Goal: Task Accomplishment & Management: Complete application form

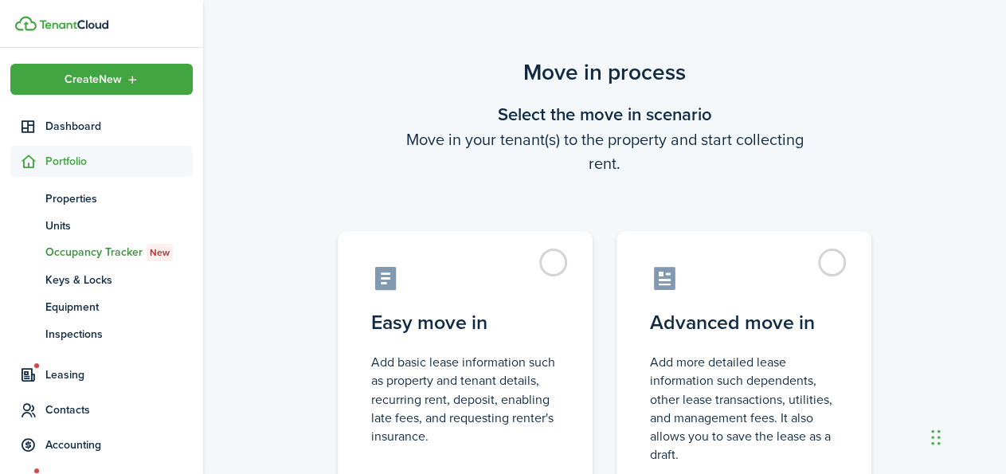
drag, startPoint x: 837, startPoint y: 255, endPoint x: 877, endPoint y: 223, distance: 51.0
click at [837, 254] on label "Advanced move in Add more detailed lease information such dependents, other lea…" at bounding box center [743, 364] width 255 height 266
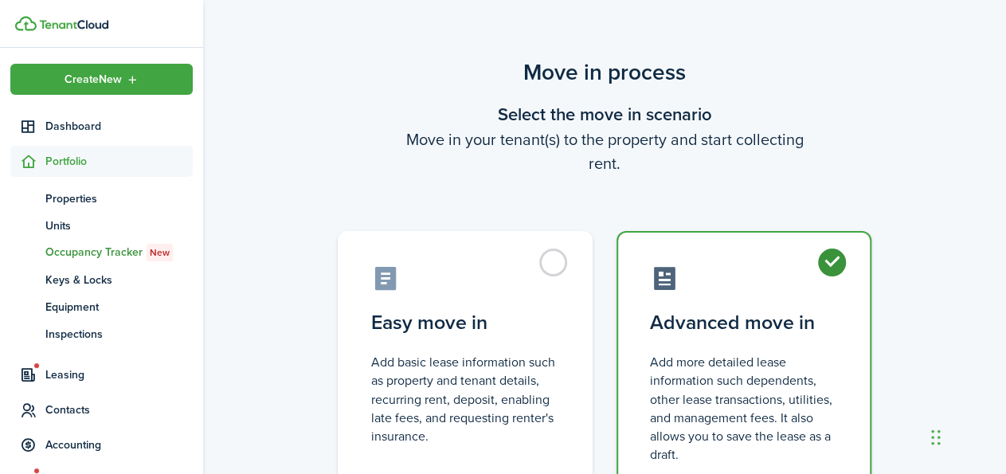
radio input "true"
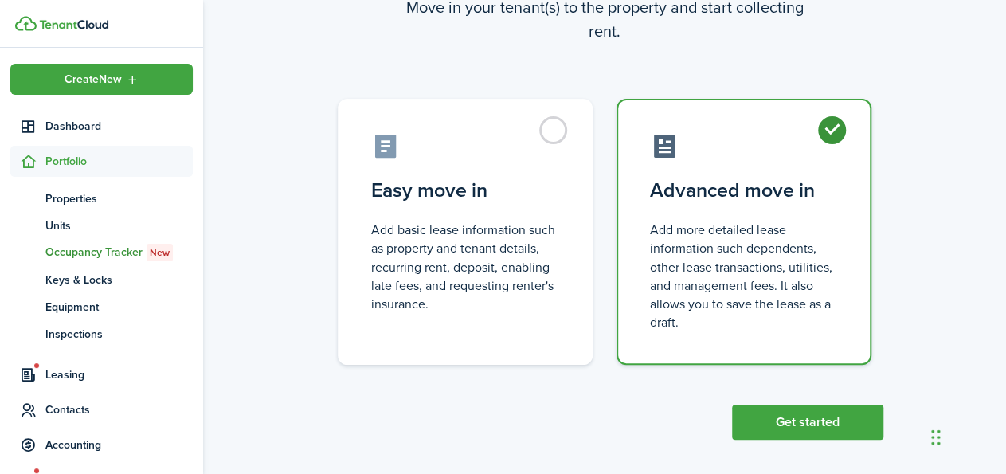
scroll to position [142, 0]
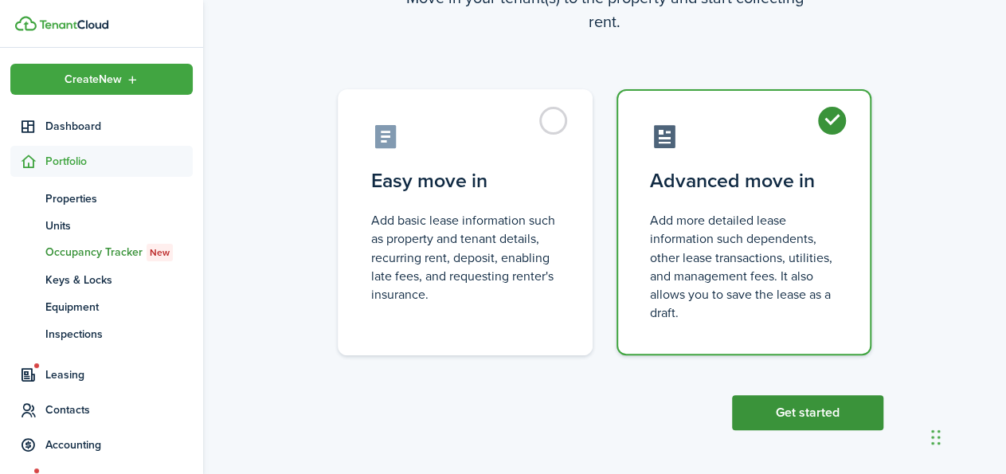
click at [808, 411] on button "Get started" at bounding box center [807, 412] width 151 height 35
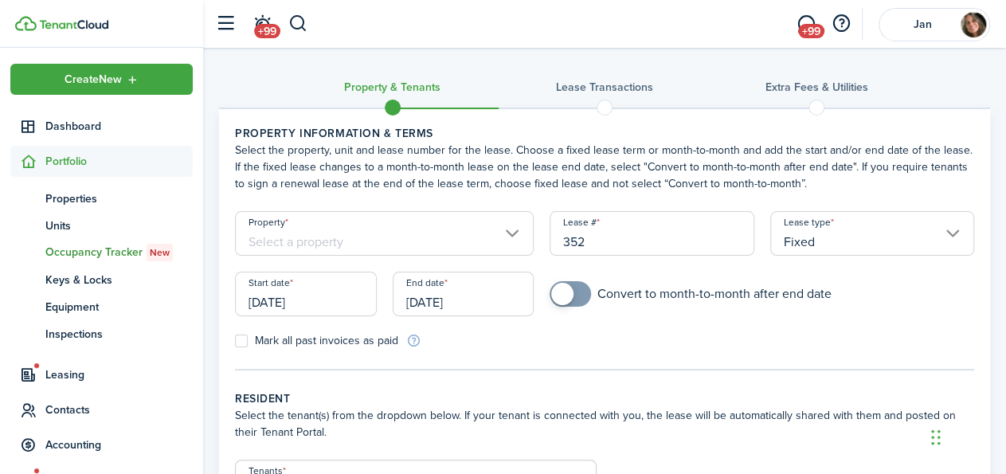
click at [424, 236] on input "Property" at bounding box center [384, 233] width 299 height 45
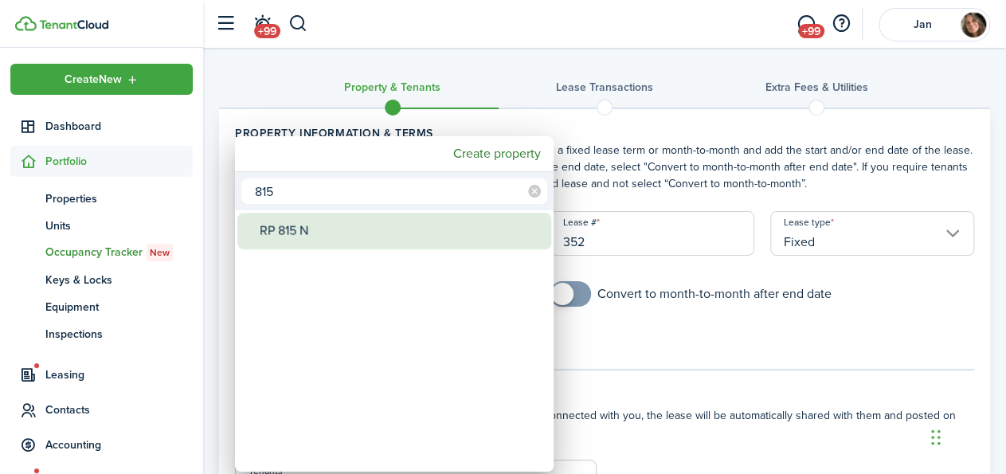
type input "815"
click at [380, 233] on div "RP 815 N" at bounding box center [401, 231] width 282 height 37
type input "RP 815 N"
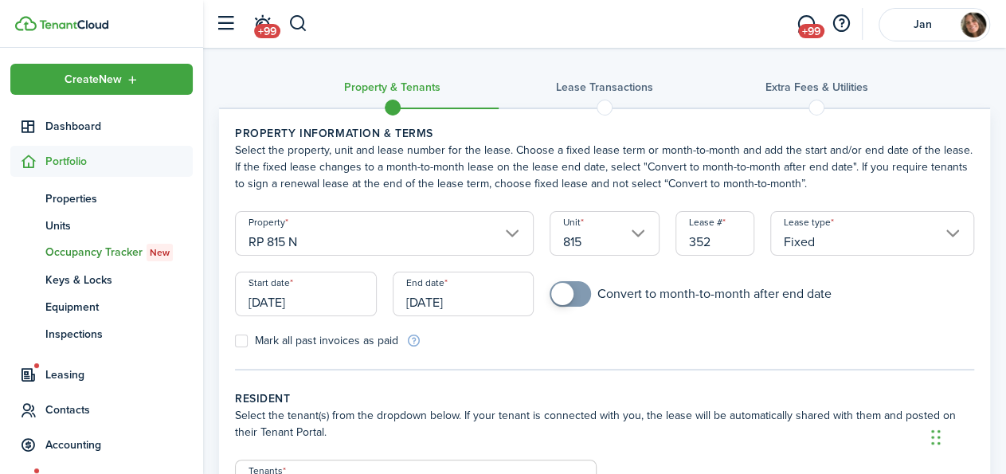
click at [314, 303] on input "[DATE]" at bounding box center [306, 294] width 142 height 45
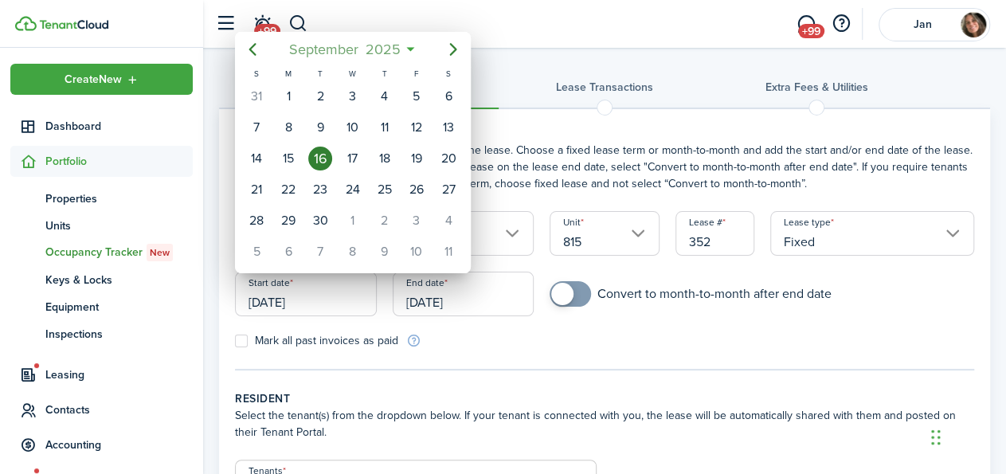
click at [389, 53] on span "2025" at bounding box center [383, 49] width 42 height 29
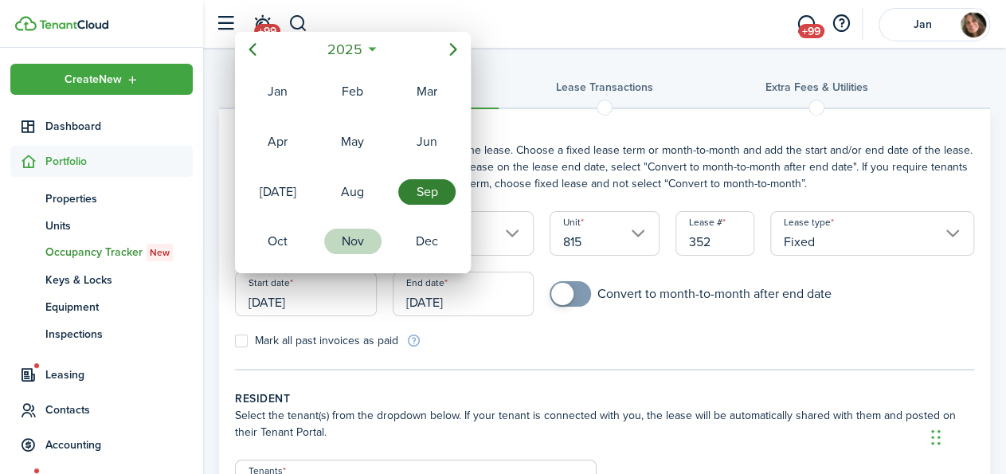
click at [346, 233] on div "Nov" at bounding box center [352, 241] width 57 height 25
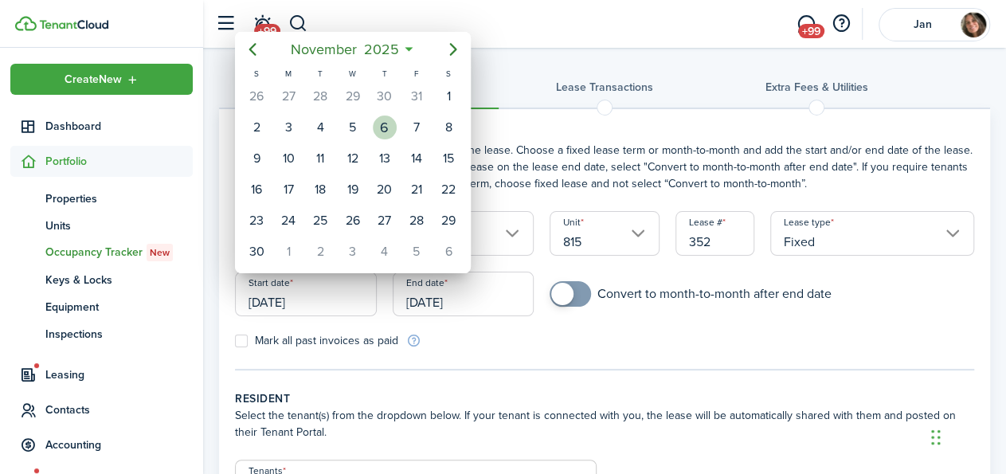
click at [389, 128] on div "6" at bounding box center [385, 127] width 24 height 24
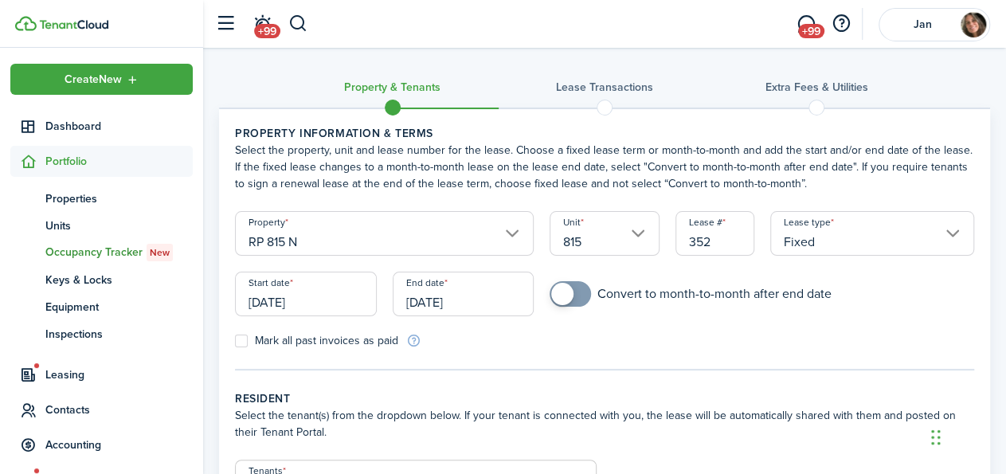
click at [316, 295] on input "[DATE]" at bounding box center [306, 294] width 142 height 45
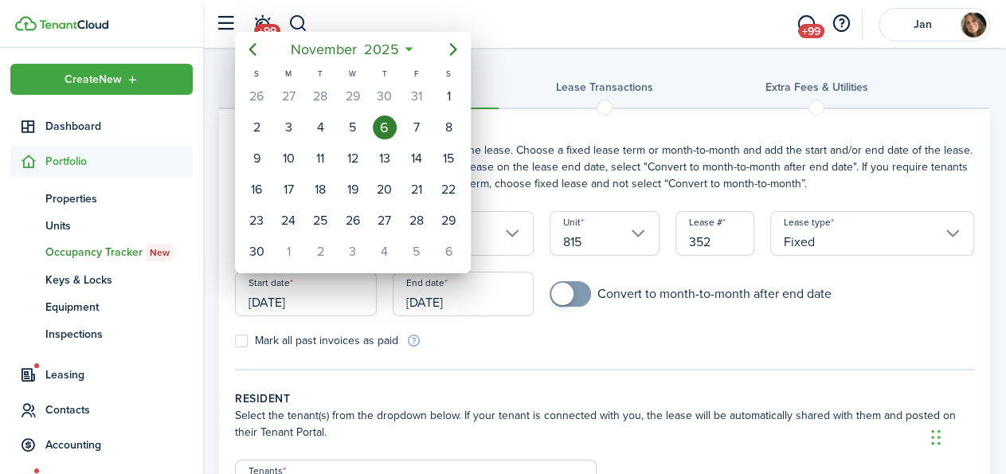
click at [409, 50] on icon at bounding box center [409, 49] width 17 height 16
click at [253, 51] on icon "Previous page" at bounding box center [252, 49] width 19 height 19
click at [390, 51] on span "2025" at bounding box center [383, 49] width 42 height 29
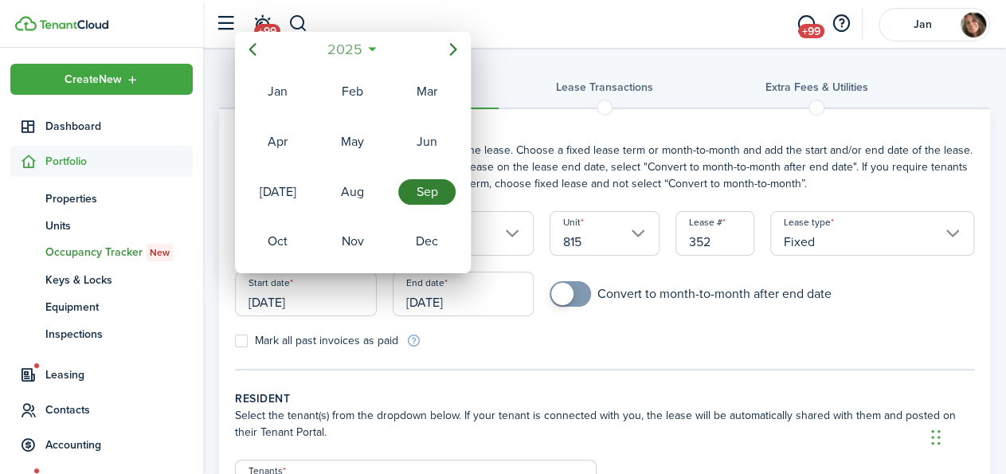
click at [369, 51] on mbsc-button "2025" at bounding box center [344, 49] width 55 height 29
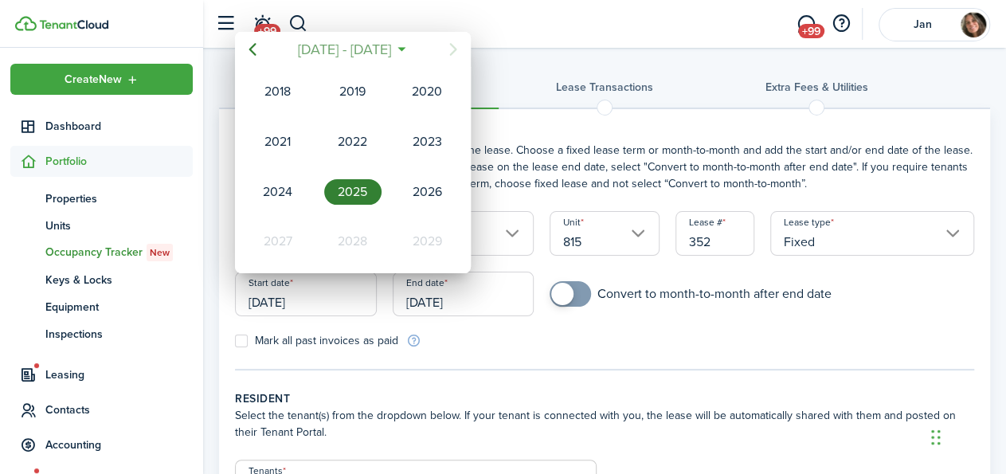
click at [369, 51] on span "[DATE] - [DATE]" at bounding box center [345, 49] width 100 height 29
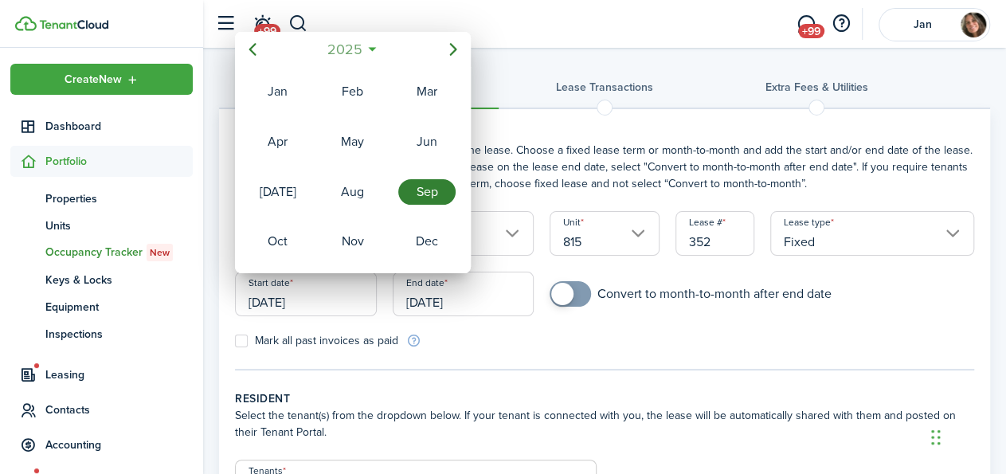
click at [369, 51] on mbsc-button "2025" at bounding box center [344, 49] width 55 height 29
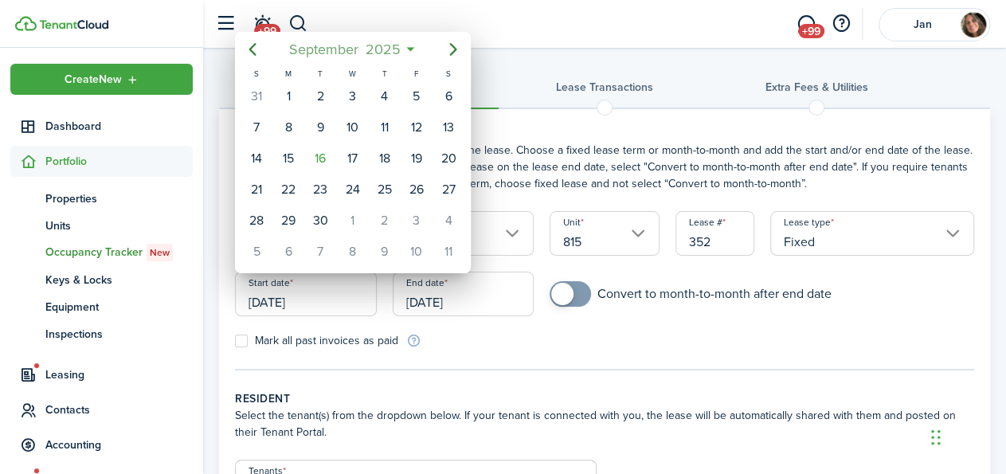
click at [393, 45] on span "2025" at bounding box center [383, 49] width 42 height 29
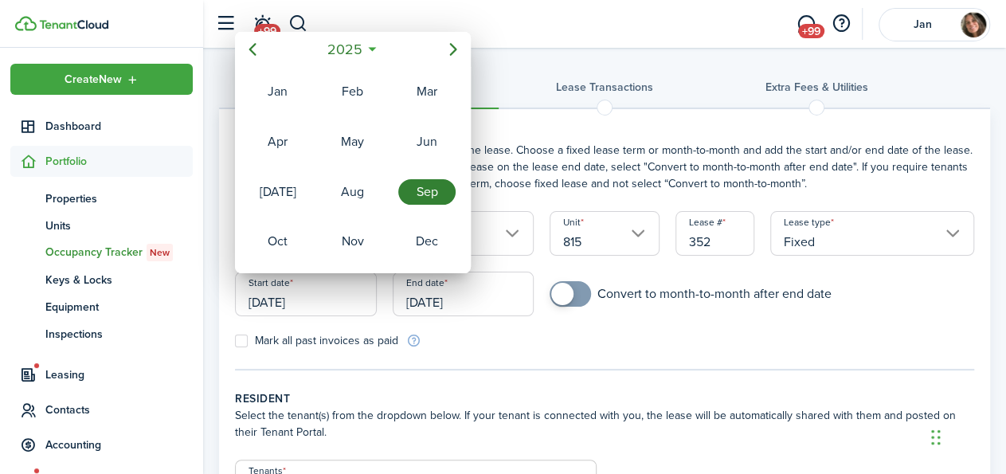
click at [374, 49] on icon at bounding box center [372, 49] width 17 height 16
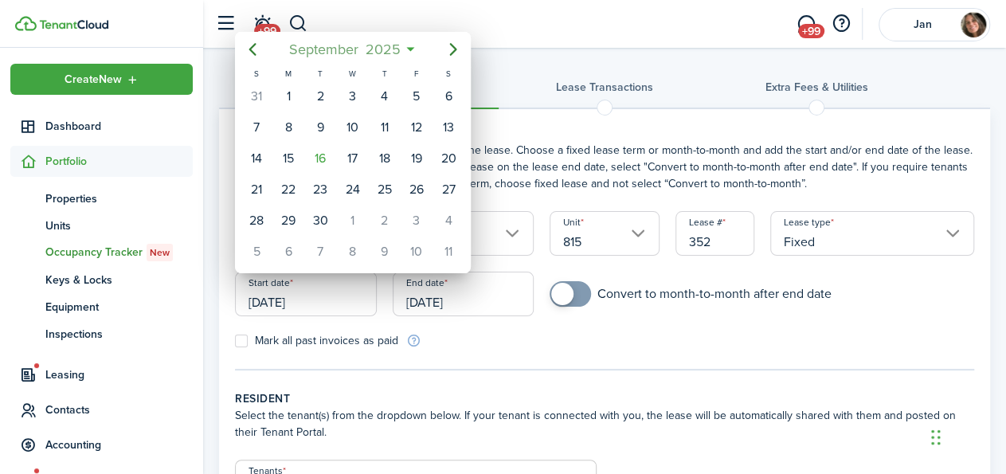
click at [373, 50] on span "2025" at bounding box center [383, 49] width 42 height 29
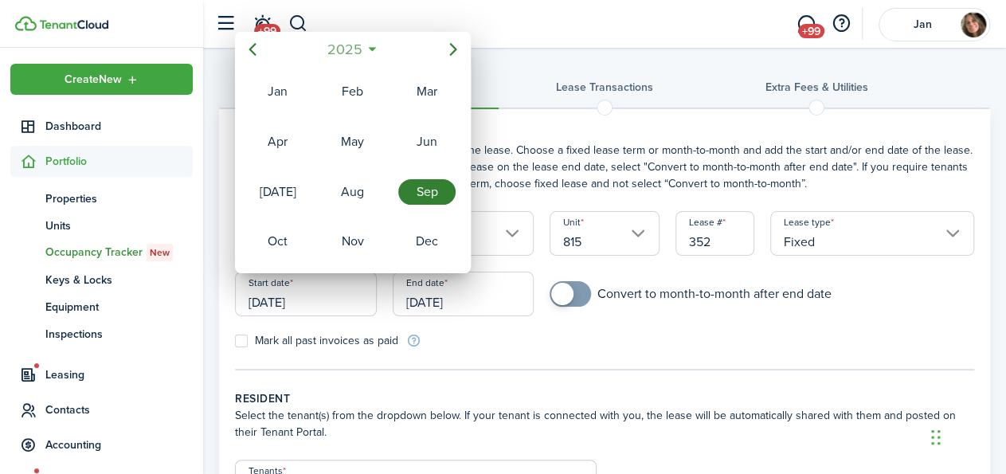
click at [350, 49] on span "2025" at bounding box center [344, 49] width 42 height 29
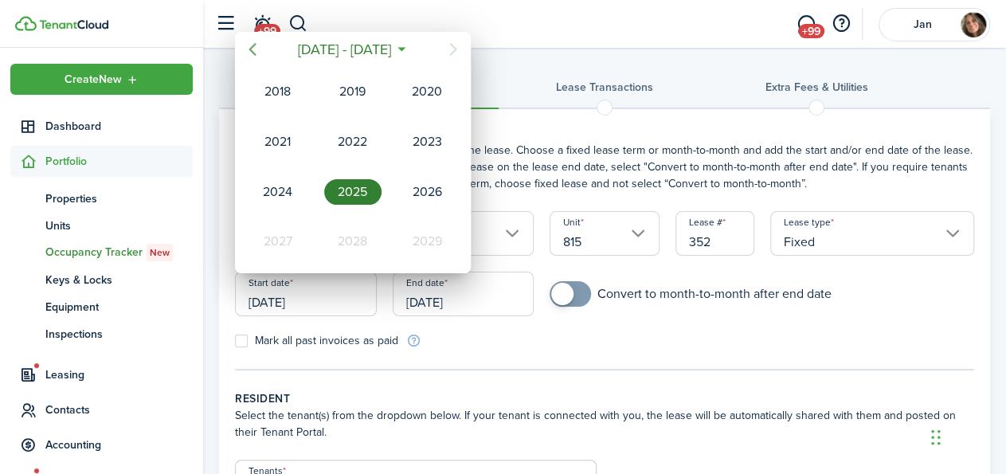
click at [258, 50] on icon "Previous page" at bounding box center [252, 49] width 19 height 19
click at [358, 236] on div "2016" at bounding box center [352, 241] width 57 height 25
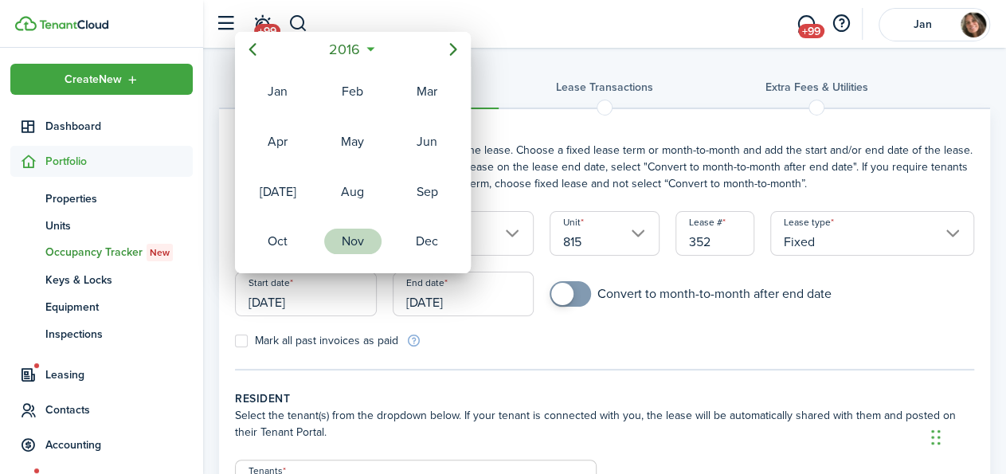
click at [353, 229] on div "Nov" at bounding box center [352, 241] width 57 height 25
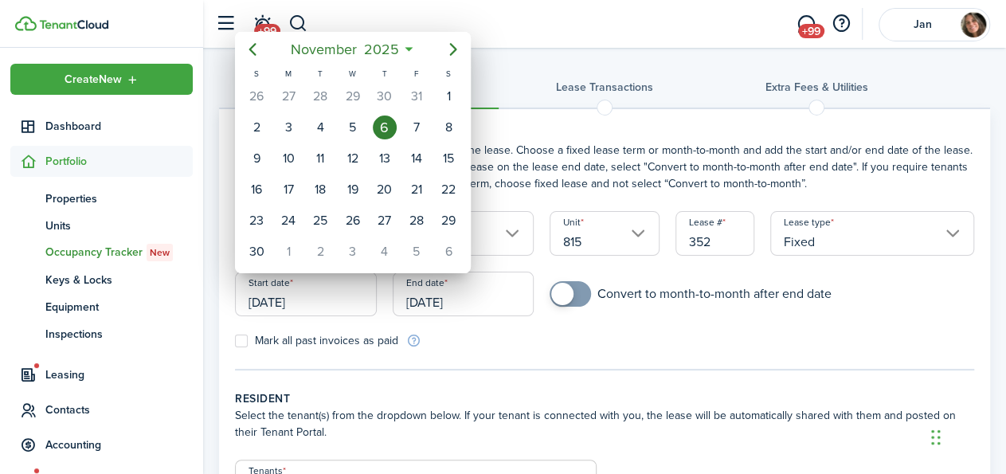
click at [386, 122] on div "6" at bounding box center [385, 127] width 24 height 24
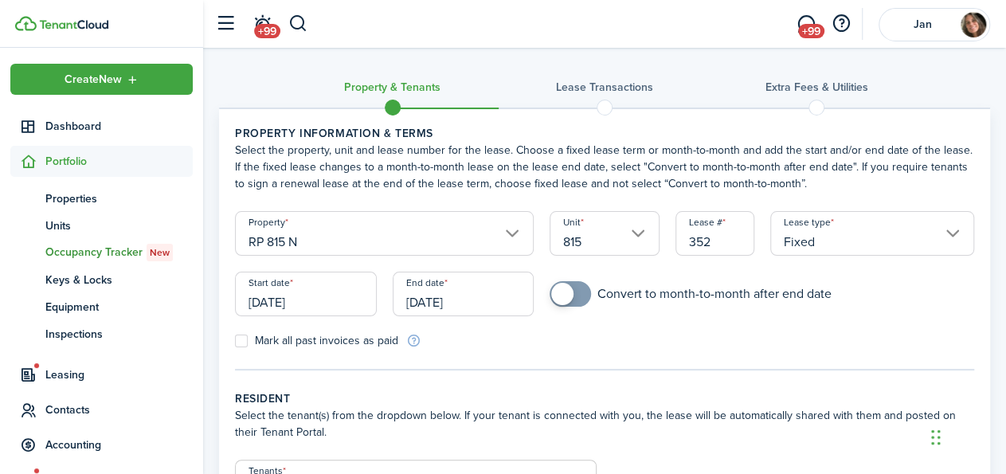
click at [320, 312] on input "[DATE]" at bounding box center [306, 294] width 142 height 45
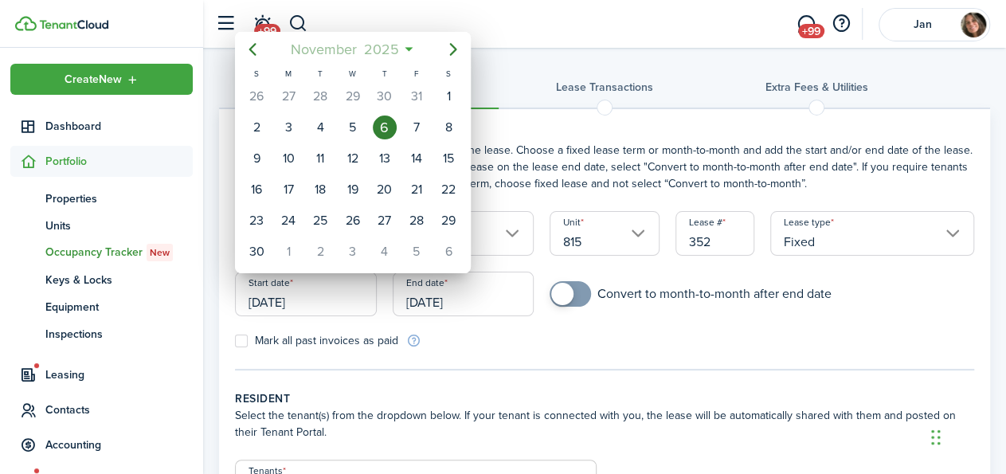
click at [339, 49] on span "November" at bounding box center [323, 49] width 73 height 29
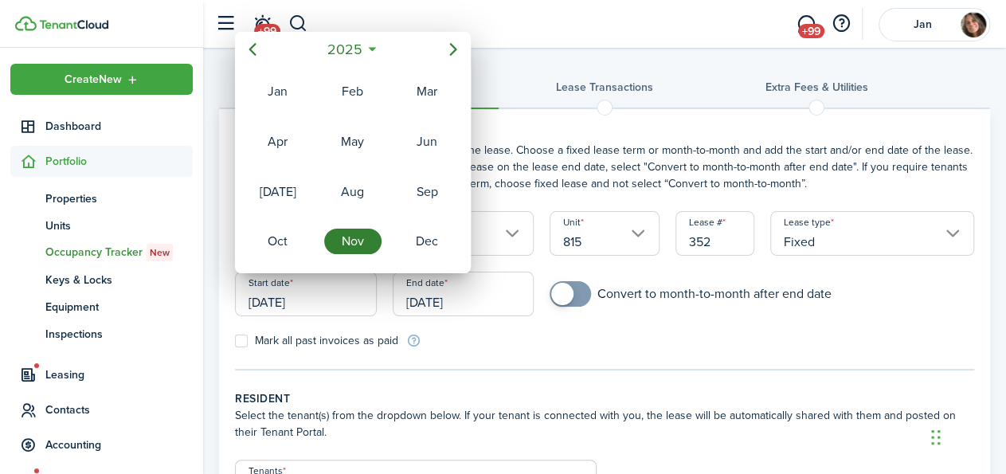
click at [372, 49] on icon at bounding box center [372, 49] width 17 height 16
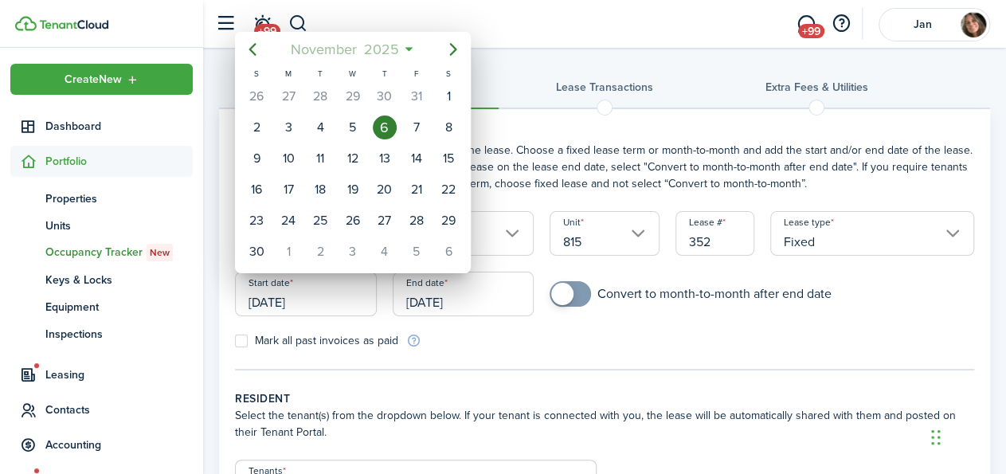
click at [340, 49] on span "November" at bounding box center [323, 49] width 73 height 29
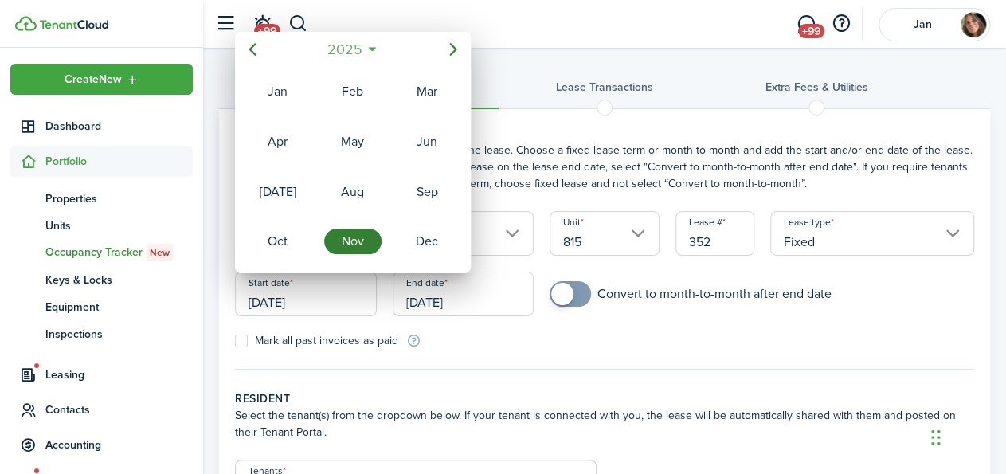
click at [339, 49] on span "2025" at bounding box center [344, 49] width 42 height 29
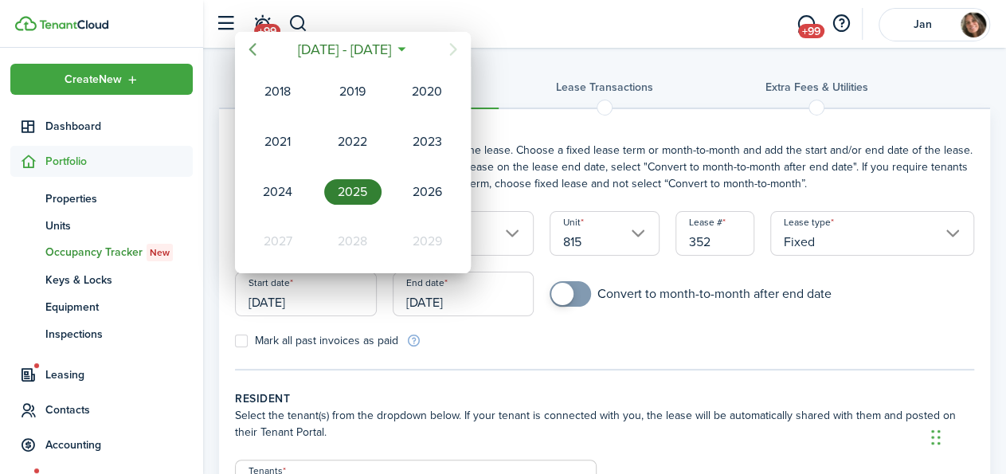
click at [257, 47] on icon "Previous page" at bounding box center [252, 49] width 19 height 19
click at [361, 232] on div "2016" at bounding box center [352, 241] width 57 height 25
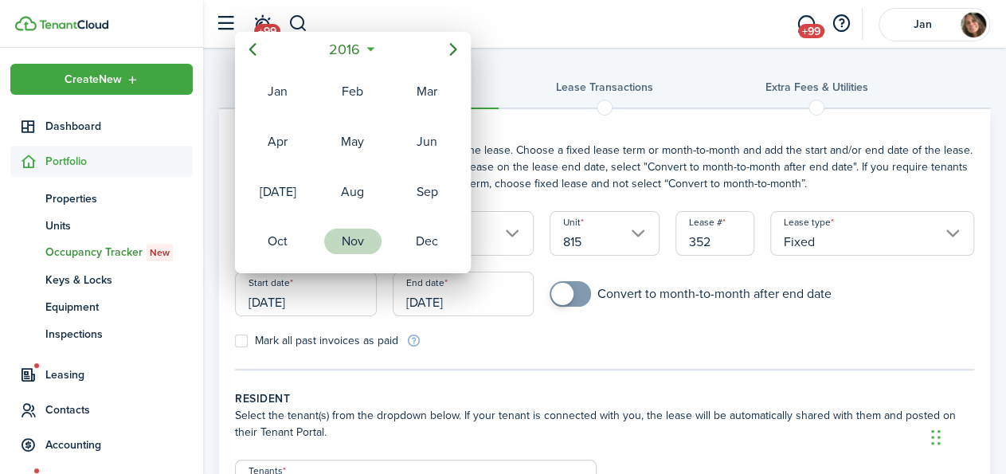
click at [352, 233] on div "Nov" at bounding box center [352, 241] width 57 height 25
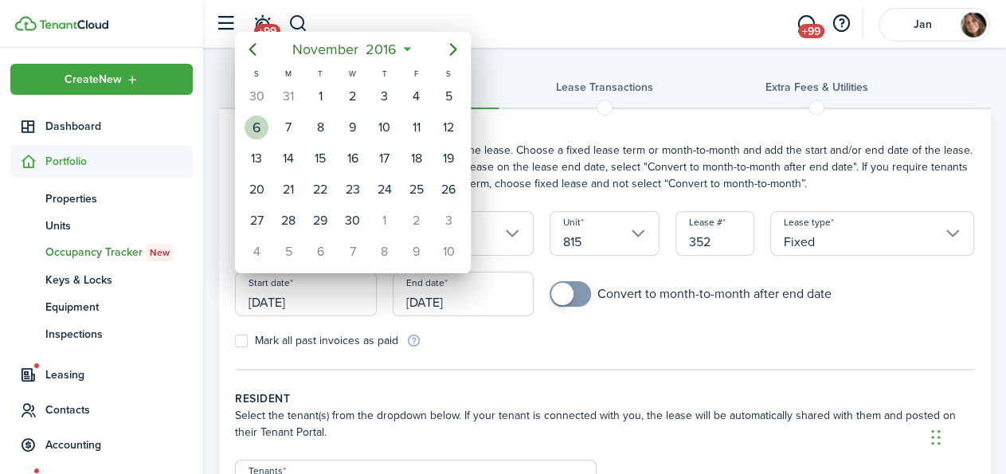
click at [256, 119] on div "6" at bounding box center [256, 127] width 24 height 24
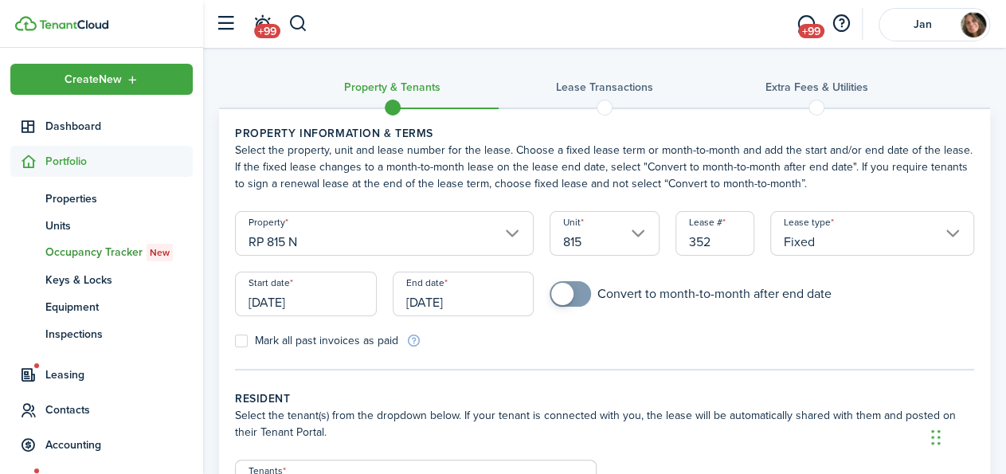
type input "[DATE]"
click at [474, 299] on input "[DATE]" at bounding box center [464, 294] width 142 height 45
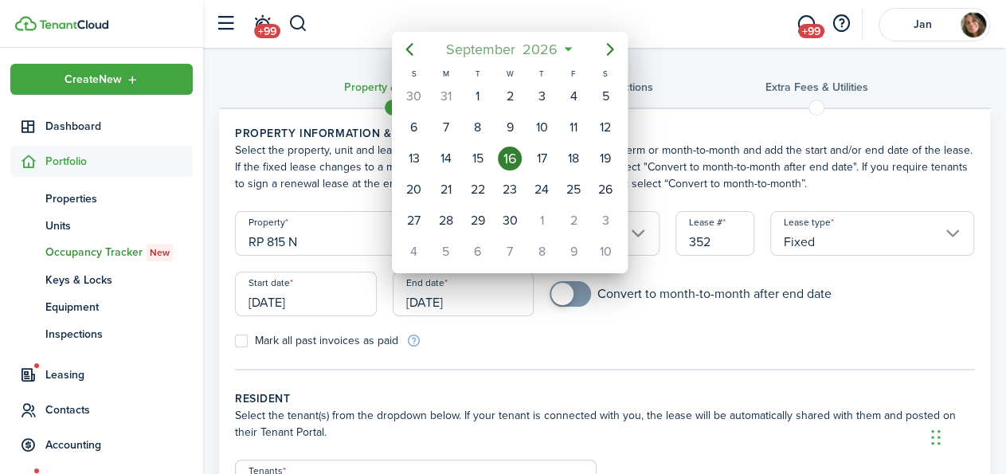
click at [542, 53] on span "2026" at bounding box center [539, 49] width 42 height 29
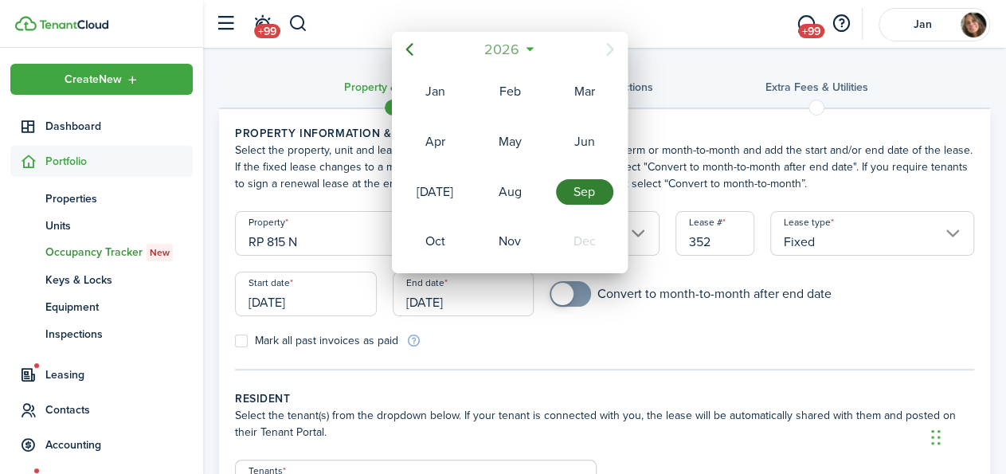
click at [510, 45] on span "2026" at bounding box center [501, 49] width 42 height 29
click at [515, 190] on div "2025" at bounding box center [509, 191] width 57 height 25
click at [429, 233] on div "Oct" at bounding box center [434, 241] width 57 height 25
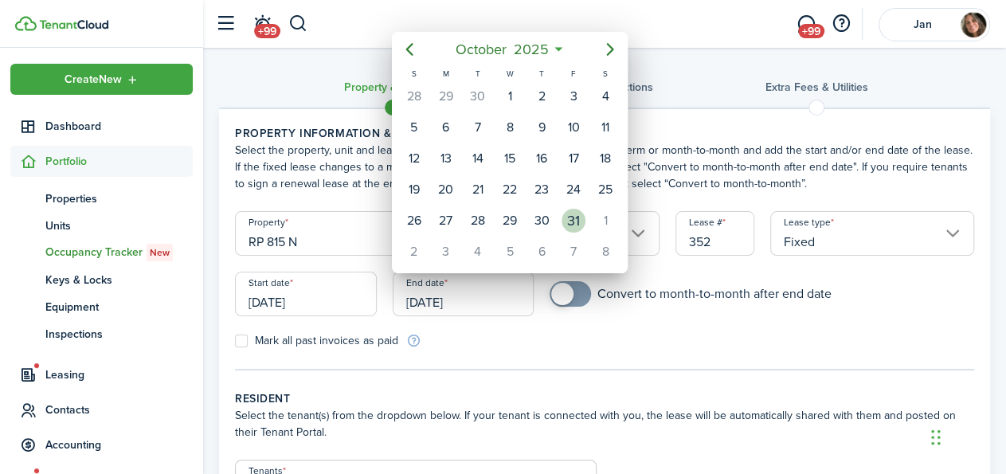
click at [575, 211] on div "31" at bounding box center [573, 221] width 24 height 24
type input "[DATE]"
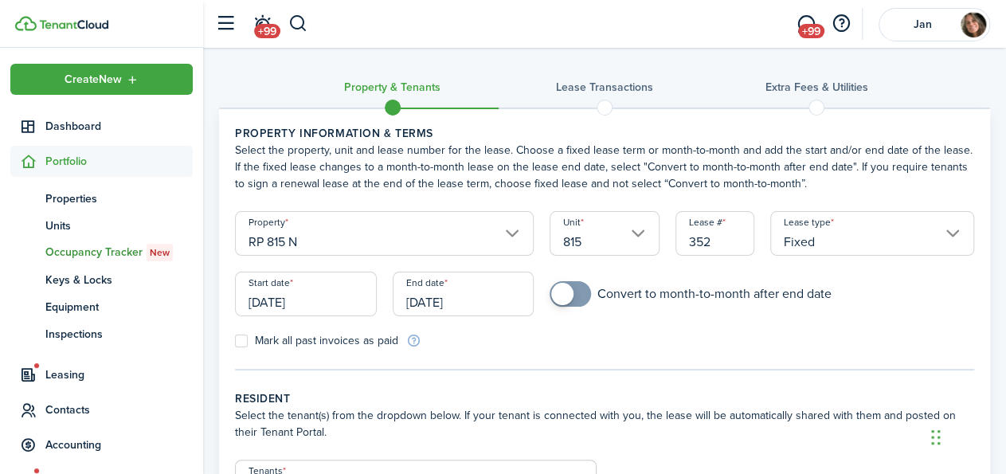
click at [242, 343] on label "Mark all past invoices as paid" at bounding box center [316, 340] width 163 height 13
click at [235, 342] on input "Mark all past invoices as paid" at bounding box center [234, 341] width 1 height 1
checkbox input "true"
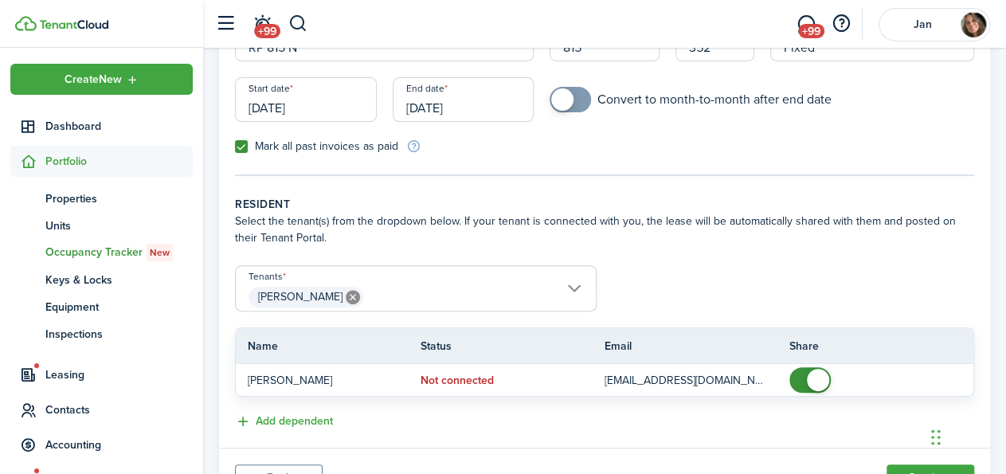
scroll to position [269, 0]
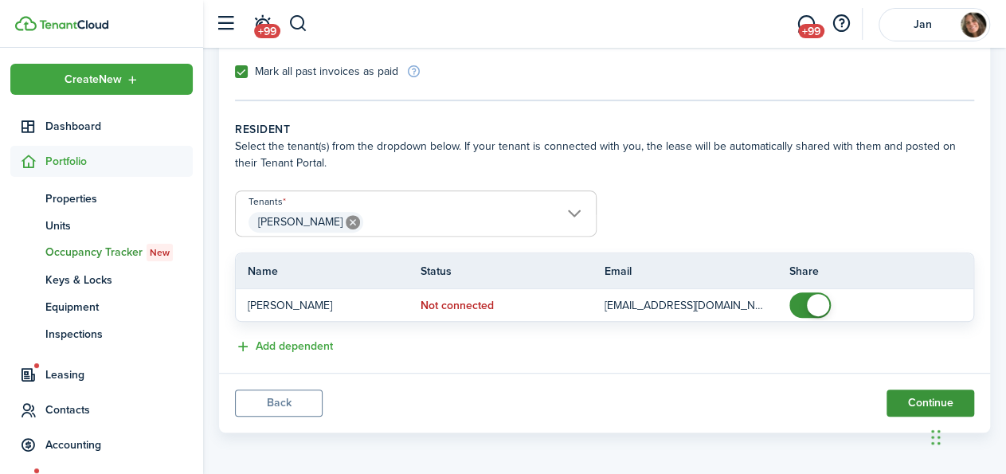
click at [928, 397] on button "Continue" at bounding box center [930, 402] width 88 height 27
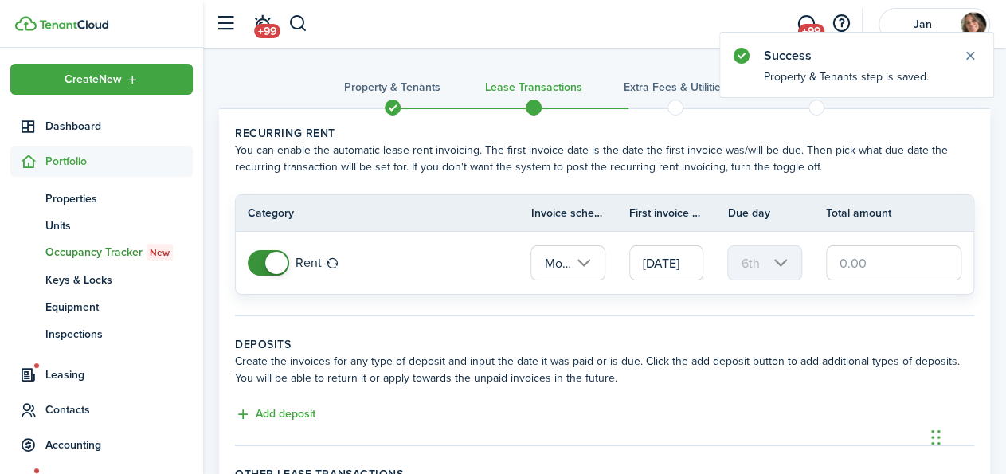
click at [674, 259] on input "[DATE]" at bounding box center [666, 262] width 74 height 35
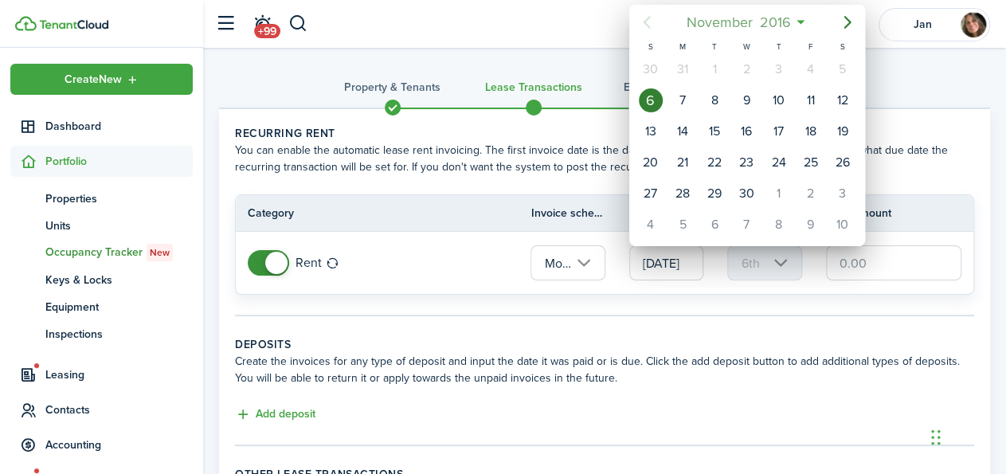
click at [776, 23] on span "2016" at bounding box center [775, 22] width 38 height 29
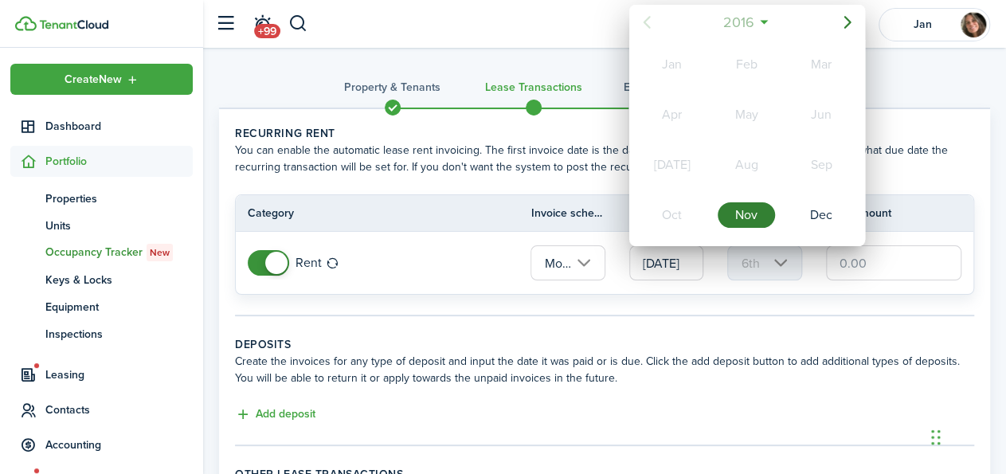
click at [738, 19] on span "2016" at bounding box center [738, 22] width 38 height 29
click at [847, 21] on icon "Next page" at bounding box center [846, 22] width 7 height 13
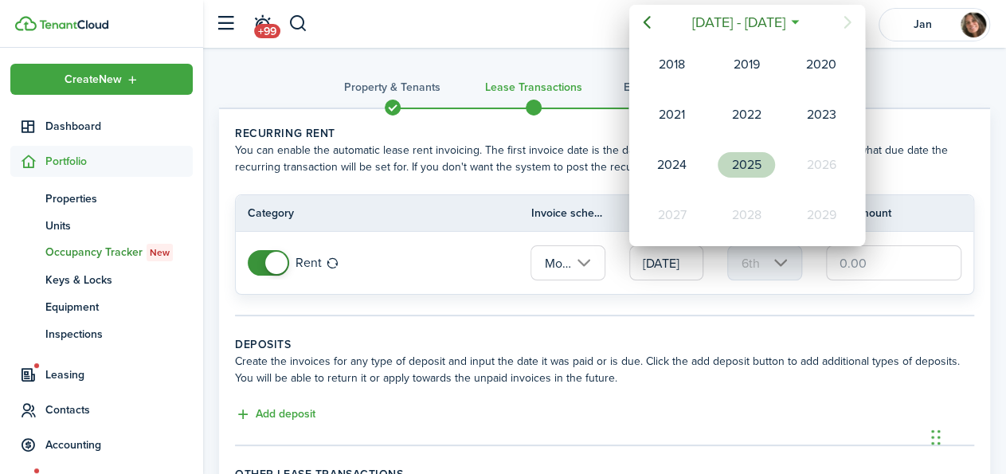
click at [743, 166] on div "2025" at bounding box center [746, 164] width 57 height 25
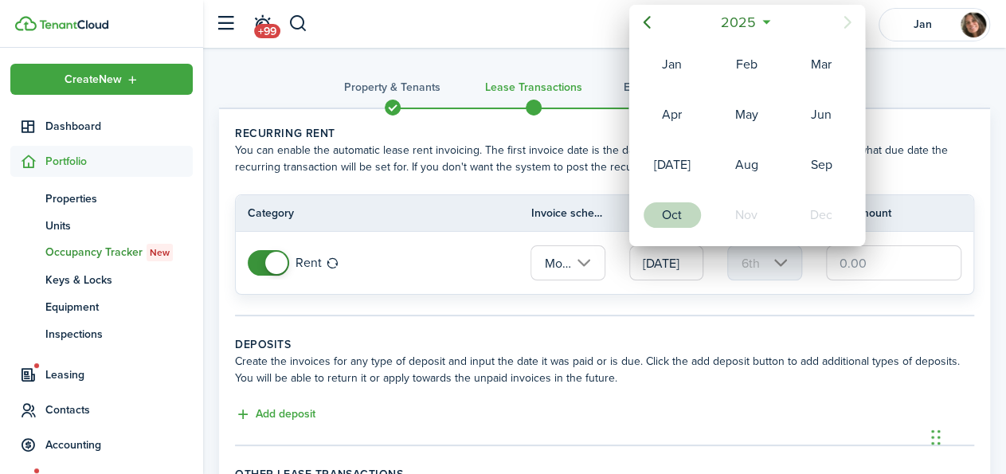
click at [671, 202] on div "Oct" at bounding box center [671, 214] width 57 height 25
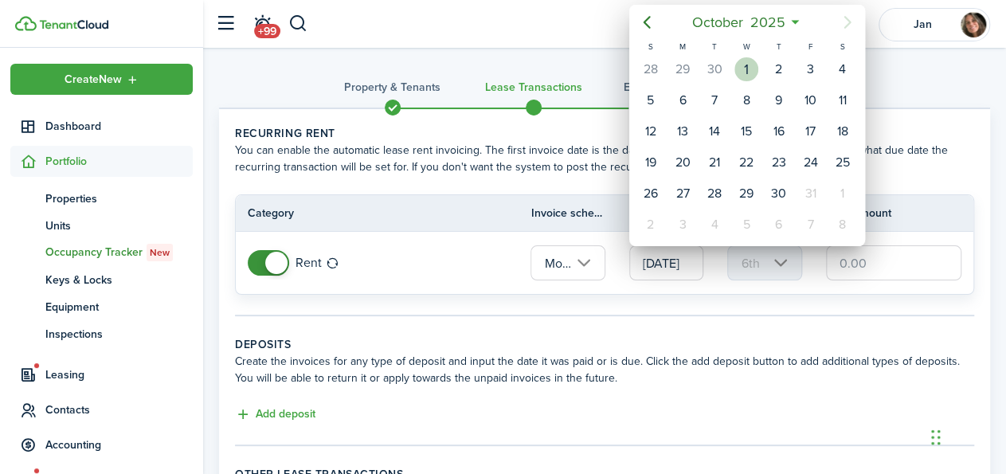
click at [749, 65] on div "1" at bounding box center [746, 69] width 24 height 24
type input "[DATE]"
type input "1st"
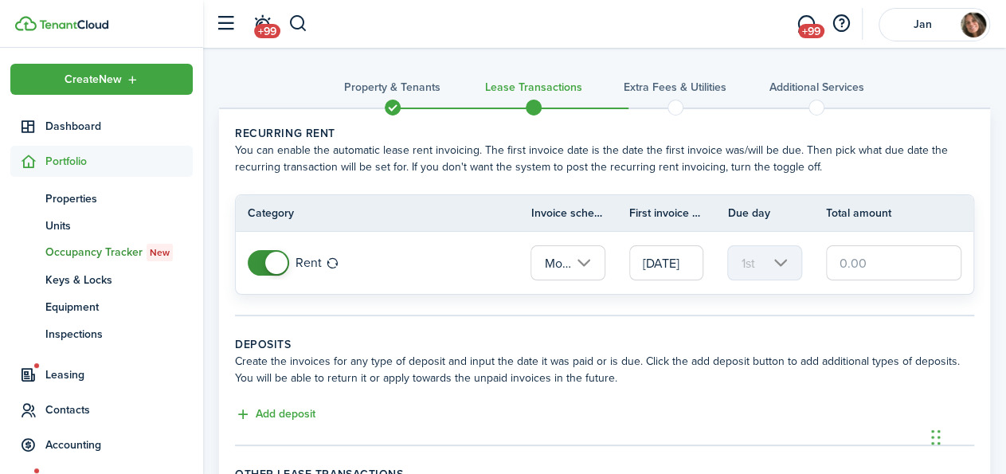
scroll to position [0, 14]
click at [855, 264] on input "text" at bounding box center [893, 262] width 135 height 35
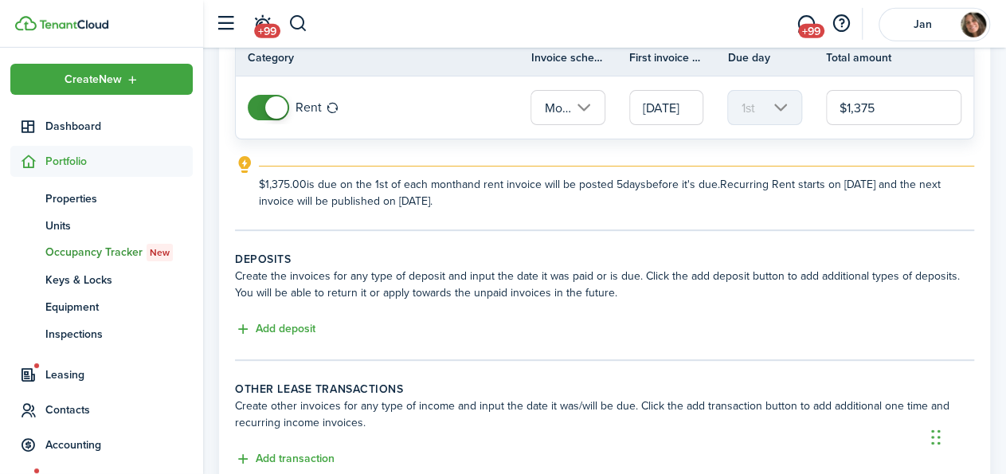
scroll to position [187, 0]
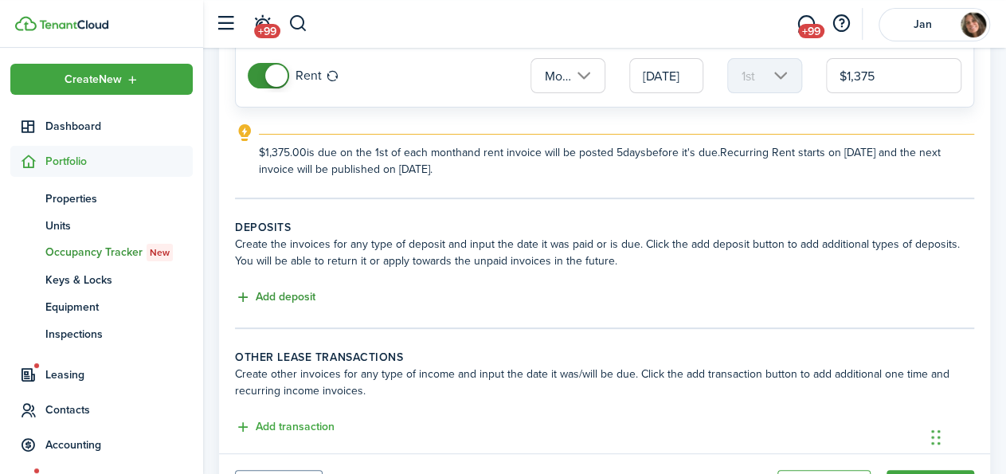
type input "$1,375.00"
click at [293, 294] on button "Add deposit" at bounding box center [275, 297] width 80 height 18
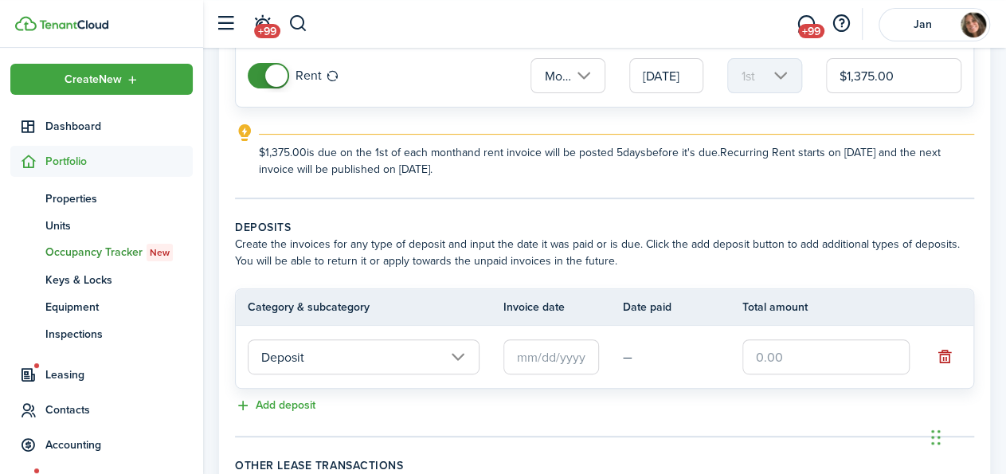
click at [538, 352] on input "text" at bounding box center [551, 356] width 96 height 35
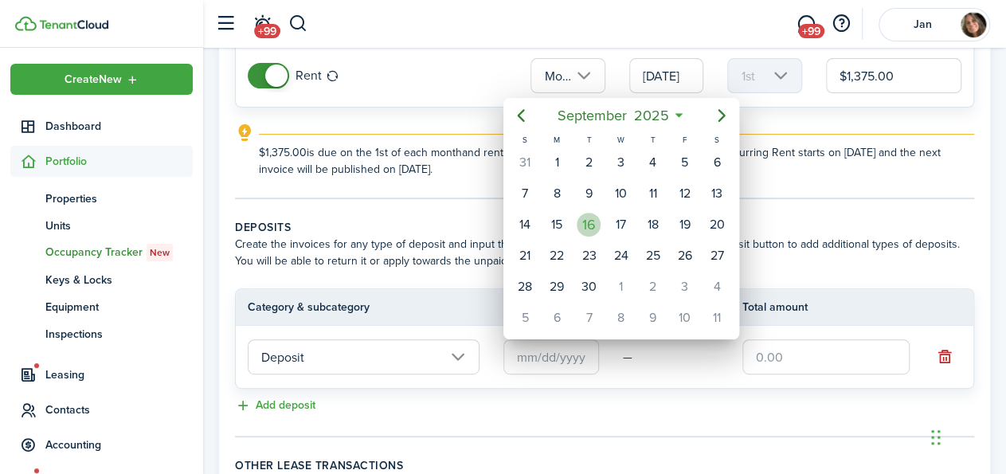
click at [596, 227] on div "16" at bounding box center [589, 225] width 24 height 24
type input "[DATE]"
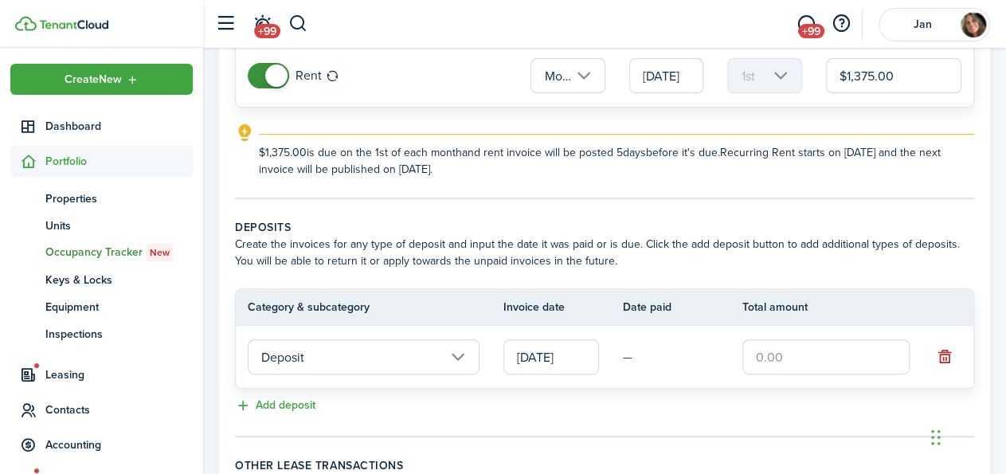
click at [542, 353] on input "[DATE]" at bounding box center [551, 356] width 96 height 35
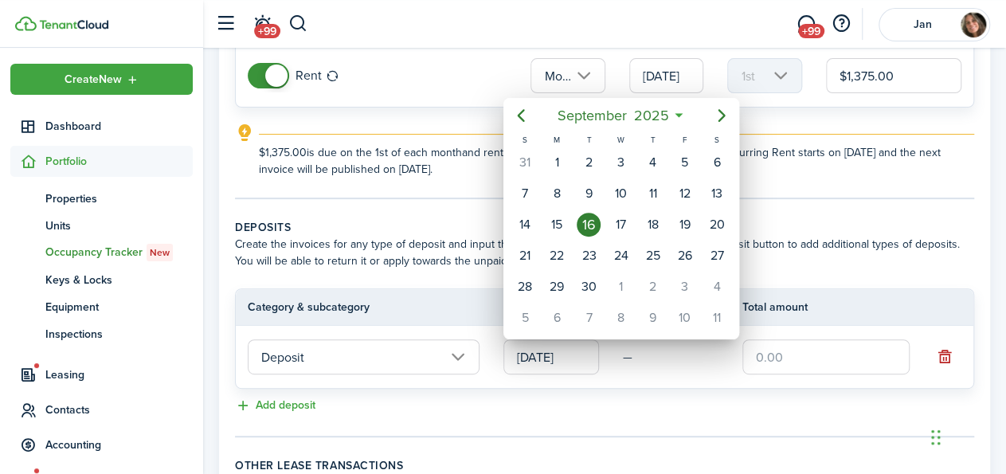
click at [595, 221] on div "16" at bounding box center [589, 225] width 24 height 24
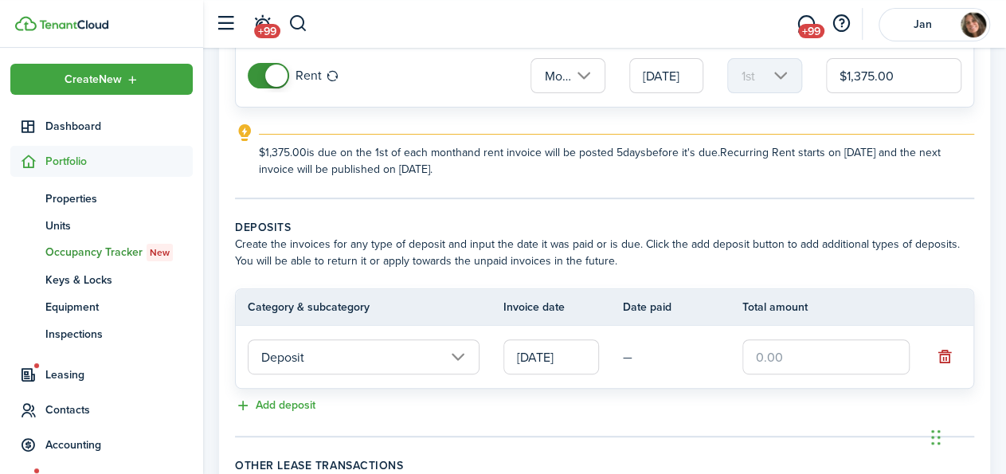
click at [761, 359] on input "text" at bounding box center [825, 356] width 167 height 35
click at [456, 356] on input "Deposit" at bounding box center [364, 356] width 232 height 35
type input "$1,250.00"
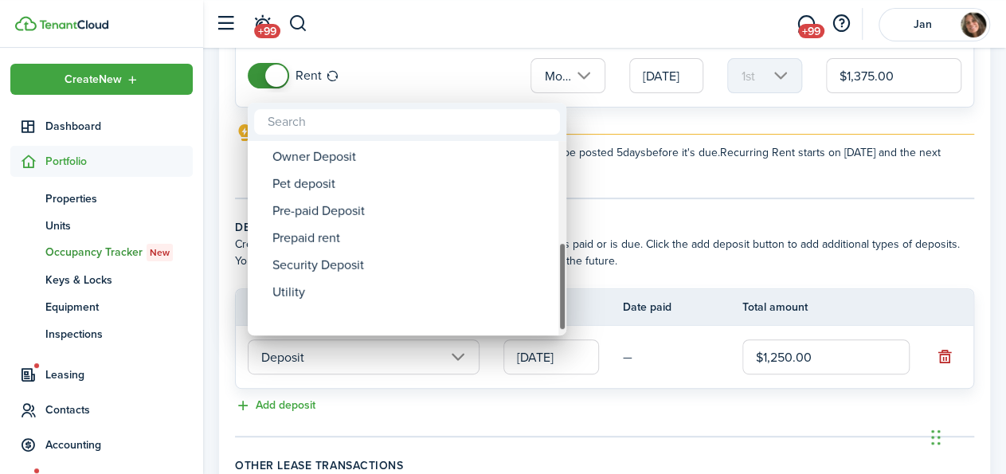
drag, startPoint x: 561, startPoint y: 205, endPoint x: 533, endPoint y: 326, distance: 124.2
click at [533, 326] on mbsc-scrollview-base "Deposit Deposit Cleaning Deposit Deposit Interest Gym & Facility Holding Key La…" at bounding box center [407, 238] width 319 height 191
click at [488, 394] on div at bounding box center [503, 237] width 1261 height 729
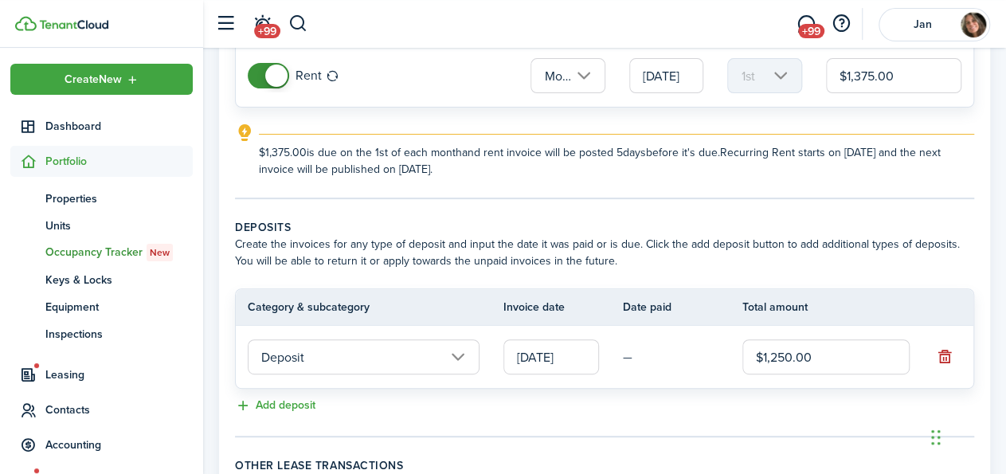
click at [554, 355] on input "[DATE]" at bounding box center [551, 356] width 96 height 35
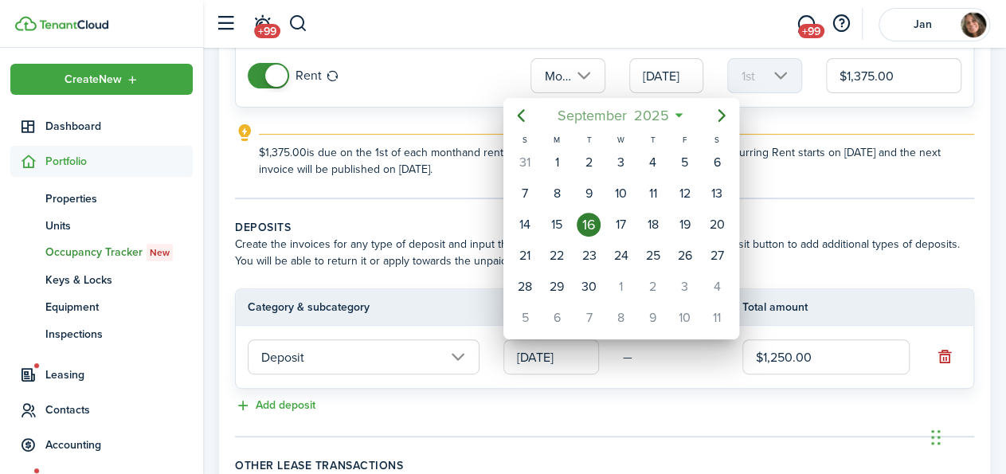
click at [641, 114] on span "2025" at bounding box center [651, 115] width 42 height 29
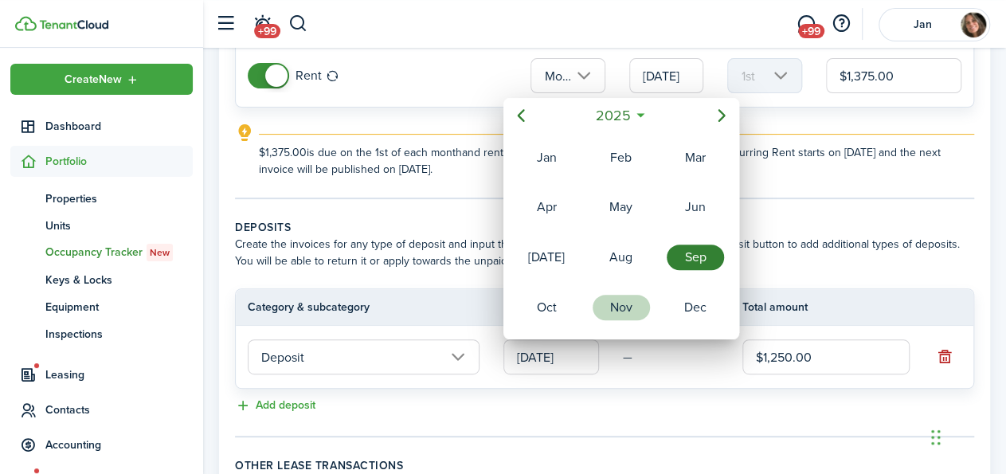
click at [611, 299] on div "Nov" at bounding box center [620, 307] width 57 height 25
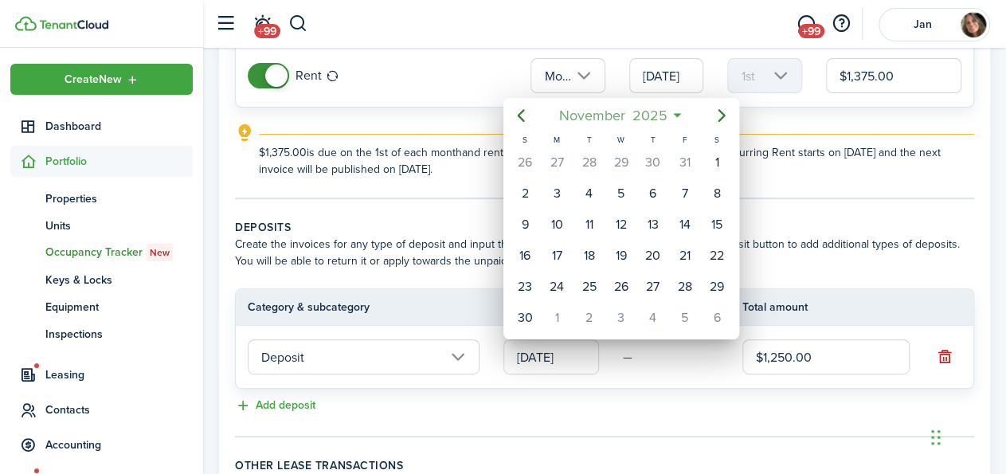
click at [659, 111] on span "2025" at bounding box center [649, 115] width 42 height 29
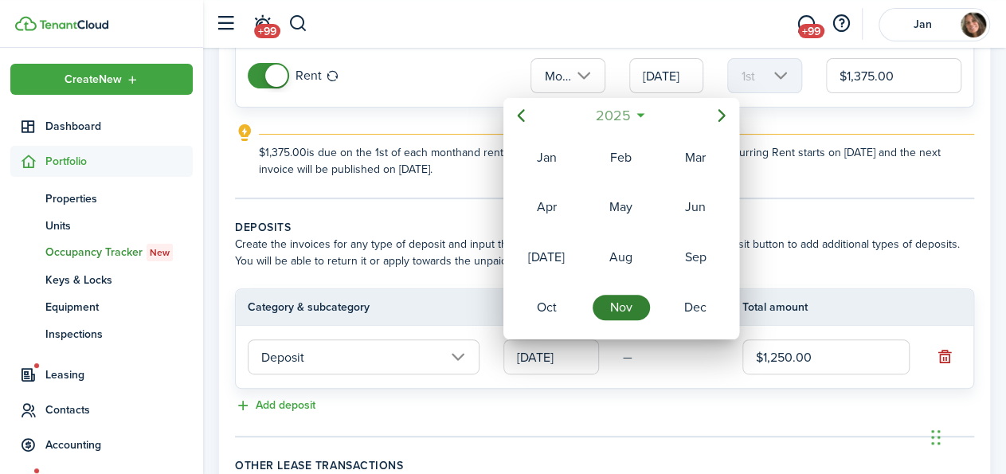
click at [608, 113] on span "2025" at bounding box center [613, 115] width 42 height 29
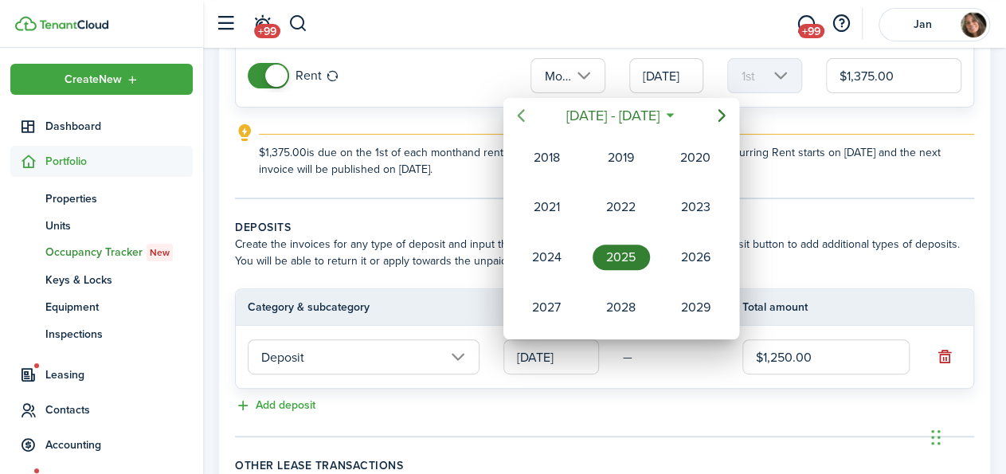
click at [522, 112] on icon "Previous page" at bounding box center [521, 115] width 7 height 13
click at [612, 295] on div "2016" at bounding box center [620, 307] width 57 height 25
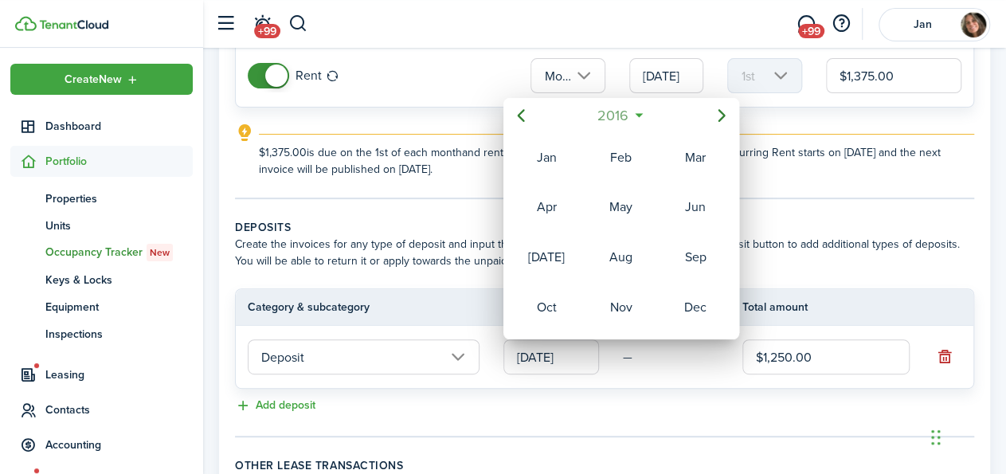
click at [618, 112] on span "2016" at bounding box center [613, 115] width 38 height 29
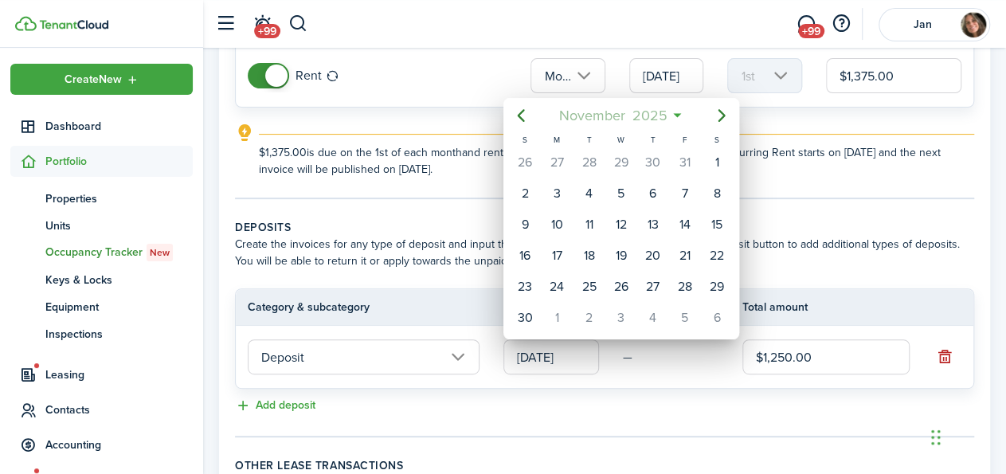
click at [647, 115] on span "2025" at bounding box center [649, 115] width 42 height 29
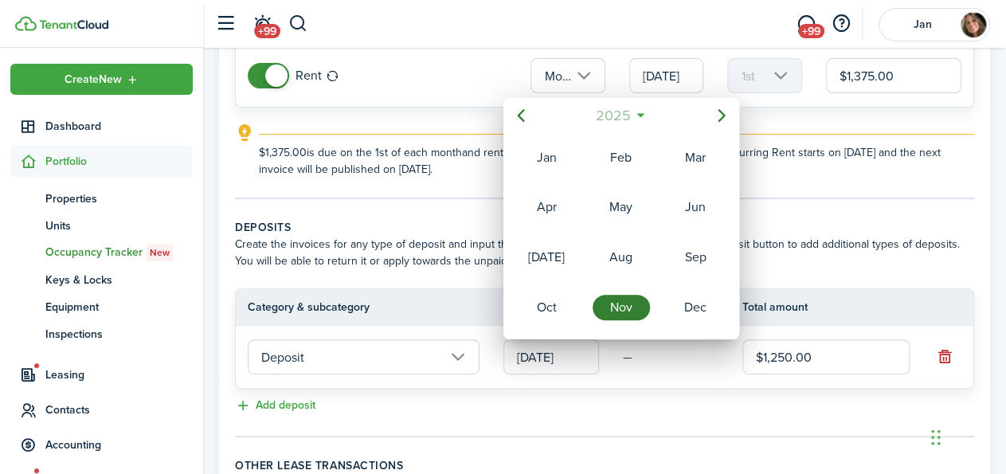
click at [614, 112] on span "2025" at bounding box center [613, 115] width 42 height 29
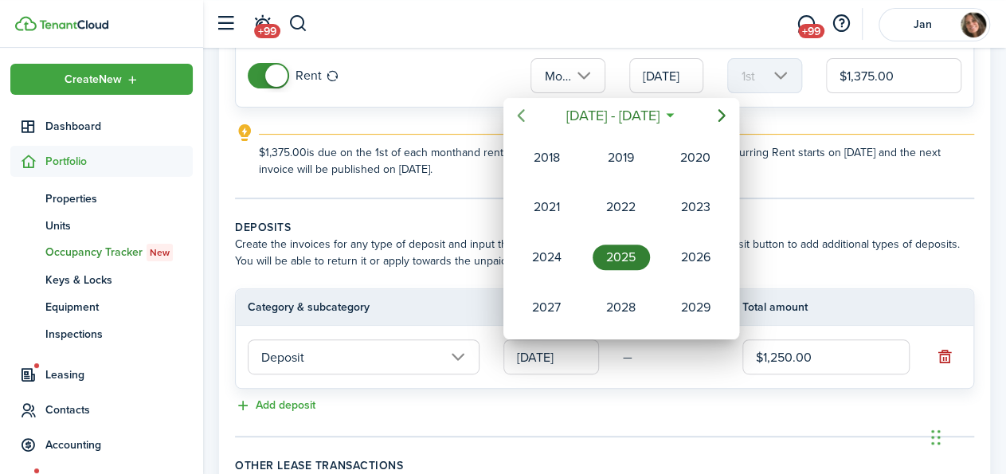
click at [514, 116] on icon "Previous page" at bounding box center [520, 115] width 19 height 19
click at [617, 298] on div "2016" at bounding box center [620, 307] width 57 height 25
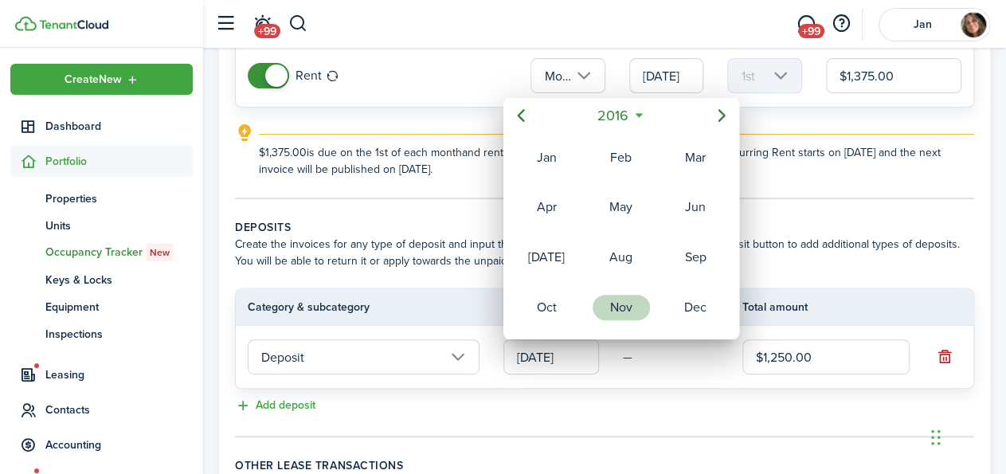
click at [627, 298] on div "Nov" at bounding box center [620, 307] width 57 height 25
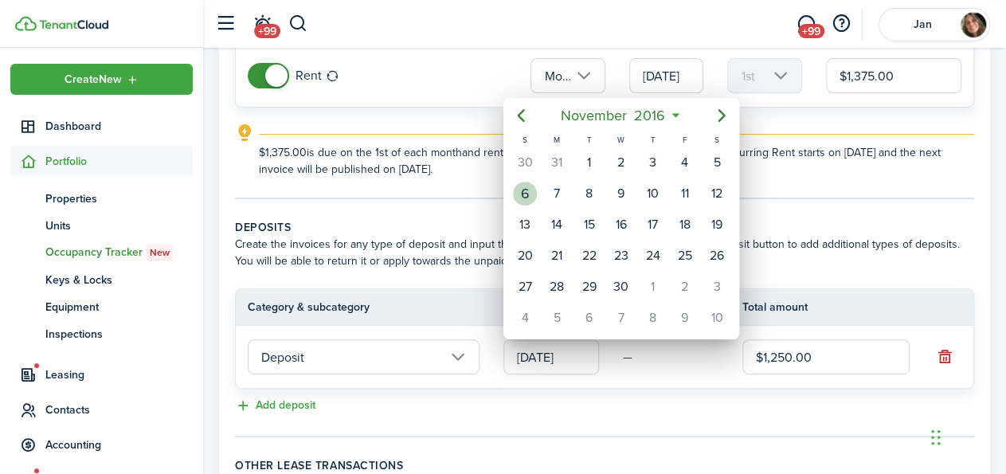
click at [526, 191] on div "6" at bounding box center [525, 194] width 24 height 24
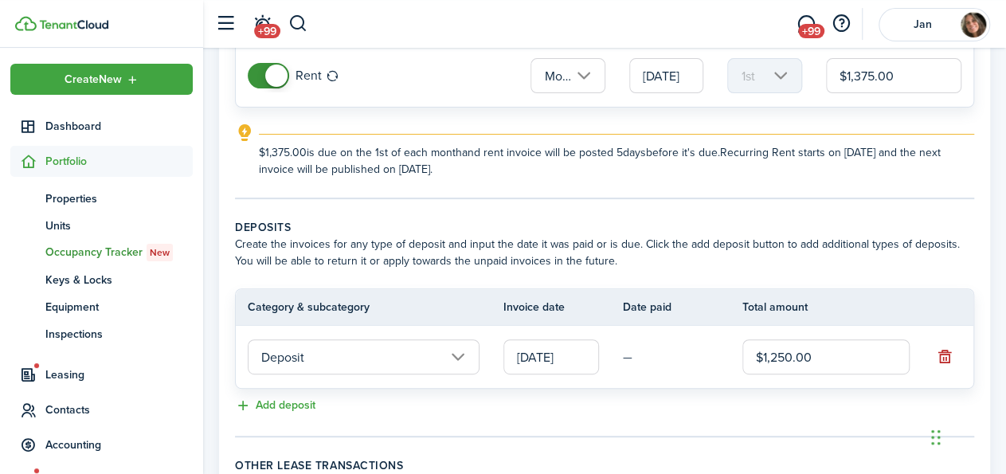
click at [825, 361] on input "$1,250.00" at bounding box center [825, 356] width 167 height 35
click at [558, 366] on input "[DATE]" at bounding box center [551, 356] width 96 height 35
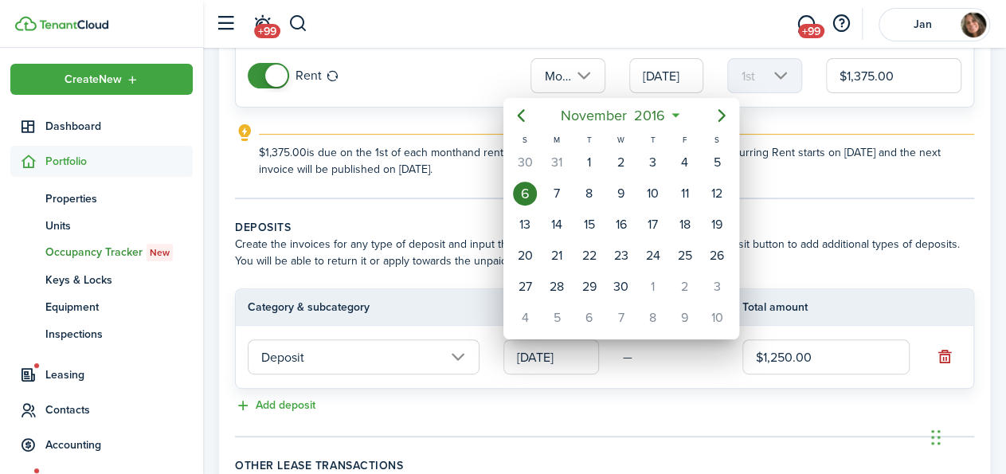
click at [872, 390] on div at bounding box center [503, 237] width 1261 height 729
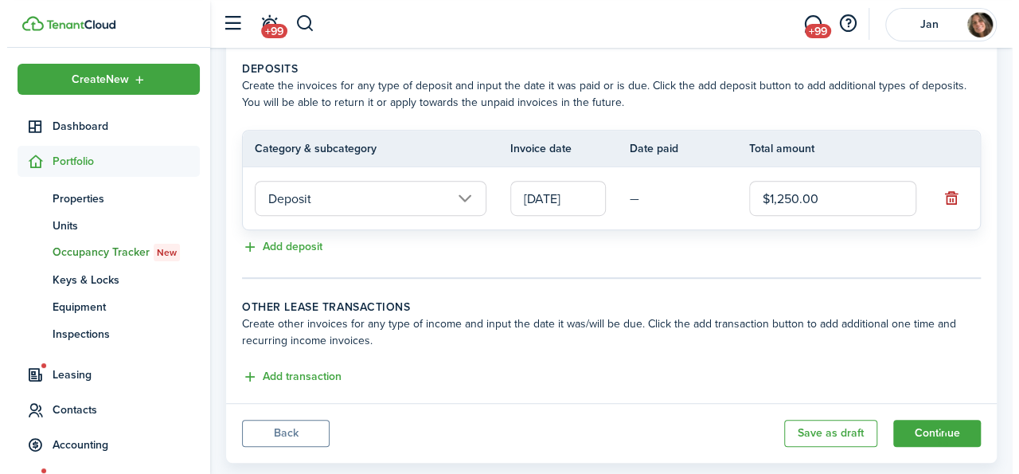
scroll to position [375, 0]
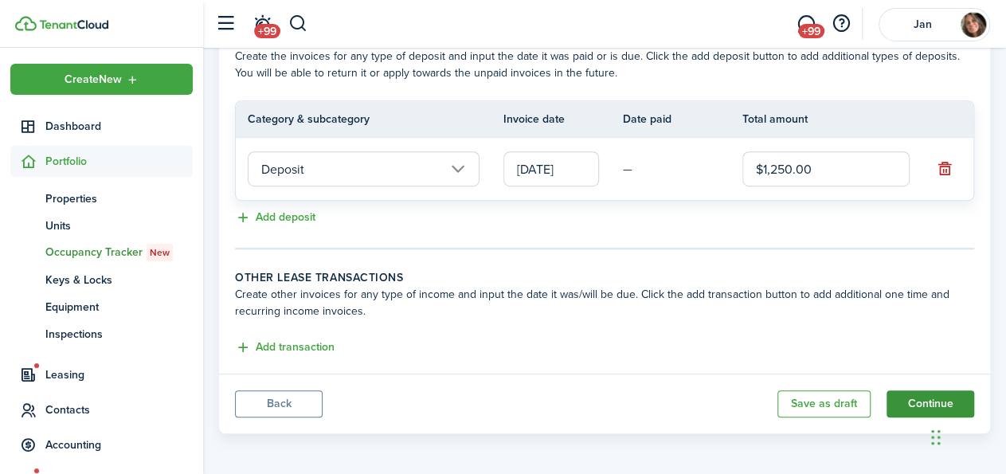
click at [911, 403] on button "Continue" at bounding box center [930, 403] width 88 height 27
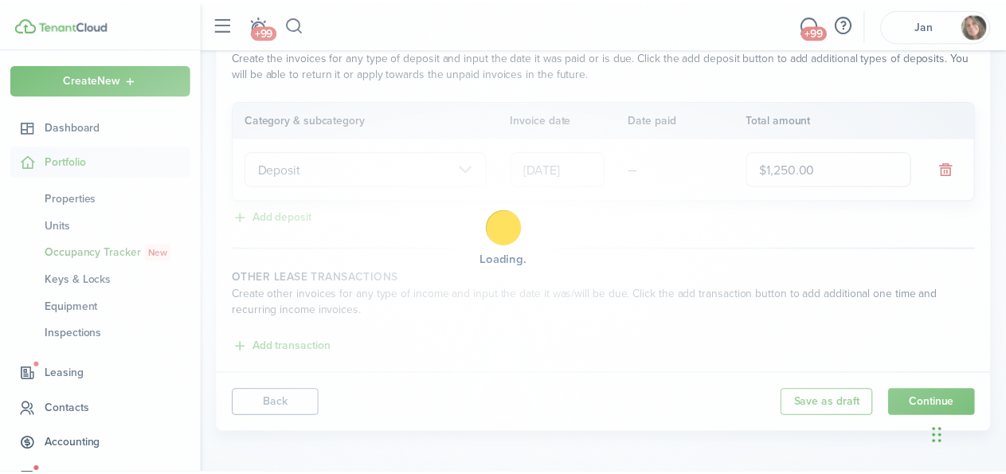
scroll to position [0, 12]
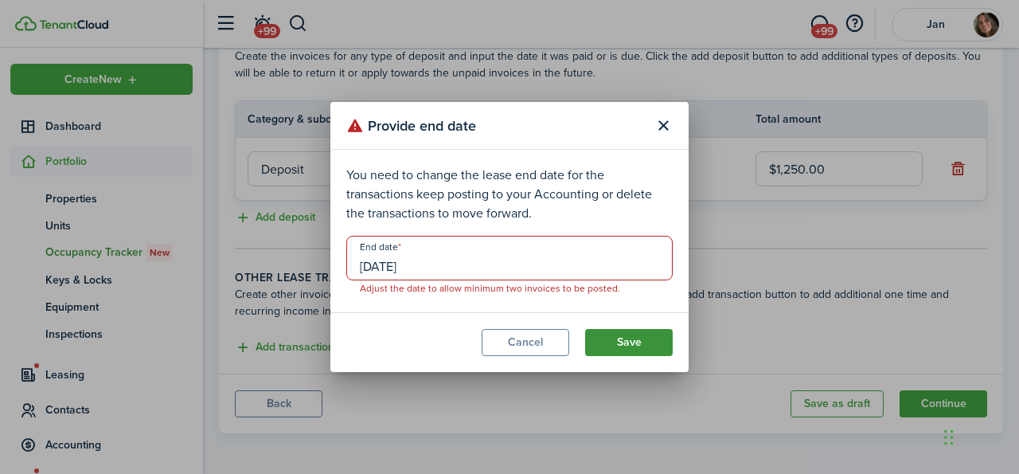
click at [624, 342] on button "Save" at bounding box center [629, 342] width 88 height 27
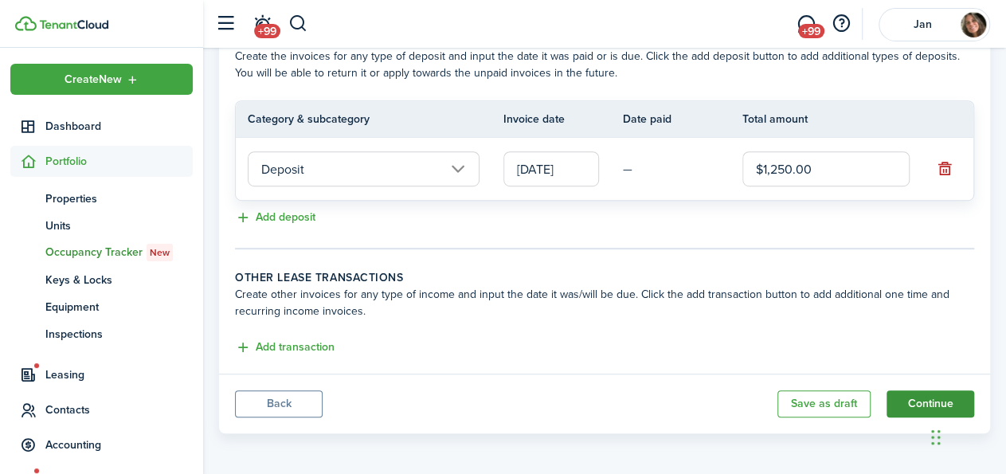
click at [922, 399] on button "Continue" at bounding box center [930, 403] width 88 height 27
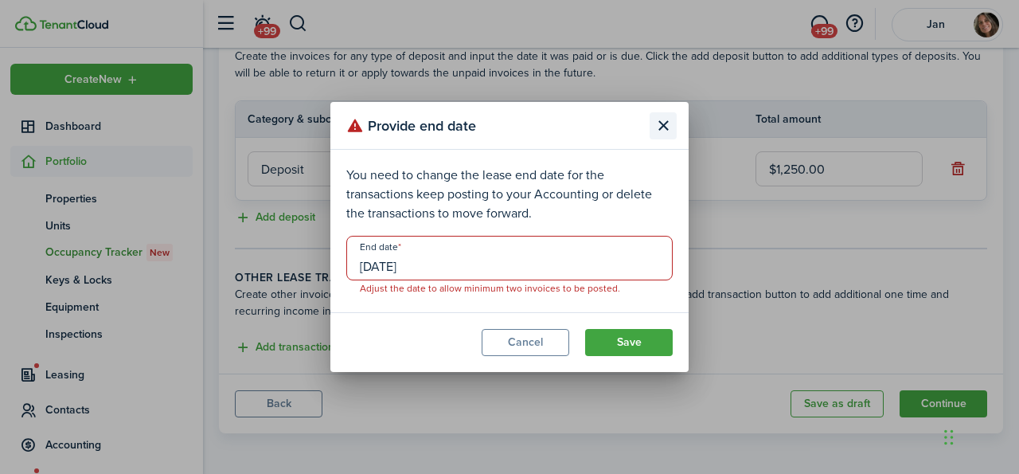
click at [657, 127] on button "Close modal" at bounding box center [663, 125] width 27 height 27
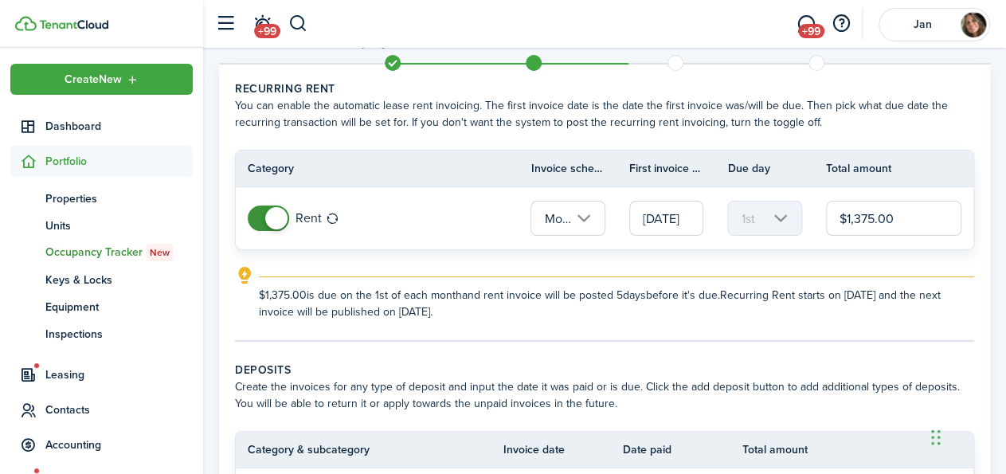
scroll to position [61, 0]
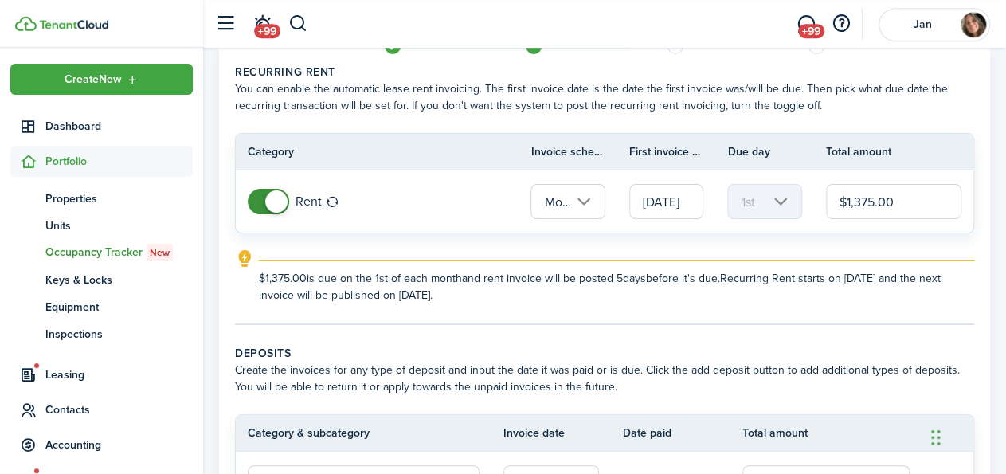
click at [662, 202] on input "[DATE]" at bounding box center [666, 201] width 74 height 35
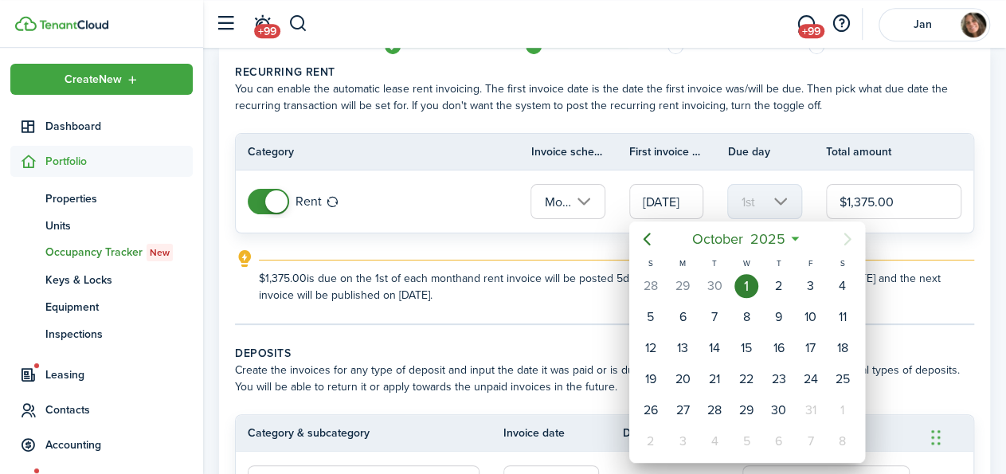
click at [533, 237] on div at bounding box center [503, 237] width 1261 height 729
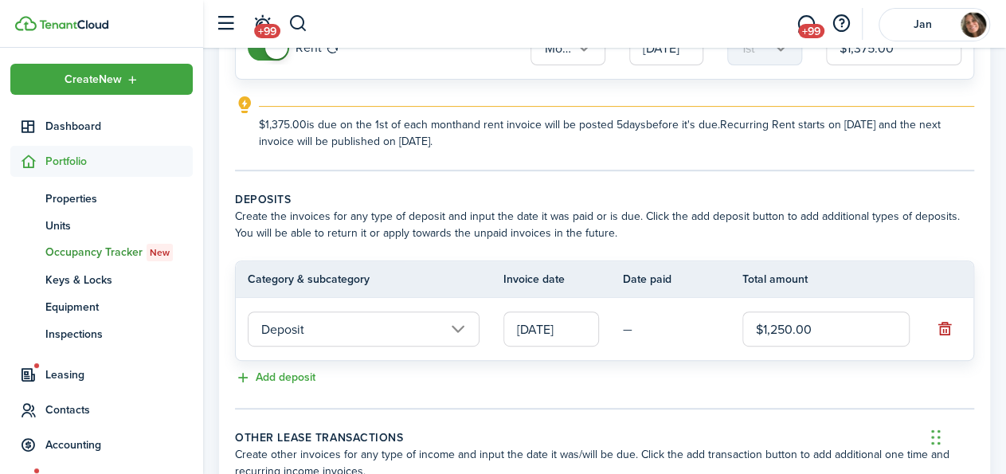
scroll to position [216, 0]
click at [565, 315] on input "[DATE]" at bounding box center [551, 328] width 96 height 35
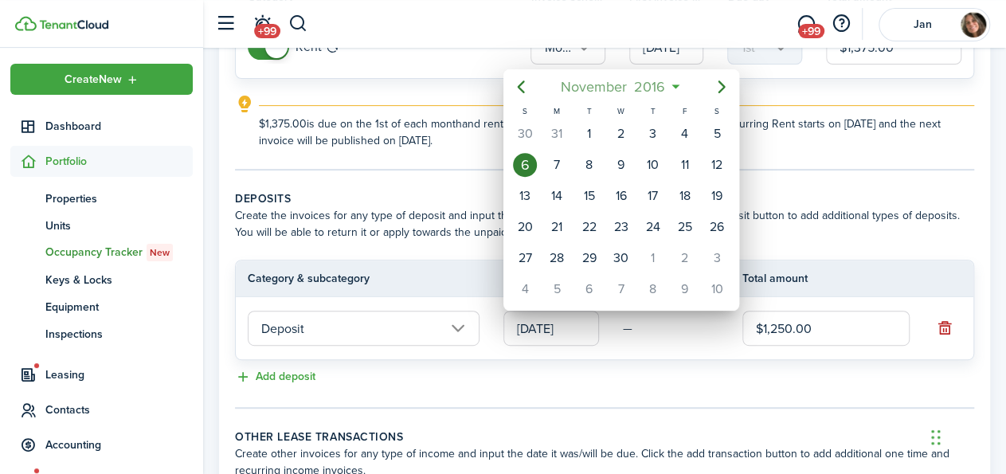
click at [664, 82] on span "2016" at bounding box center [650, 86] width 38 height 29
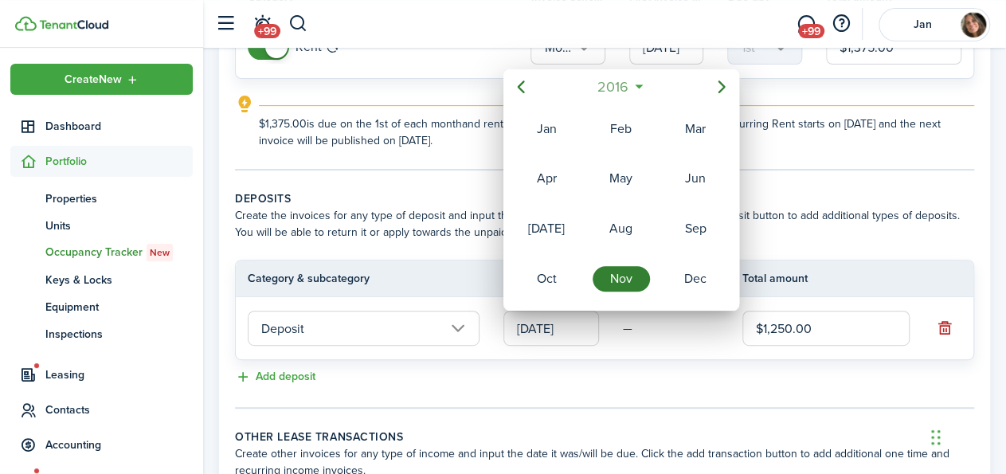
click at [620, 85] on span "2016" at bounding box center [613, 86] width 38 height 29
click at [722, 80] on icon "Next page" at bounding box center [721, 86] width 19 height 19
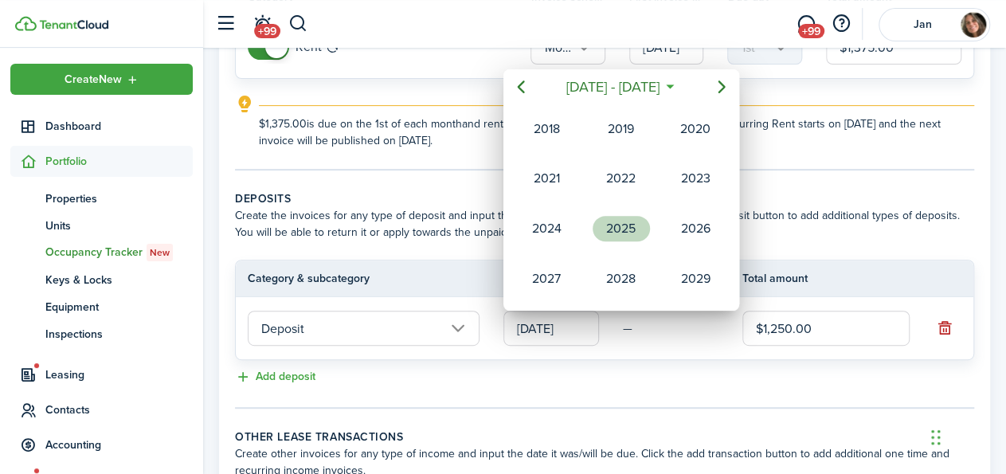
click at [630, 219] on div "2025" at bounding box center [620, 228] width 57 height 25
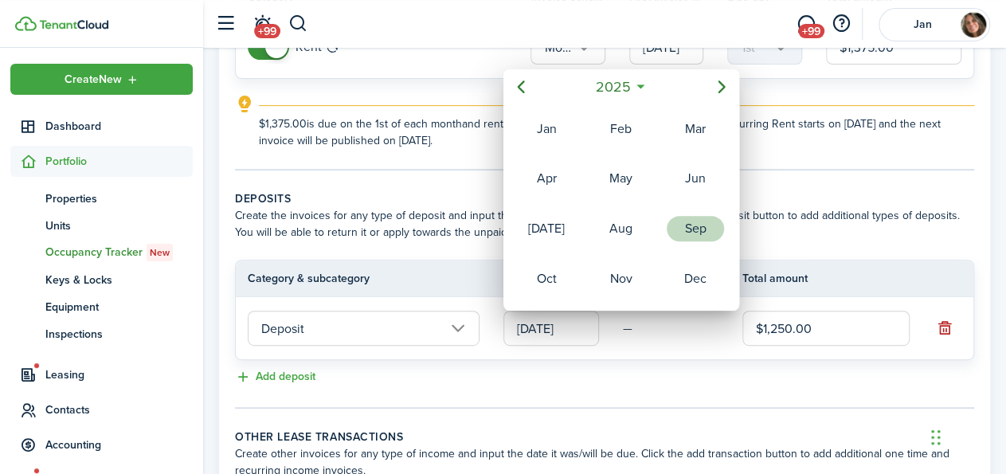
click at [690, 224] on div "Sep" at bounding box center [695, 228] width 57 height 25
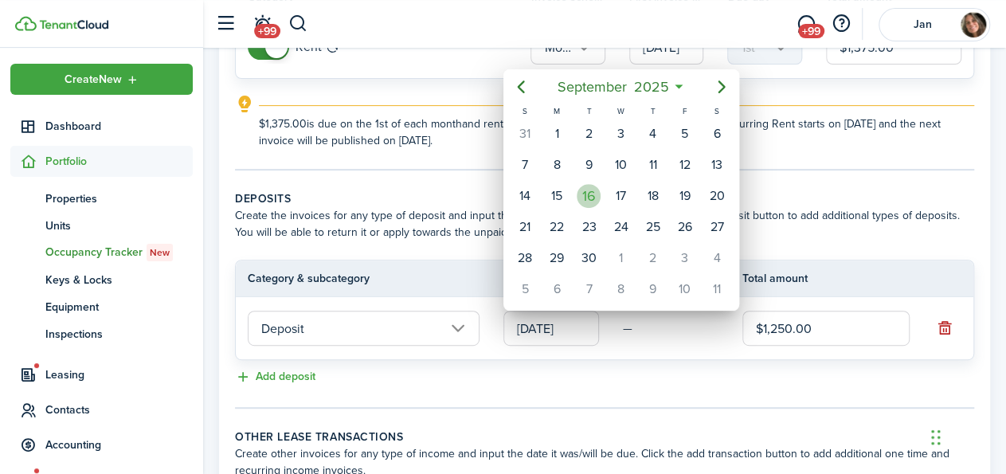
click at [592, 190] on div "16" at bounding box center [589, 196] width 24 height 24
type input "[DATE]"
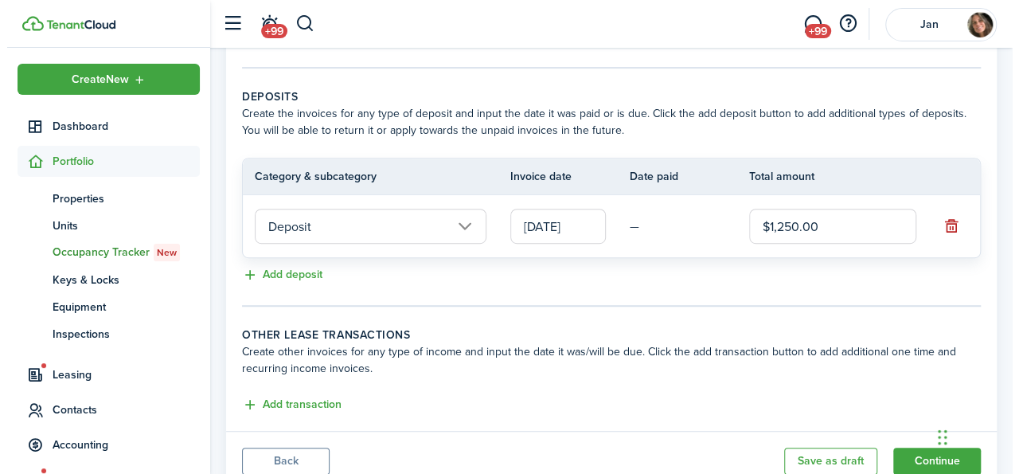
scroll to position [375, 0]
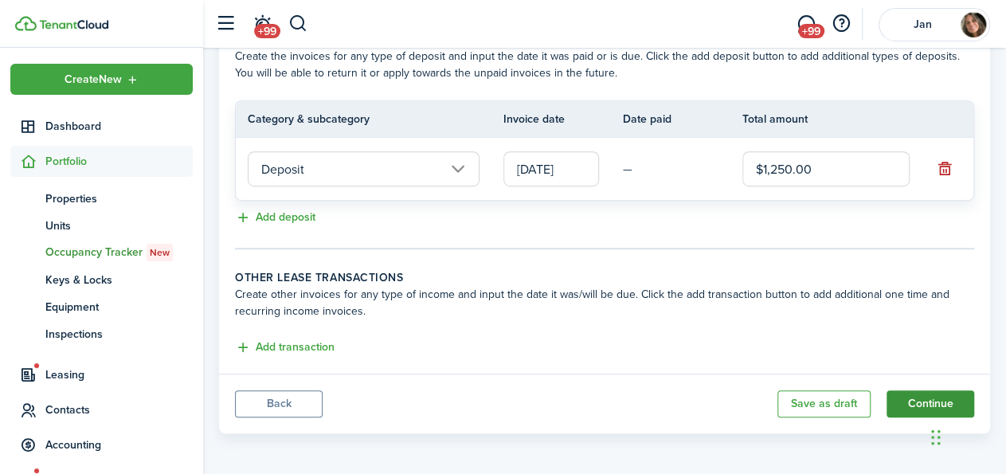
click at [925, 401] on button "Continue" at bounding box center [930, 403] width 88 height 27
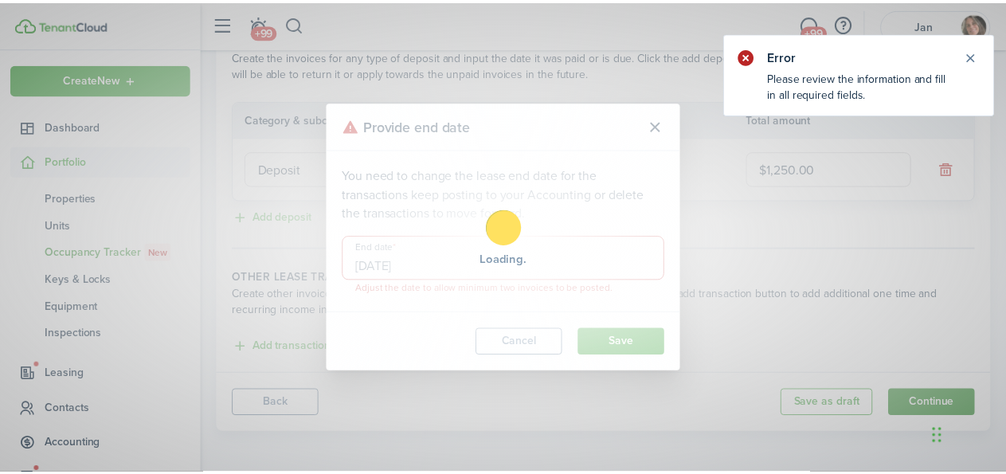
scroll to position [0, 12]
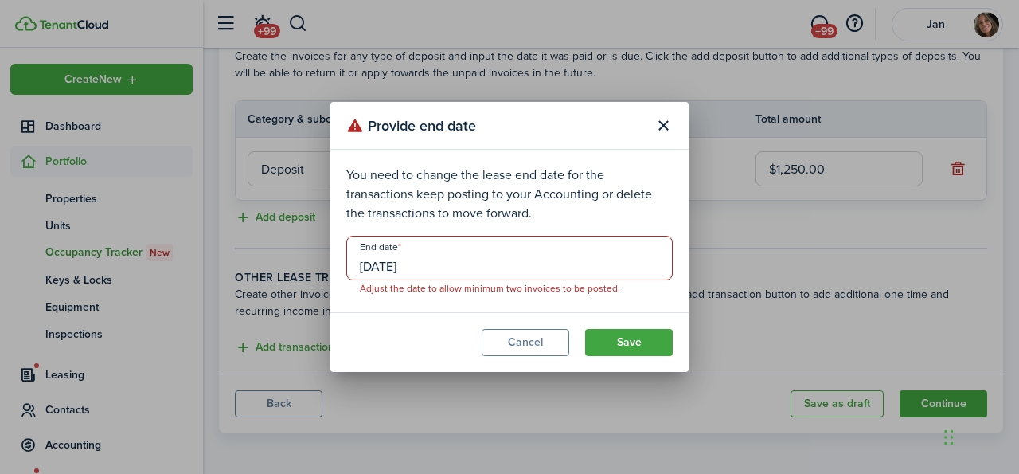
click at [426, 262] on input "[DATE]" at bounding box center [509, 258] width 327 height 45
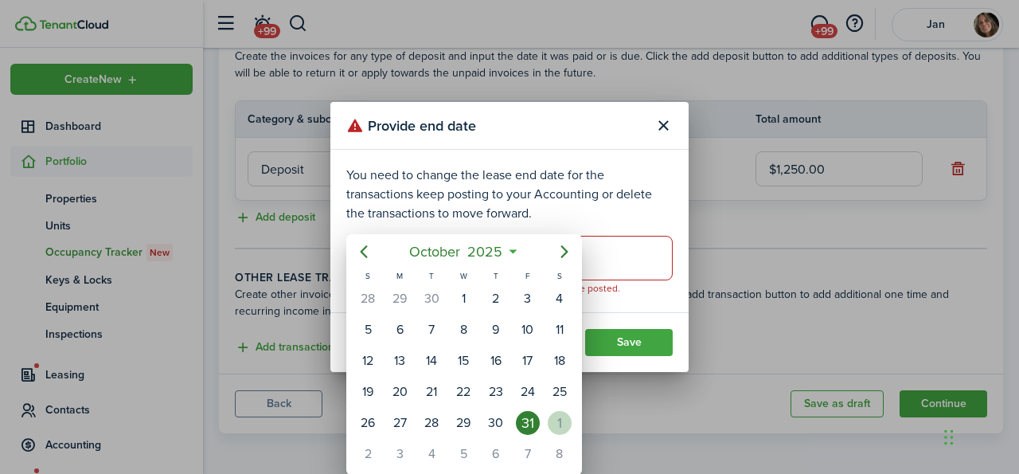
click at [568, 412] on div "1" at bounding box center [560, 423] width 24 height 24
type input "[DATE]"
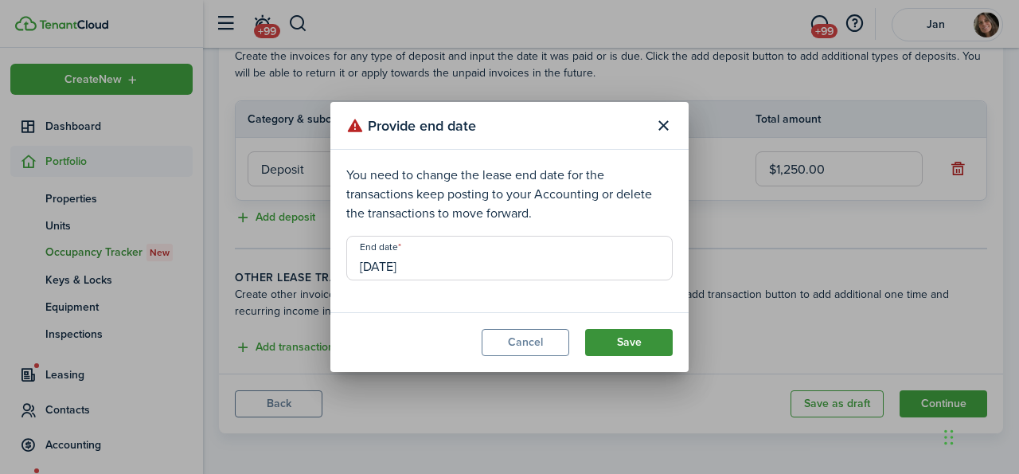
click at [611, 345] on button "Save" at bounding box center [629, 342] width 88 height 27
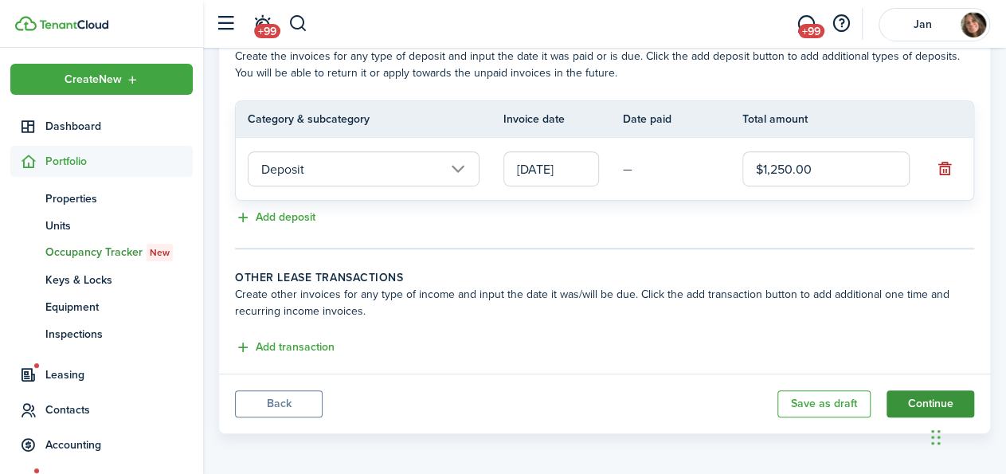
click at [924, 397] on button "Continue" at bounding box center [930, 403] width 88 height 27
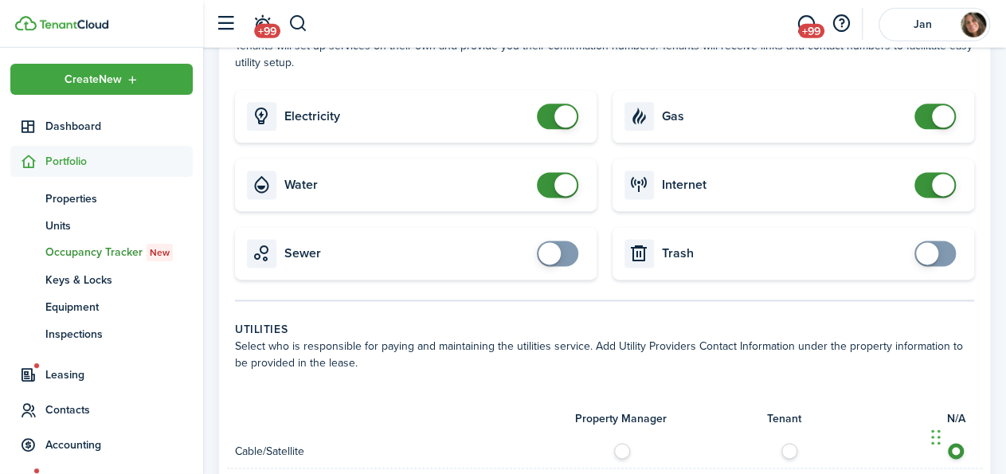
scroll to position [972, 0]
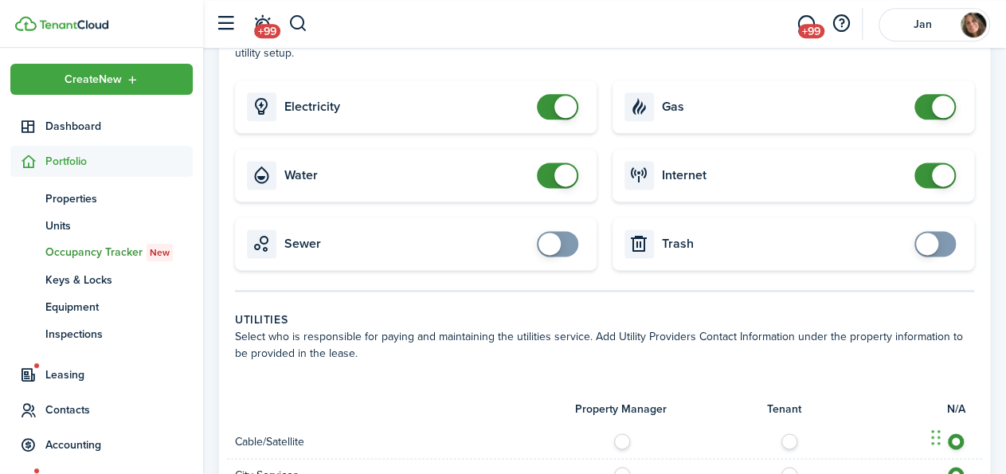
checkbox input "false"
click at [928, 119] on span at bounding box center [935, 106] width 16 height 25
checkbox input "false"
click at [549, 188] on span at bounding box center [557, 174] width 16 height 25
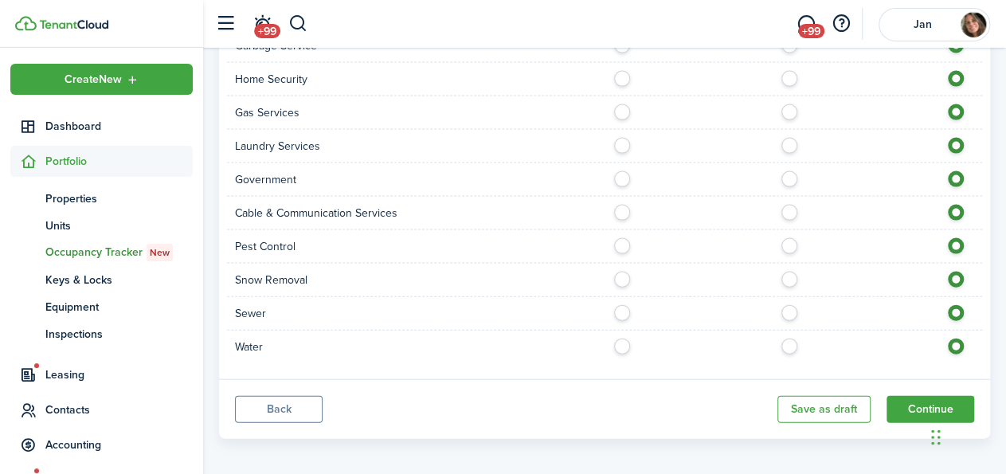
scroll to position [1622, 0]
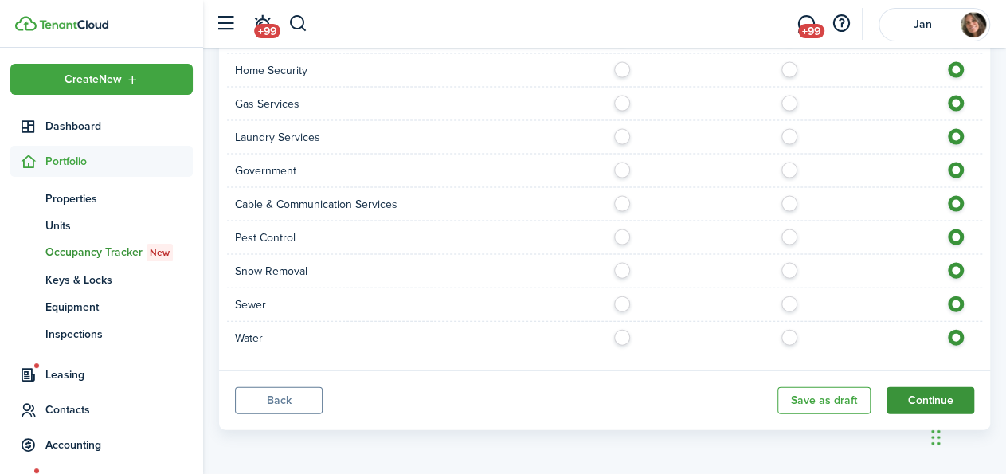
click at [925, 390] on button "Continue" at bounding box center [930, 400] width 88 height 27
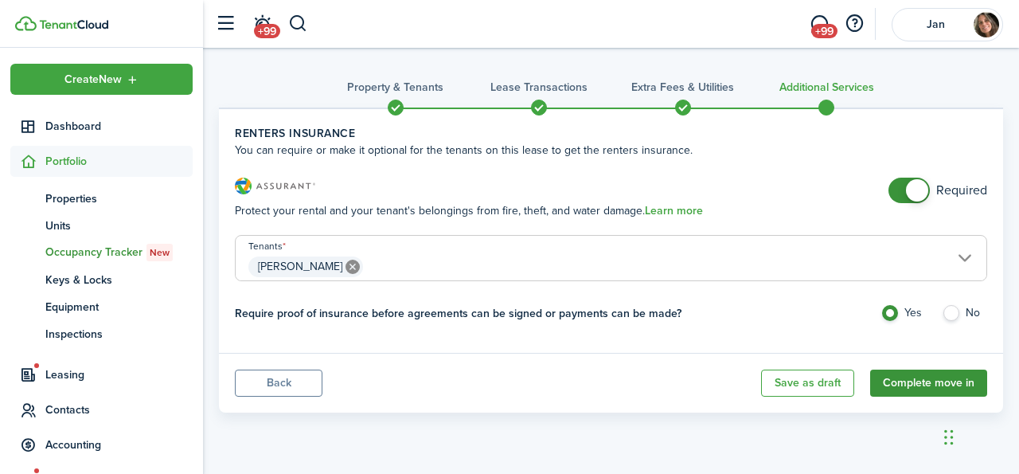
click at [911, 381] on button "Complete move in" at bounding box center [928, 383] width 117 height 27
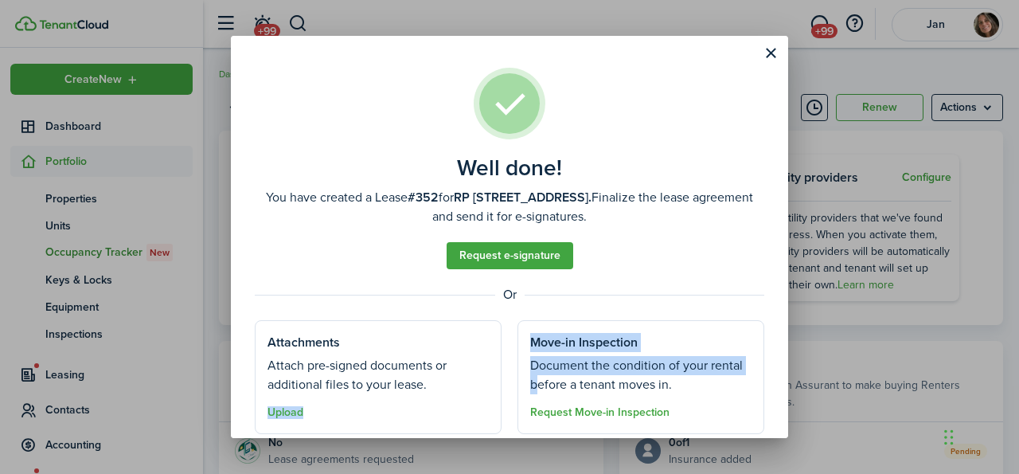
drag, startPoint x: 804, startPoint y: 221, endPoint x: 804, endPoint y: 331, distance: 110.7
click at [804, 331] on div "Well done! You have created a Lease #352 for RP 815 N, Unit 815. Finalize the l…" at bounding box center [509, 237] width 1019 height 474
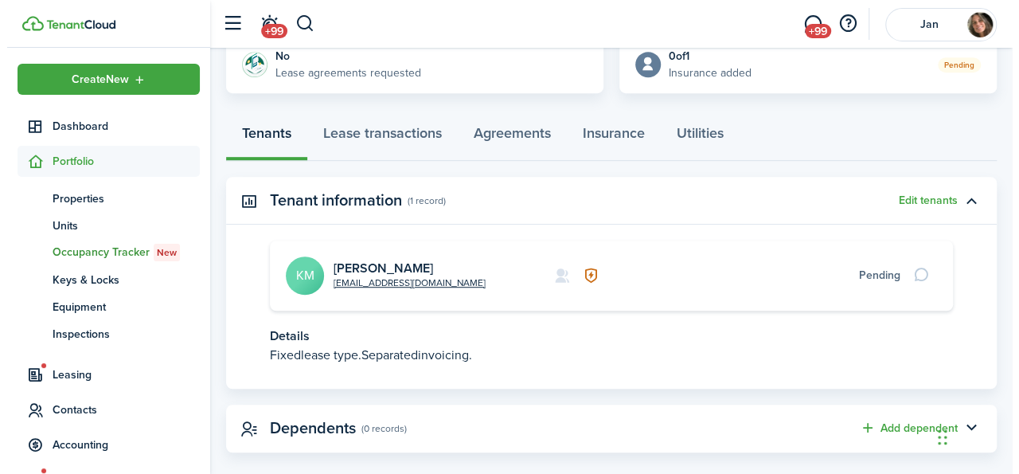
scroll to position [408, 0]
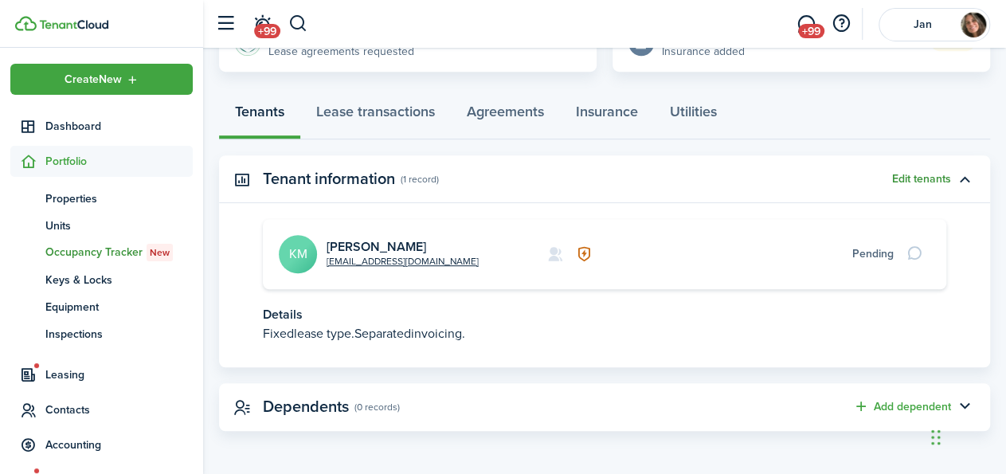
click at [926, 176] on button "Edit tenants" at bounding box center [921, 179] width 59 height 13
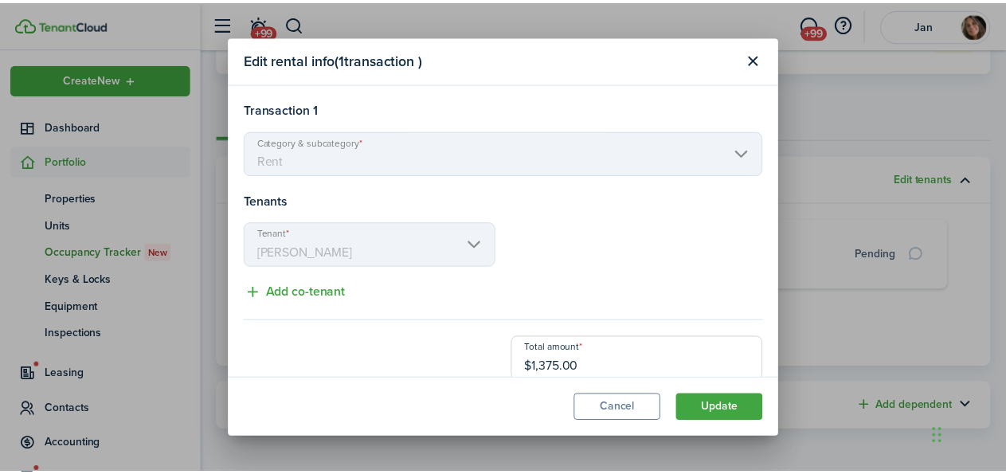
scroll to position [18, 0]
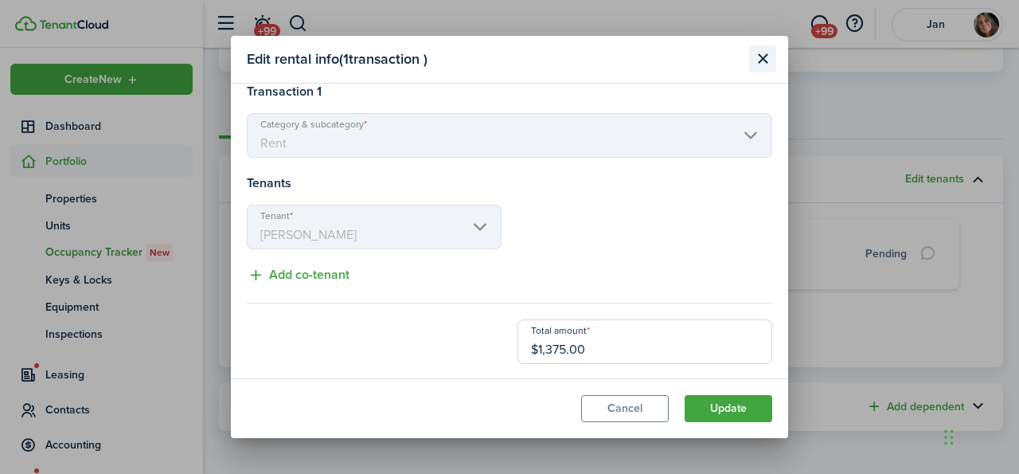
click at [762, 56] on button "Close modal" at bounding box center [762, 58] width 27 height 27
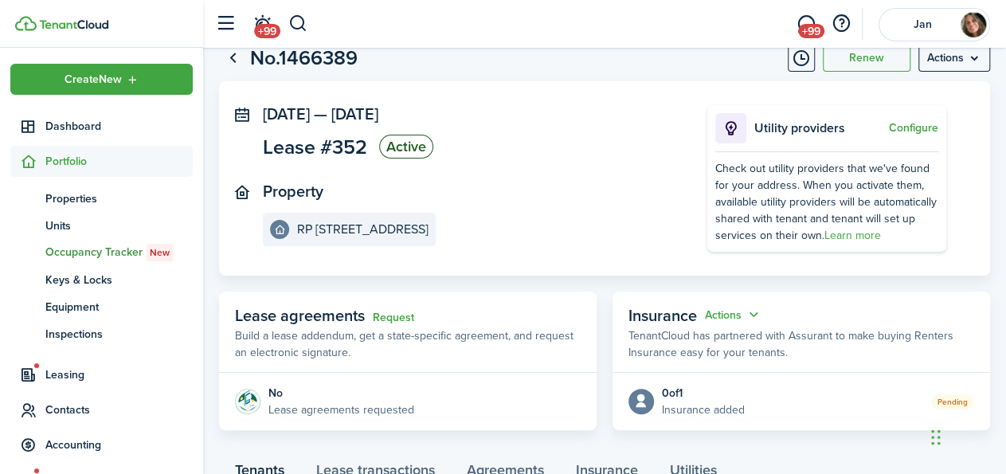
scroll to position [0, 0]
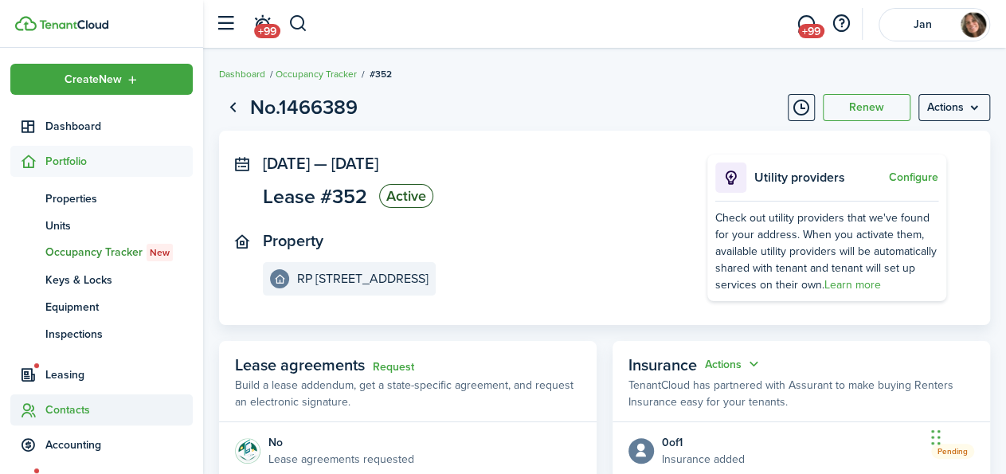
click at [66, 408] on span "Contacts" at bounding box center [118, 409] width 147 height 17
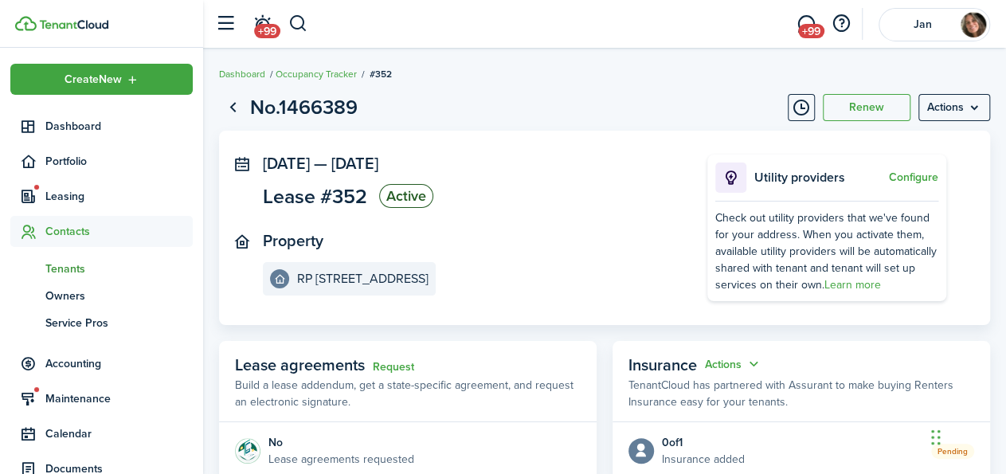
click at [77, 260] on span "Tenants" at bounding box center [118, 268] width 147 height 17
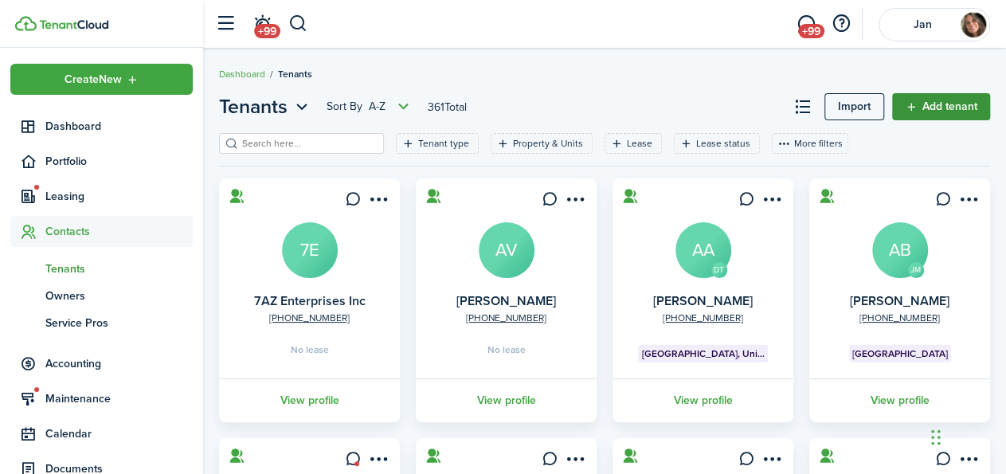
click at [937, 106] on link "Add tenant" at bounding box center [941, 106] width 98 height 27
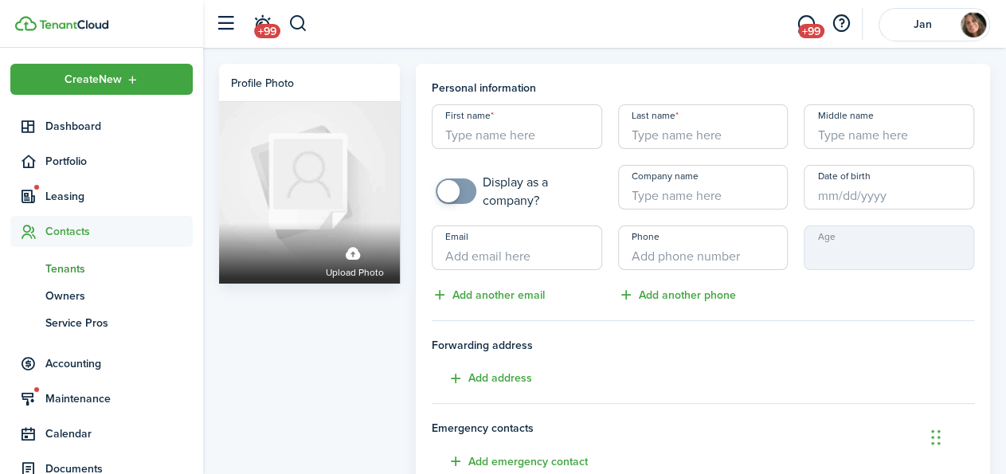
click at [532, 134] on input "First name" at bounding box center [517, 126] width 170 height 45
type input "Khazar"
type input "Choudry"
click at [470, 254] on input "Email" at bounding box center [517, 247] width 170 height 45
type input "[EMAIL_ADDRESS][DOMAIN_NAME]"
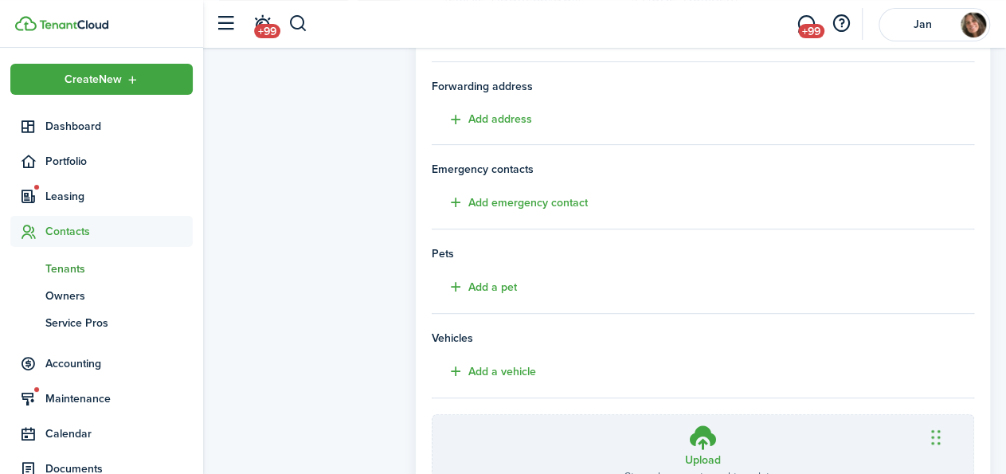
scroll to position [395, 0]
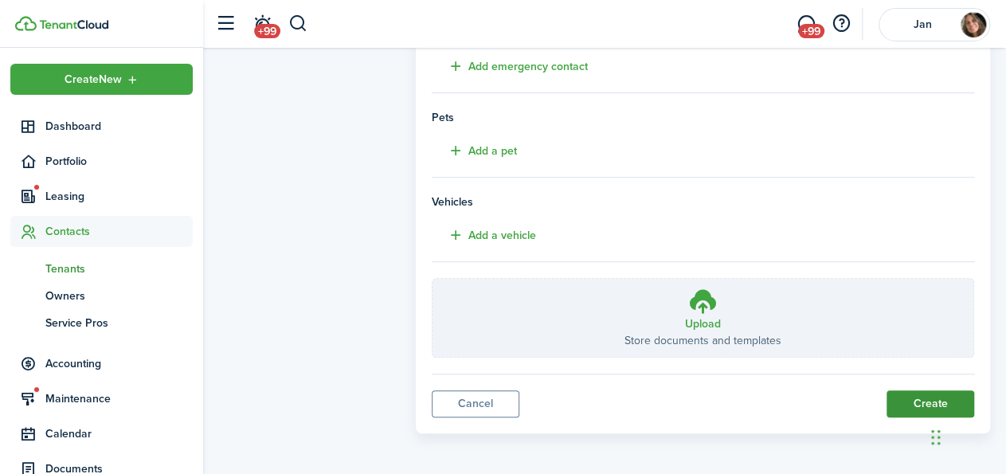
type input "[PHONE_NUMBER]"
click at [921, 402] on button "Create" at bounding box center [930, 403] width 88 height 27
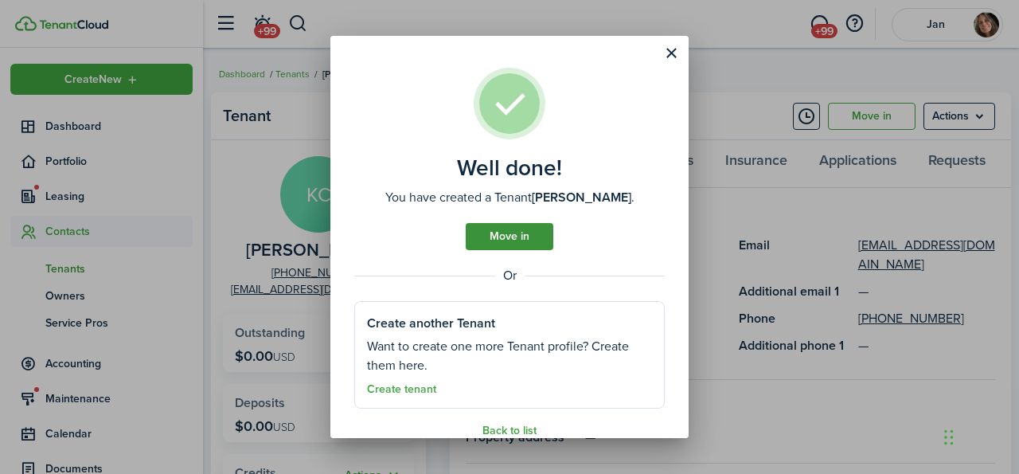
click at [514, 238] on link "Move in" at bounding box center [510, 236] width 88 height 27
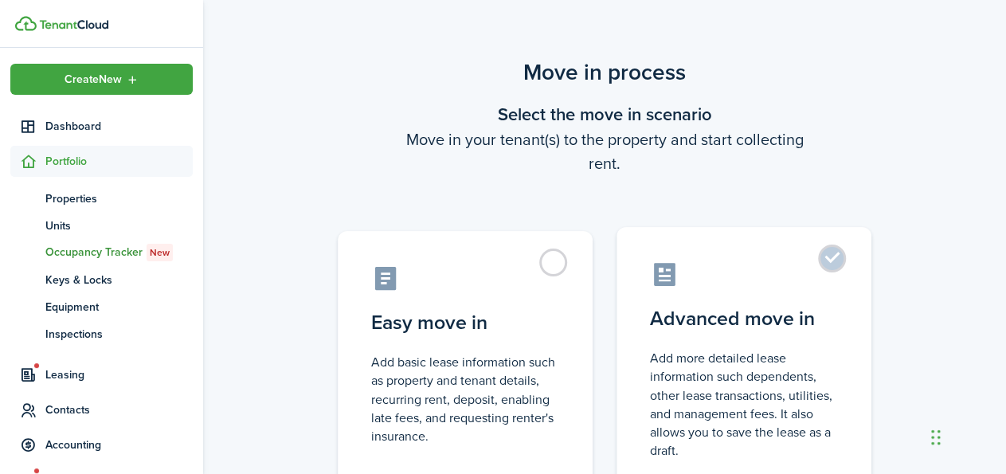
click at [827, 256] on label "Advanced move in Add more detailed lease information such dependents, other lea…" at bounding box center [743, 360] width 255 height 266
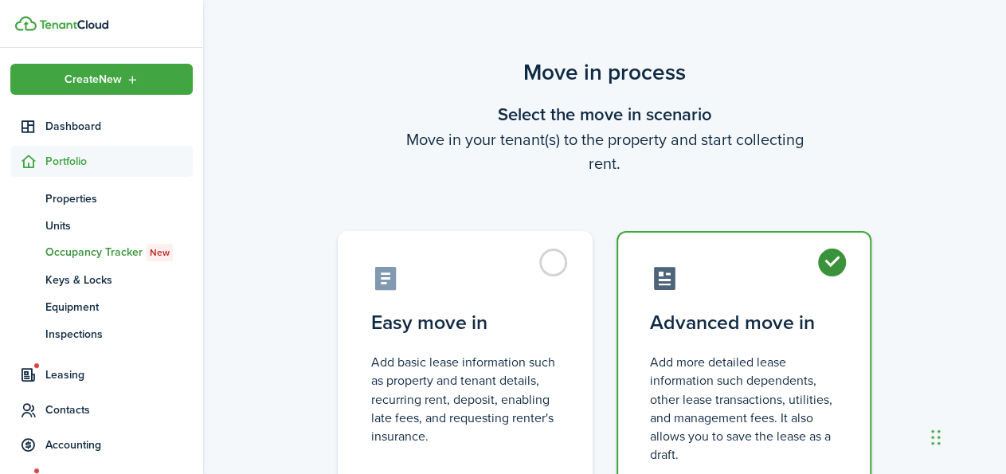
radio input "true"
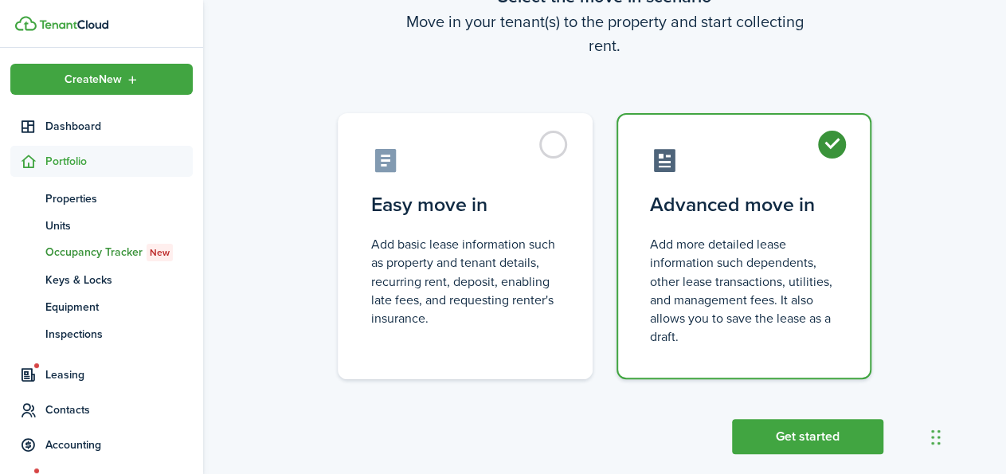
scroll to position [142, 0]
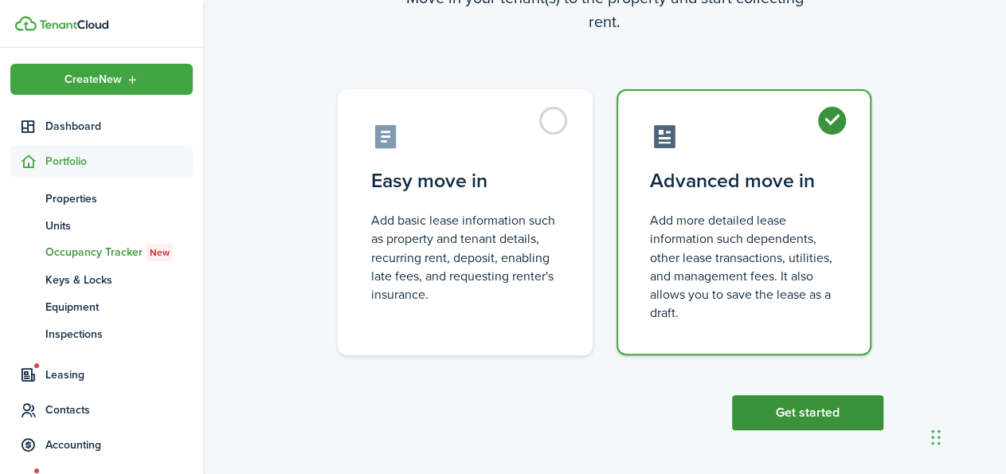
click at [792, 411] on button "Get started" at bounding box center [807, 412] width 151 height 35
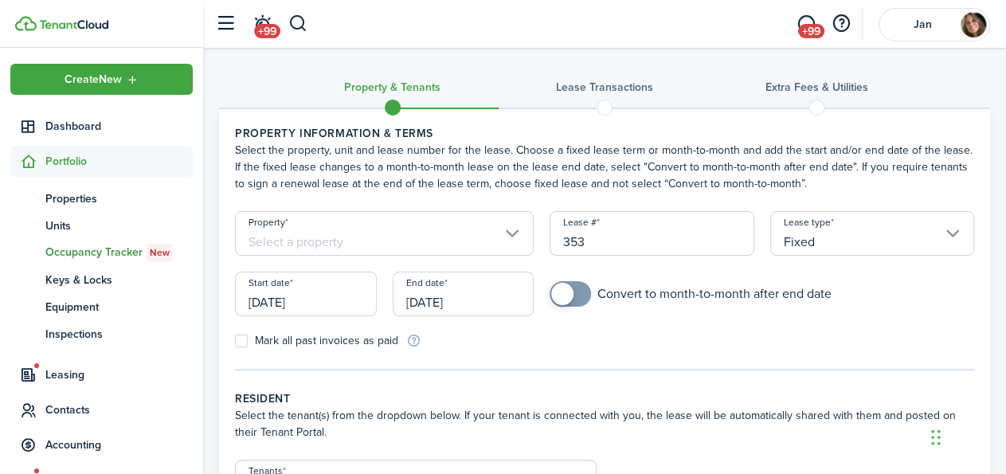
click at [475, 243] on input "Property" at bounding box center [384, 233] width 299 height 45
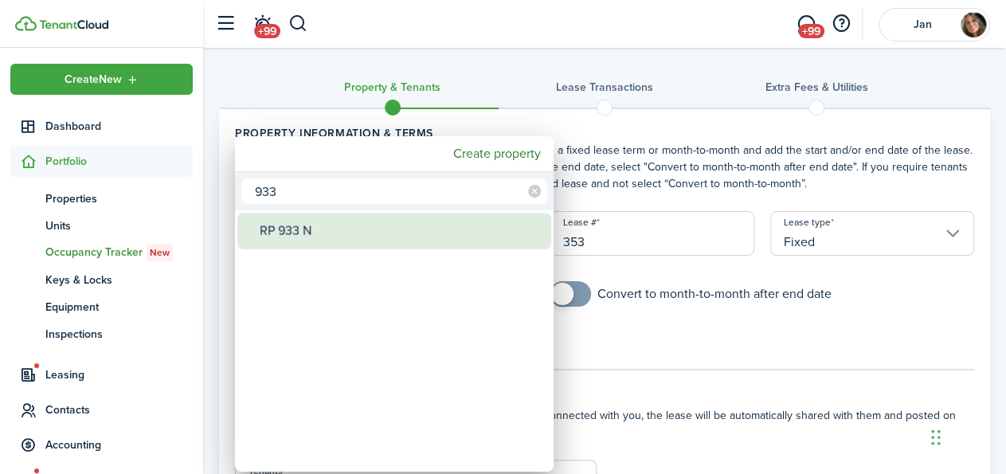
type input "933"
click at [366, 225] on div "RP 933 N" at bounding box center [401, 231] width 282 height 37
type input "RP 933 N"
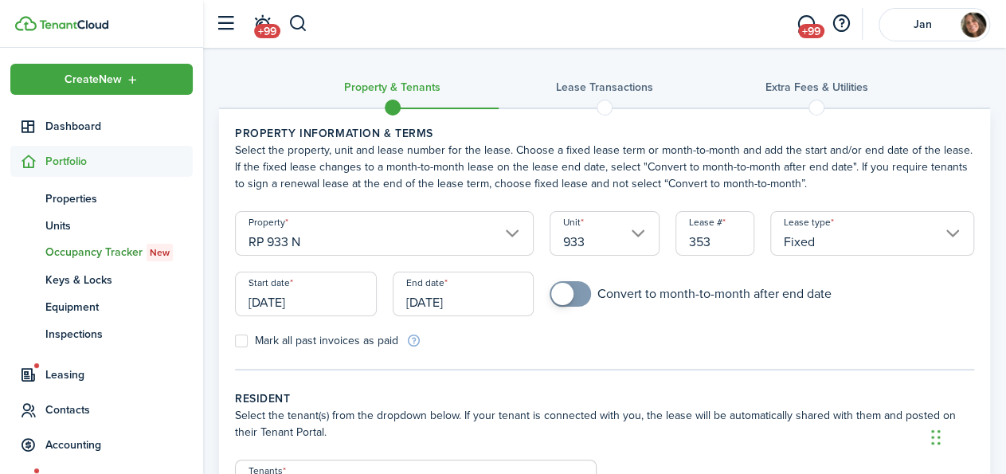
click at [306, 297] on input "[DATE]" at bounding box center [306, 294] width 142 height 45
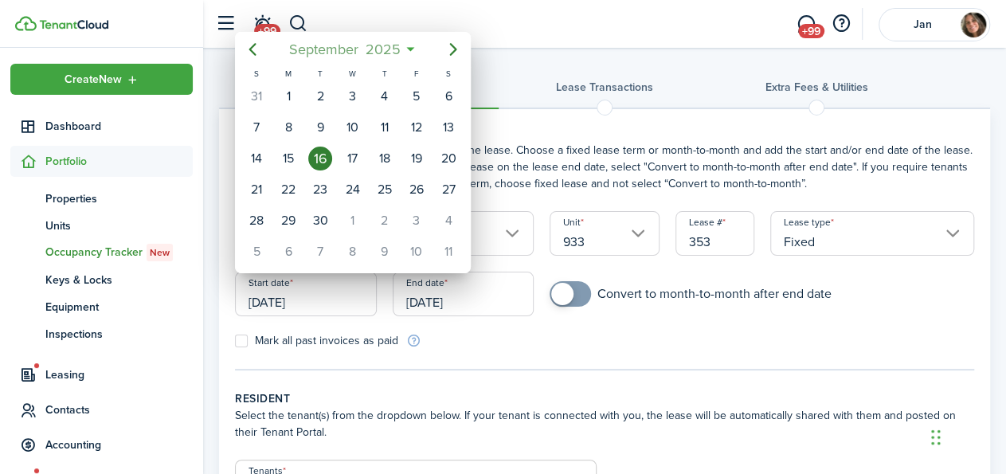
click at [306, 47] on span "September" at bounding box center [323, 49] width 76 height 29
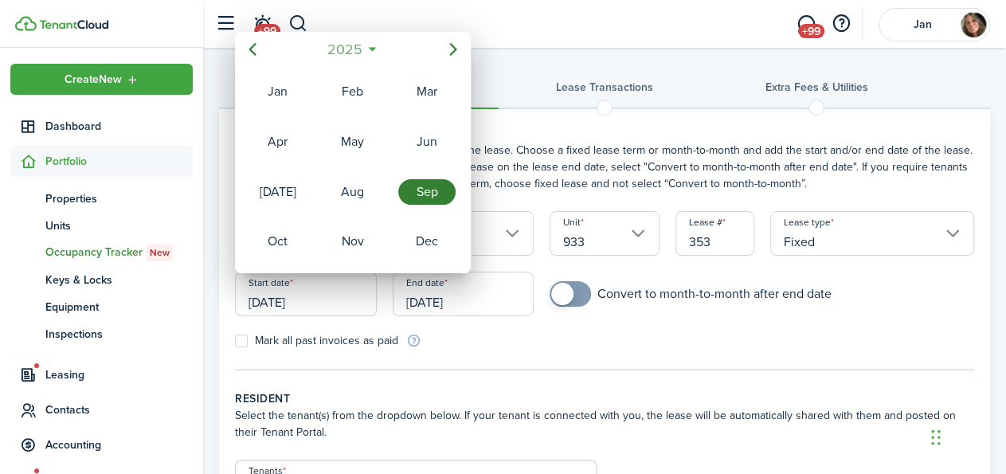
click at [348, 45] on span "2025" at bounding box center [344, 49] width 42 height 29
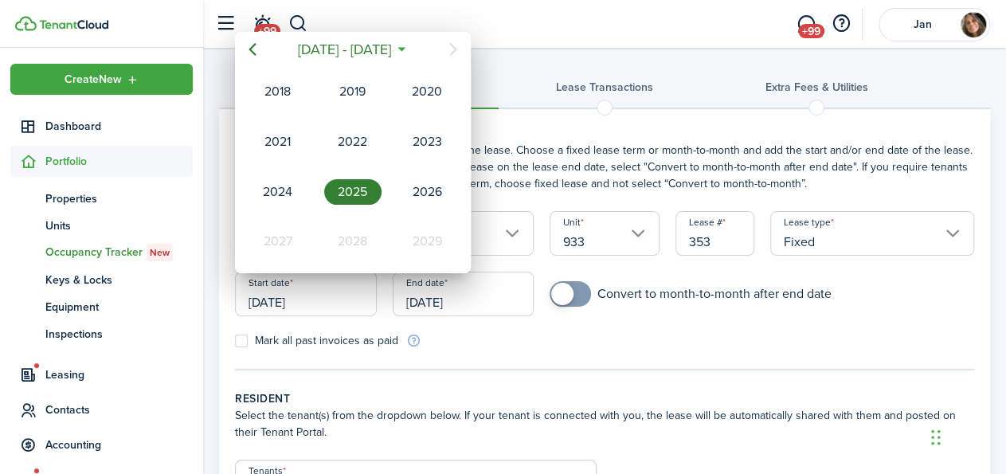
click at [357, 190] on div "2025" at bounding box center [352, 191] width 57 height 25
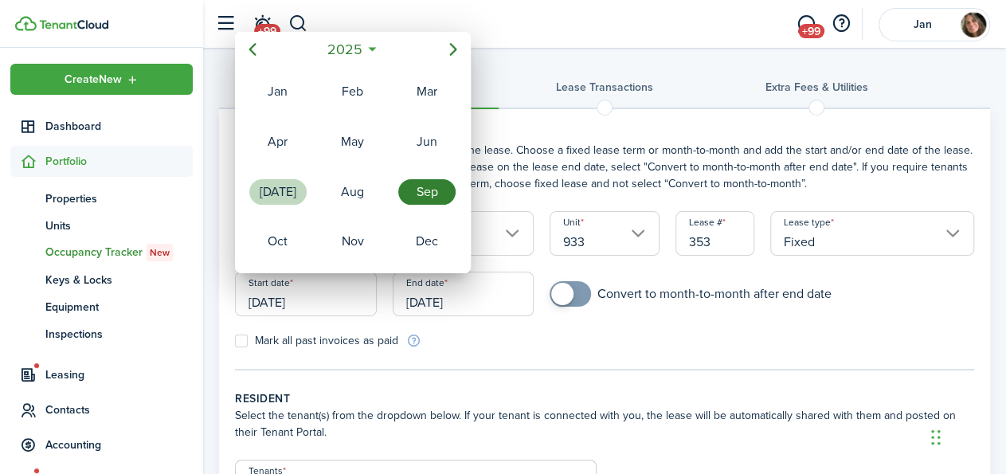
click at [286, 188] on div "[DATE]" at bounding box center [277, 191] width 57 height 25
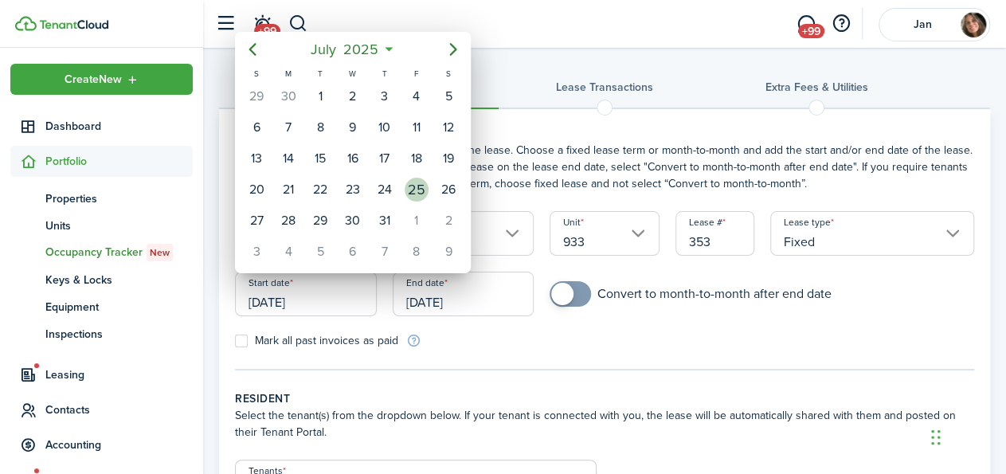
click at [413, 182] on div "25" at bounding box center [417, 190] width 24 height 24
type input "[DATE]"
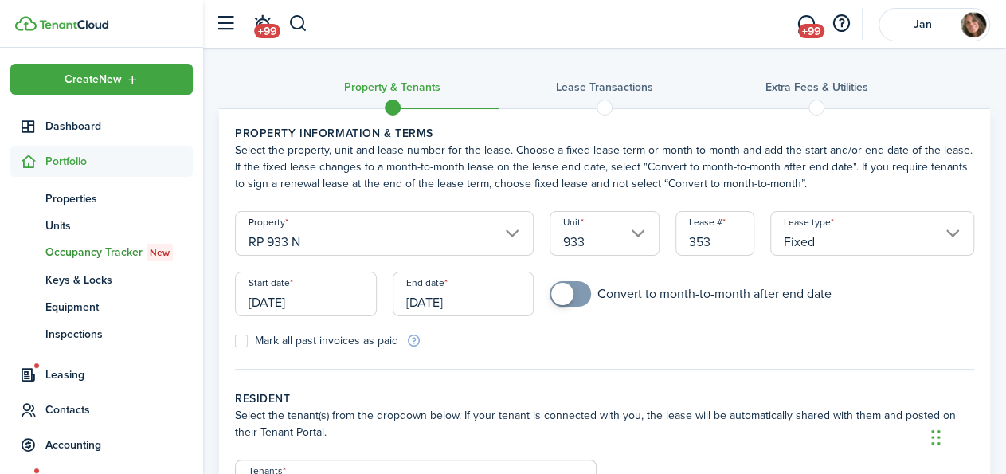
click at [460, 299] on input "[DATE]" at bounding box center [464, 294] width 142 height 45
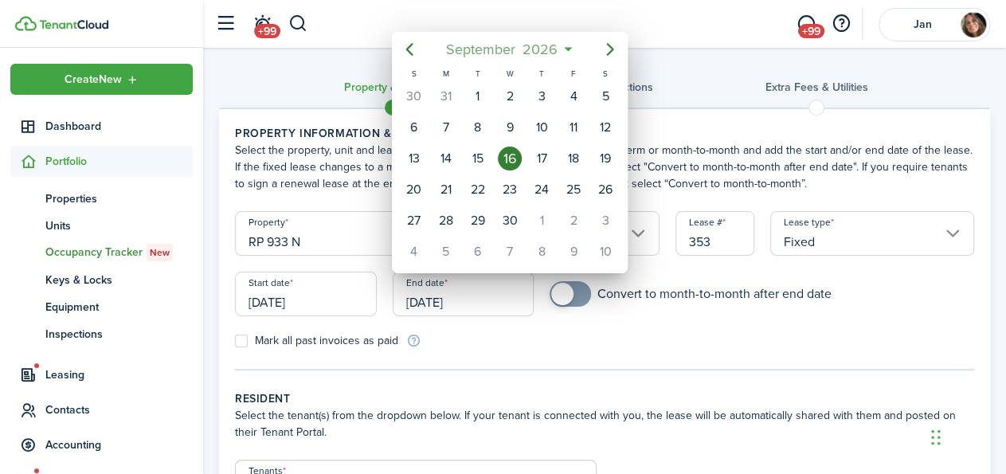
click at [539, 42] on span "2026" at bounding box center [539, 49] width 42 height 29
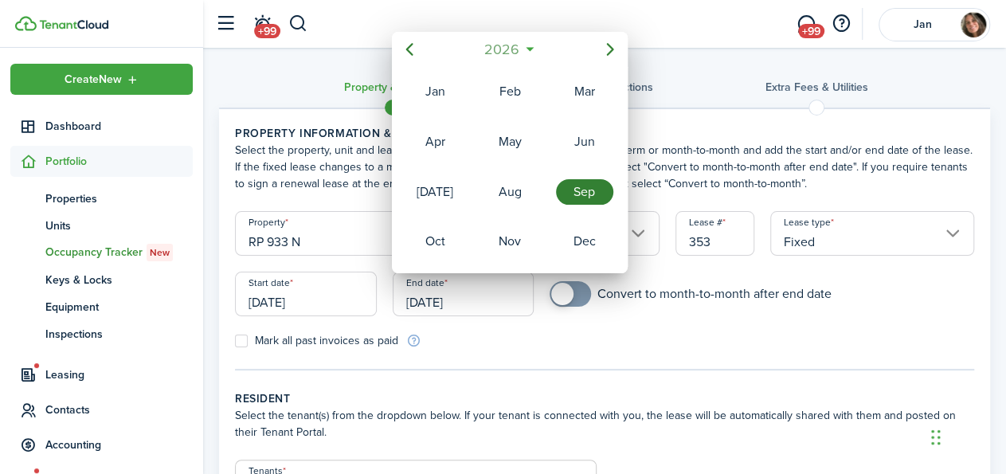
click at [503, 43] on span "2026" at bounding box center [501, 49] width 42 height 29
click at [577, 182] on div "2026" at bounding box center [584, 191] width 57 height 25
click at [437, 184] on div "[DATE]" at bounding box center [434, 191] width 57 height 25
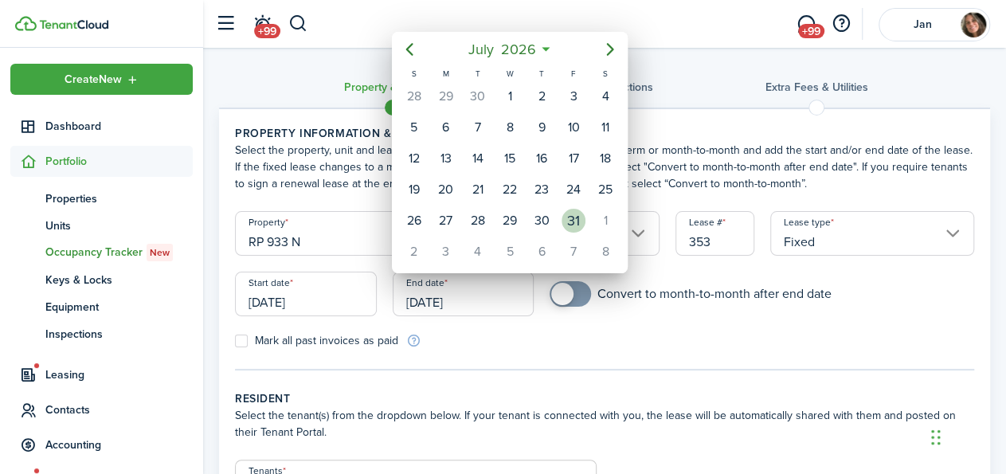
click at [566, 216] on div "31" at bounding box center [573, 221] width 24 height 24
type input "[DATE]"
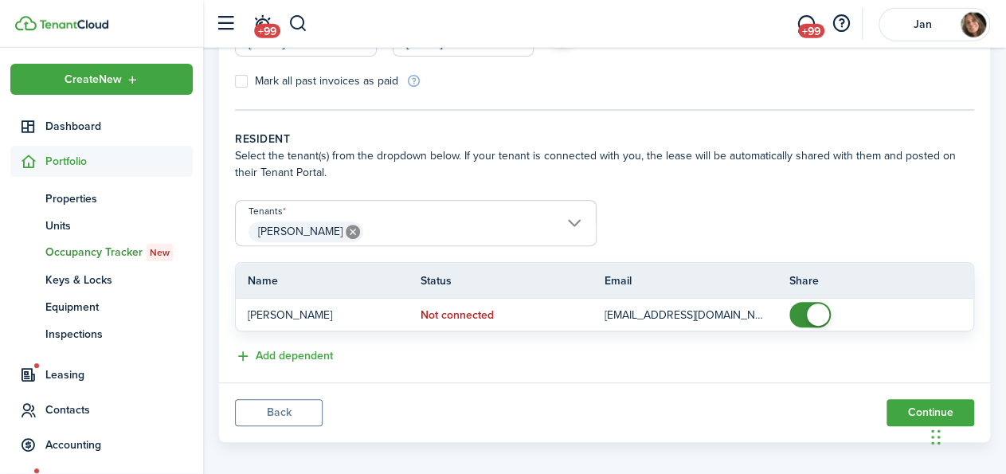
scroll to position [269, 0]
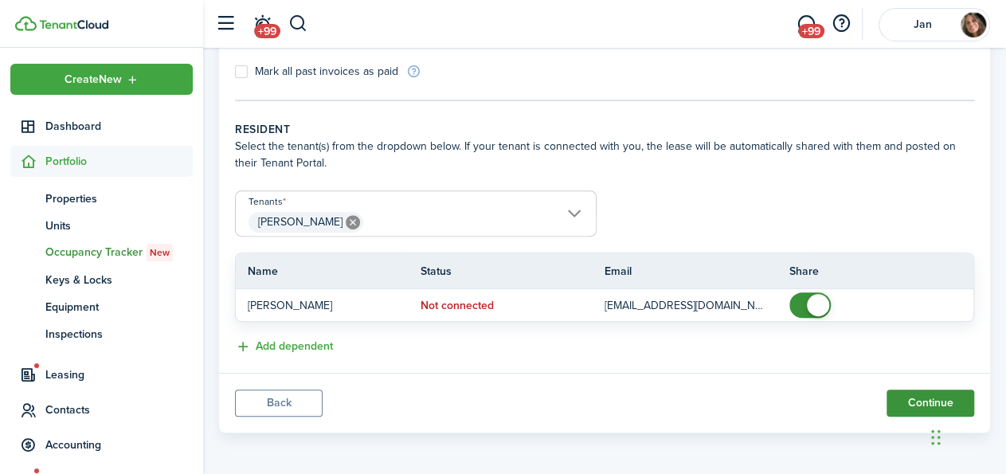
click at [925, 393] on button "Continue" at bounding box center [930, 402] width 88 height 27
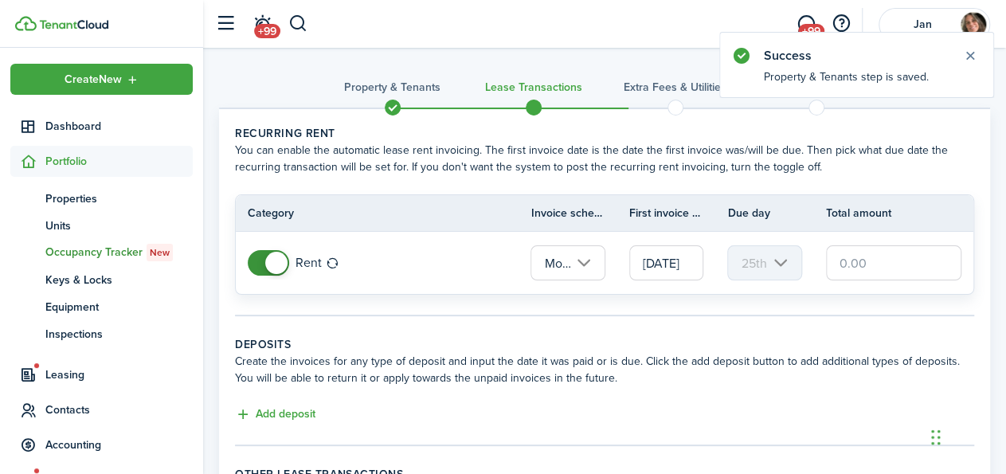
click at [663, 265] on input "[DATE]" at bounding box center [666, 262] width 74 height 35
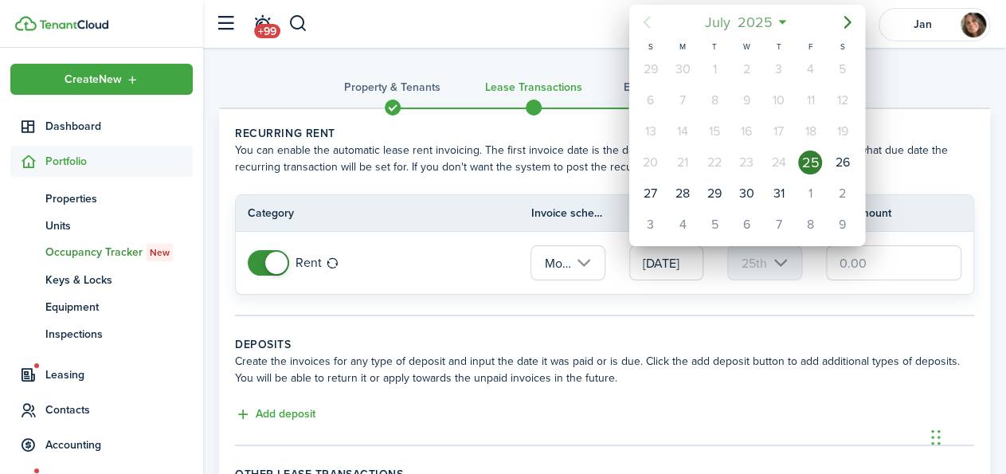
click at [759, 24] on span "2025" at bounding box center [754, 22] width 42 height 29
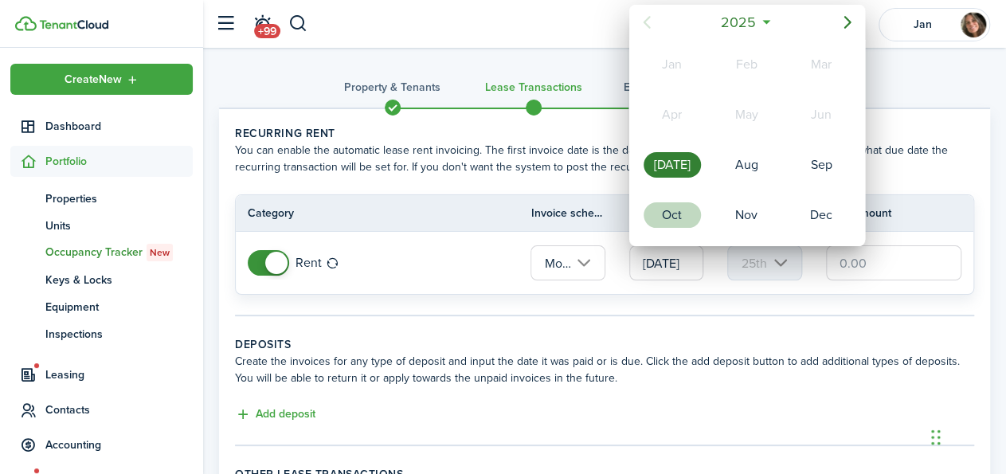
click at [673, 209] on div "Oct" at bounding box center [671, 214] width 57 height 25
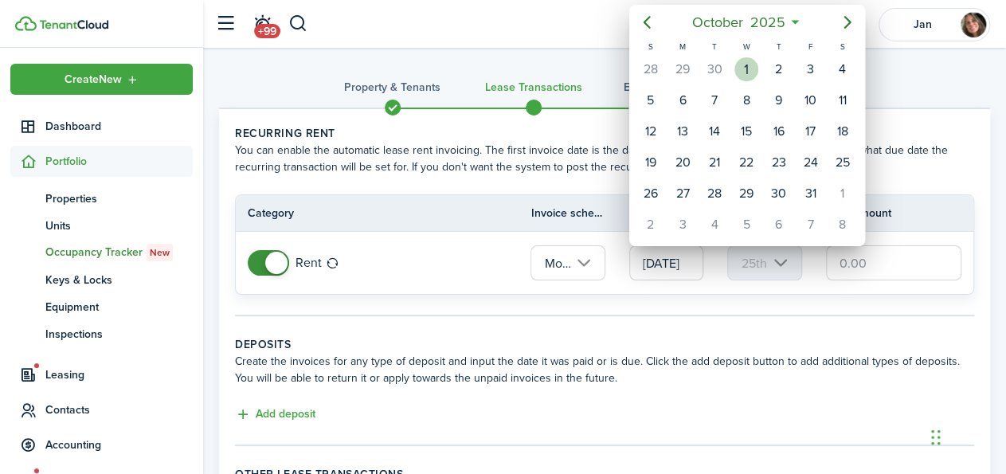
click at [753, 66] on div "1" at bounding box center [746, 69] width 24 height 24
type input "[DATE]"
type input "1st"
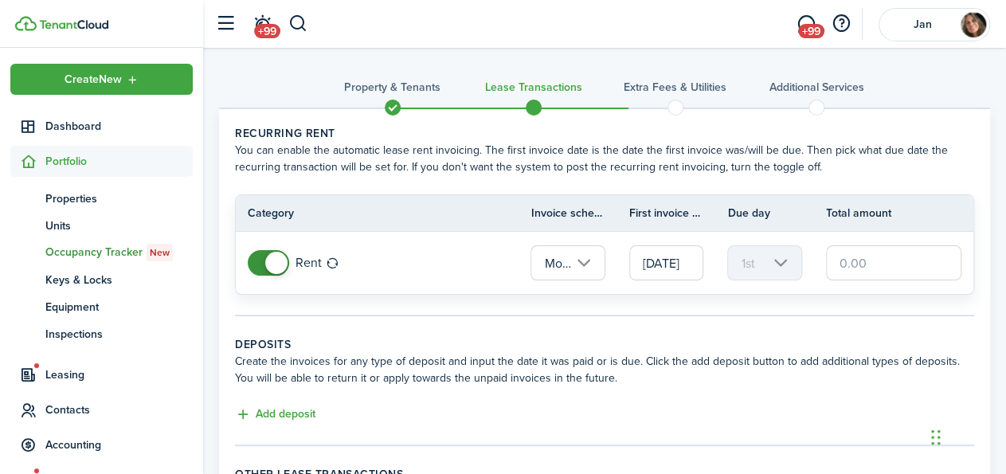
scroll to position [0, 14]
click at [841, 262] on input "text" at bounding box center [893, 262] width 135 height 35
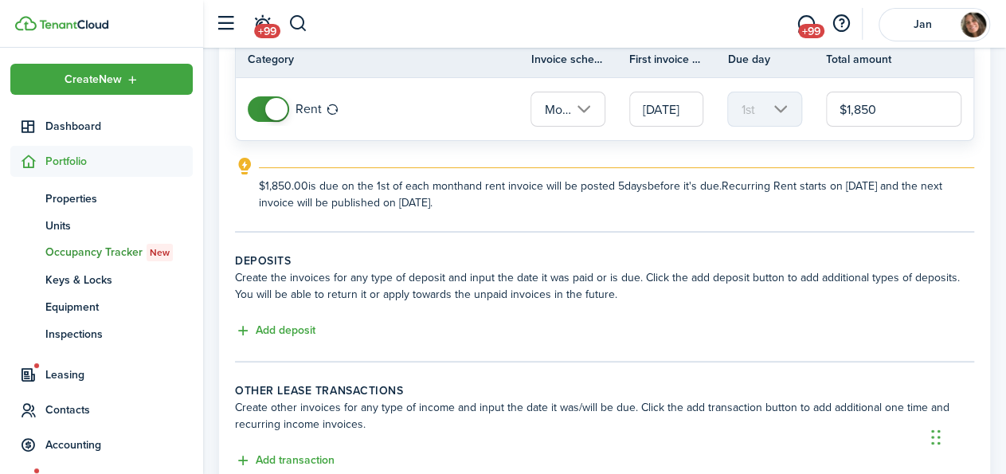
scroll to position [154, 0]
type input "$1,850.00"
click at [267, 321] on button "Add deposit" at bounding box center [275, 330] width 80 height 18
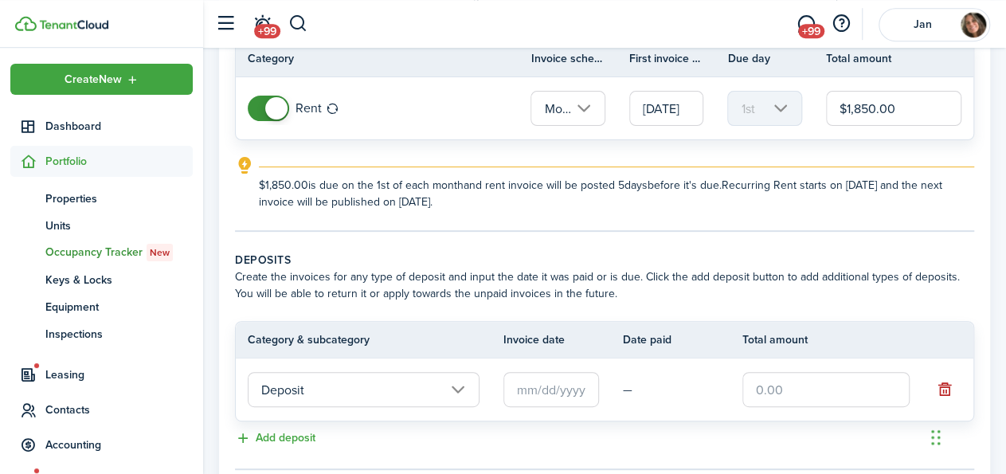
click at [526, 393] on input "text" at bounding box center [551, 389] width 96 height 35
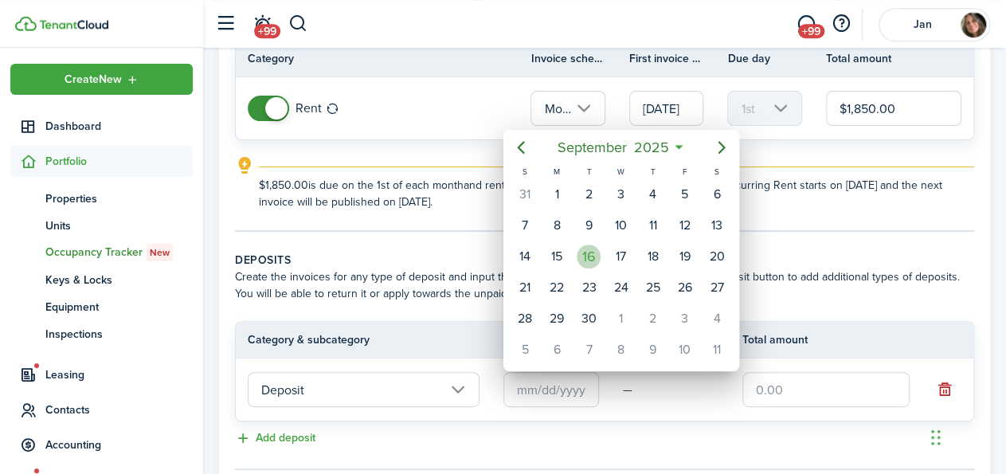
click at [587, 255] on div "16" at bounding box center [589, 256] width 24 height 24
type input "[DATE]"
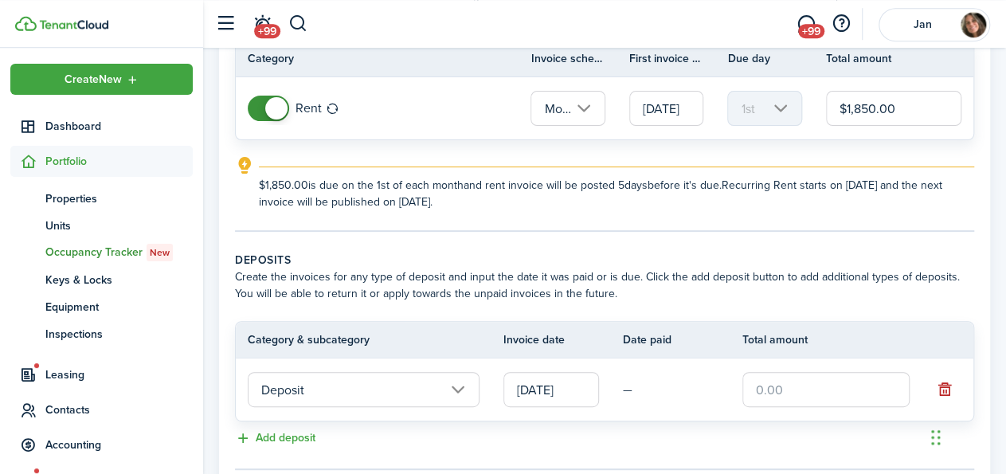
click at [762, 388] on input "text" at bounding box center [825, 389] width 167 height 35
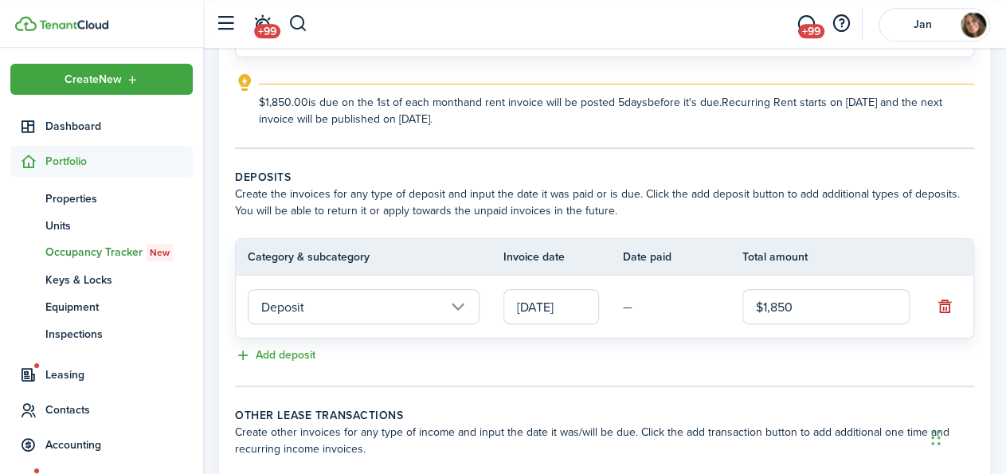
scroll to position [375, 0]
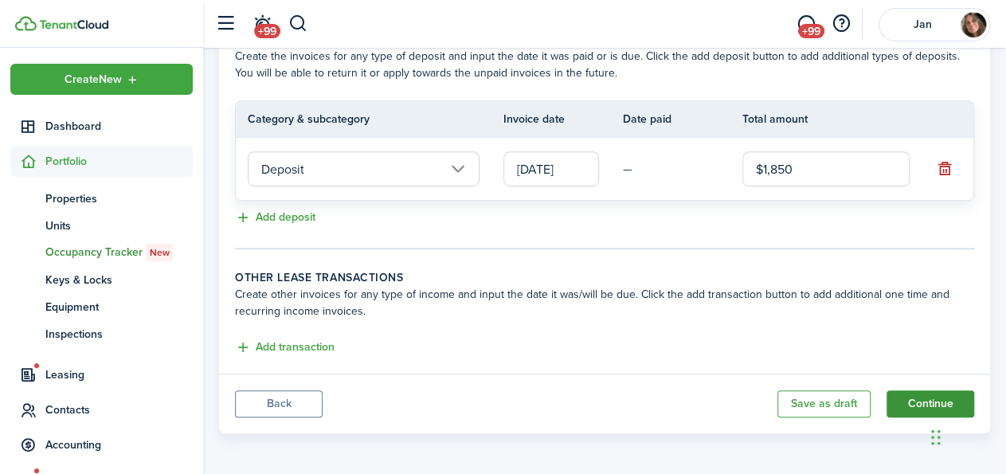
type input "$1,850.00"
click at [915, 397] on button "Continue" at bounding box center [930, 403] width 88 height 27
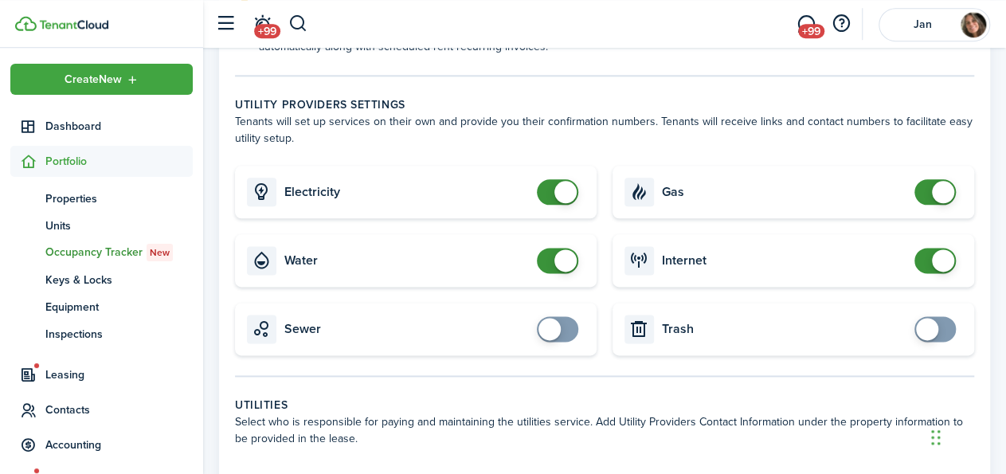
scroll to position [909, 0]
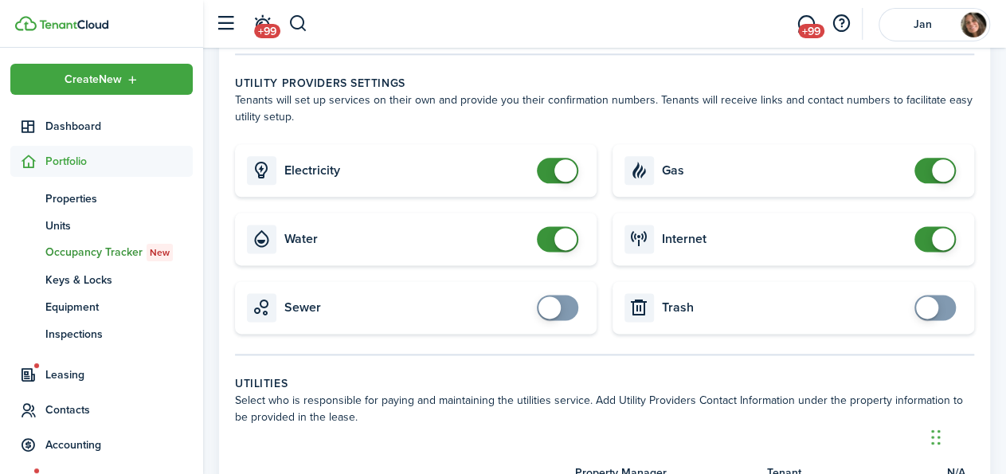
checkbox input "false"
click at [549, 252] on span at bounding box center [557, 238] width 16 height 25
checkbox input "false"
click at [929, 183] on span at bounding box center [935, 170] width 16 height 25
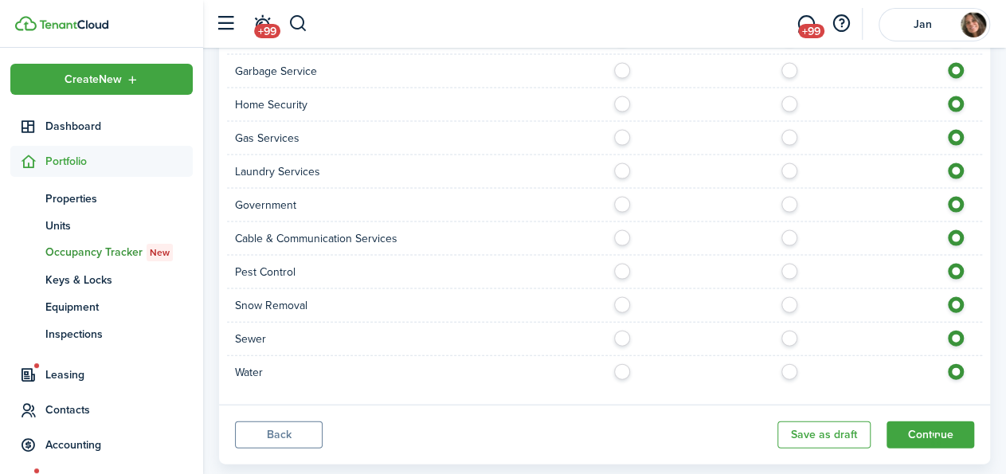
scroll to position [1622, 0]
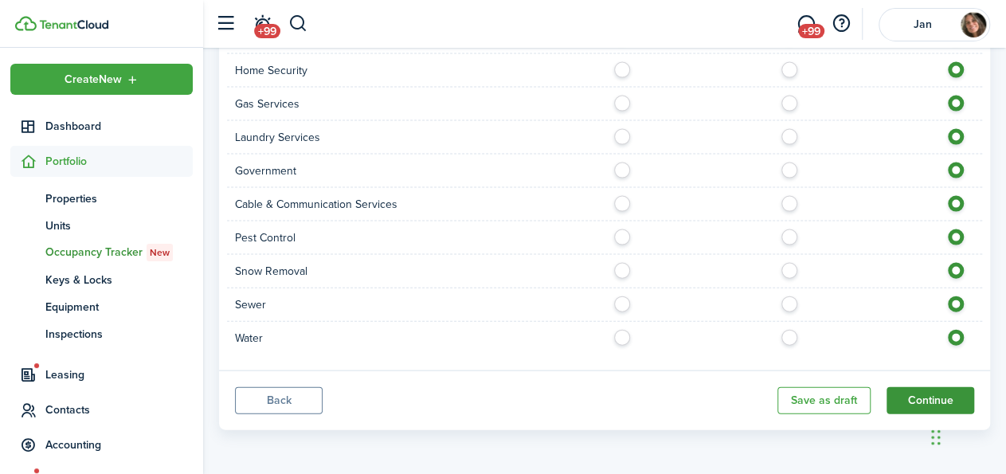
click at [929, 395] on button "Continue" at bounding box center [930, 400] width 88 height 27
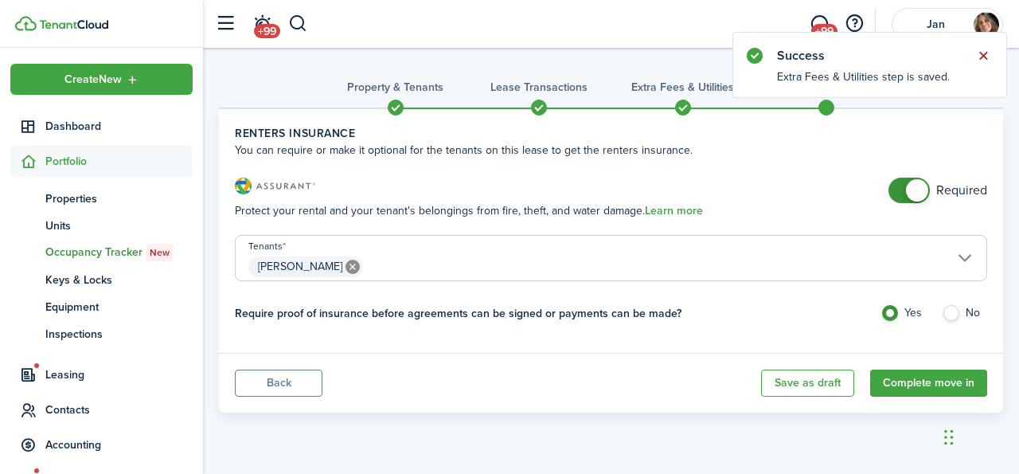
click at [982, 55] on button "Close notify" at bounding box center [983, 56] width 22 height 22
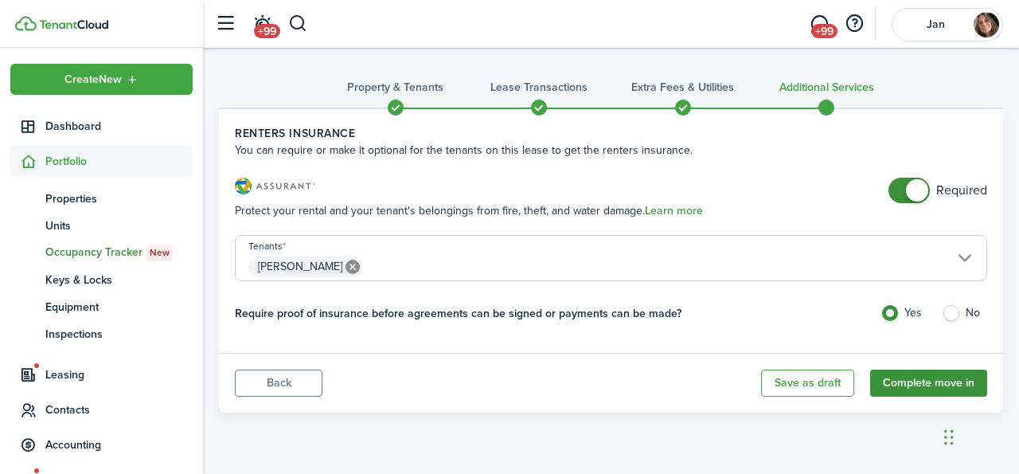
click at [920, 377] on button "Complete move in" at bounding box center [928, 383] width 117 height 27
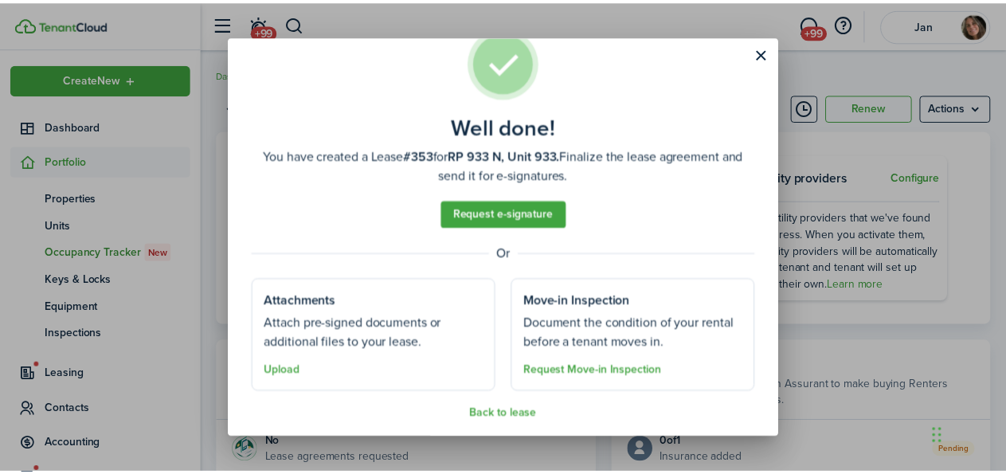
scroll to position [48, 0]
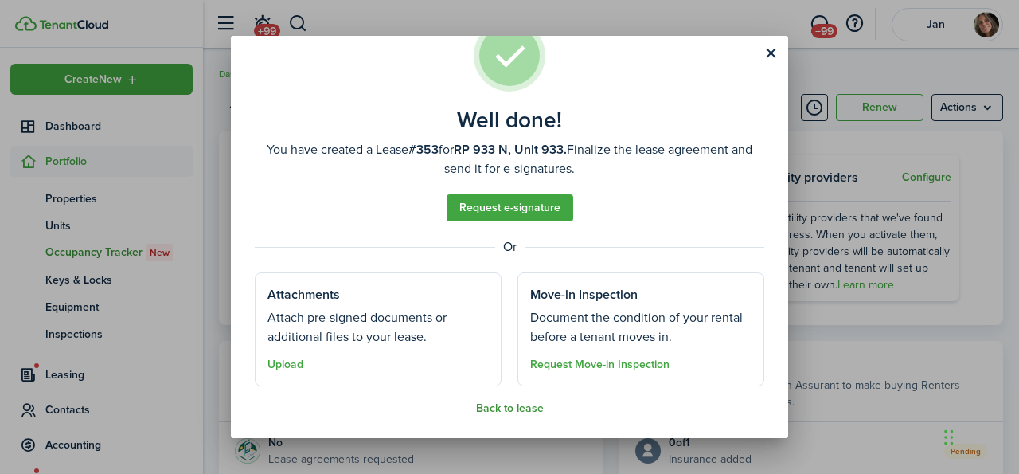
click at [513, 410] on button "Back to lease" at bounding box center [510, 408] width 68 height 13
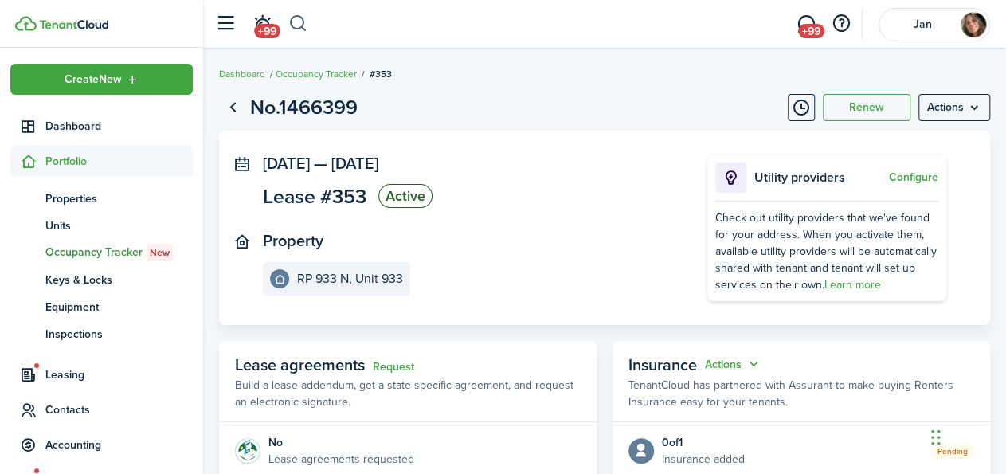
click at [297, 20] on button "button" at bounding box center [298, 23] width 20 height 27
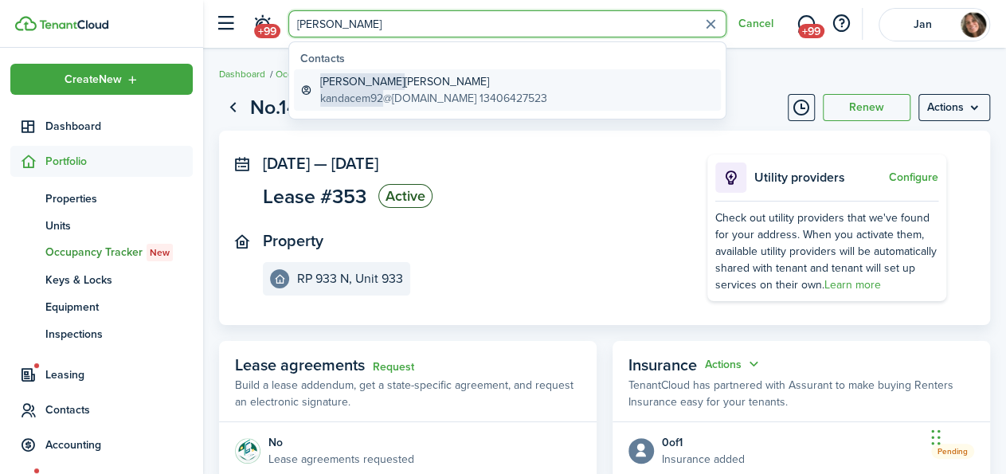
type input "[PERSON_NAME]"
click at [401, 90] on div "[PERSON_NAME] kandacem92 @[DOMAIN_NAME] 13406427523" at bounding box center [433, 89] width 227 height 33
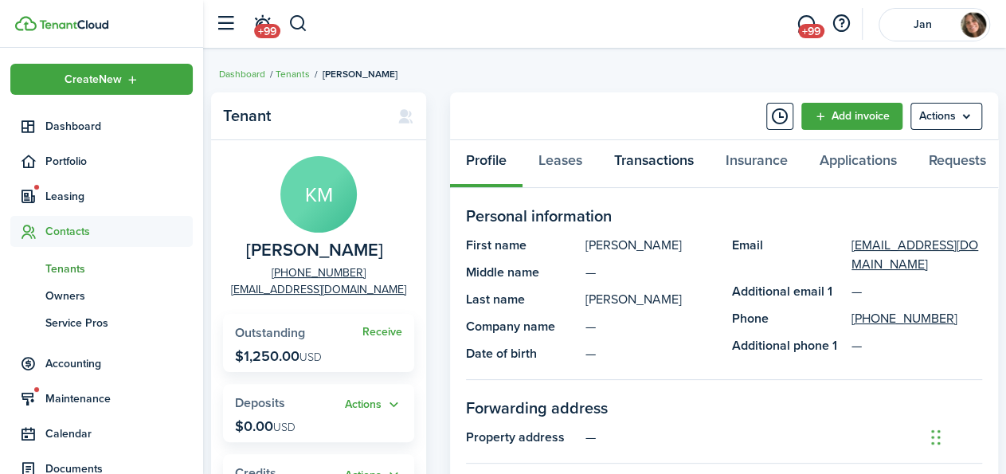
click at [670, 156] on link "Transactions" at bounding box center [653, 164] width 111 height 48
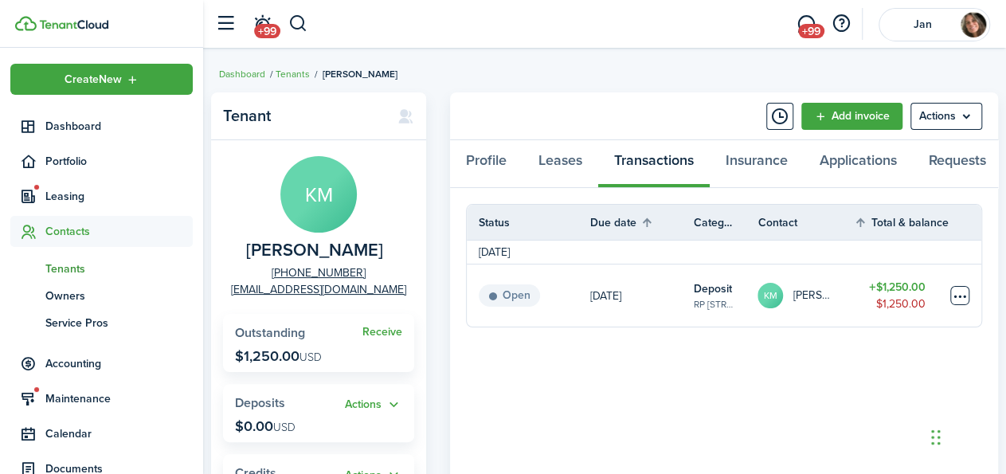
click at [961, 299] on table-menu-btn-icon at bounding box center [959, 295] width 19 height 19
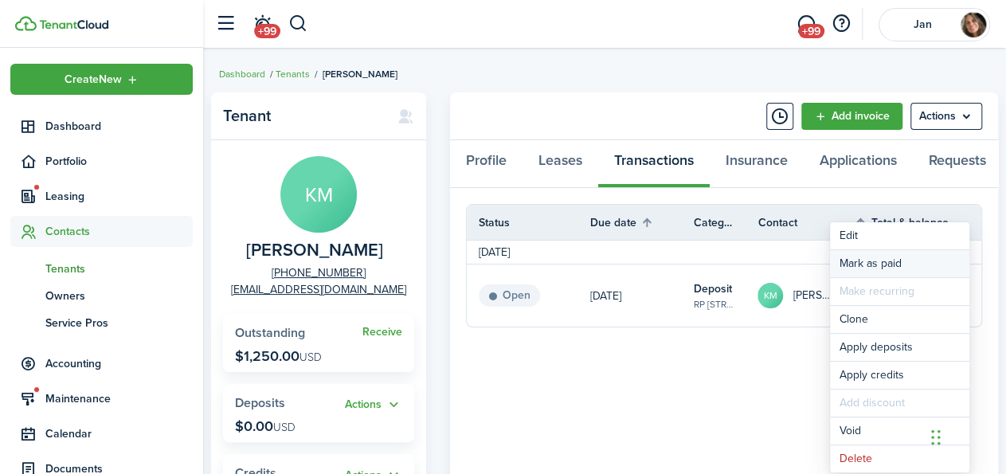
click at [877, 260] on link "Mark as paid" at bounding box center [899, 263] width 139 height 27
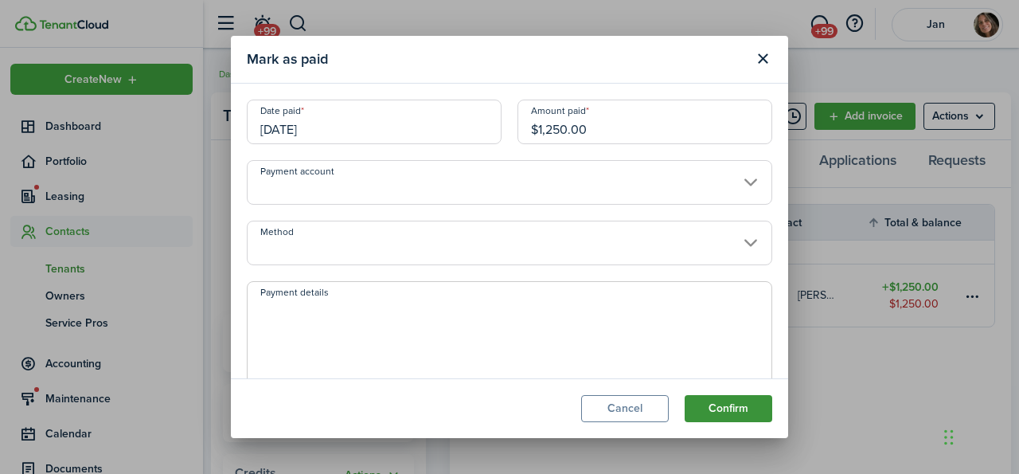
click at [725, 409] on button "Confirm" at bounding box center [729, 408] width 88 height 27
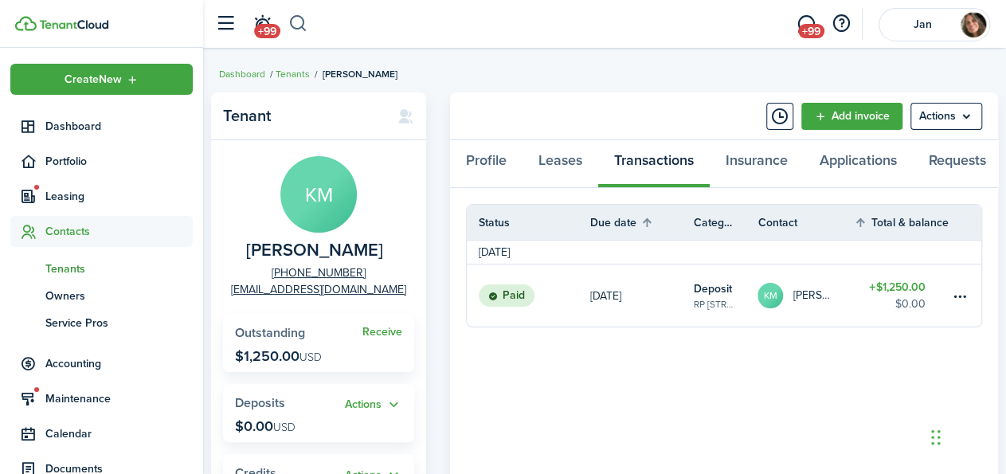
click at [299, 19] on button "button" at bounding box center [298, 23] width 20 height 27
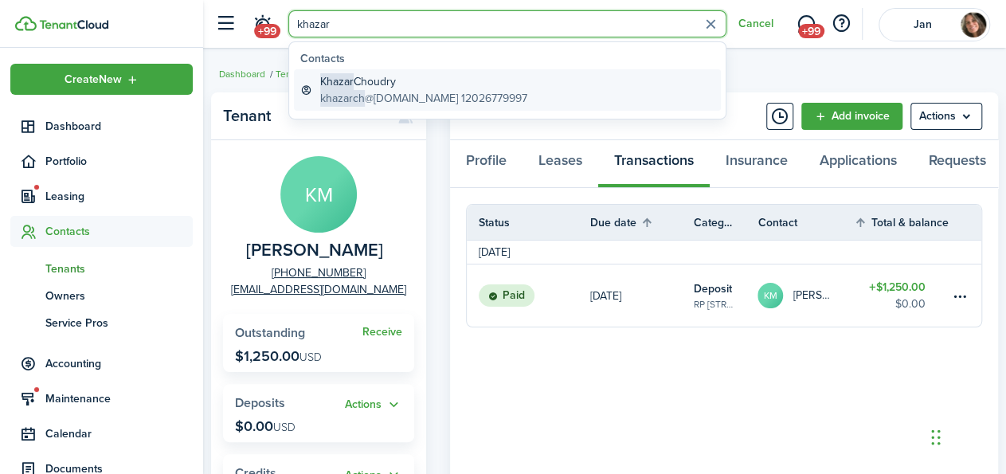
type input "khazar"
click at [345, 81] on span "Khazar" at bounding box center [336, 81] width 33 height 17
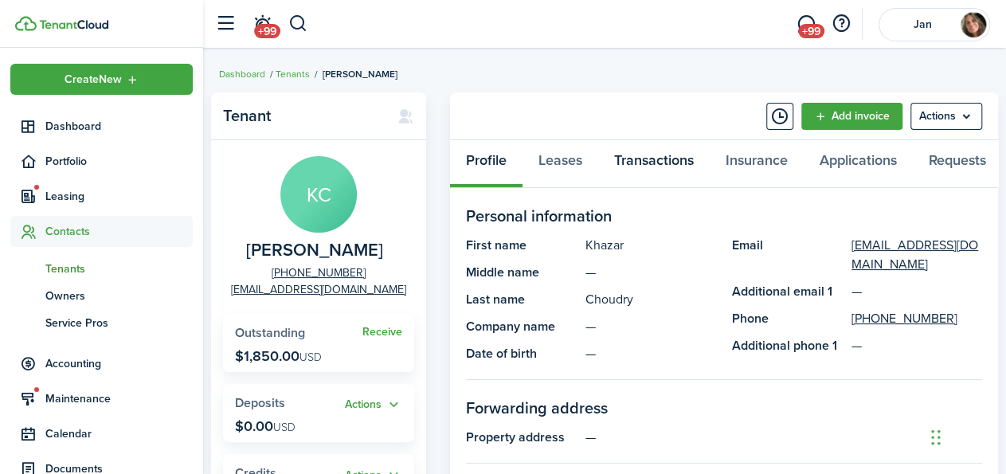
click at [641, 158] on link "Transactions" at bounding box center [653, 164] width 111 height 48
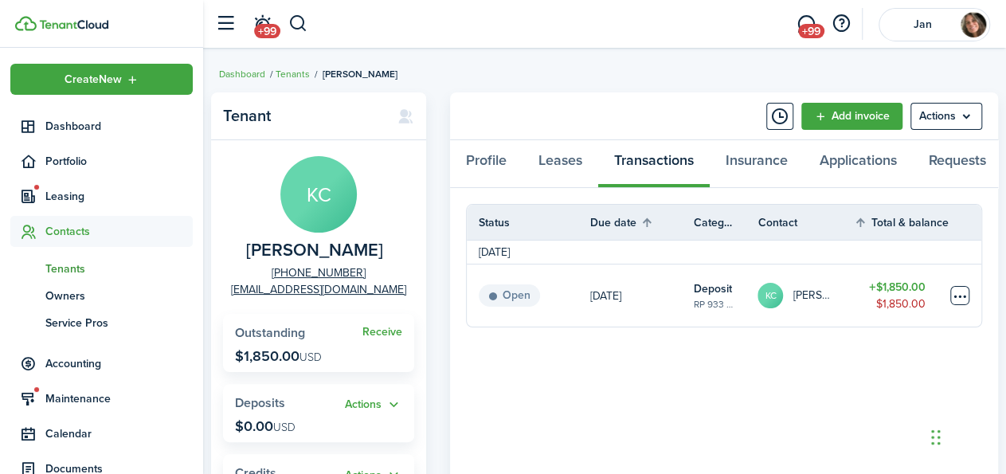
click at [964, 302] on table-menu-btn-icon at bounding box center [959, 295] width 19 height 19
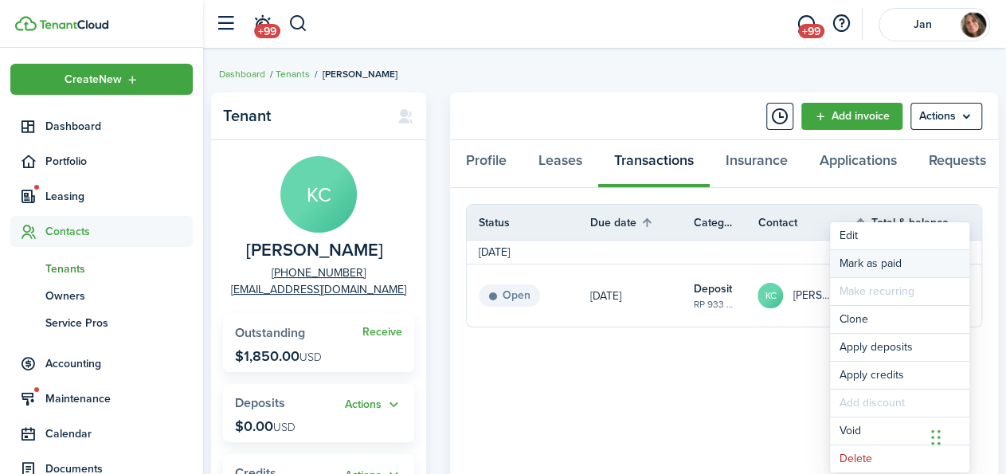
click at [842, 262] on link "Mark as paid" at bounding box center [899, 263] width 139 height 27
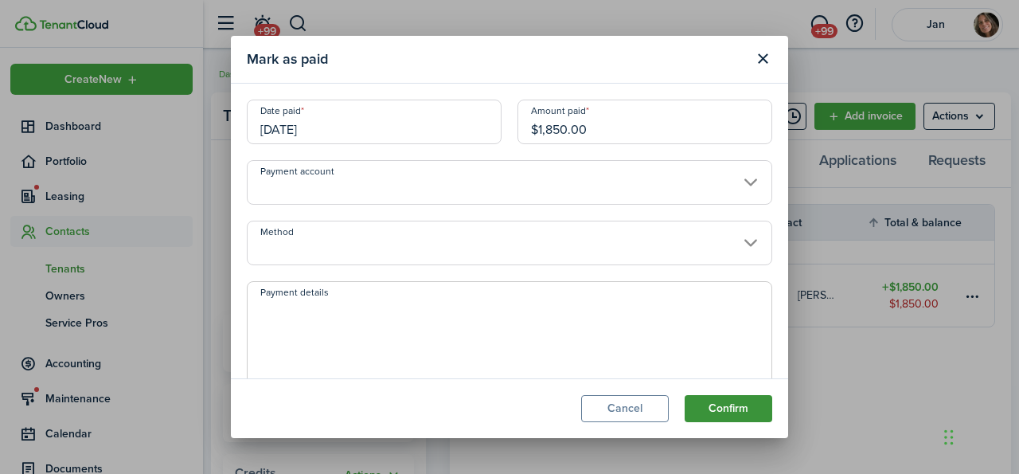
click at [719, 410] on button "Confirm" at bounding box center [729, 408] width 88 height 27
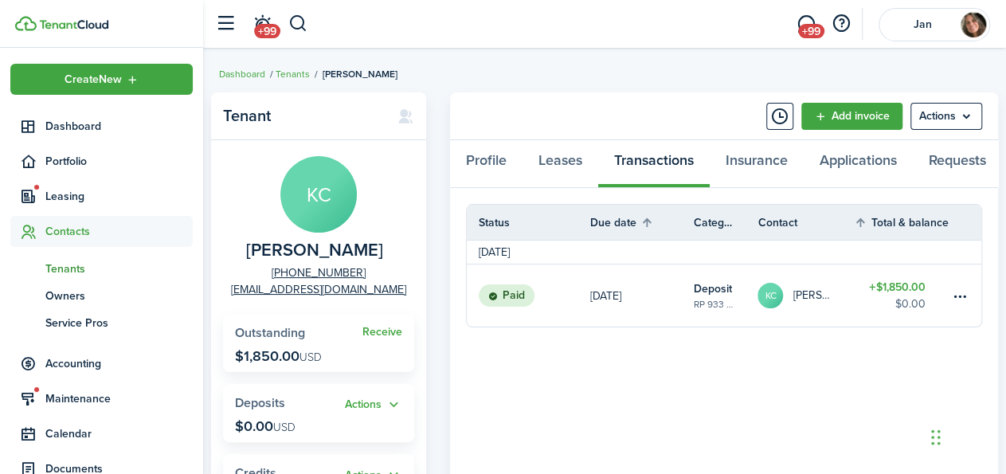
click at [65, 264] on span "Tenants" at bounding box center [118, 268] width 147 height 17
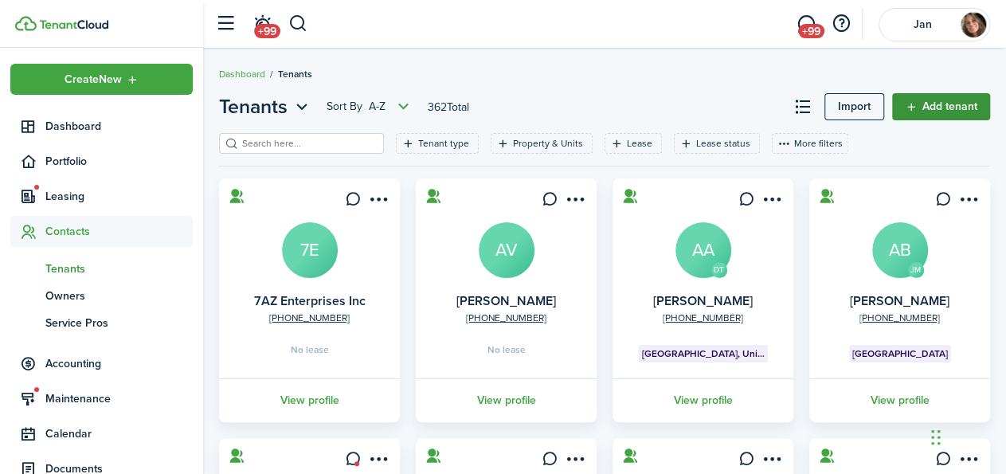
click at [910, 101] on link "Add tenant" at bounding box center [941, 106] width 98 height 27
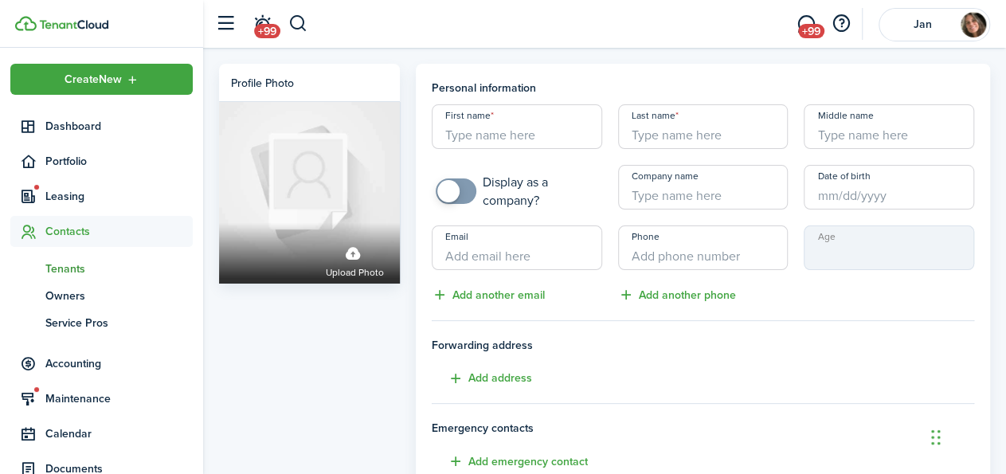
click at [529, 135] on input "First name" at bounding box center [517, 126] width 170 height 45
type input "[PERSON_NAME]"
type input "c"
type input "[PERSON_NAME]"
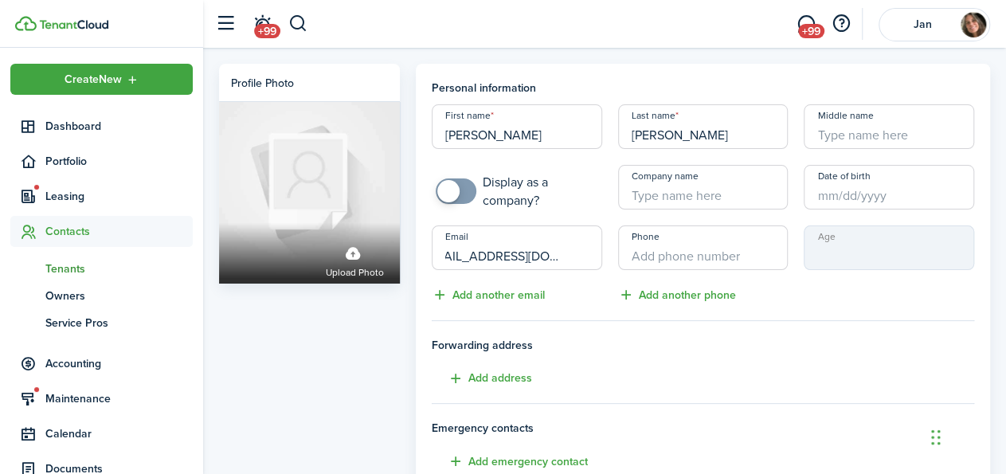
type input "[EMAIL_ADDRESS][DOMAIN_NAME]"
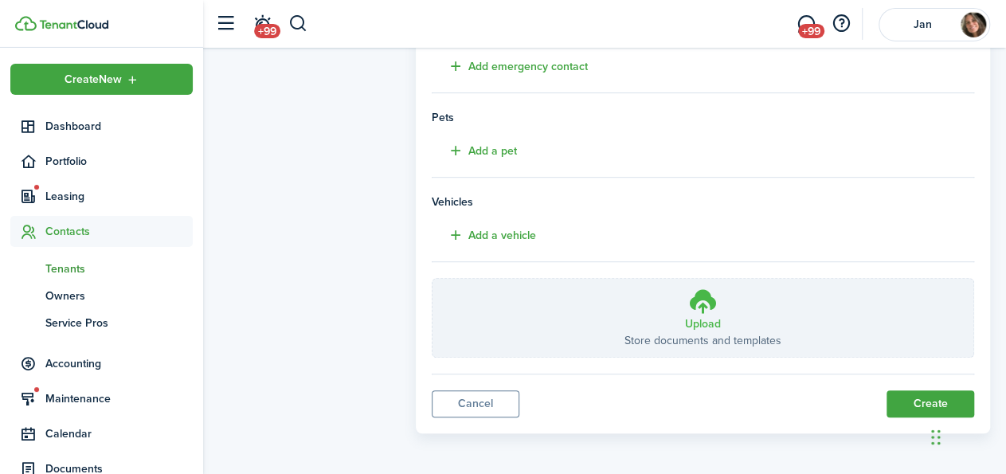
scroll to position [395, 0]
type input "[PHONE_NUMBER]"
click at [913, 397] on button "Create" at bounding box center [930, 403] width 88 height 27
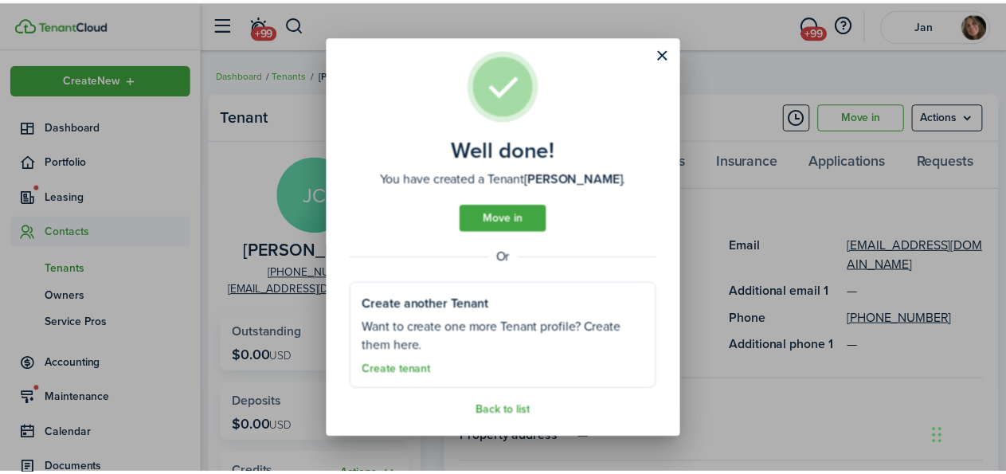
scroll to position [22, 0]
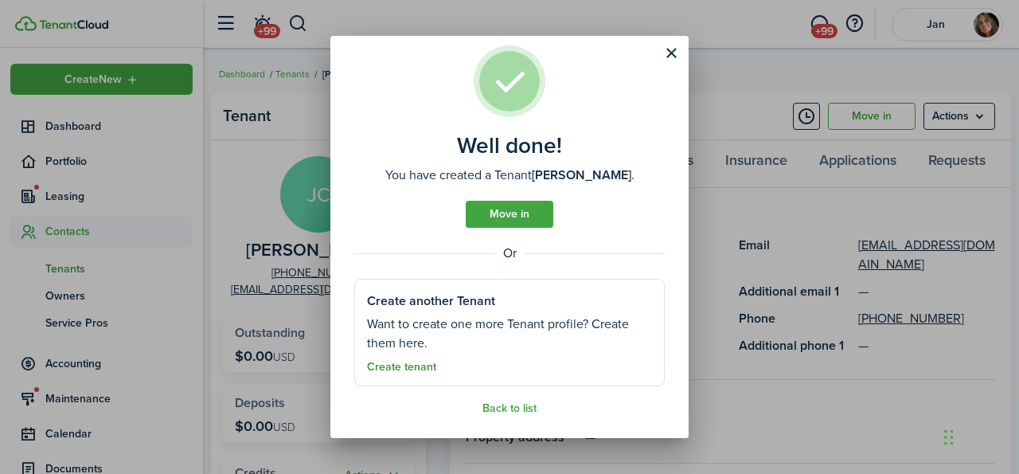
click at [394, 367] on link "Create tenant" at bounding box center [401, 367] width 69 height 13
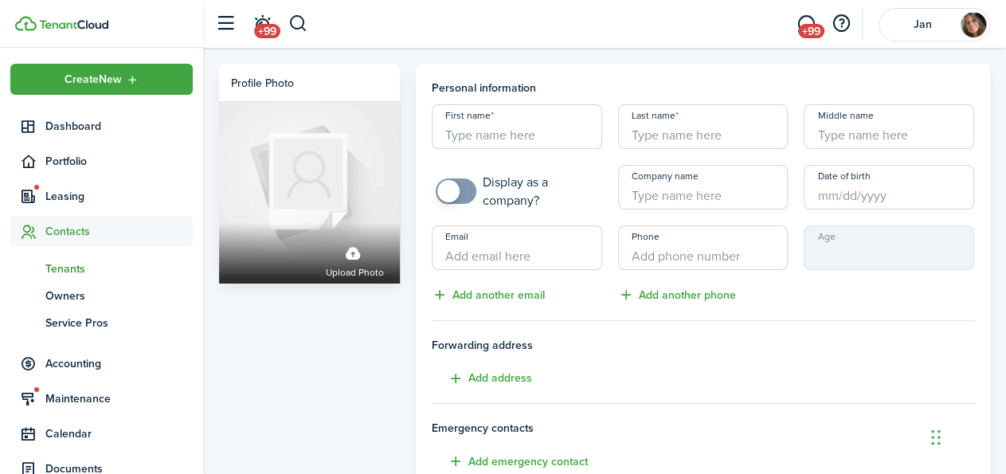
click at [519, 131] on input "First name" at bounding box center [517, 126] width 170 height 45
type input "[PERSON_NAME]"
type input "Lapalucci"
type input "[EMAIL_ADDRESS][DOMAIN_NAME]"
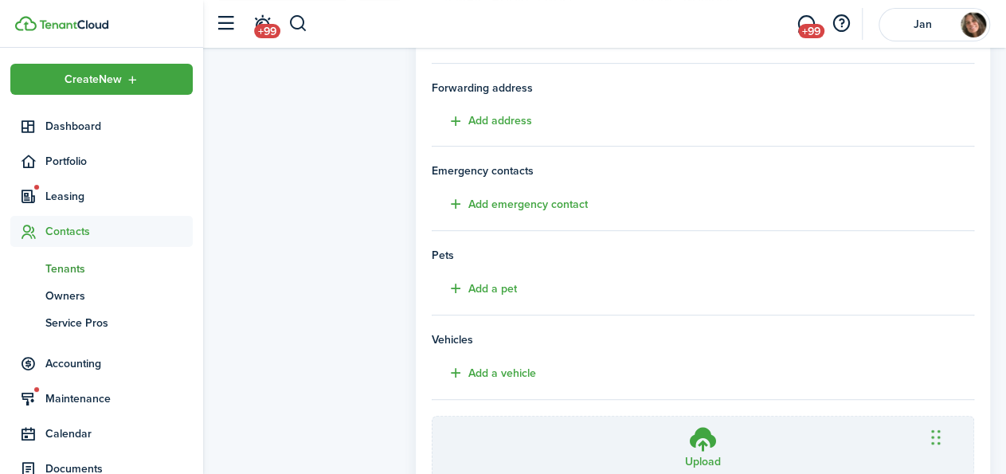
scroll to position [395, 0]
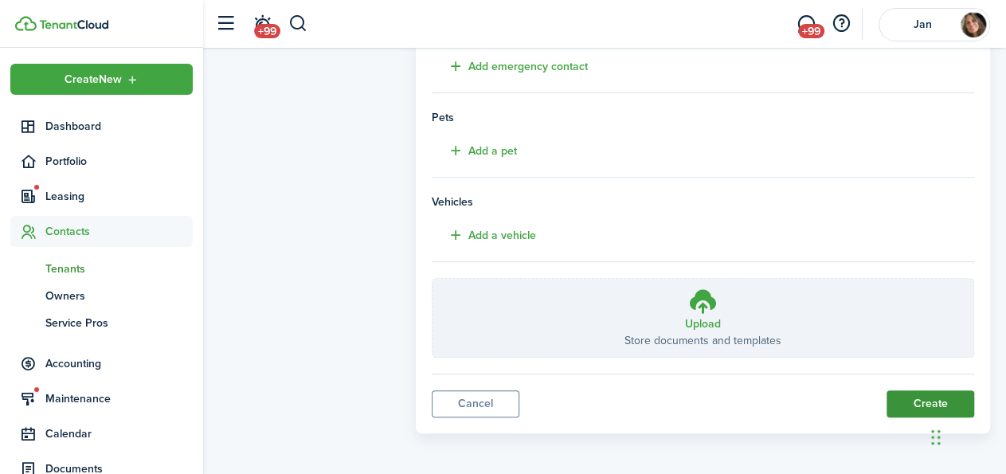
type input "[PHONE_NUMBER]"
click at [915, 394] on button "Create" at bounding box center [930, 403] width 88 height 27
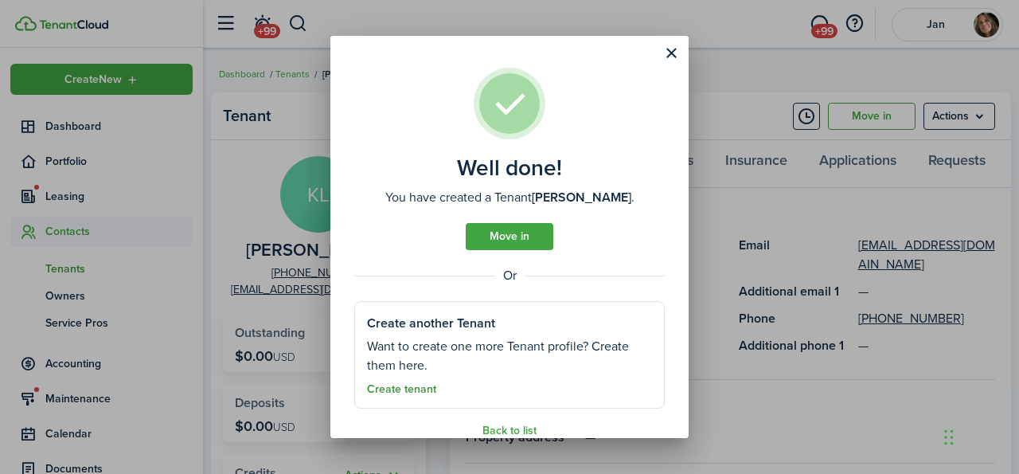
click at [403, 390] on link "Create tenant" at bounding box center [401, 389] width 69 height 13
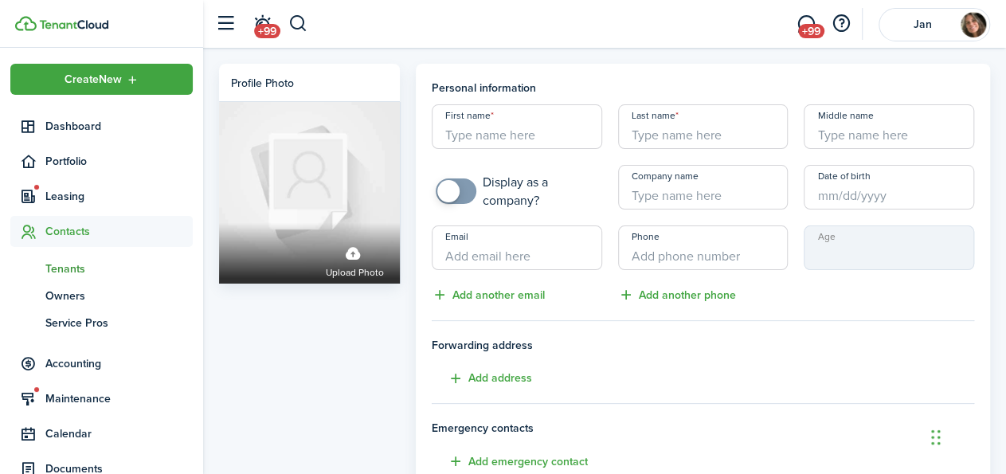
click at [538, 134] on input "First name" at bounding box center [517, 126] width 170 height 45
type input "e"
type input "[PERSON_NAME]"
click at [483, 251] on input "Email" at bounding box center [517, 247] width 170 height 45
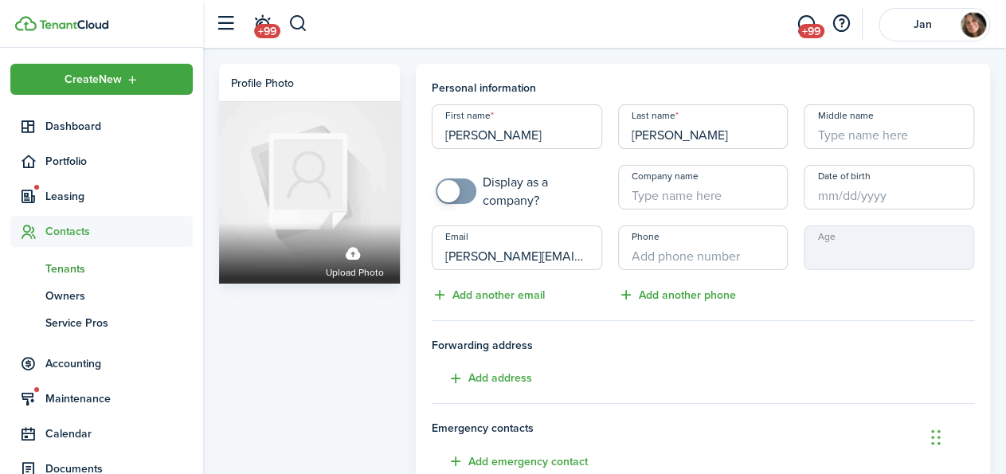
type input "[PERSON_NAME][EMAIL_ADDRESS][DOMAIN_NAME]"
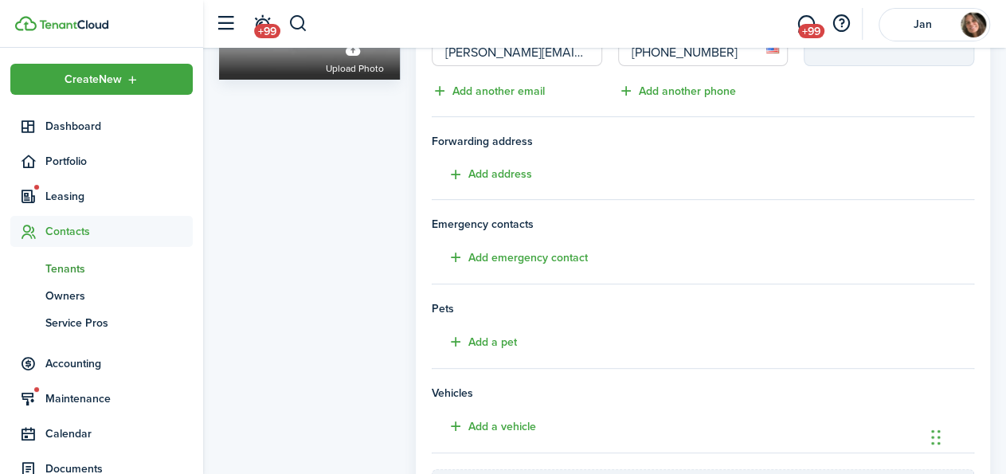
scroll to position [395, 0]
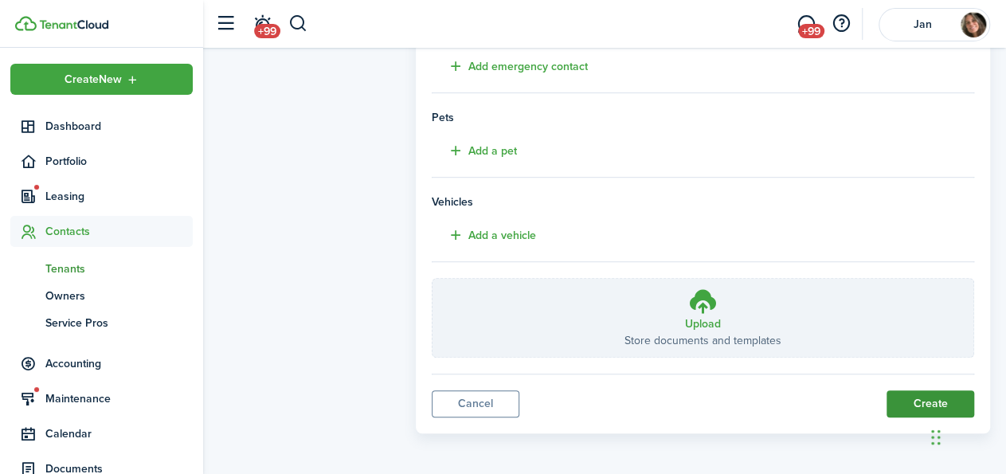
type input "[PHONE_NUMBER]"
click at [910, 399] on button "Create" at bounding box center [930, 403] width 88 height 27
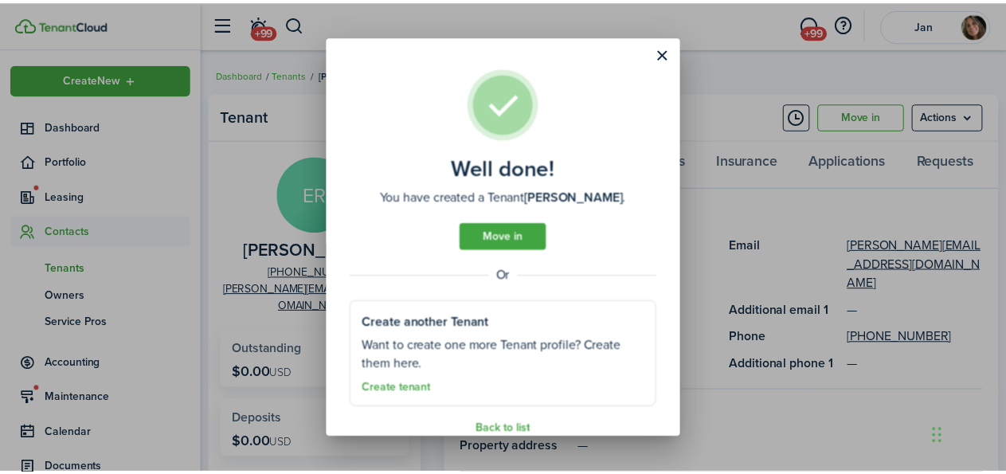
scroll to position [22, 0]
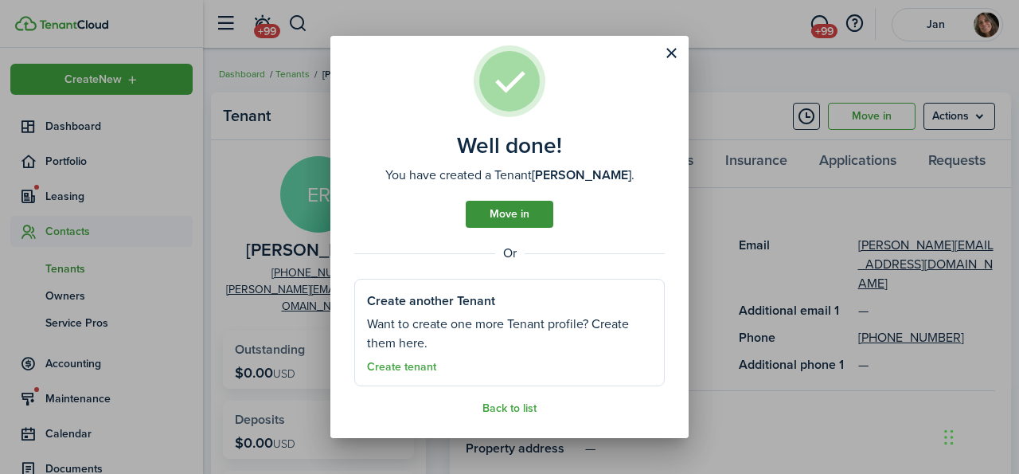
click at [495, 209] on link "Move in" at bounding box center [510, 214] width 88 height 27
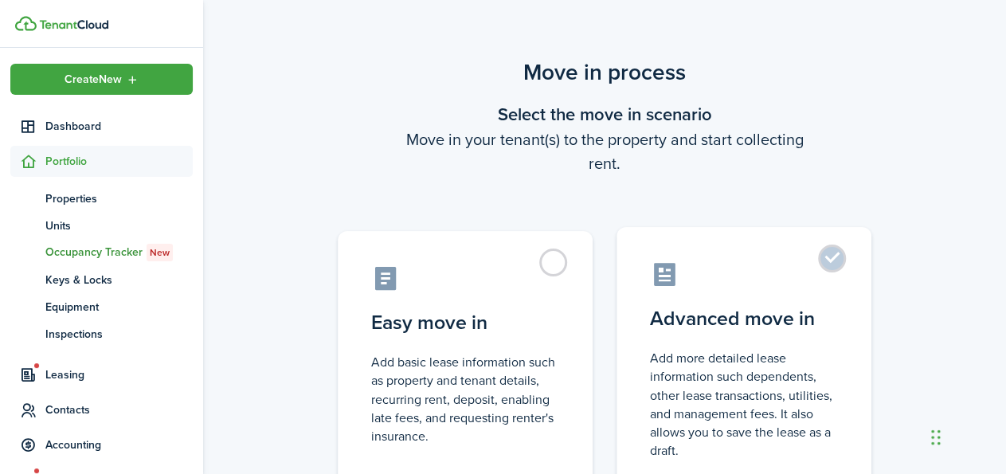
click at [831, 260] on label "Advanced move in Add more detailed lease information such dependents, other lea…" at bounding box center [743, 360] width 255 height 266
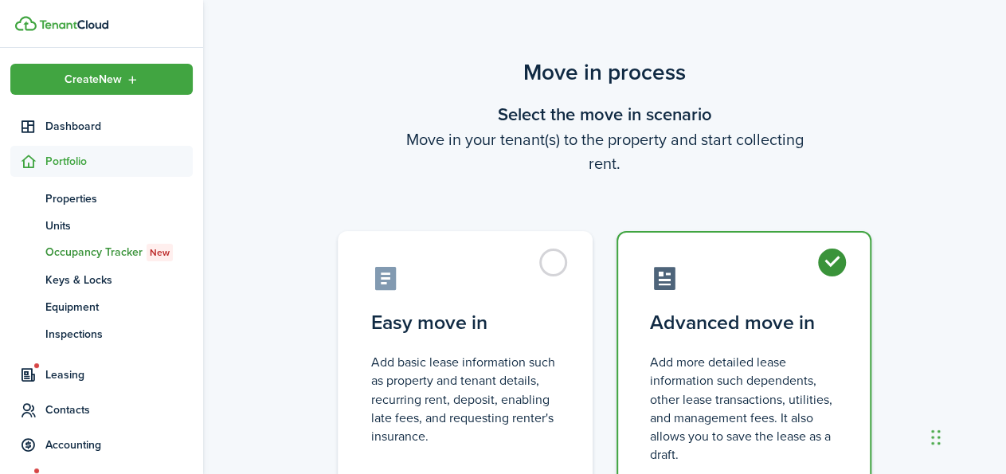
radio input "true"
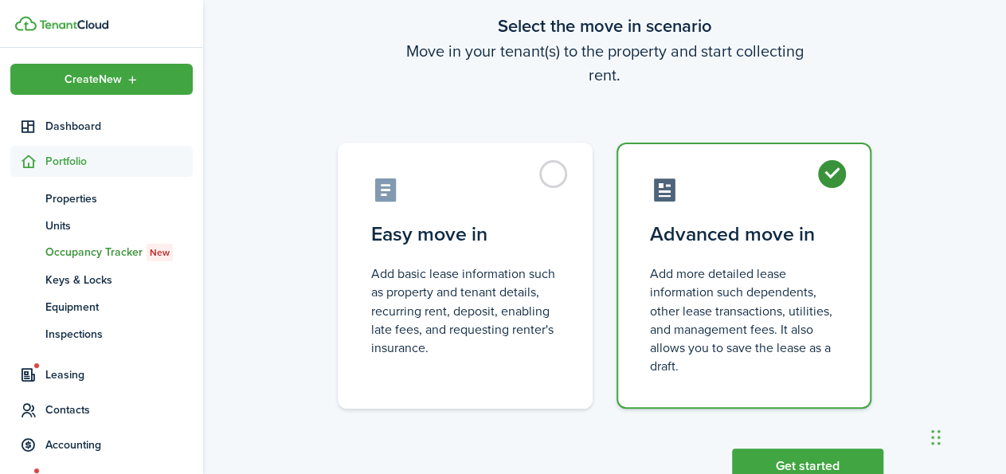
scroll to position [142, 0]
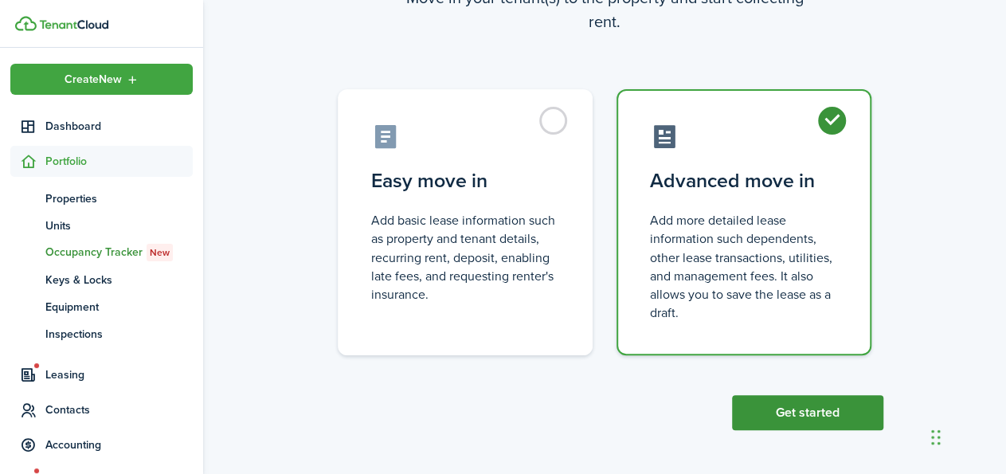
click at [786, 409] on button "Get started" at bounding box center [807, 412] width 151 height 35
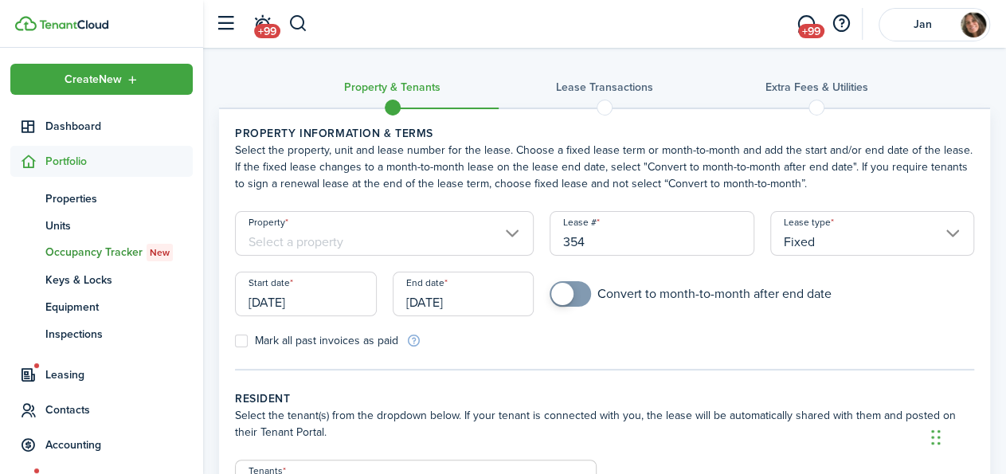
click at [383, 240] on input "Property" at bounding box center [384, 233] width 299 height 45
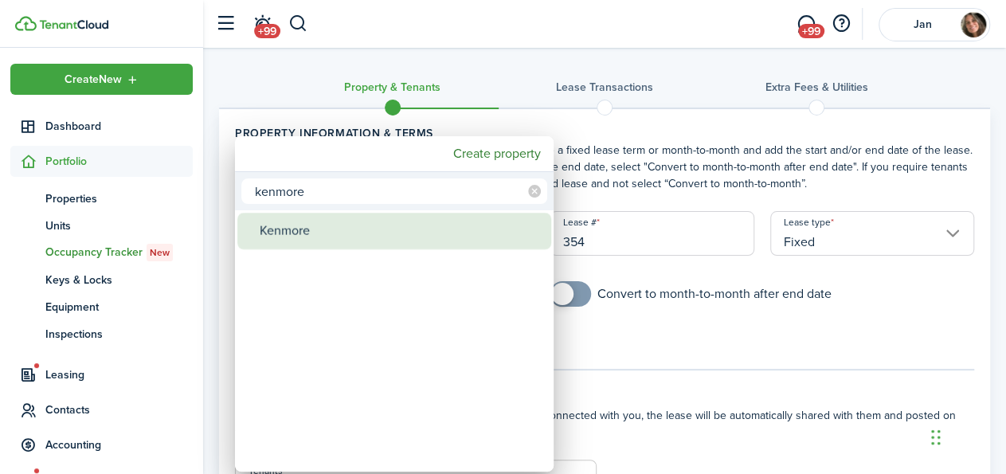
type input "kenmore"
click at [372, 231] on div "Kenmore" at bounding box center [401, 231] width 282 height 37
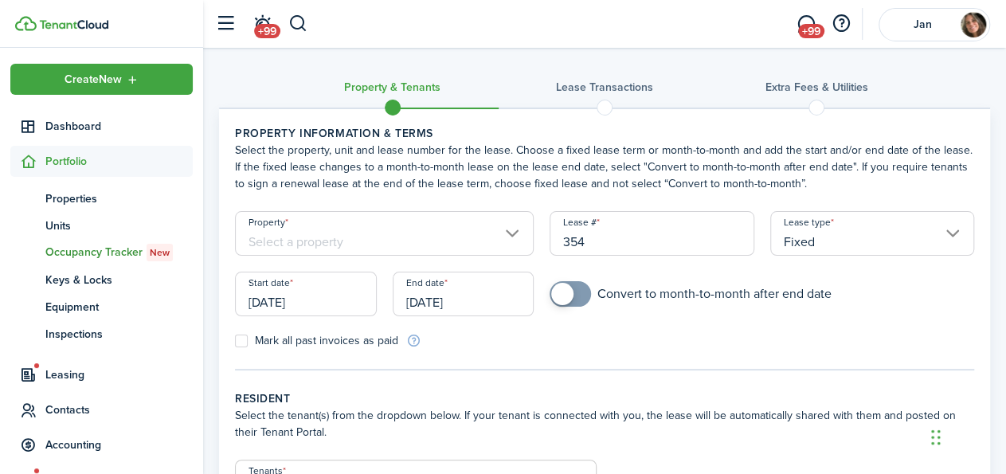
type input "Kenmore"
click at [291, 307] on input "[DATE]" at bounding box center [306, 294] width 142 height 45
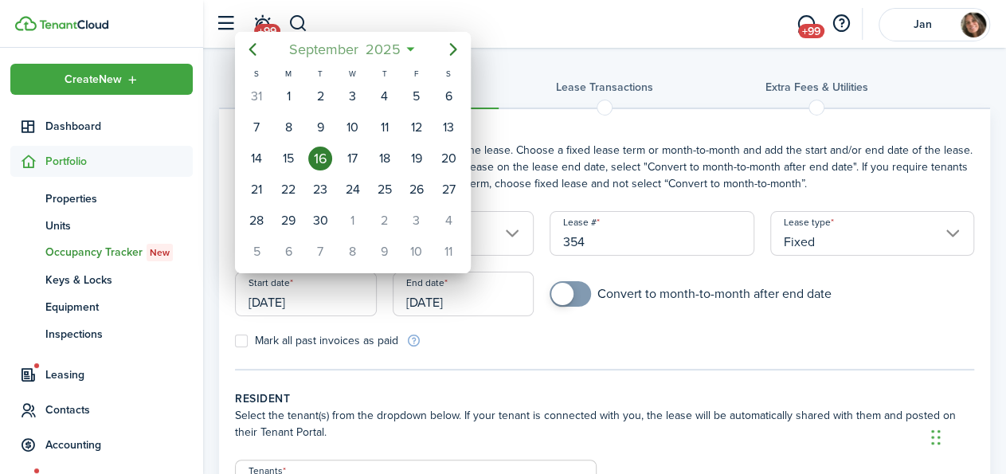
click at [383, 48] on span "2025" at bounding box center [383, 49] width 42 height 29
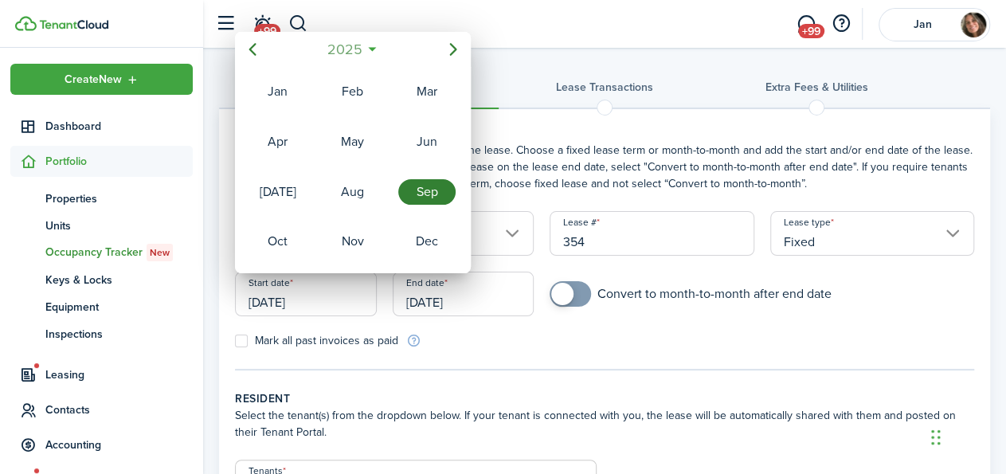
click at [340, 52] on span "2025" at bounding box center [344, 49] width 42 height 29
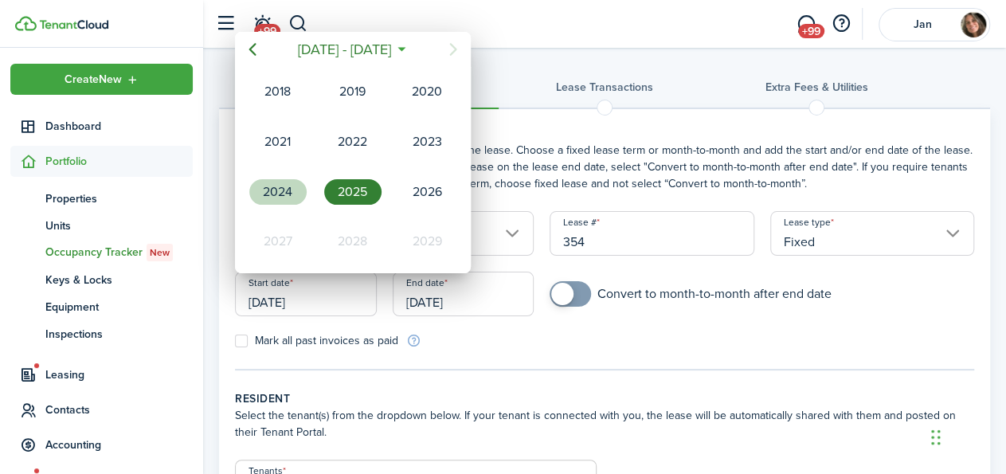
click at [273, 188] on div "2024" at bounding box center [277, 191] width 57 height 25
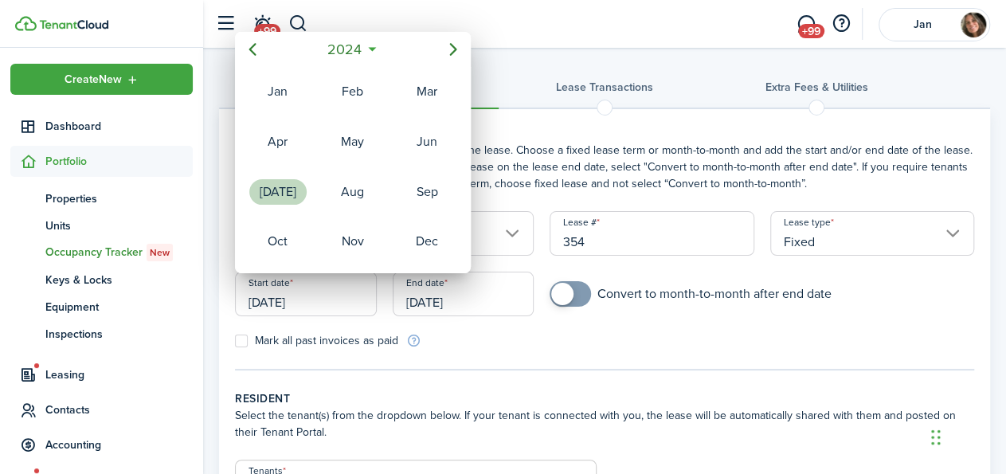
click at [270, 181] on div "[DATE]" at bounding box center [277, 191] width 57 height 25
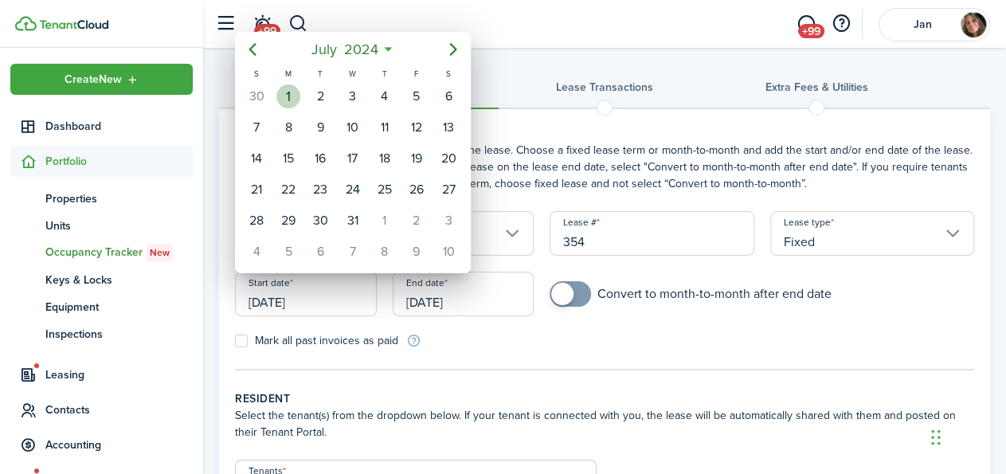
click at [296, 95] on div "1" at bounding box center [288, 96] width 24 height 24
type input "[DATE]"
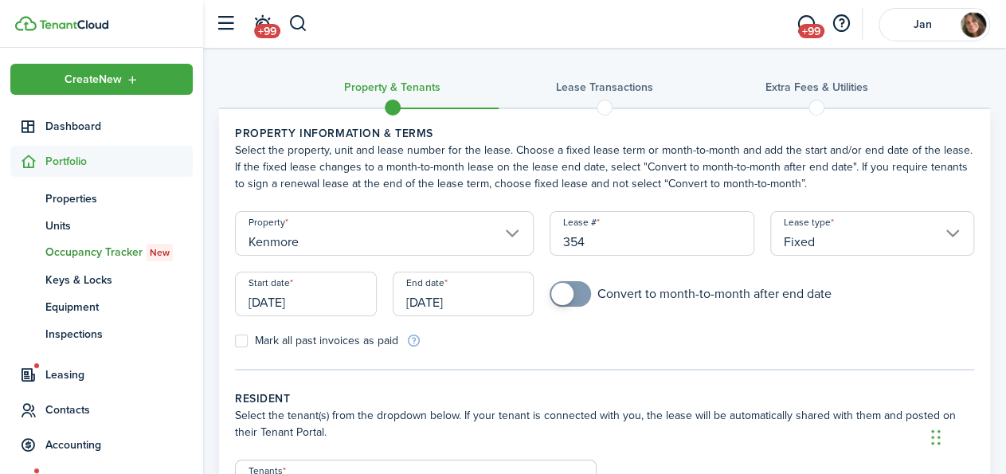
click at [429, 305] on input "[DATE]" at bounding box center [464, 294] width 142 height 45
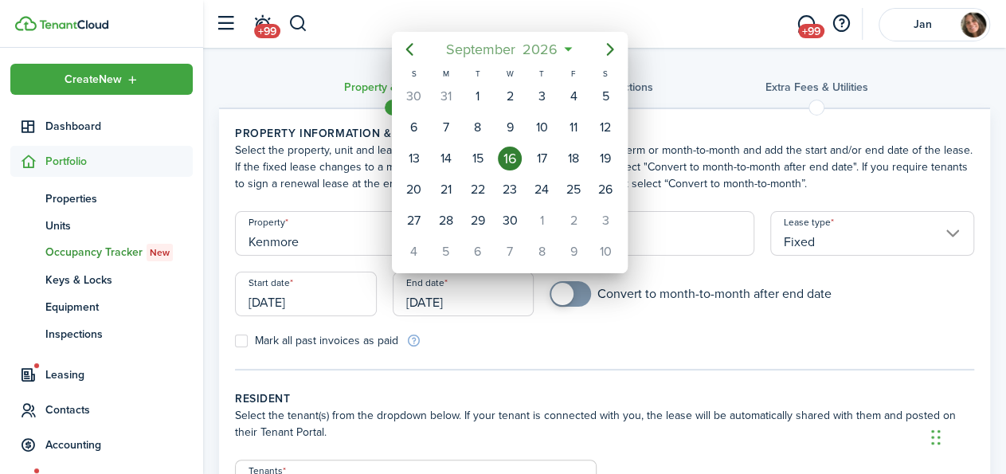
click at [526, 50] on span "2026" at bounding box center [539, 49] width 42 height 29
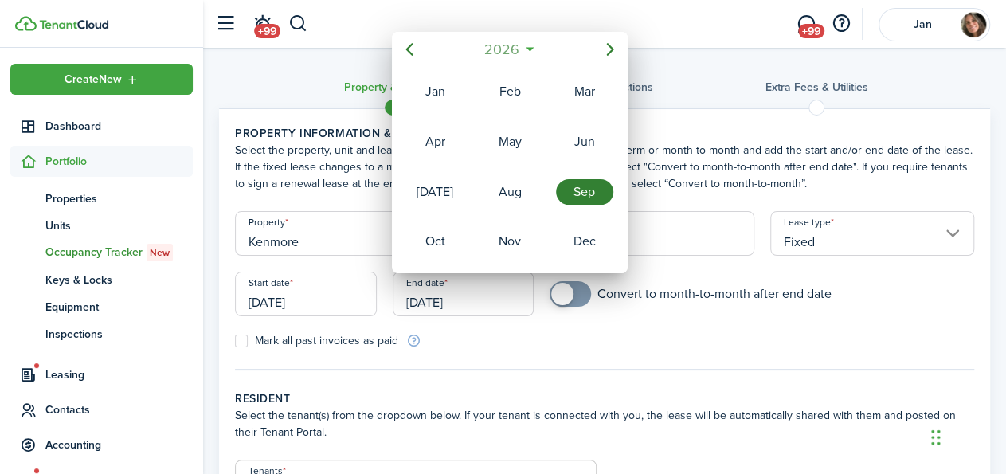
click at [510, 48] on span "2026" at bounding box center [501, 49] width 42 height 29
click at [586, 190] on div "2026" at bounding box center [584, 191] width 57 height 25
click at [449, 188] on div "[DATE]" at bounding box center [434, 191] width 57 height 25
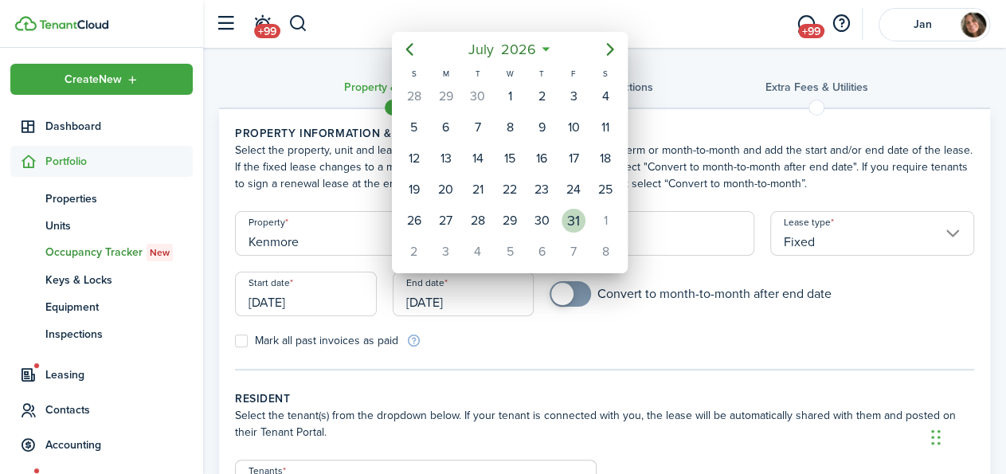
click at [573, 213] on div "31" at bounding box center [573, 221] width 24 height 24
type input "[DATE]"
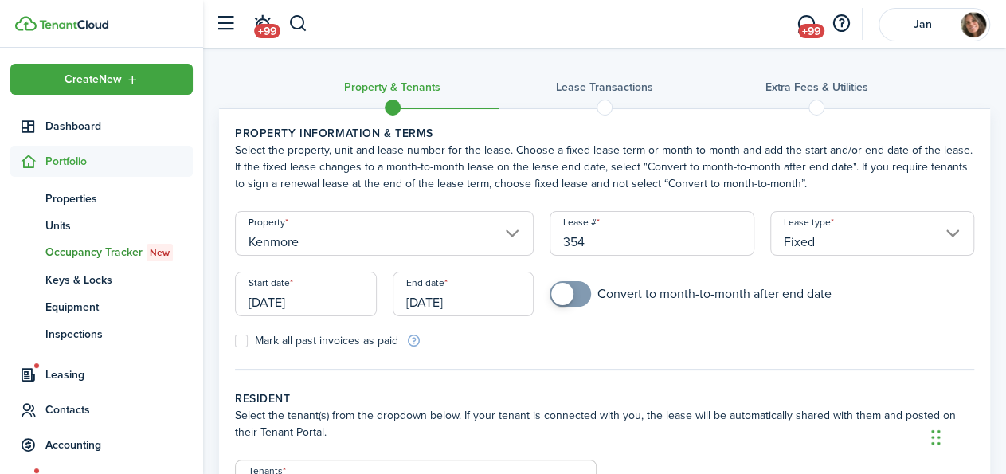
click at [245, 338] on label "Mark all past invoices as paid" at bounding box center [316, 340] width 163 height 13
click at [235, 341] on input "Mark all past invoices as paid" at bounding box center [234, 341] width 1 height 1
checkbox input "true"
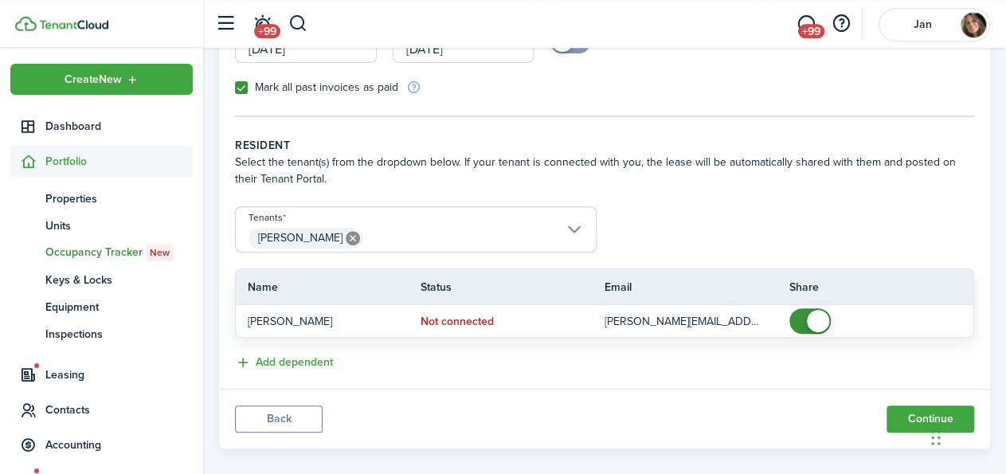
scroll to position [261, 0]
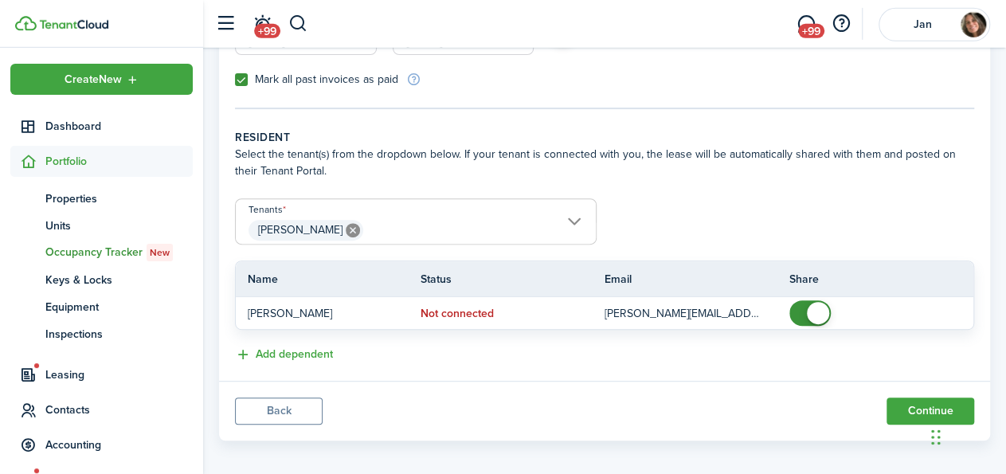
click at [560, 215] on input "[PERSON_NAME]" at bounding box center [416, 208] width 360 height 19
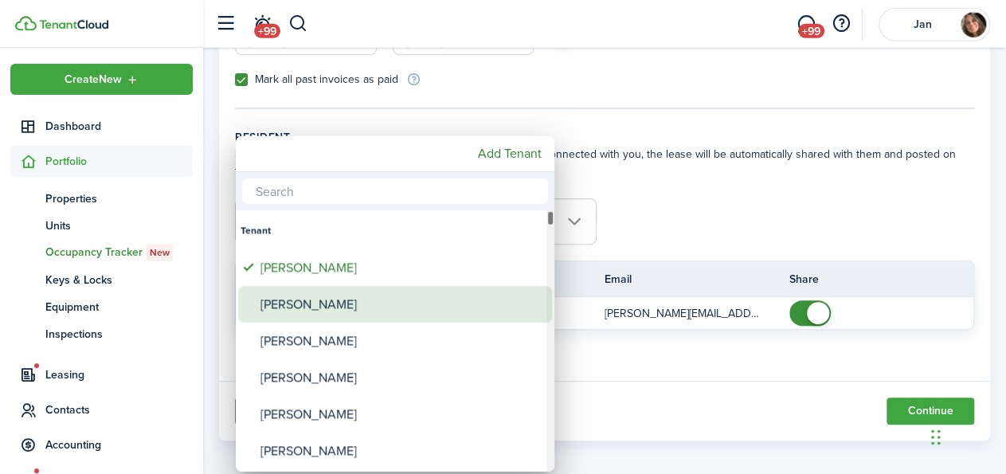
click at [336, 304] on div "[PERSON_NAME]" at bounding box center [401, 304] width 282 height 37
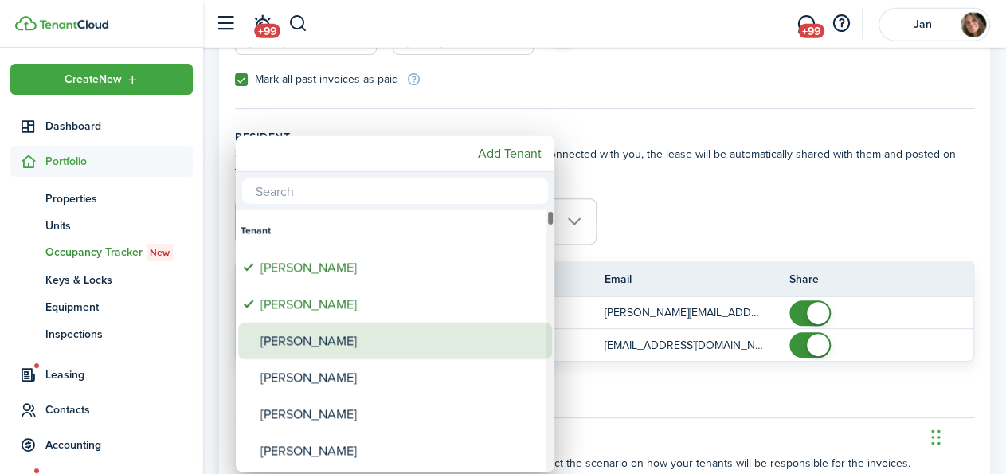
click at [335, 344] on div "[PERSON_NAME]" at bounding box center [401, 341] width 282 height 37
type input "[PERSON_NAME], [PERSON_NAME], [PERSON_NAME]"
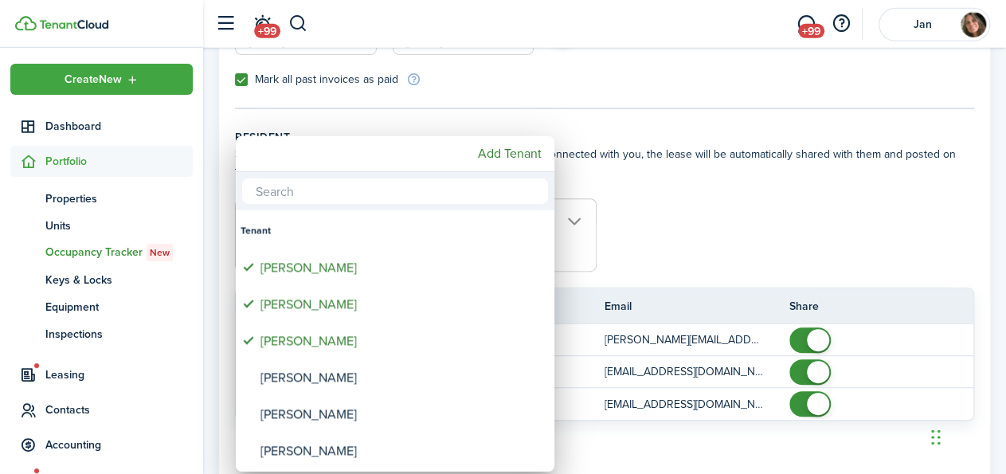
click at [745, 234] on div at bounding box center [503, 237] width 1261 height 729
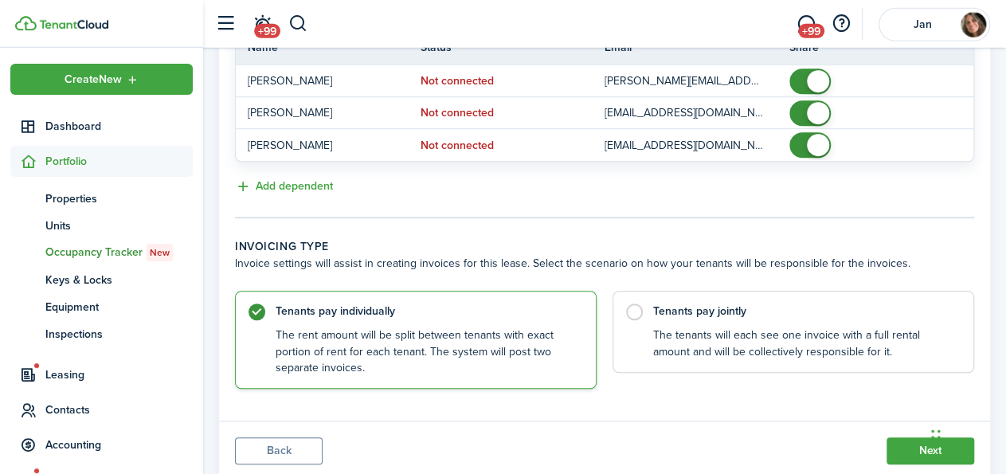
scroll to position [568, 0]
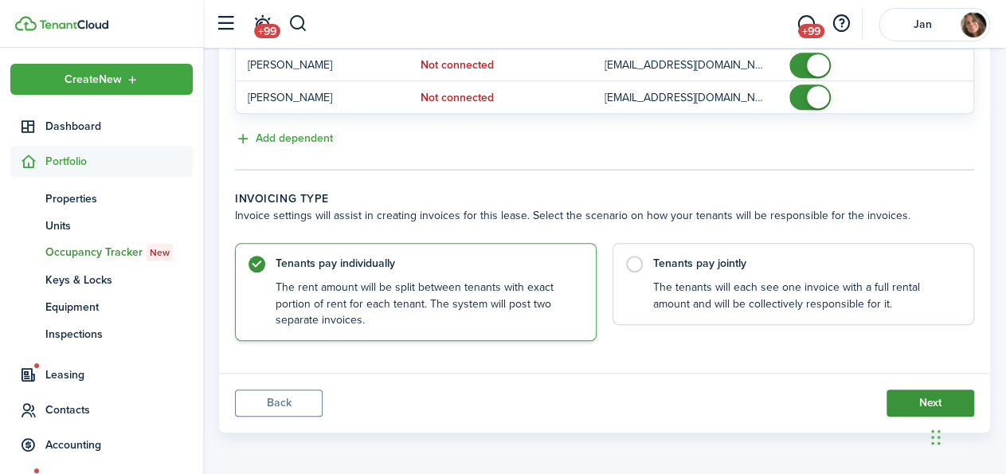
click at [910, 401] on button "Next" at bounding box center [930, 402] width 88 height 27
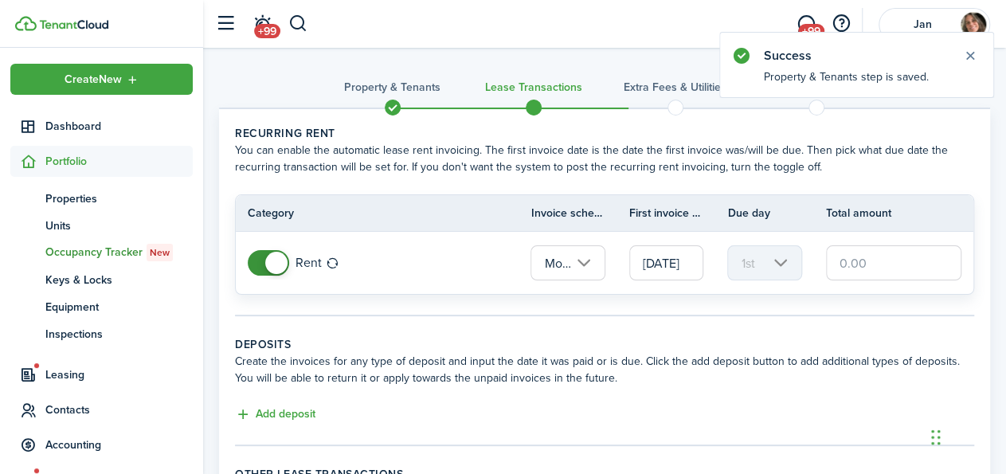
click at [651, 260] on input "[DATE]" at bounding box center [666, 262] width 74 height 35
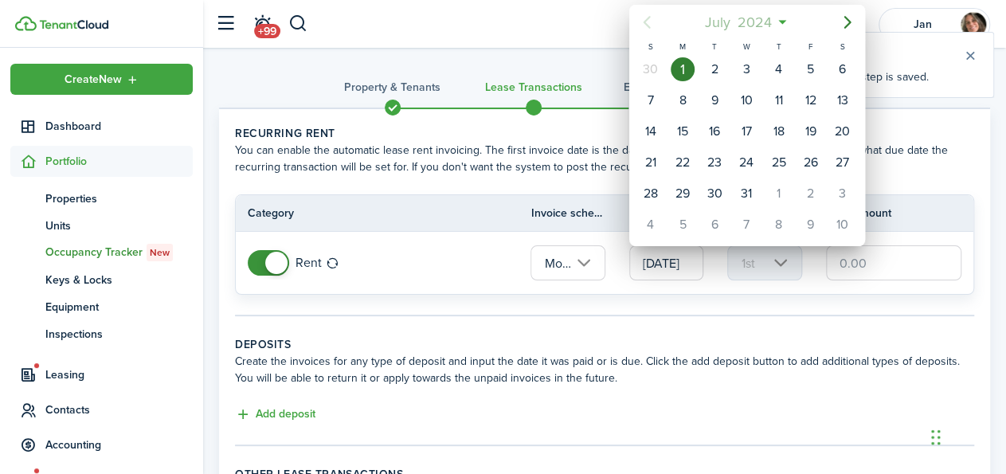
click at [738, 22] on span "2024" at bounding box center [754, 22] width 41 height 29
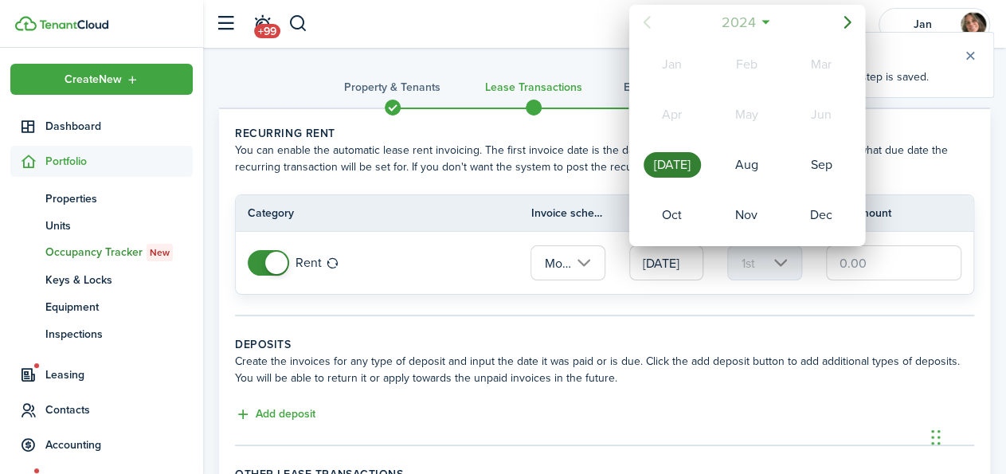
click at [738, 22] on span "2024" at bounding box center [738, 22] width 41 height 29
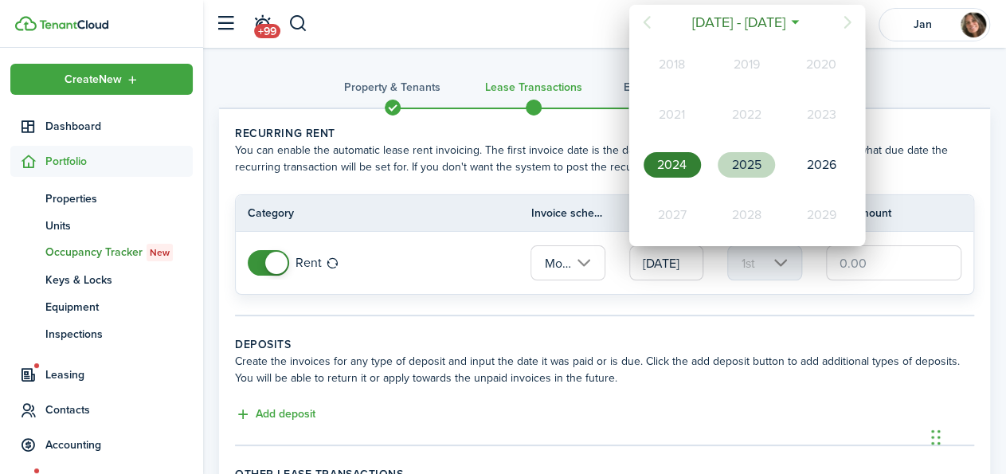
click at [753, 163] on div "2025" at bounding box center [746, 164] width 57 height 25
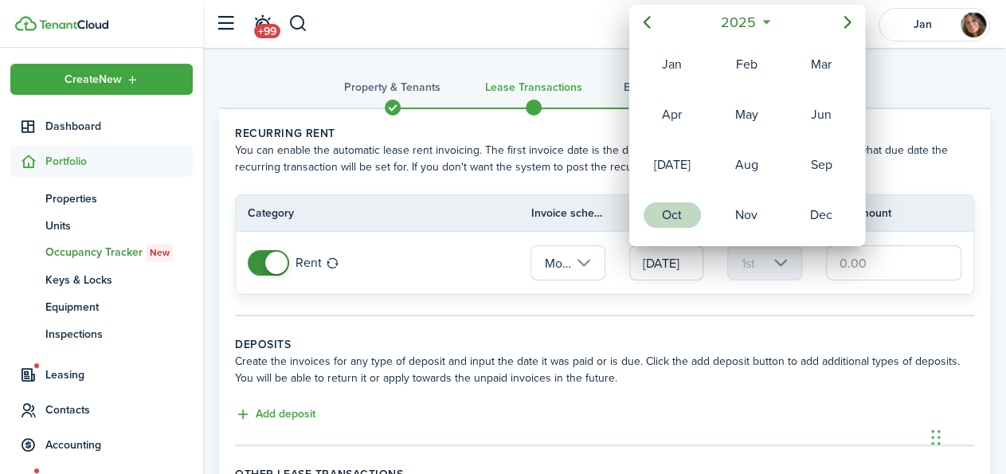
click at [668, 206] on div "Oct" at bounding box center [671, 214] width 57 height 25
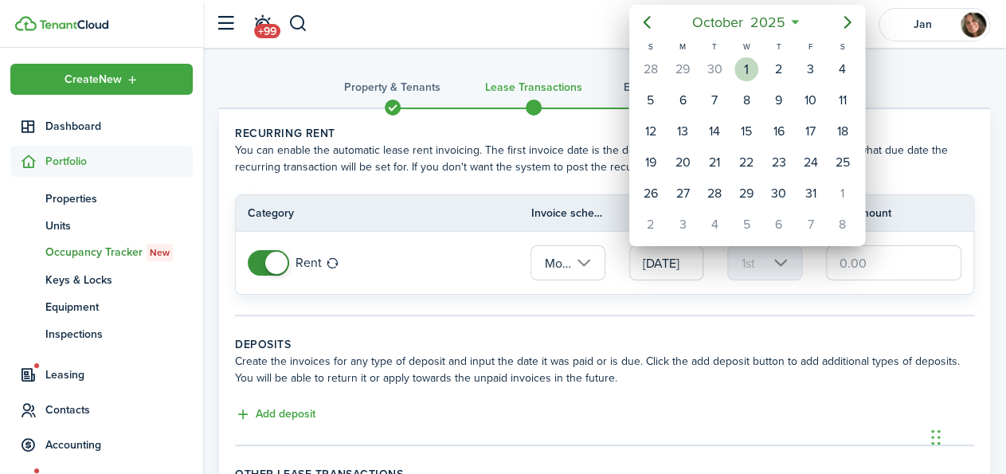
click at [746, 69] on div "1" at bounding box center [746, 69] width 24 height 24
type input "[DATE]"
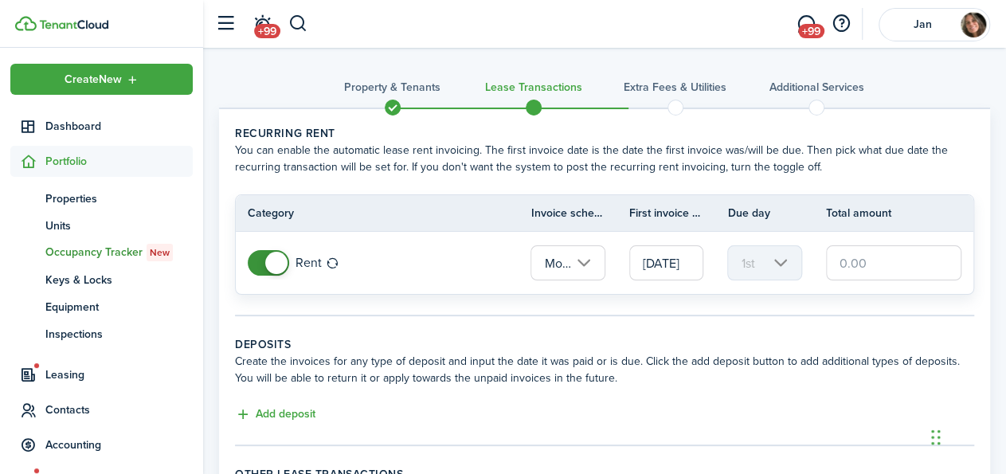
scroll to position [0, 14]
click at [845, 256] on input "text" at bounding box center [893, 262] width 135 height 35
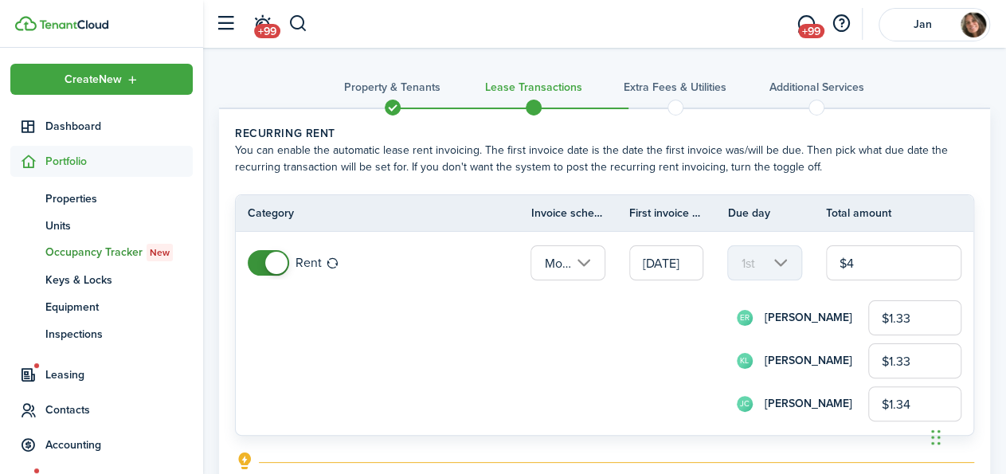
type input "$40"
type input "$13.33"
type input "$13.34"
type input "$400"
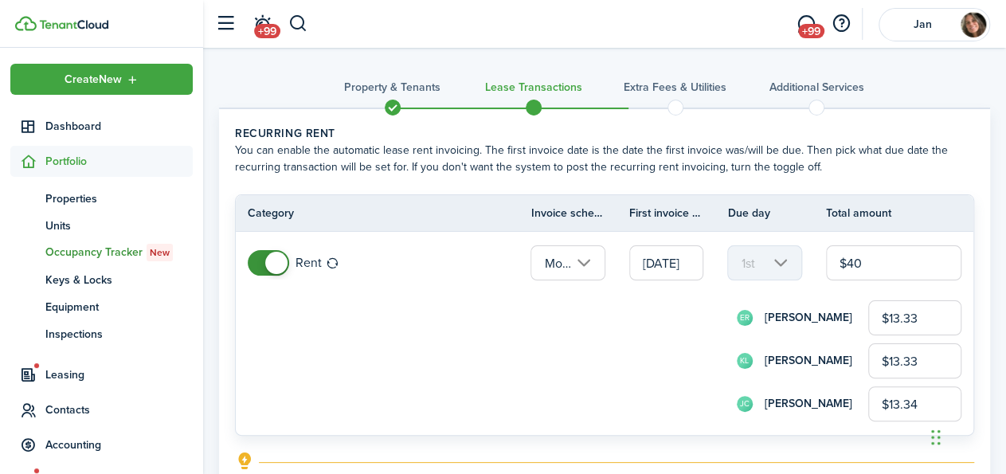
type input "$133.33"
type input "$133.34"
type input "$4,000"
type input "$1,333.33"
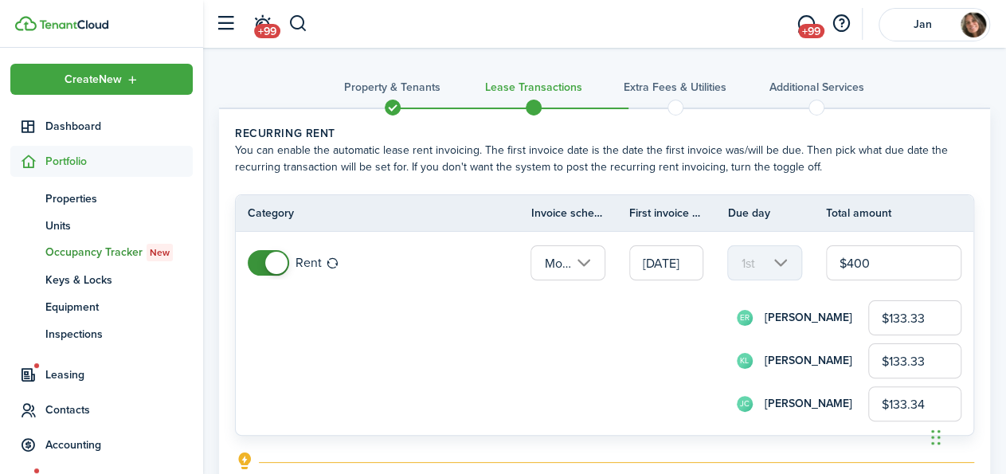
type input "$1,333.33"
type input "$1,333.34"
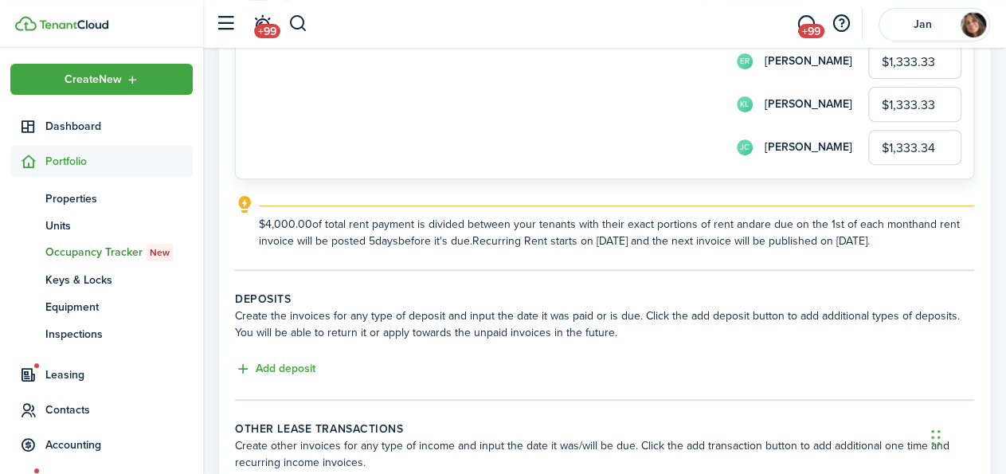
scroll to position [263, 0]
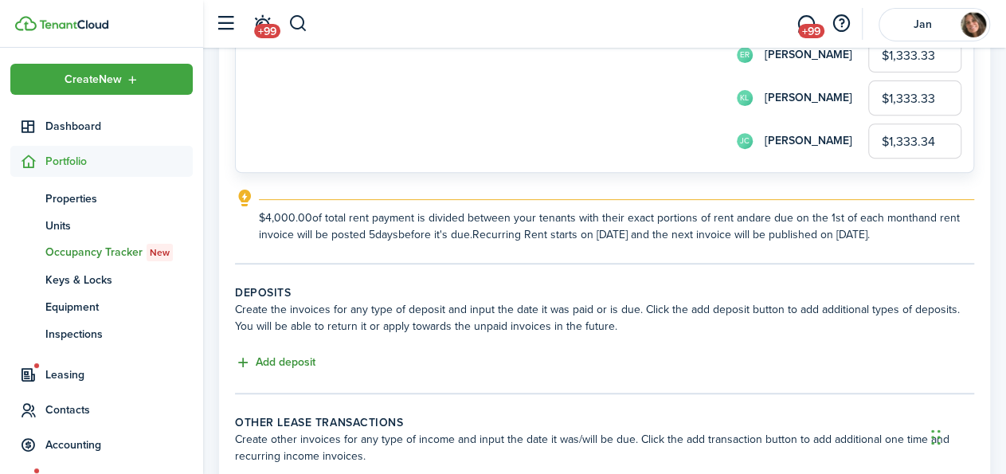
type input "$4,000.00"
click at [297, 358] on button "Add deposit" at bounding box center [275, 363] width 80 height 18
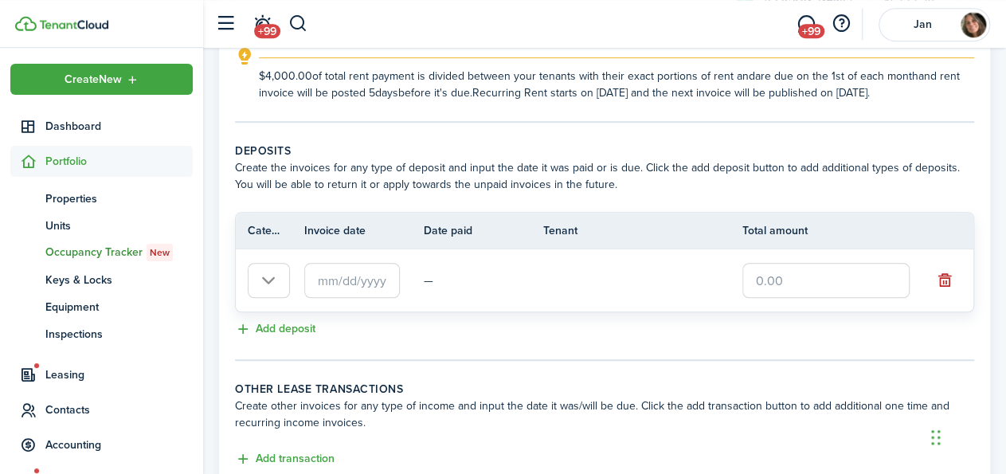
scroll to position [423, 0]
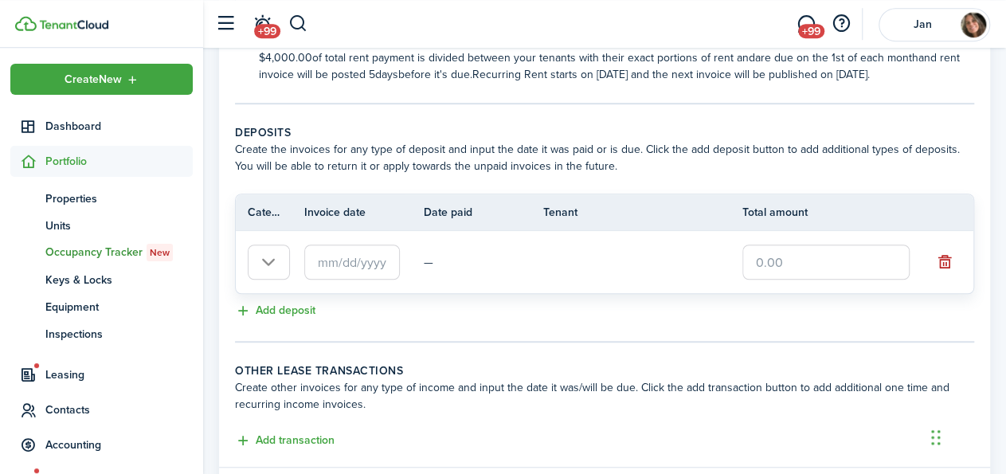
click at [273, 263] on input "Deposit" at bounding box center [269, 261] width 42 height 35
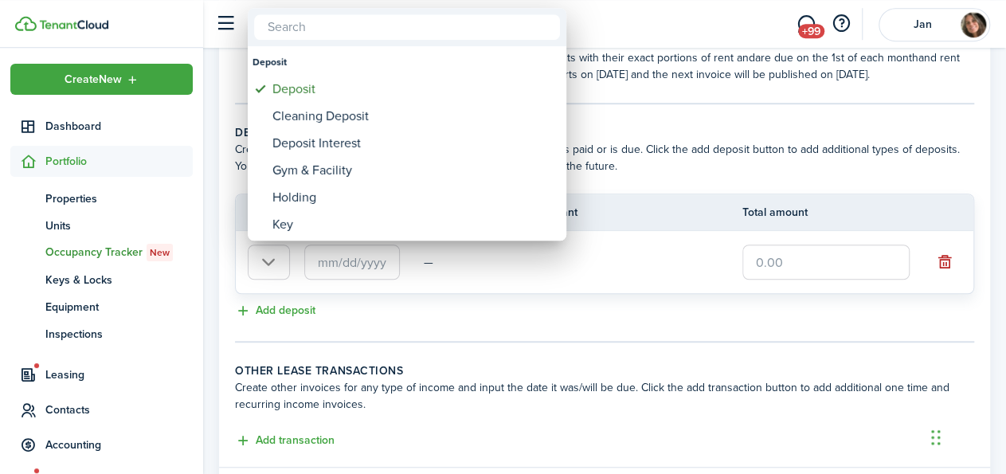
click at [456, 267] on div at bounding box center [503, 237] width 1261 height 729
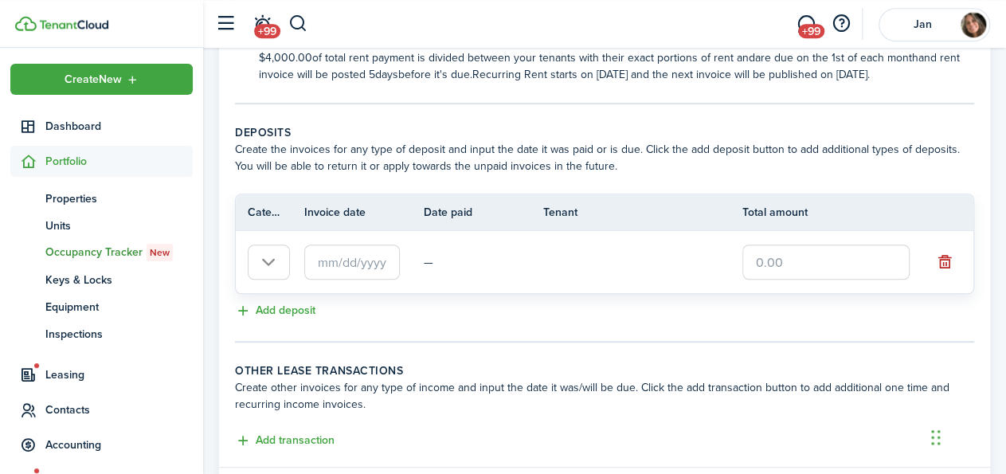
scroll to position [0, 43]
click at [358, 256] on input "text" at bounding box center [352, 261] width 96 height 35
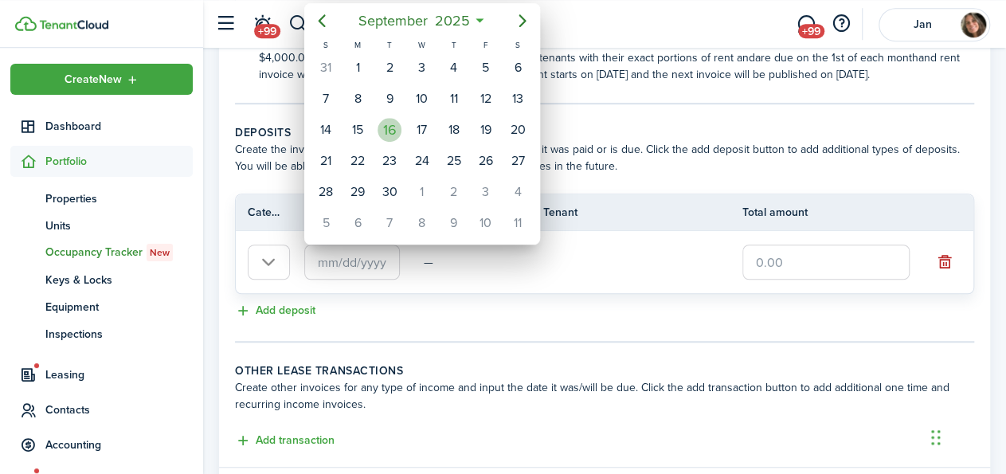
click at [383, 131] on div "16" at bounding box center [389, 130] width 24 height 24
type input "[DATE]"
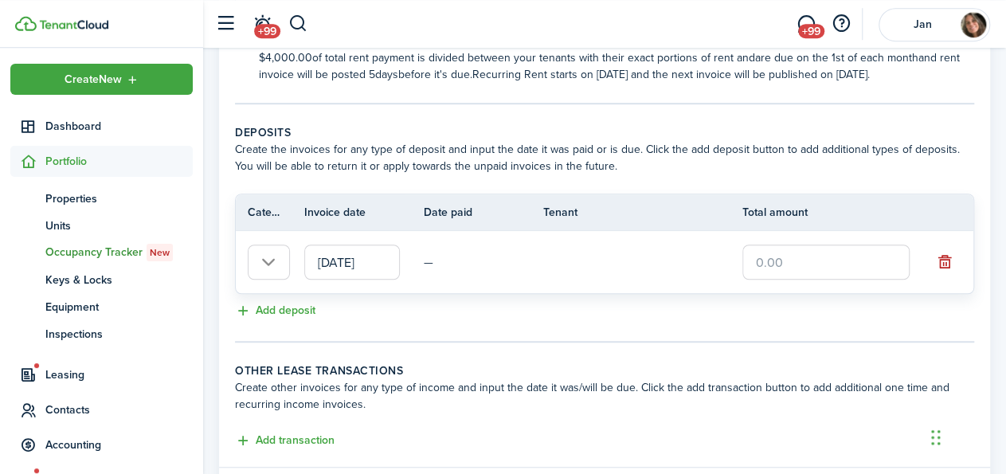
click at [778, 264] on input "text" at bounding box center [825, 261] width 167 height 35
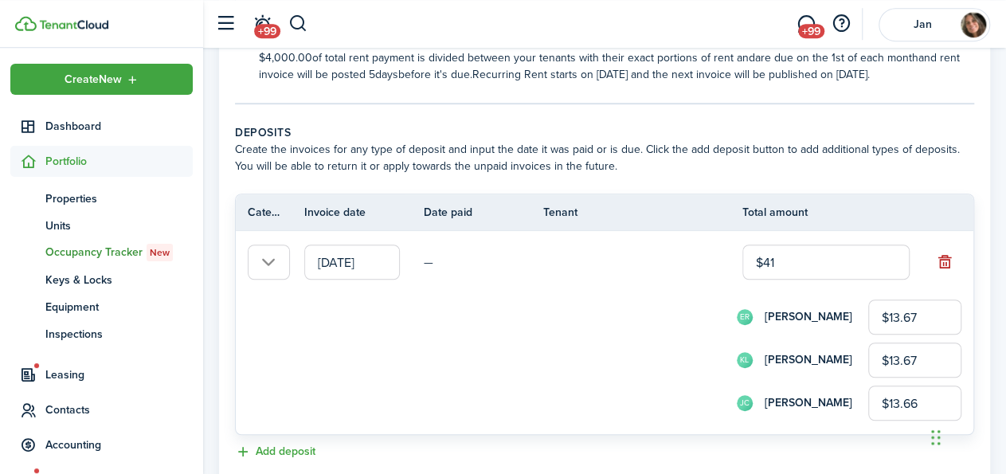
type input "$410"
type input "$136.67"
type input "$136.66"
type input "$4,100"
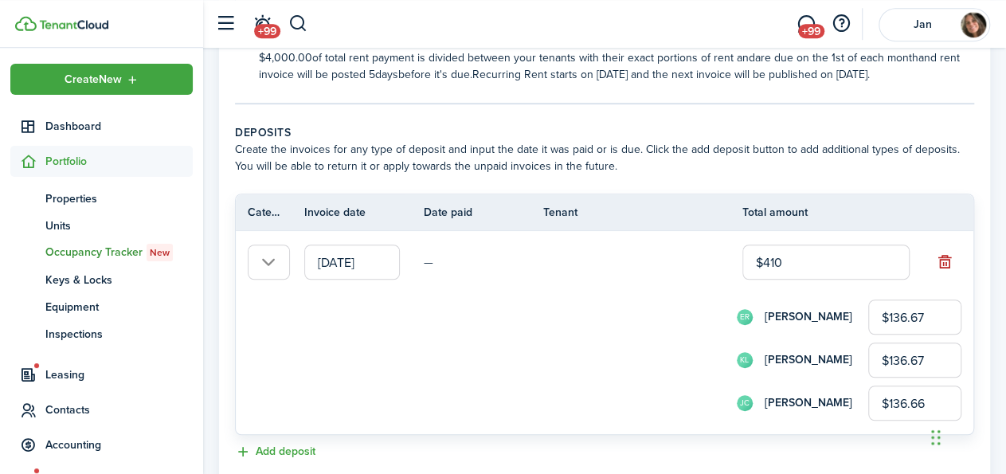
type input "$1,366.67"
type input "$1,366.66"
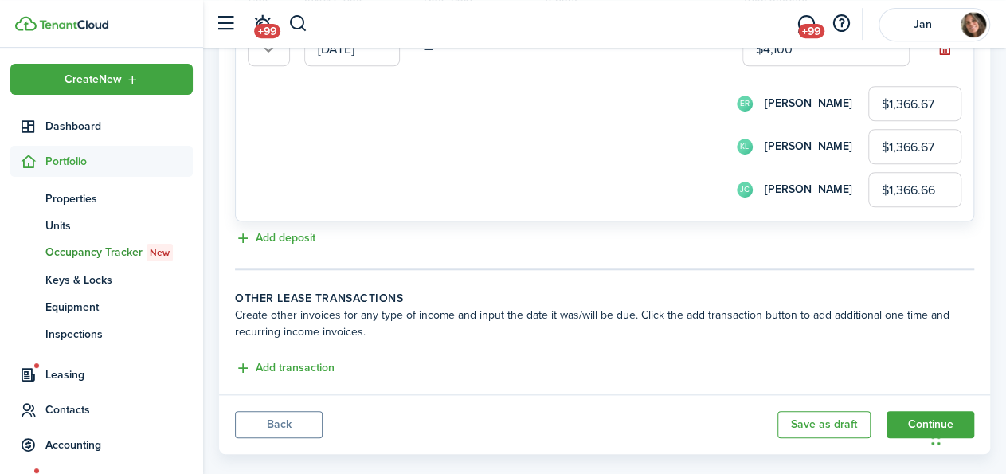
scroll to position [657, 0]
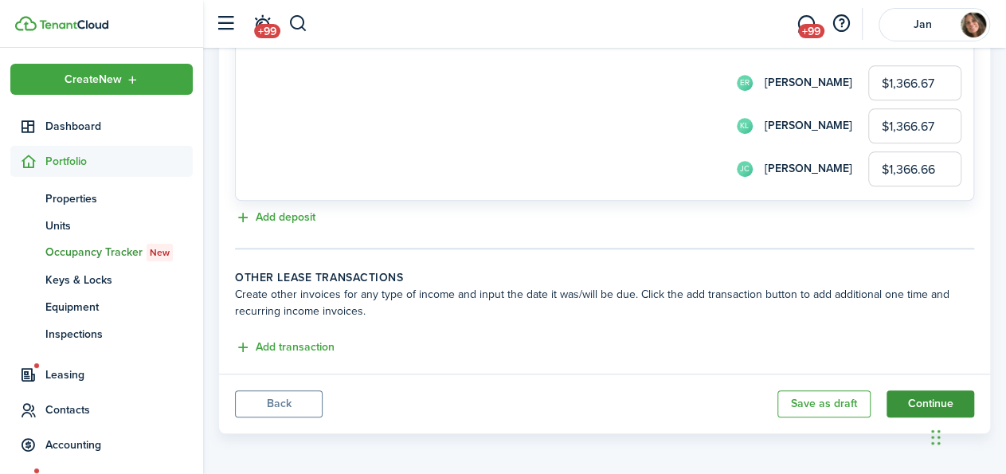
type input "$4,100.00"
click at [923, 393] on button "Continue" at bounding box center [930, 403] width 88 height 27
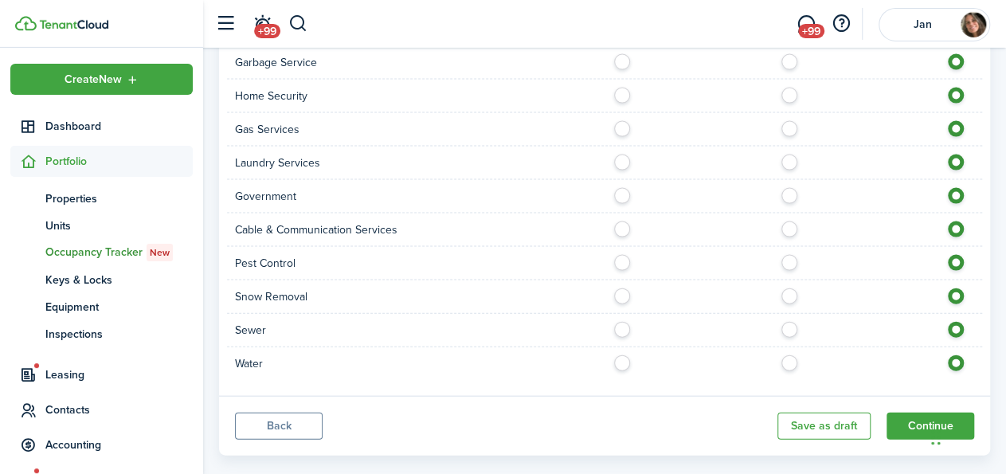
scroll to position [1622, 0]
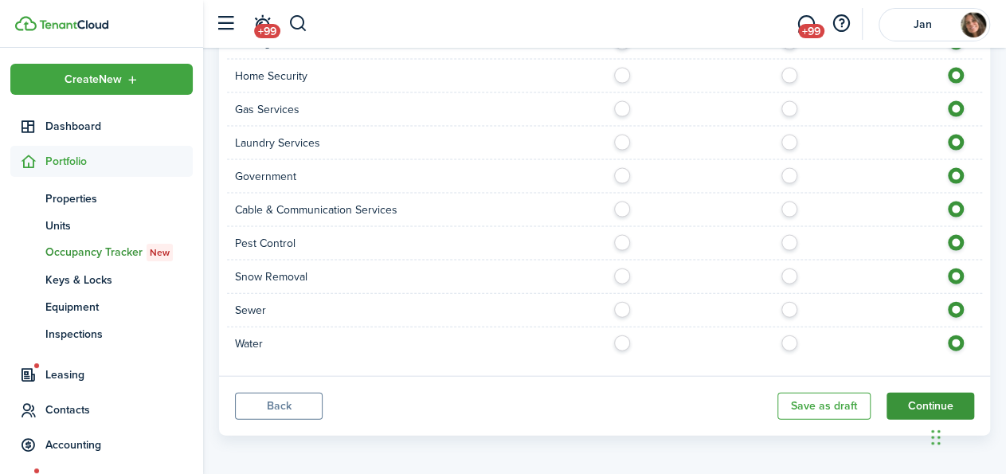
click at [921, 401] on button "Continue" at bounding box center [930, 406] width 88 height 27
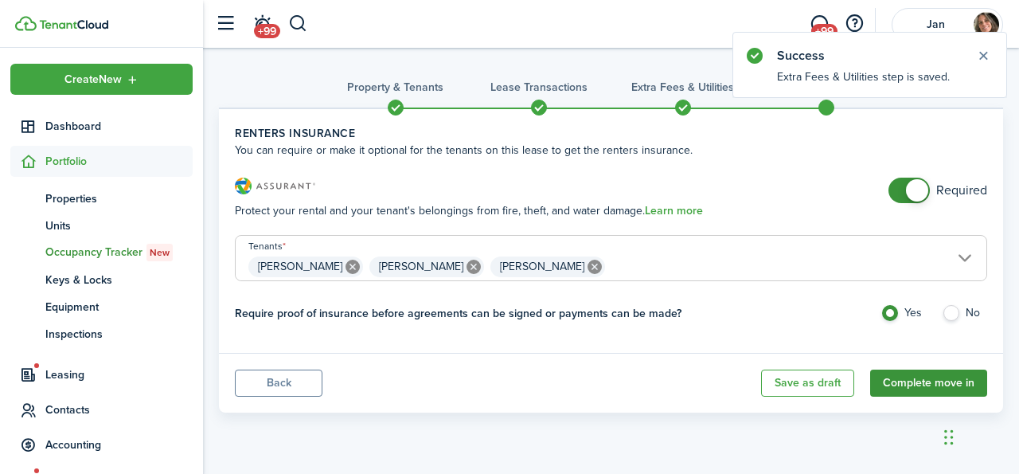
click at [915, 383] on button "Complete move in" at bounding box center [928, 383] width 117 height 27
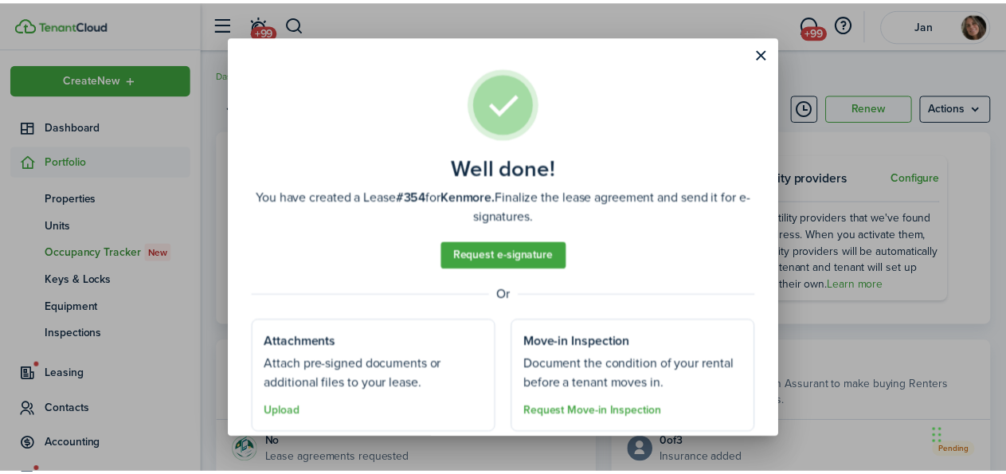
scroll to position [48, 0]
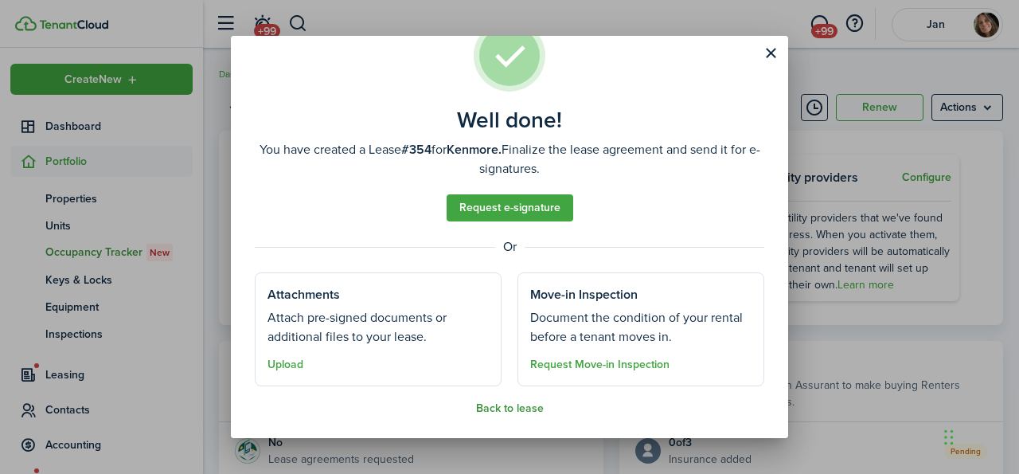
click at [522, 409] on button "Back to lease" at bounding box center [510, 408] width 68 height 13
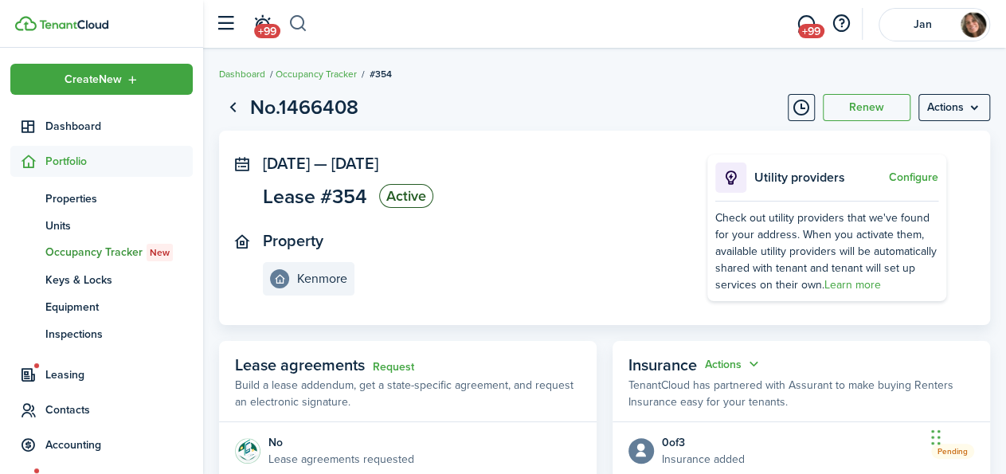
click at [294, 23] on button "button" at bounding box center [298, 23] width 20 height 27
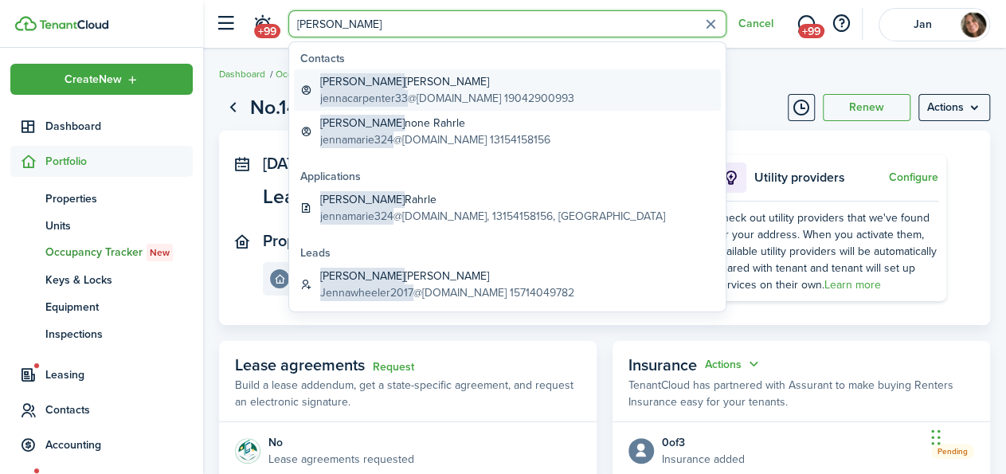
type input "[PERSON_NAME]"
click at [433, 98] on global-search-item-description "jennacarpenter33 @[DOMAIN_NAME] 19042900993" at bounding box center [447, 98] width 254 height 17
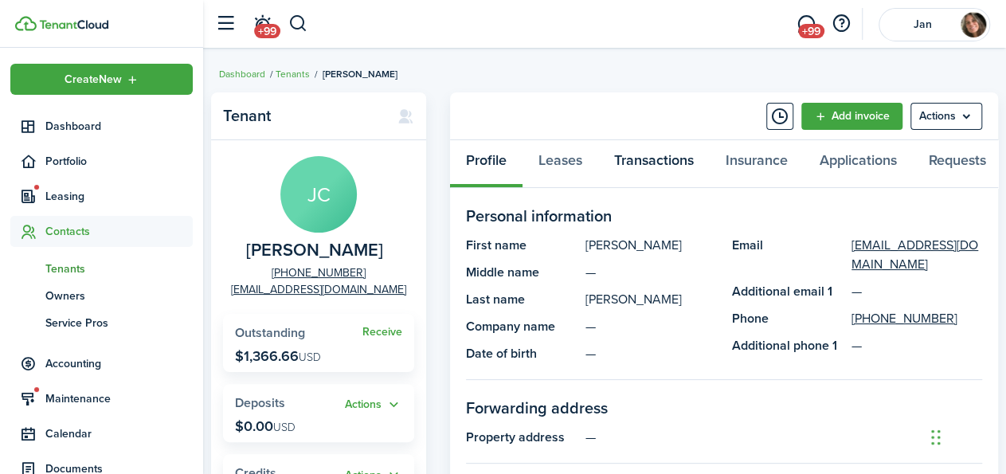
click at [644, 157] on link "Transactions" at bounding box center [653, 164] width 111 height 48
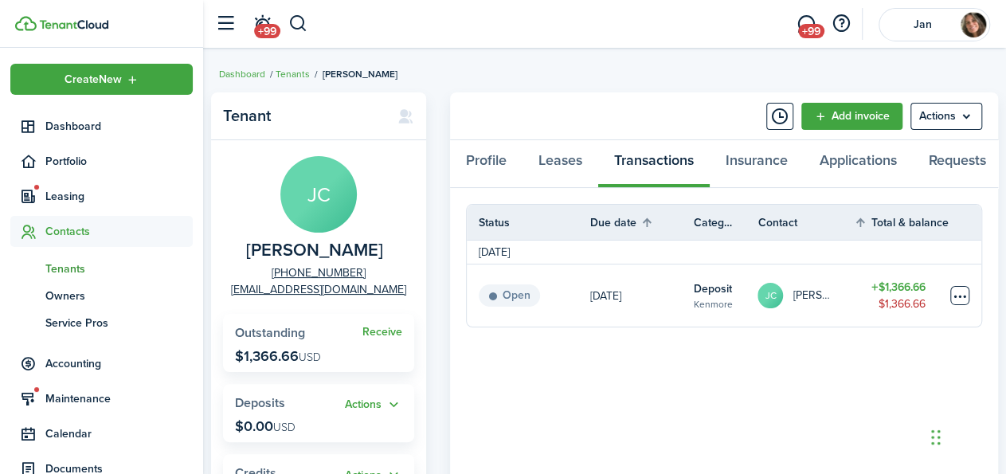
click at [957, 300] on table-menu-btn-icon at bounding box center [959, 295] width 19 height 19
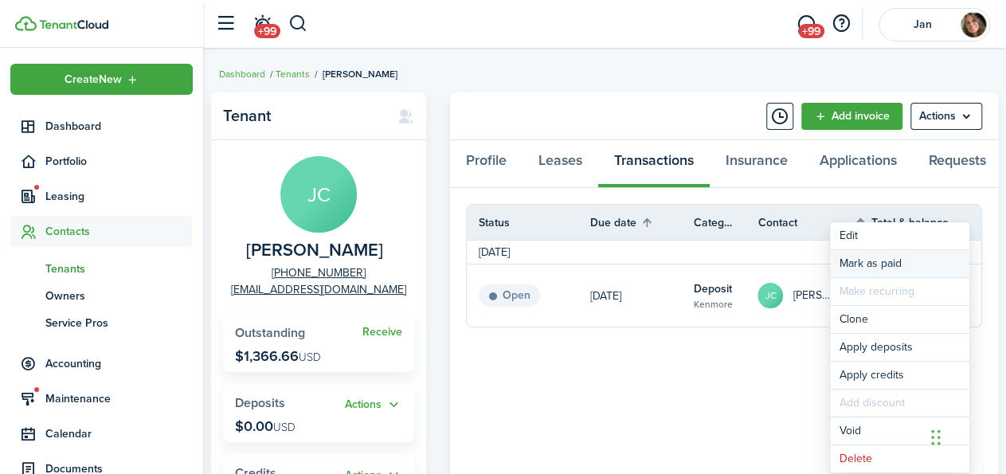
click at [901, 260] on link "Mark as paid" at bounding box center [899, 263] width 139 height 27
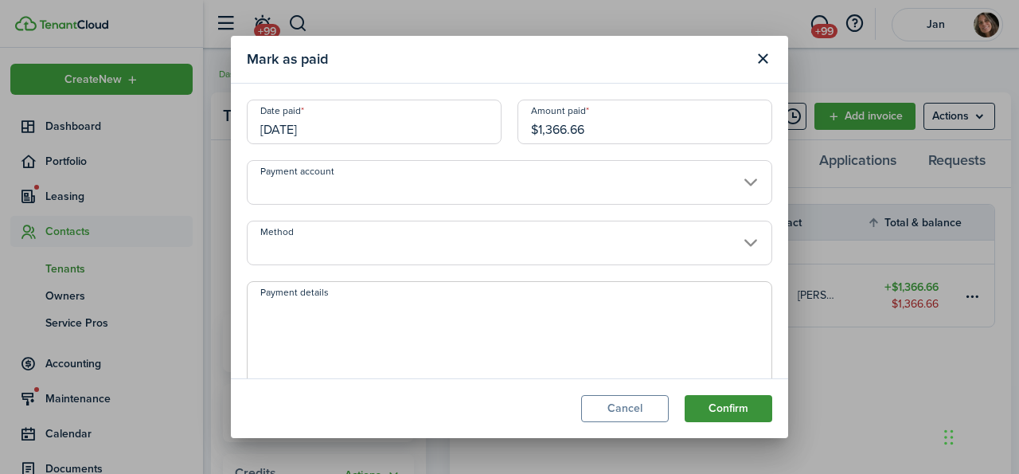
click at [733, 404] on button "Confirm" at bounding box center [729, 408] width 88 height 27
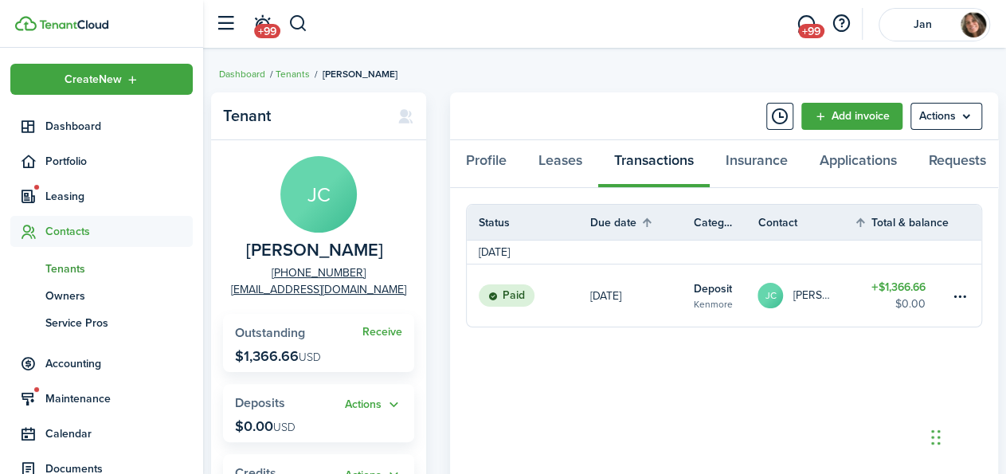
scroll to position [386, 0]
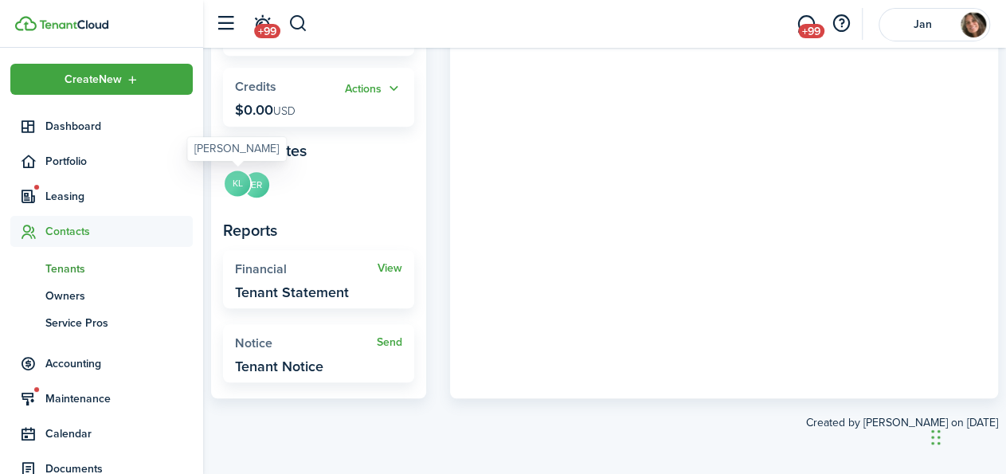
click at [240, 181] on avatar-text "KL" at bounding box center [237, 182] width 25 height 25
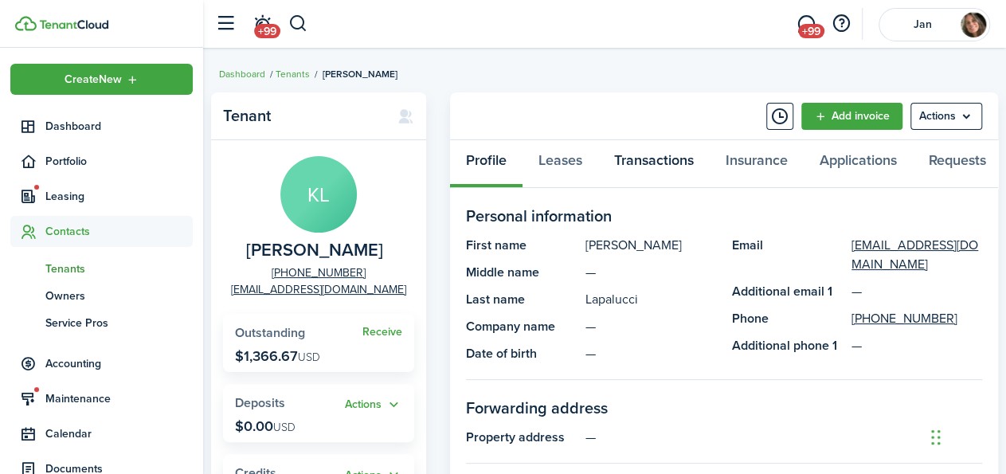
click at [643, 155] on link "Transactions" at bounding box center [653, 164] width 111 height 48
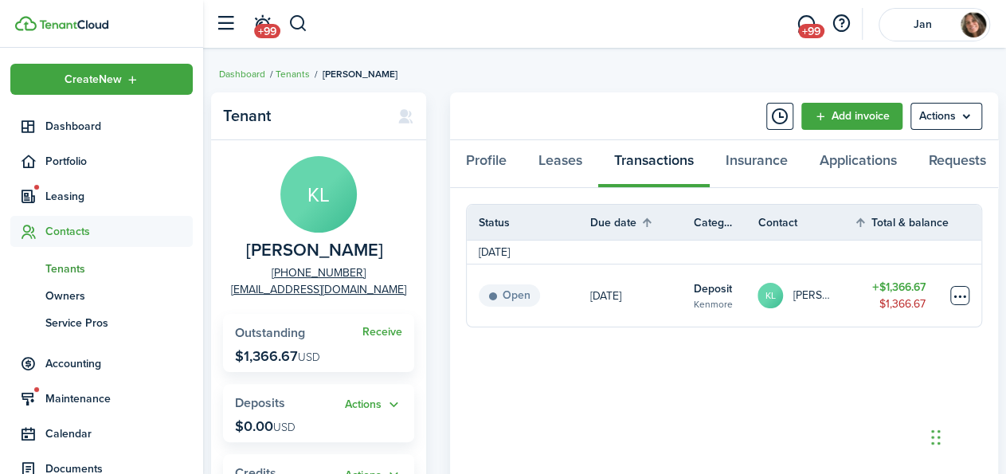
click at [952, 302] on table-menu-btn-icon at bounding box center [959, 295] width 19 height 19
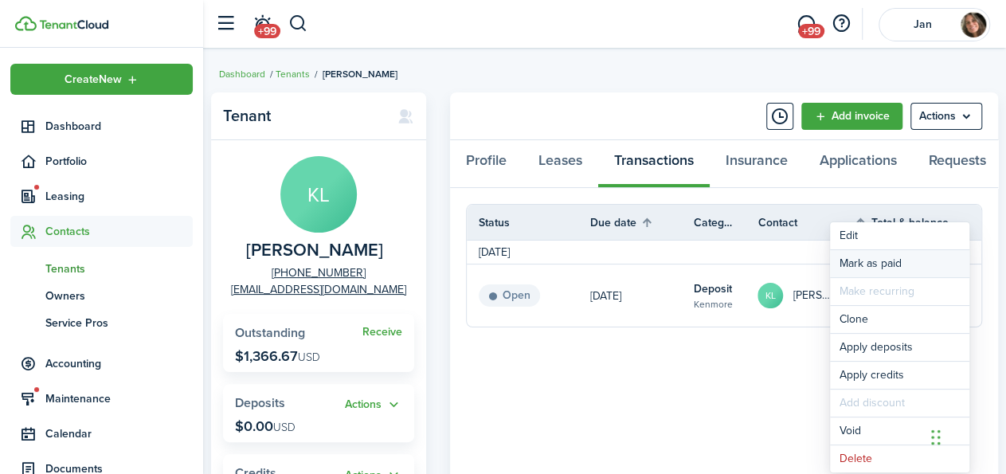
click at [893, 252] on link "Mark as paid" at bounding box center [899, 263] width 139 height 27
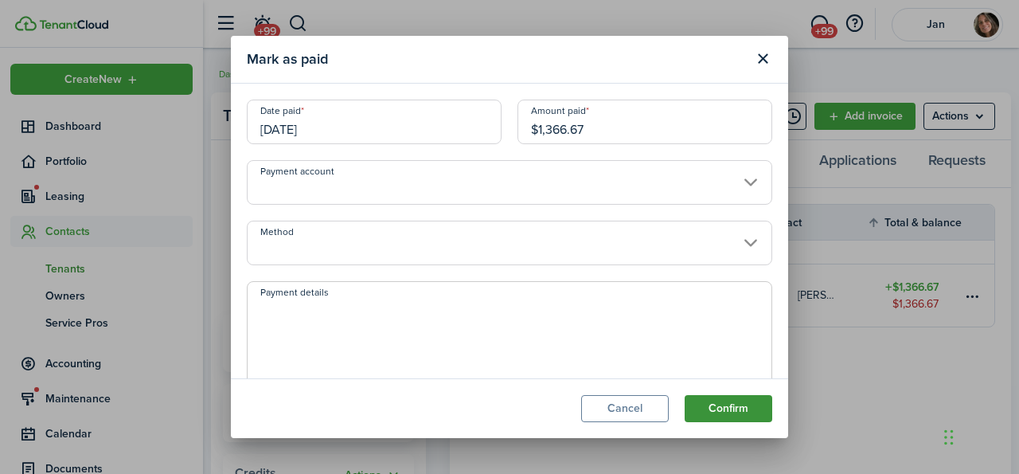
click at [738, 405] on button "Confirm" at bounding box center [729, 408] width 88 height 27
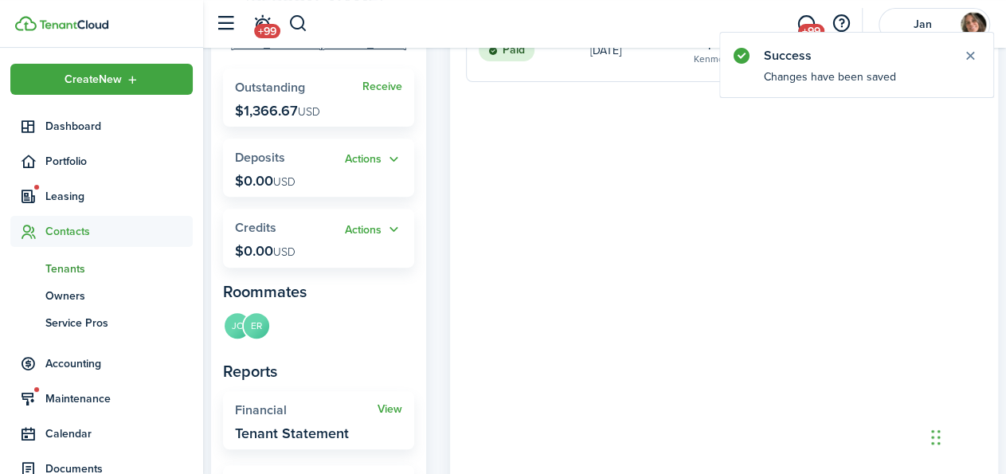
scroll to position [386, 0]
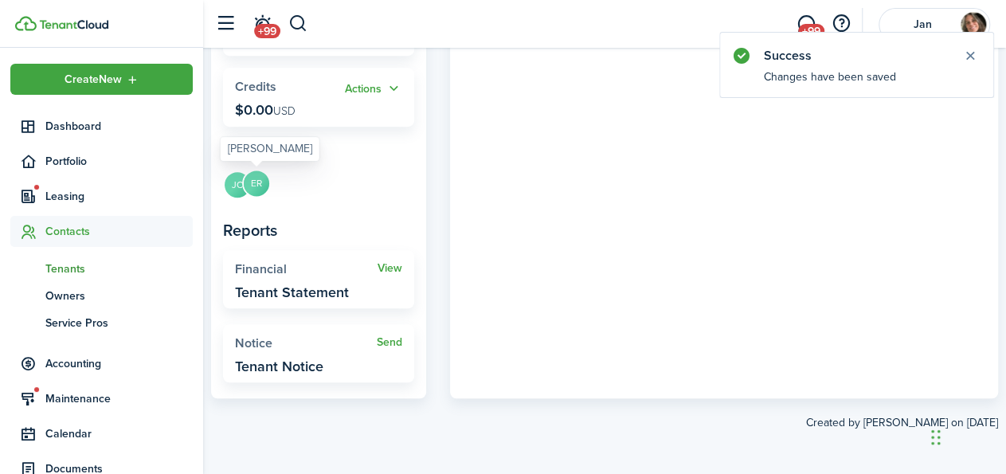
click at [257, 183] on avatar-text "ER" at bounding box center [256, 182] width 25 height 25
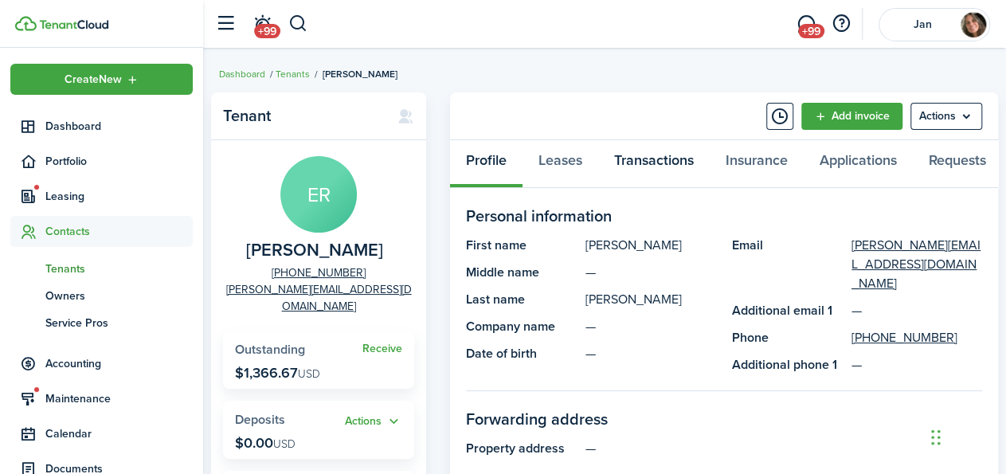
click at [637, 153] on link "Transactions" at bounding box center [653, 164] width 111 height 48
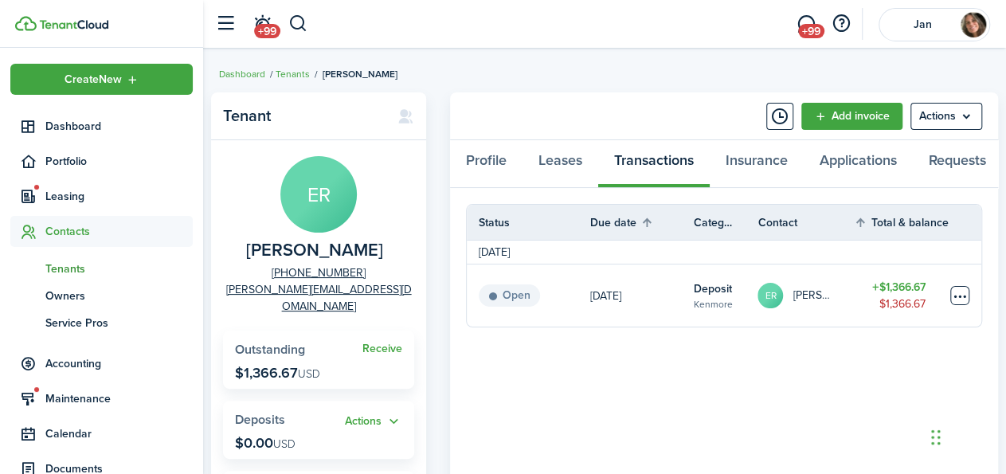
click at [958, 294] on table-menu-btn-icon at bounding box center [959, 295] width 19 height 19
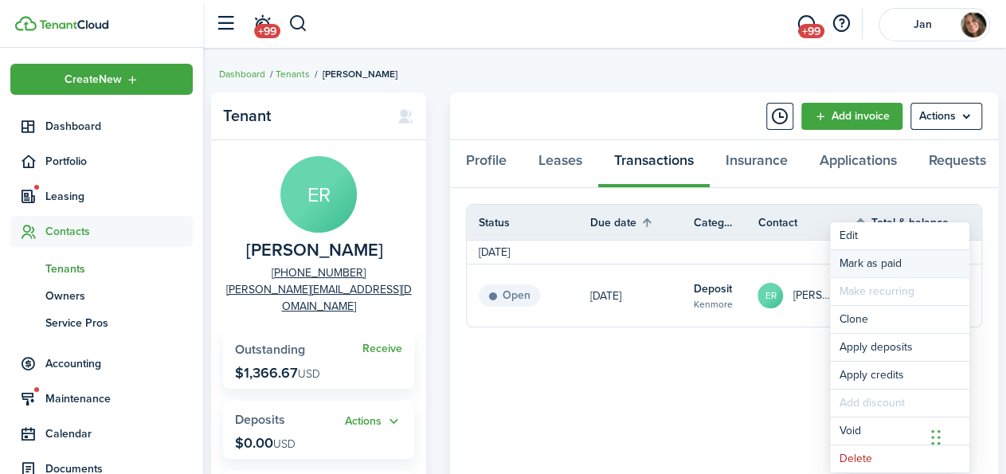
click at [858, 258] on link "Mark as paid" at bounding box center [899, 263] width 139 height 27
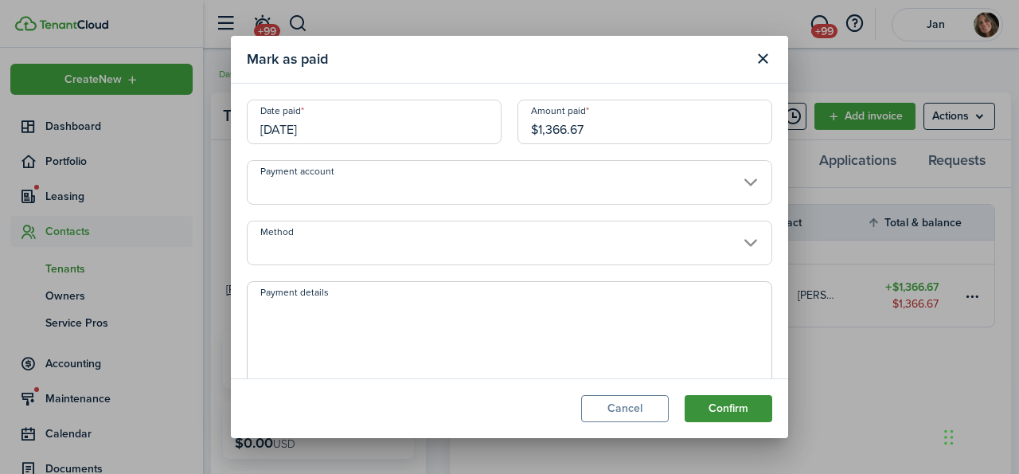
click at [725, 409] on button "Confirm" at bounding box center [729, 408] width 88 height 27
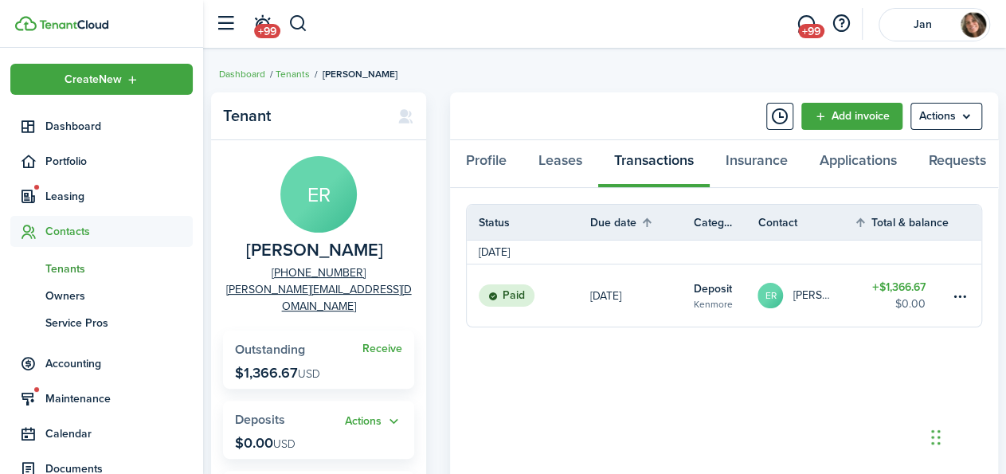
click at [69, 264] on span "Tenants" at bounding box center [118, 268] width 147 height 17
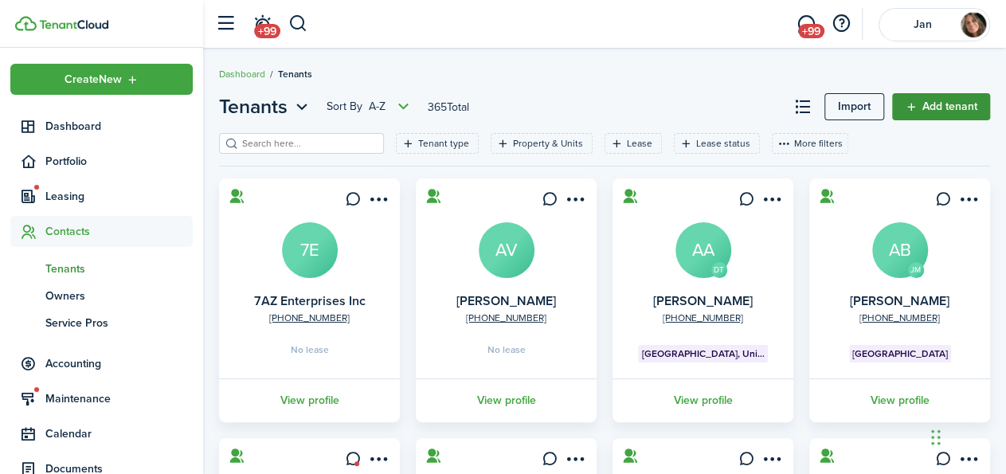
click at [942, 104] on link "Add tenant" at bounding box center [941, 106] width 98 height 27
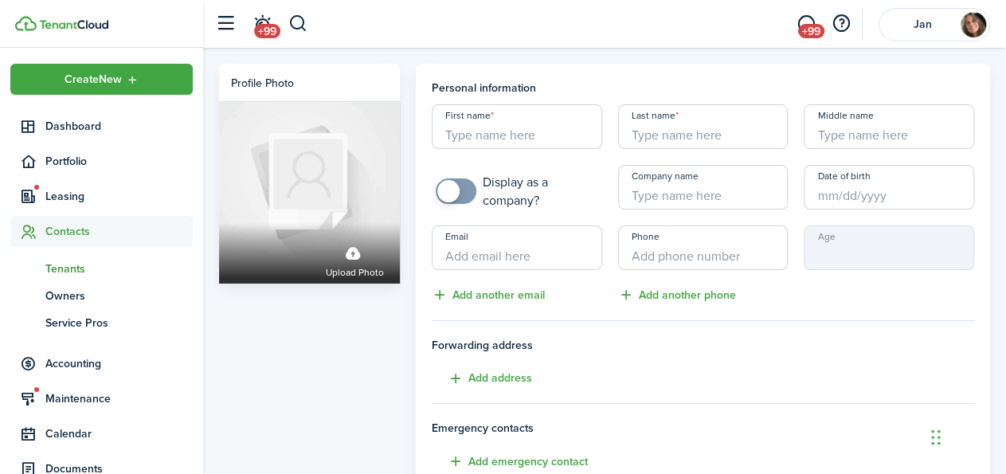
click at [480, 130] on input "First name" at bounding box center [517, 126] width 170 height 45
type input "[PERSON_NAME]"
type input "[PERSON_NAME][EMAIL_ADDRESS][DOMAIN_NAME]"
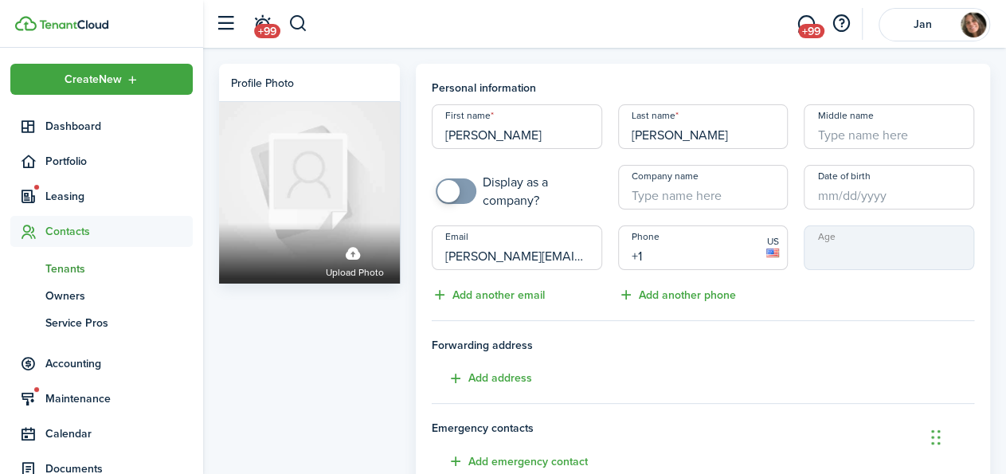
click at [681, 256] on input "+1" at bounding box center [703, 247] width 170 height 45
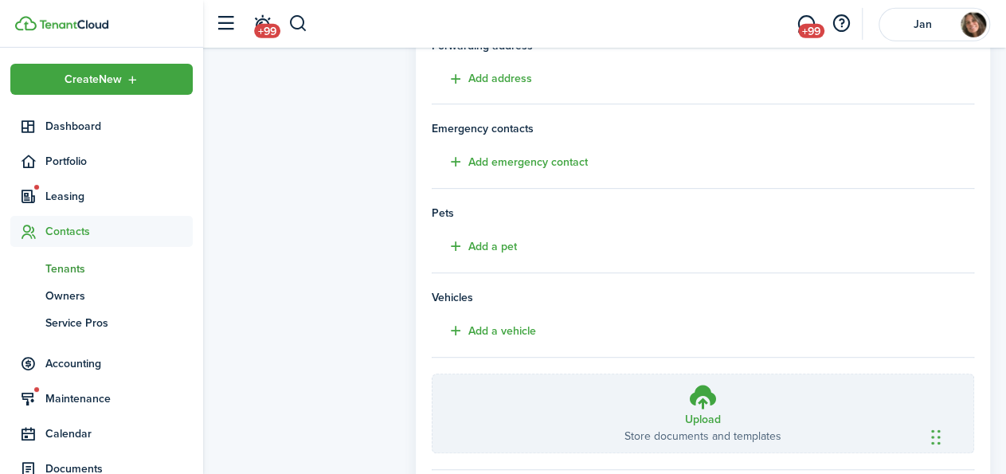
scroll to position [342, 0]
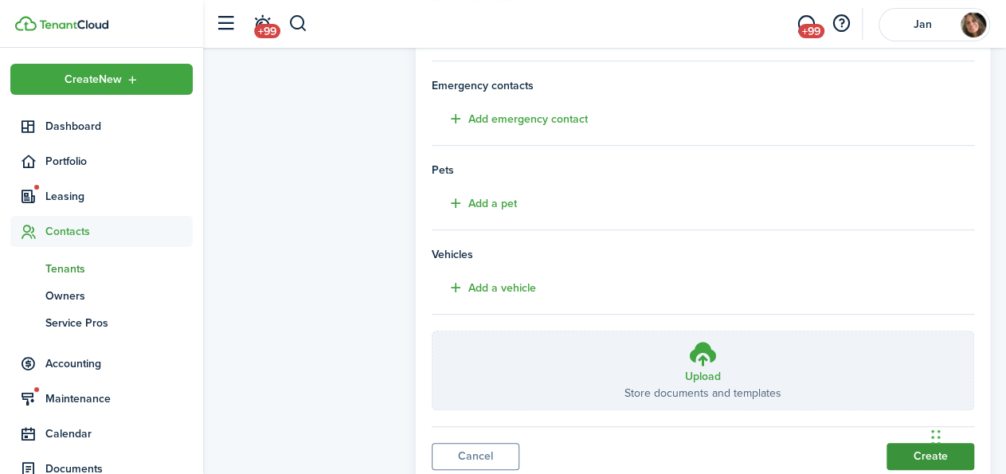
type input "[PHONE_NUMBER]"
click at [920, 452] on button "Create" at bounding box center [930, 456] width 88 height 27
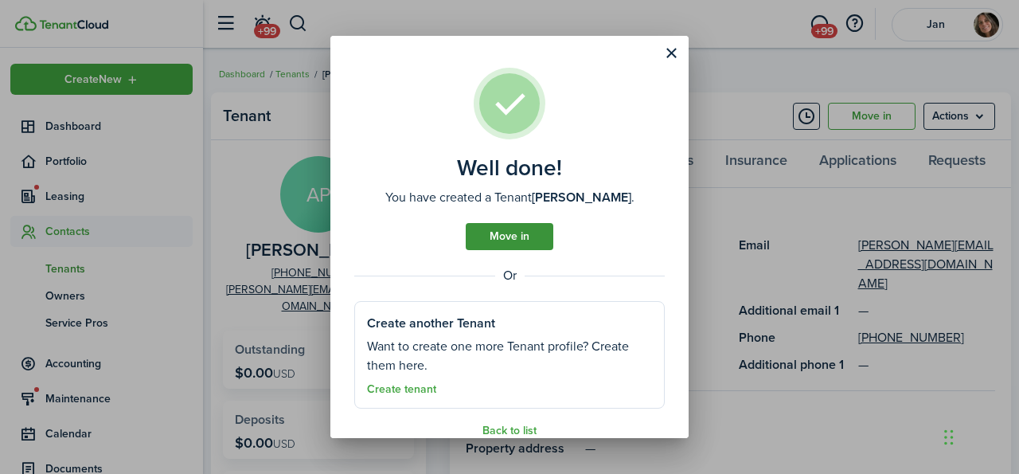
click at [495, 235] on link "Move in" at bounding box center [510, 236] width 88 height 27
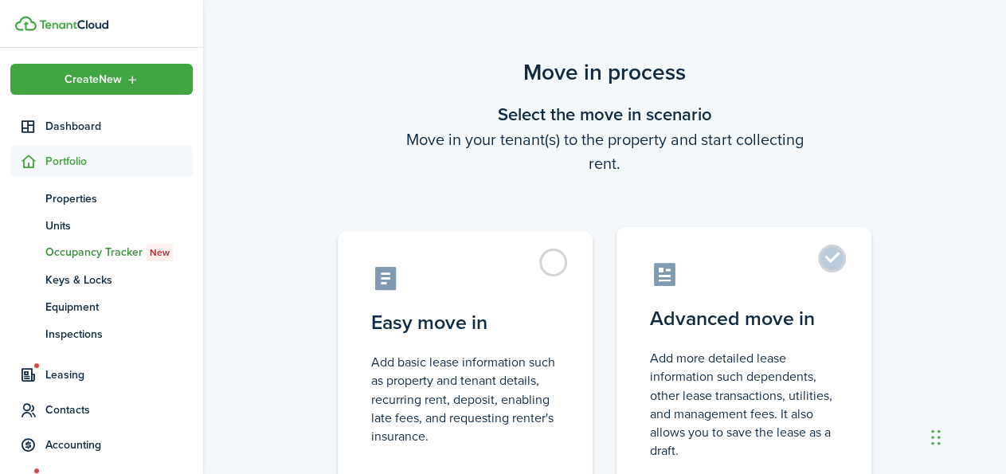
click at [827, 259] on label "Advanced move in Add more detailed lease information such dependents, other lea…" at bounding box center [743, 360] width 255 height 266
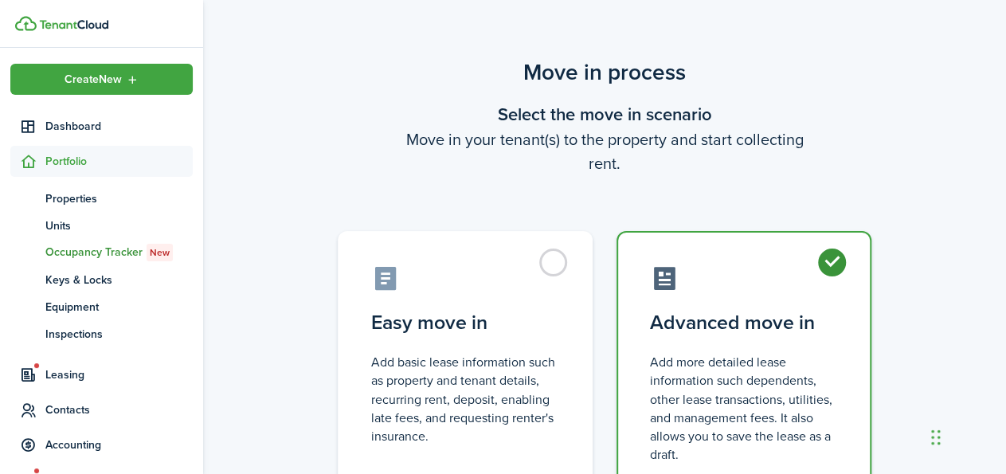
radio input "true"
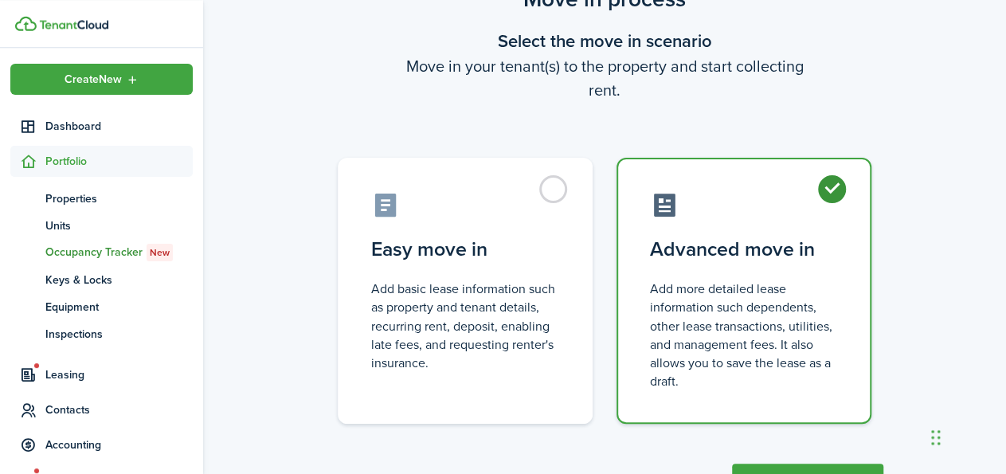
scroll to position [142, 0]
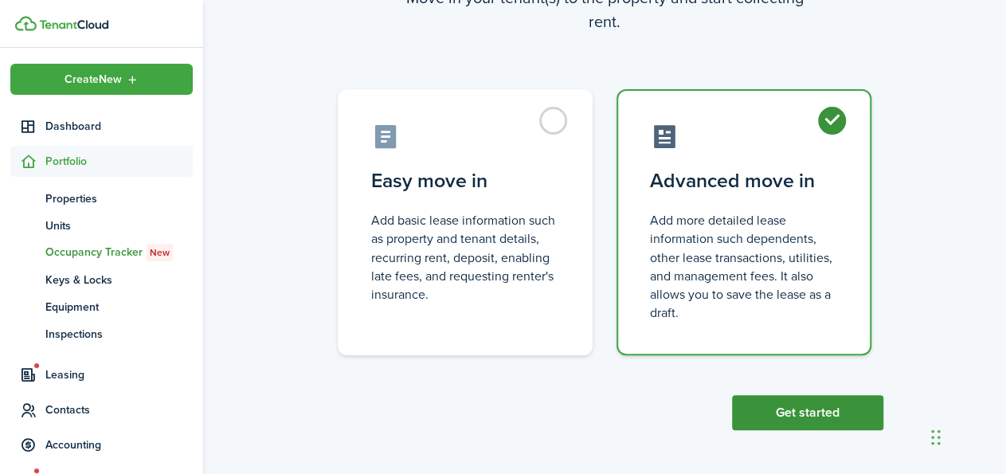
click at [823, 412] on button "Get started" at bounding box center [807, 412] width 151 height 35
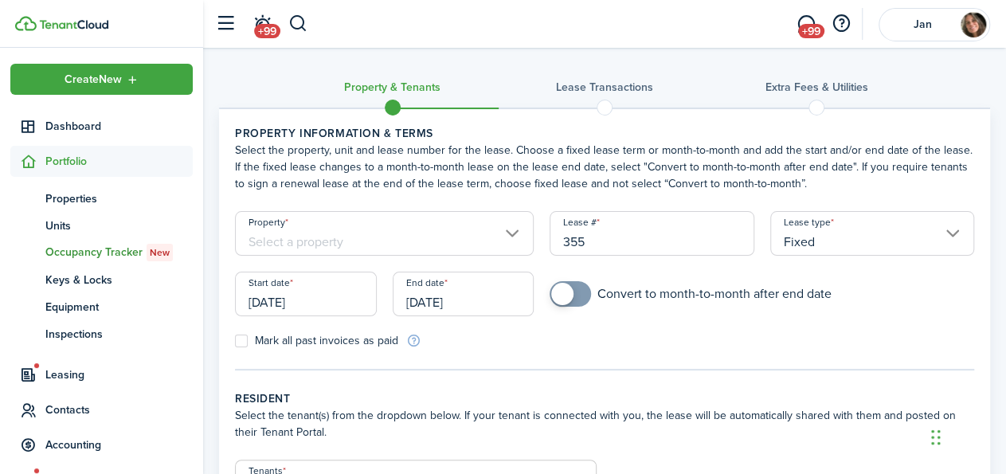
click at [351, 246] on input "Property" at bounding box center [384, 233] width 299 height 45
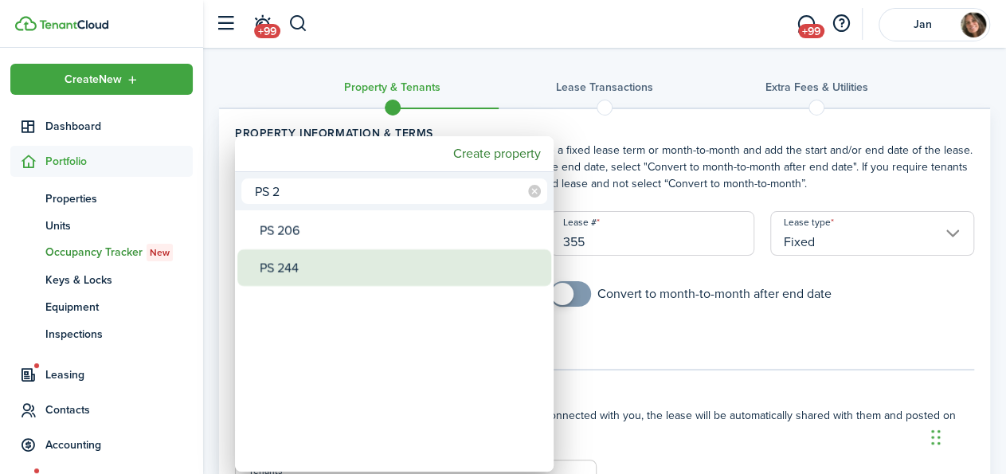
type input "PS 2"
click at [346, 276] on div "PS 244" at bounding box center [401, 267] width 282 height 37
type input "PS 244"
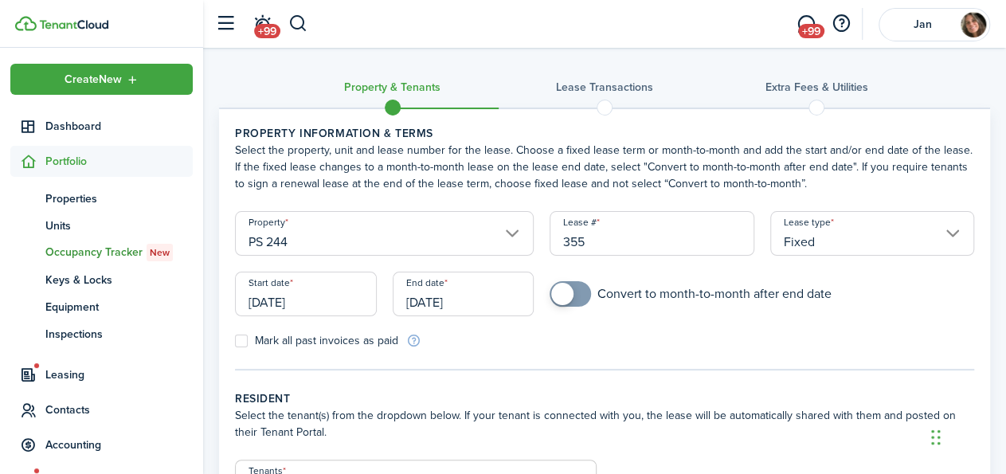
click at [298, 294] on input "[DATE]" at bounding box center [306, 294] width 142 height 45
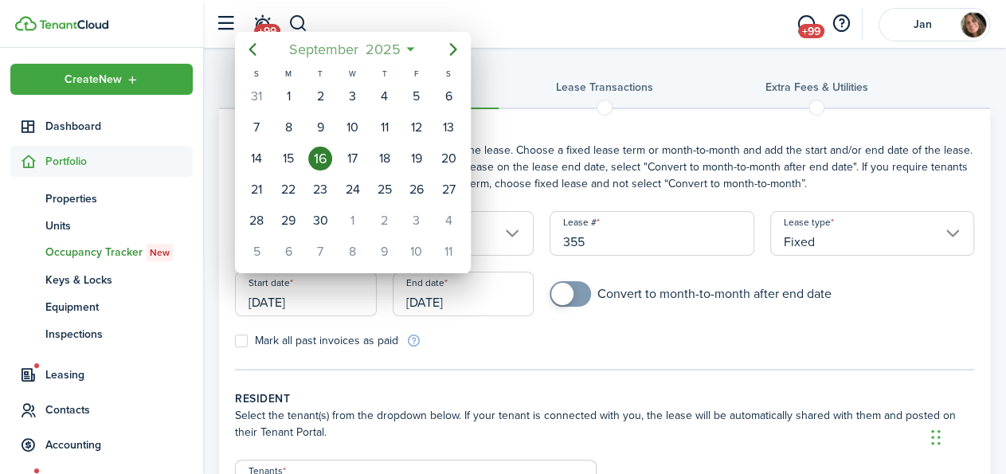
click at [345, 45] on span "September" at bounding box center [323, 49] width 76 height 29
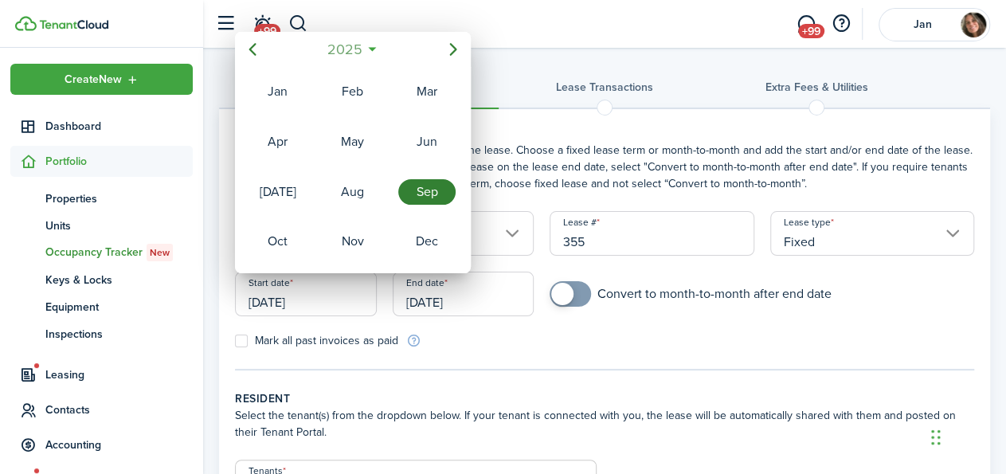
click at [345, 45] on span "2025" at bounding box center [344, 49] width 42 height 29
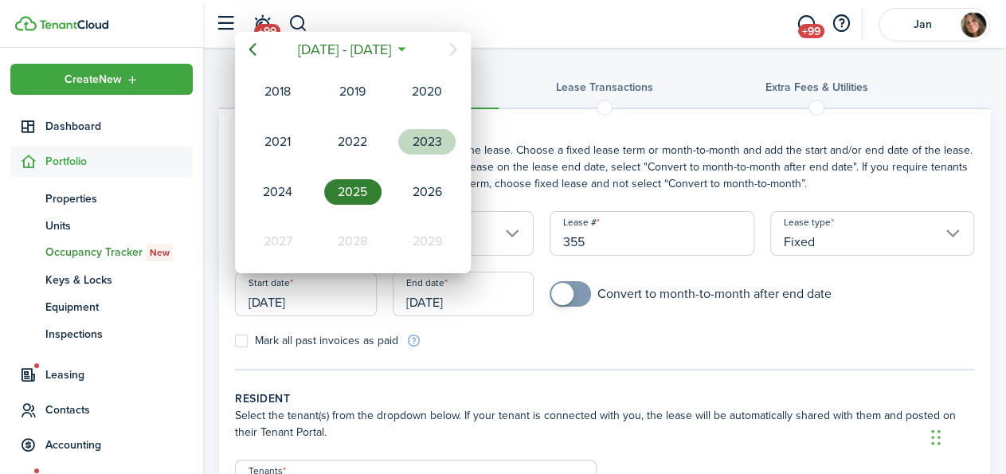
click at [438, 143] on div "2023" at bounding box center [426, 141] width 57 height 25
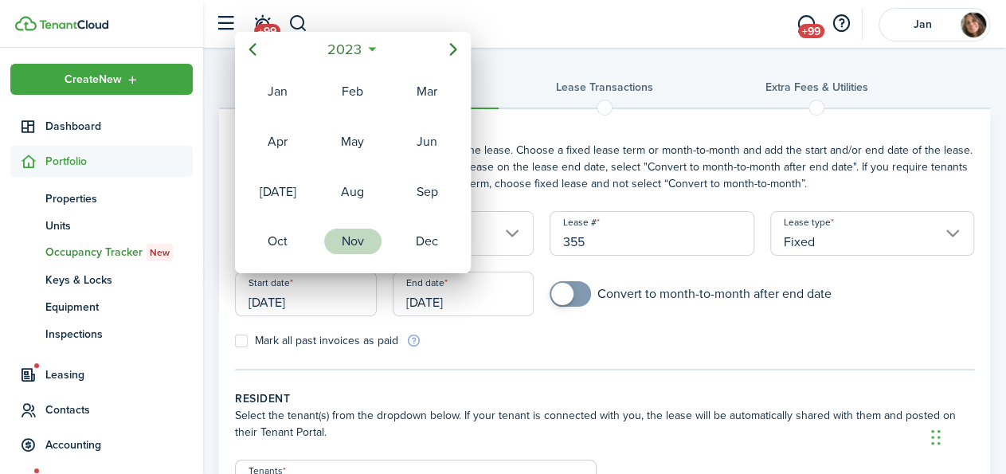
click at [348, 243] on div "Nov" at bounding box center [352, 241] width 57 height 25
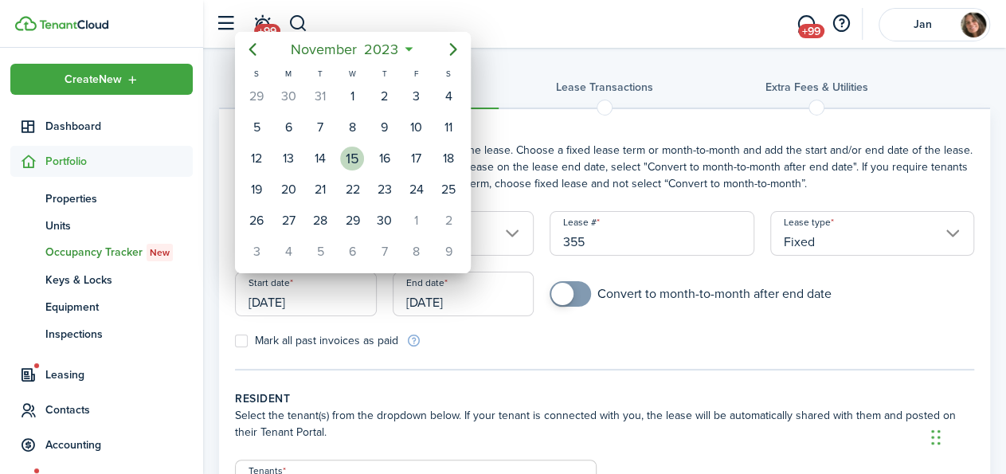
click at [356, 151] on div "15" at bounding box center [352, 159] width 24 height 24
type input "[DATE]"
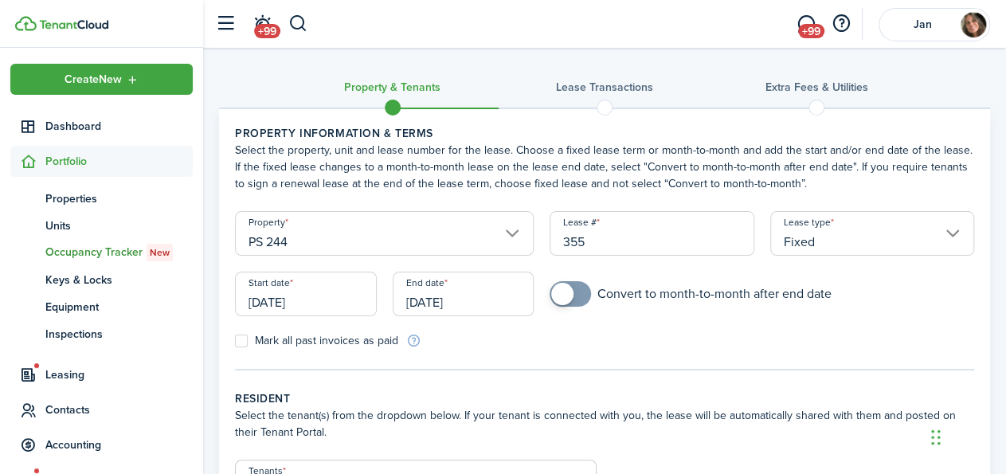
click at [439, 303] on input "[DATE]" at bounding box center [464, 294] width 142 height 45
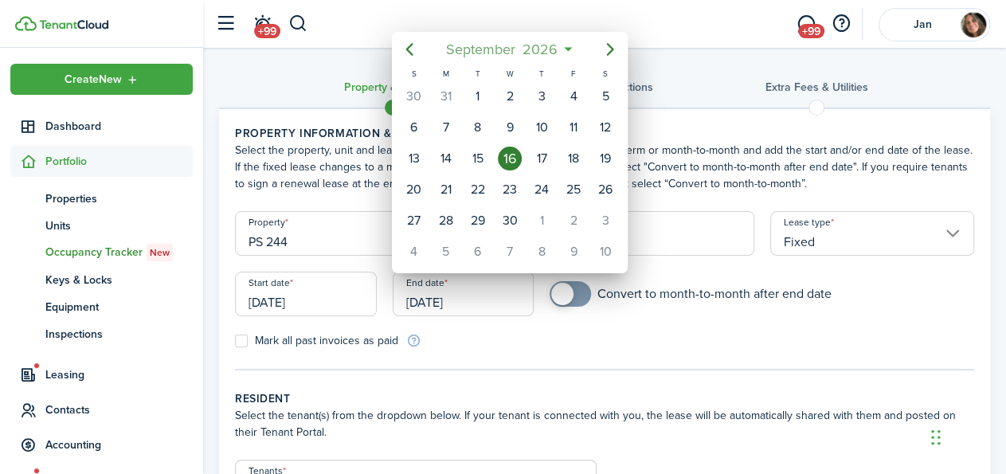
click at [492, 52] on span "September" at bounding box center [480, 49] width 76 height 29
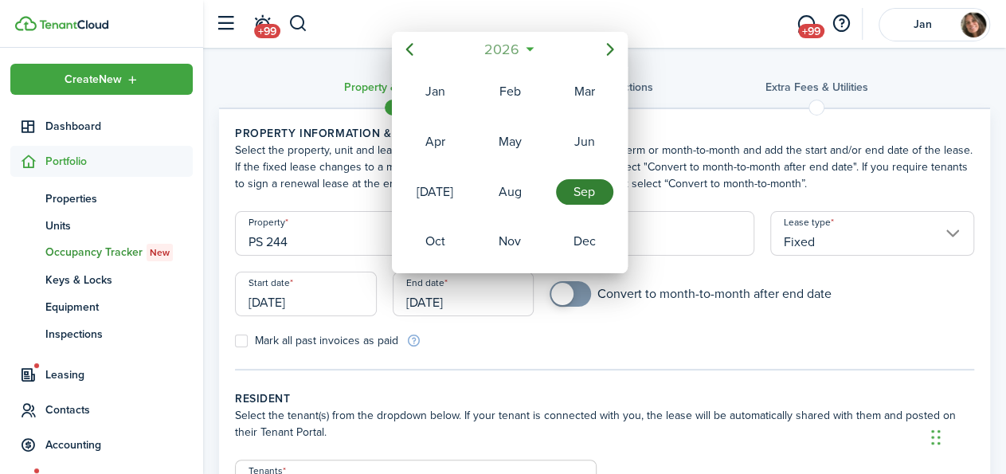
click at [499, 51] on span "2026" at bounding box center [501, 49] width 42 height 29
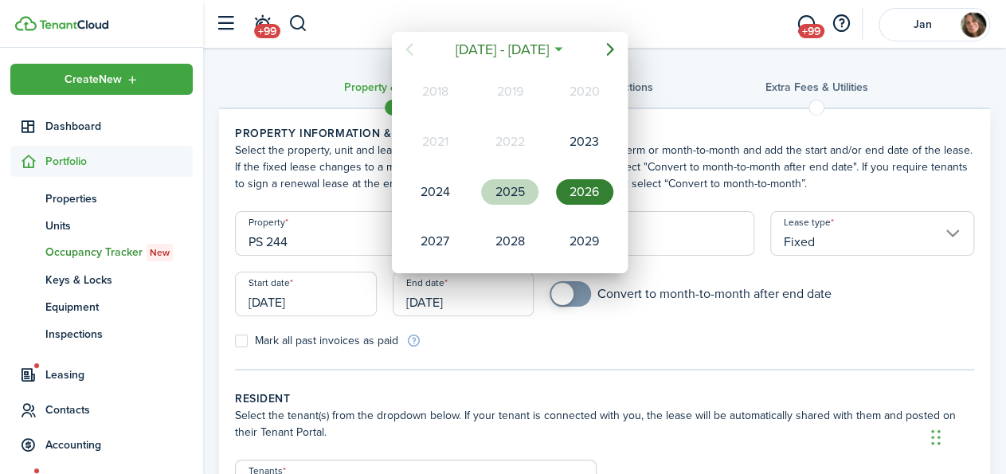
click at [510, 186] on div "2025" at bounding box center [509, 191] width 57 height 25
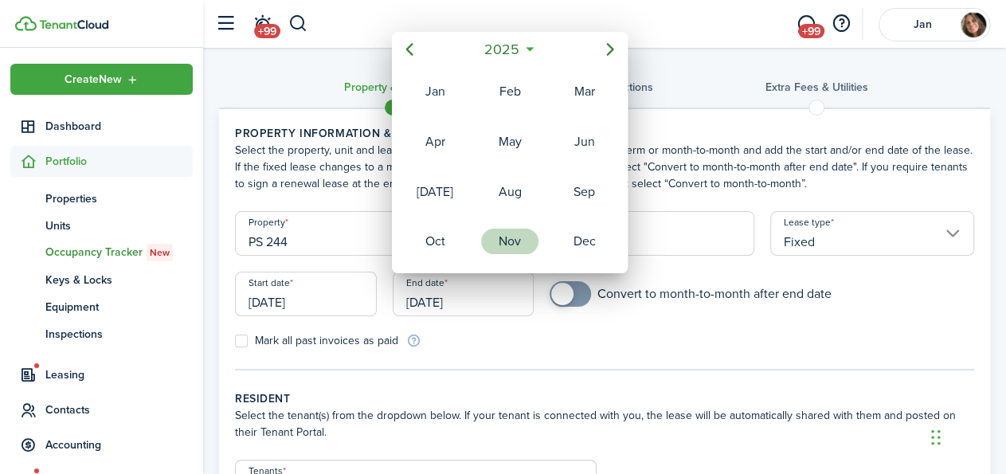
click at [510, 236] on div "Nov" at bounding box center [509, 241] width 57 height 25
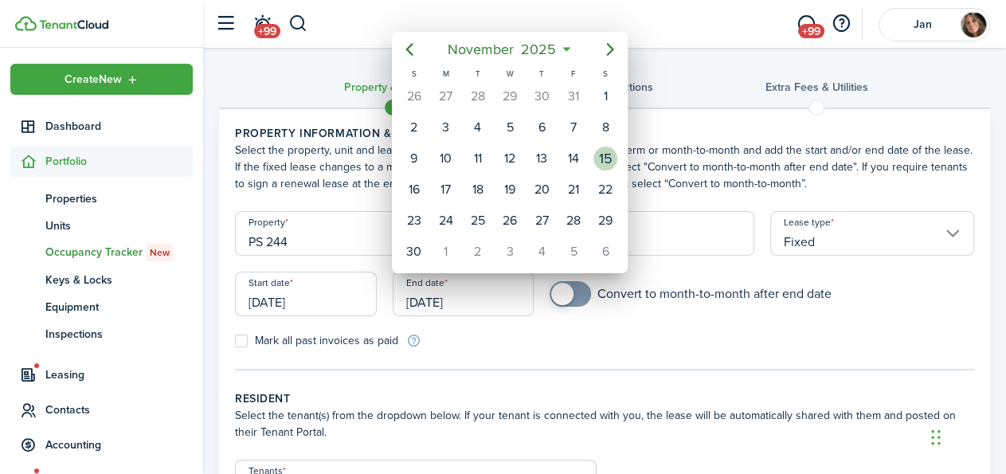
click at [603, 149] on div "15" at bounding box center [605, 159] width 24 height 24
type input "[DATE]"
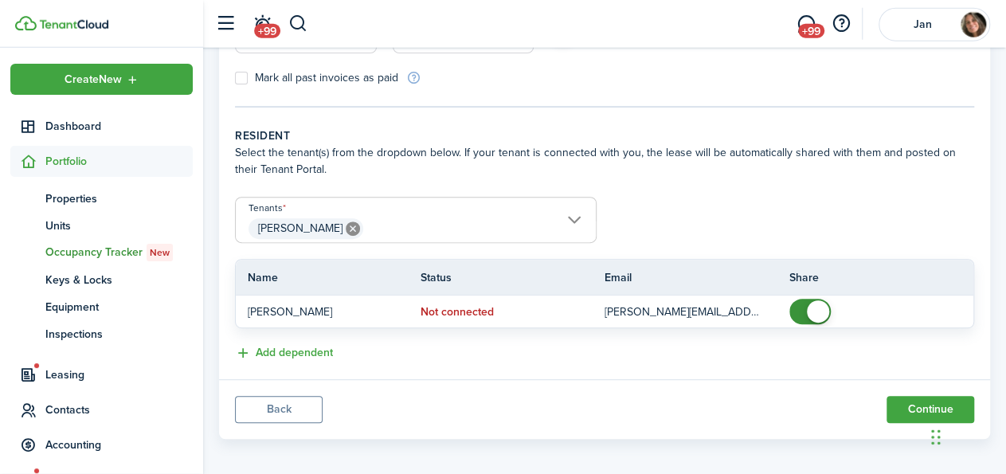
scroll to position [269, 0]
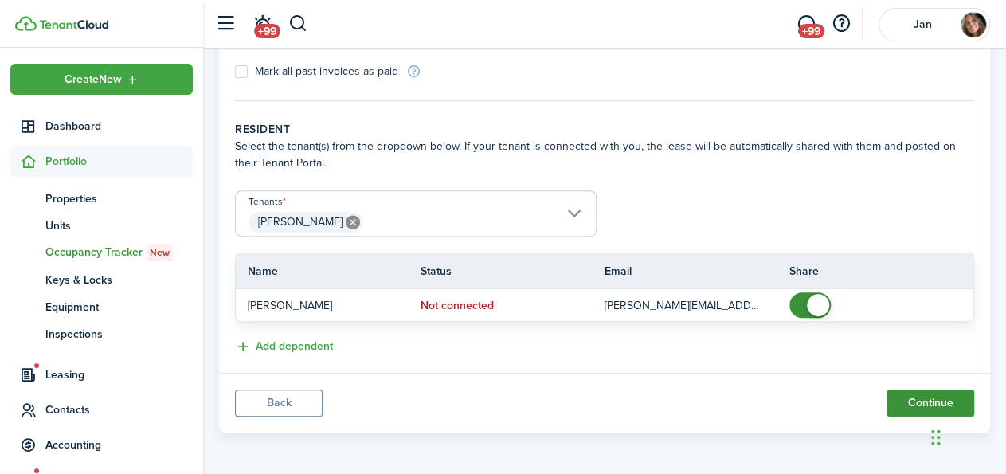
click at [917, 396] on button "Continue" at bounding box center [930, 402] width 88 height 27
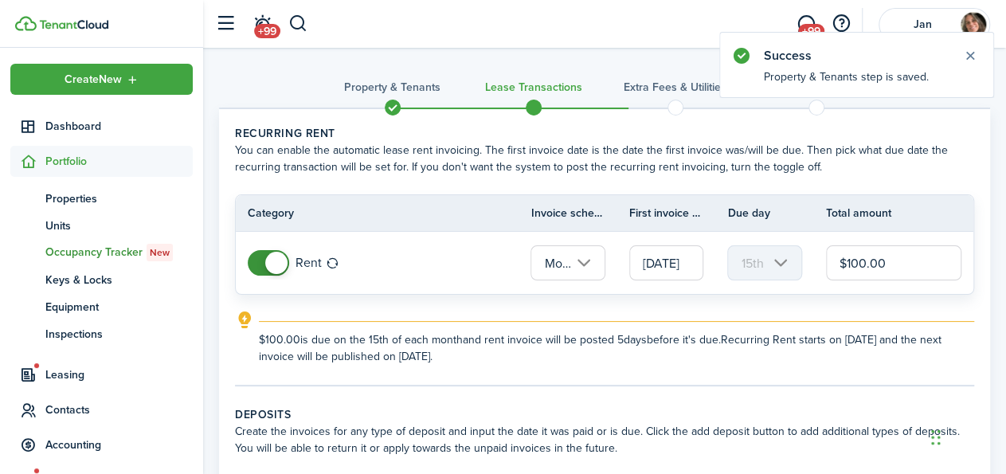
click at [671, 264] on input "[DATE]" at bounding box center [666, 262] width 74 height 35
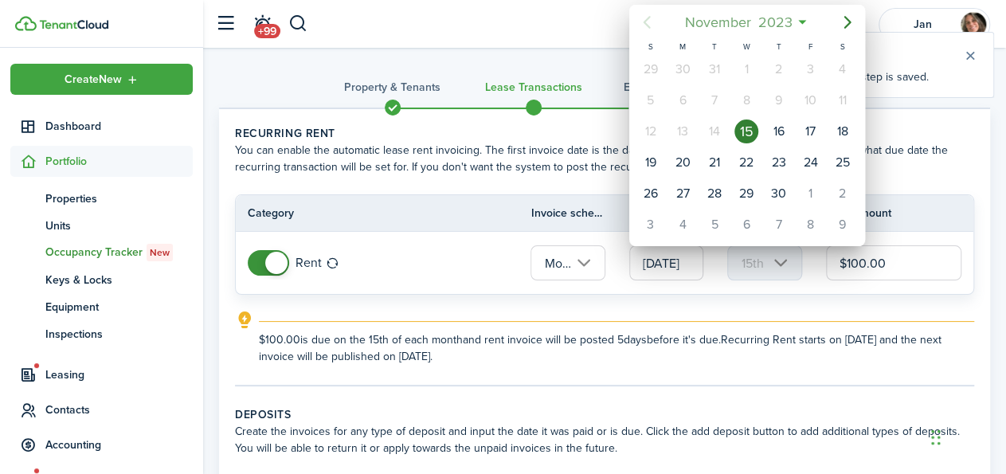
click at [751, 18] on span "November" at bounding box center [717, 22] width 73 height 29
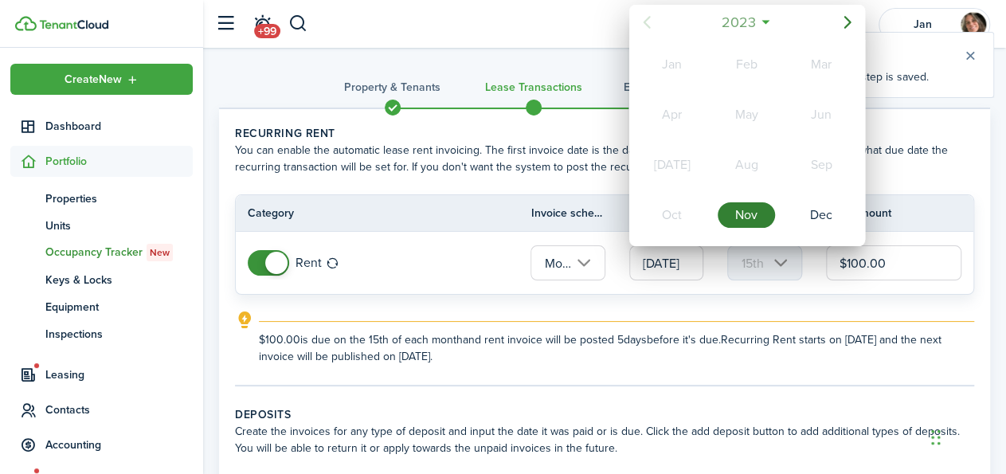
click at [738, 26] on span "2023" at bounding box center [738, 22] width 41 height 29
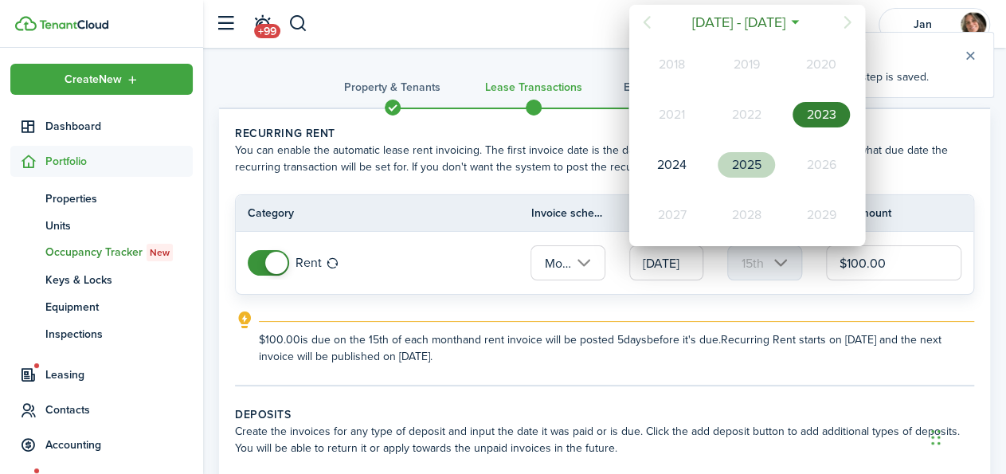
click at [749, 160] on div "2025" at bounding box center [746, 164] width 57 height 25
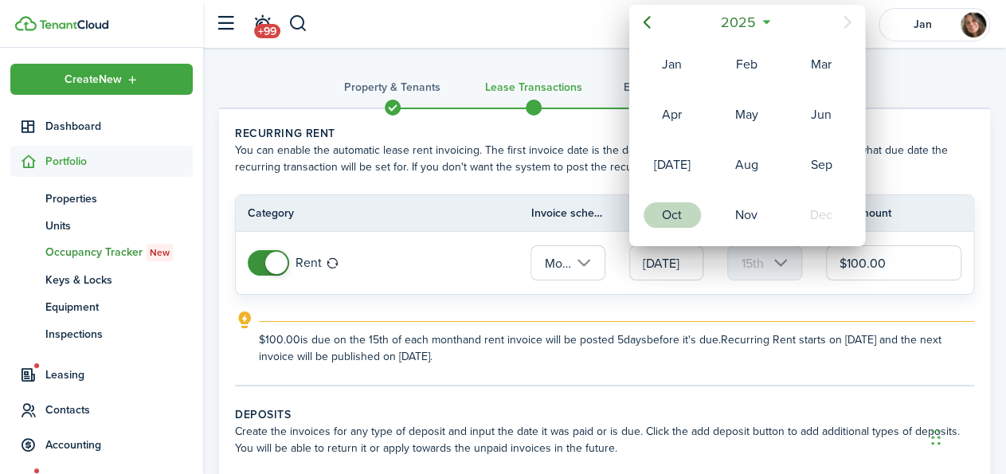
click at [663, 212] on div "Oct" at bounding box center [671, 214] width 57 height 25
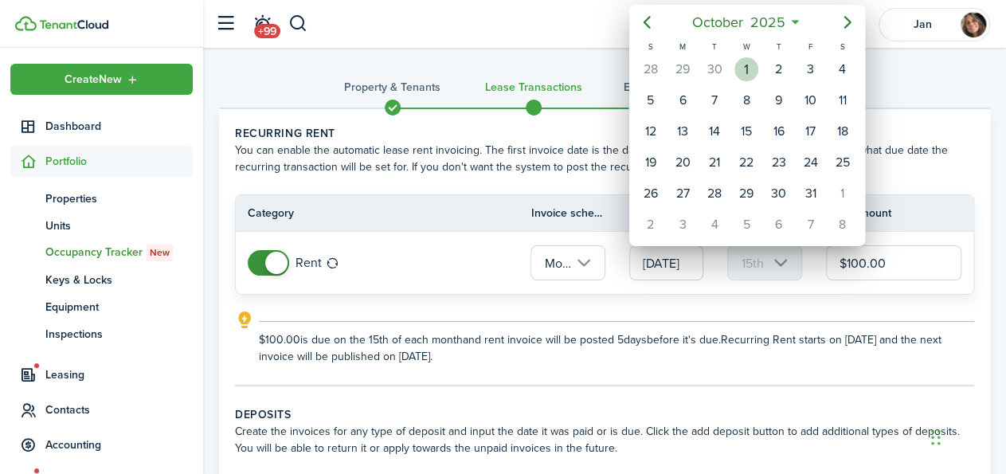
click at [751, 72] on div "1" at bounding box center [746, 69] width 24 height 24
type input "[DATE]"
type input "1st"
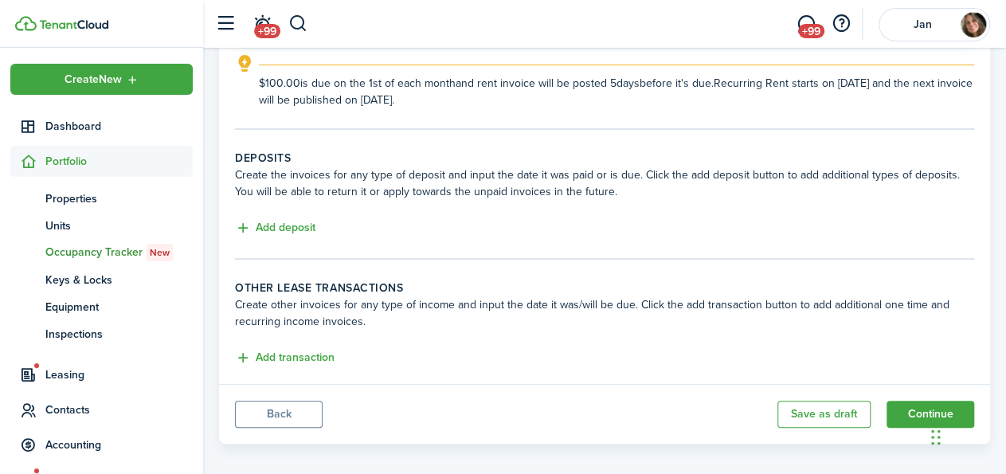
scroll to position [268, 0]
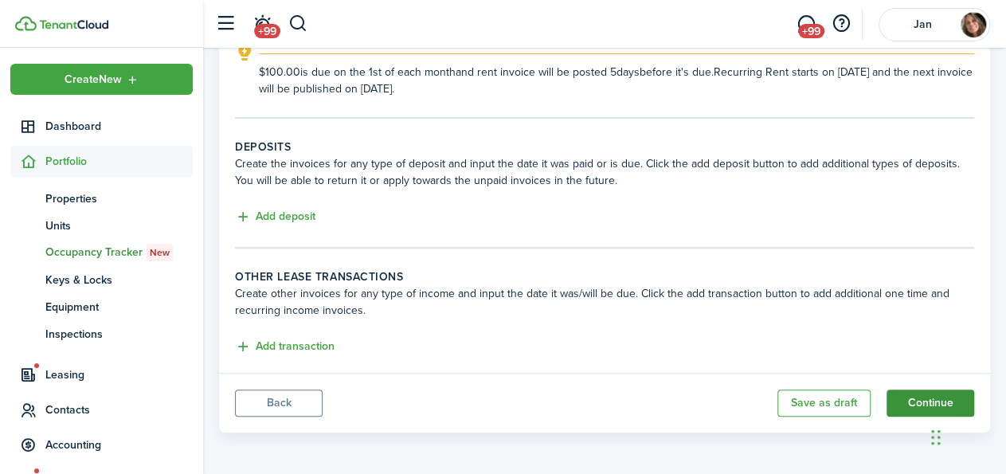
click at [917, 391] on button "Continue" at bounding box center [930, 402] width 88 height 27
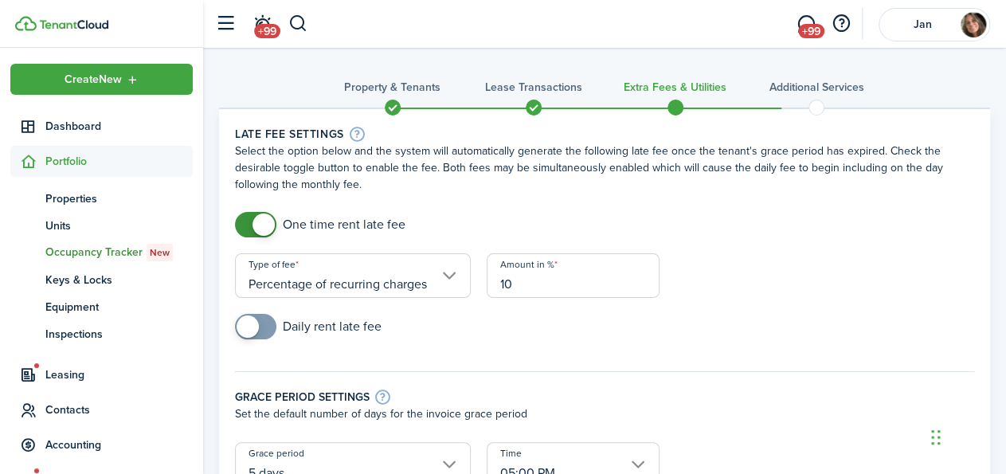
click at [534, 104] on span at bounding box center [534, 108] width 24 height 24
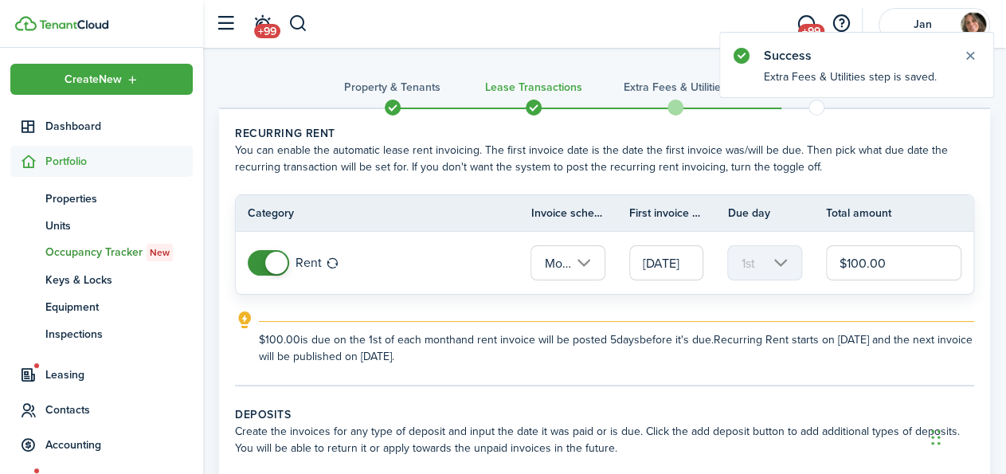
click at [388, 106] on span at bounding box center [393, 108] width 24 height 24
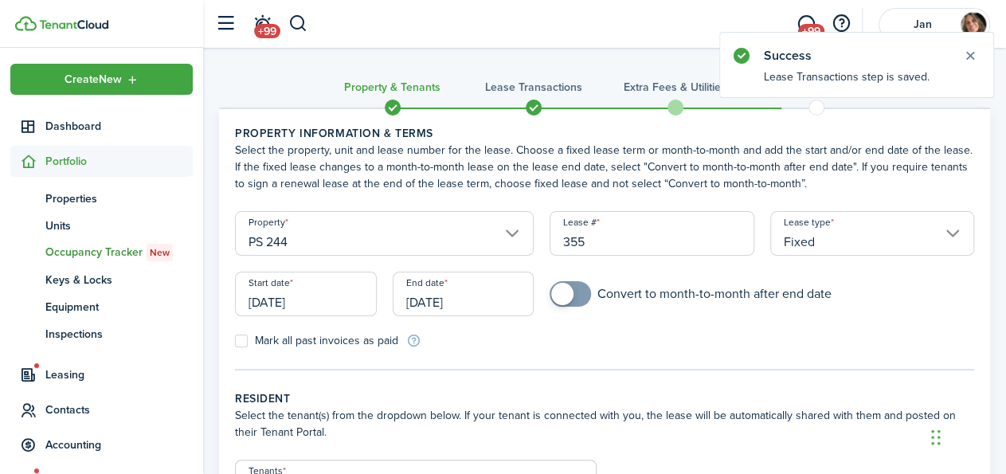
click at [238, 340] on label "Mark all past invoices as paid" at bounding box center [316, 340] width 163 height 13
click at [235, 341] on input "Mark all past invoices as paid" at bounding box center [234, 341] width 1 height 1
checkbox input "true"
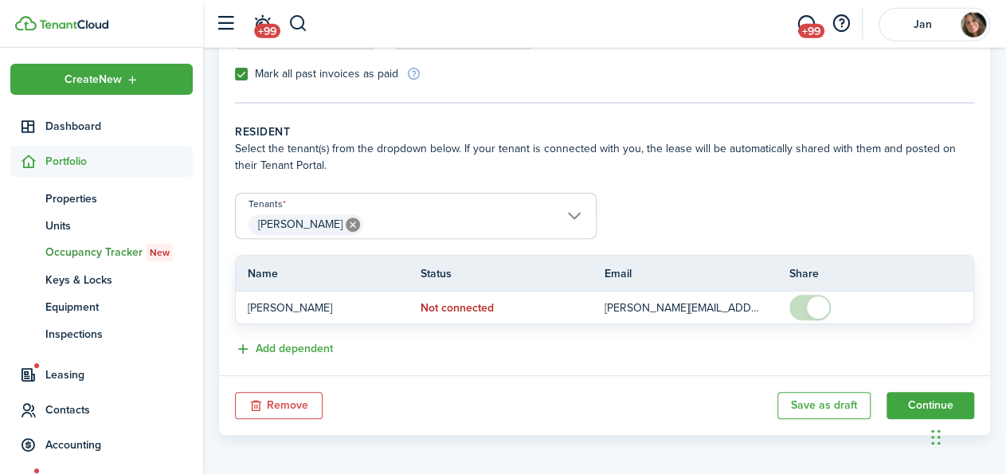
scroll to position [269, 0]
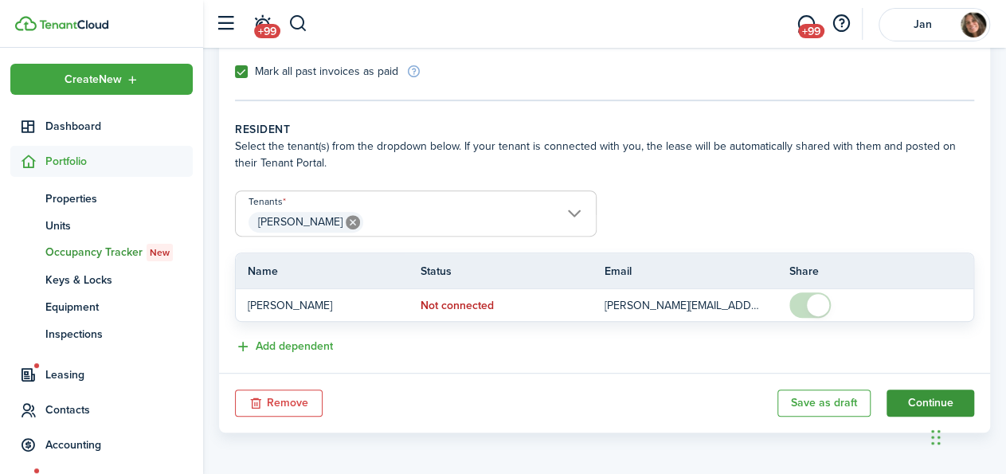
click at [915, 399] on button "Continue" at bounding box center [930, 402] width 88 height 27
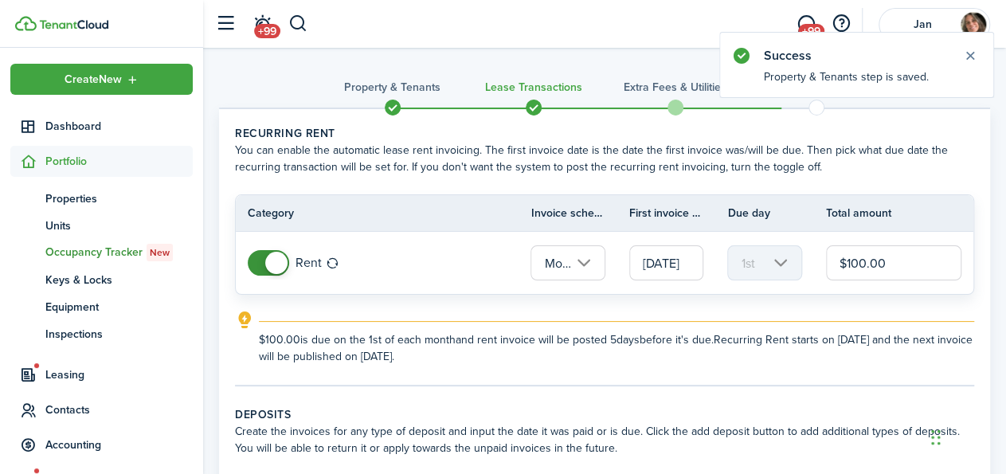
click at [673, 265] on input "[DATE]" at bounding box center [666, 262] width 74 height 35
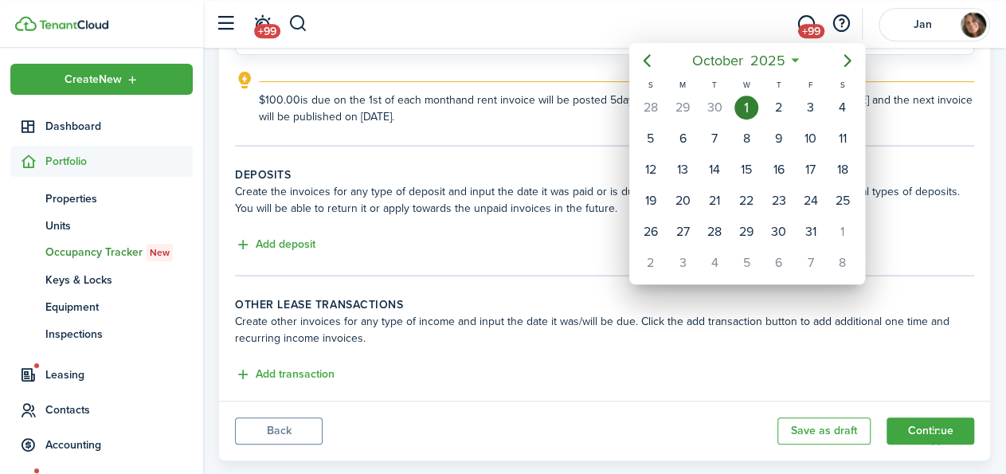
scroll to position [268, 0]
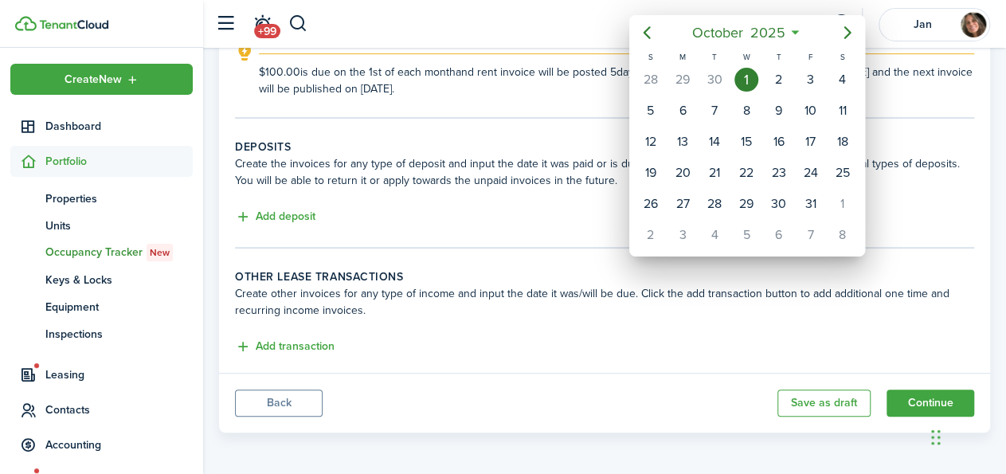
click at [925, 399] on div at bounding box center [503, 237] width 1261 height 729
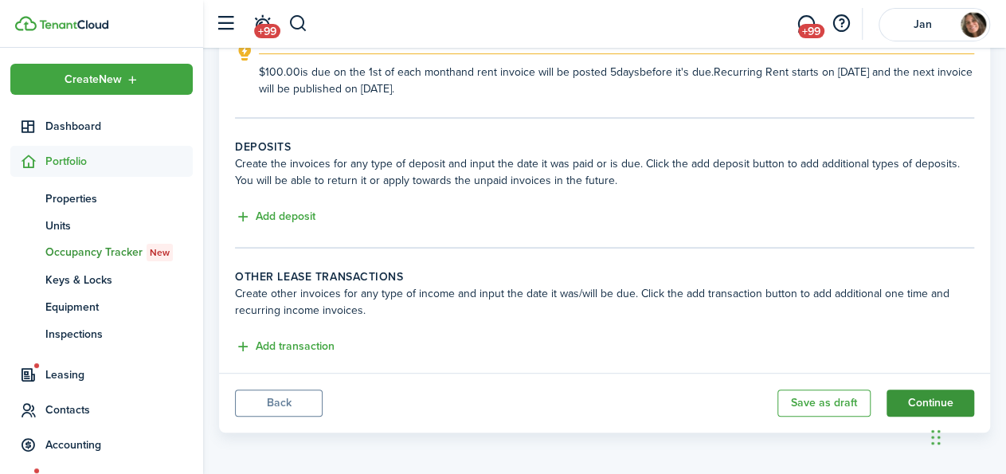
click at [926, 394] on button "Continue" at bounding box center [930, 402] width 88 height 27
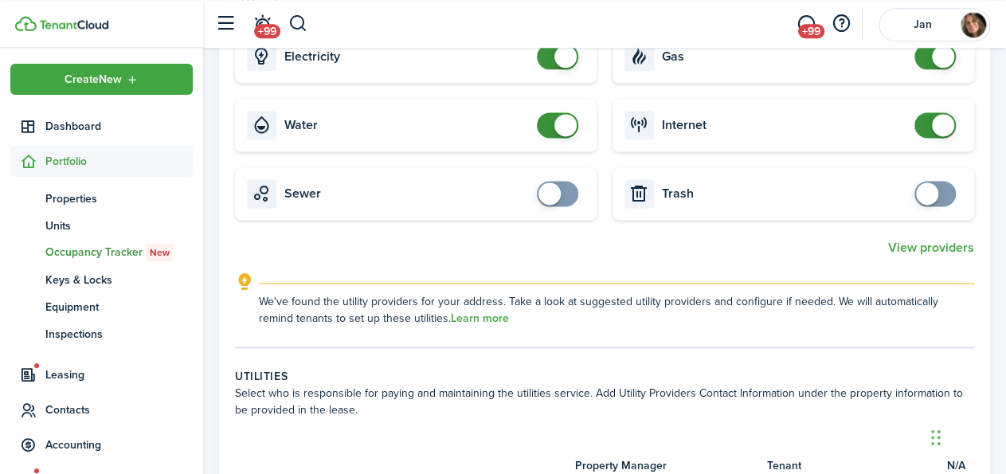
scroll to position [1004, 0]
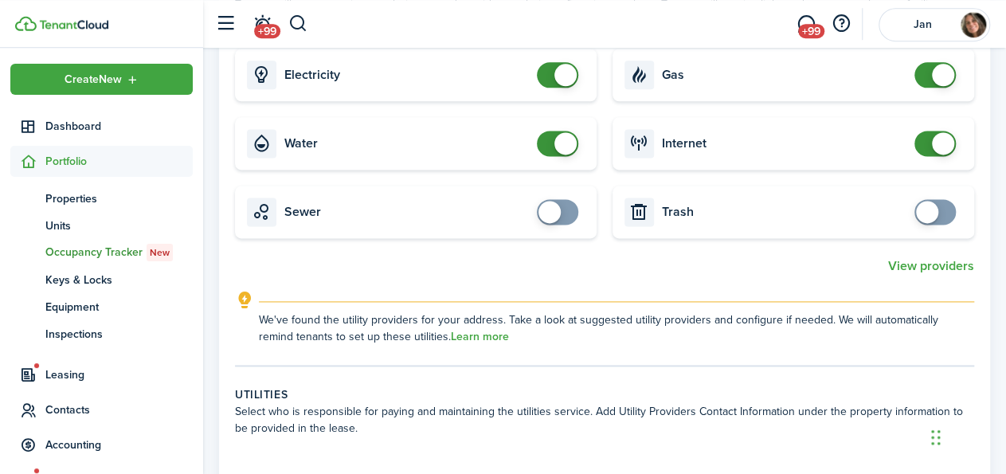
drag, startPoint x: 546, startPoint y: 161, endPoint x: 522, endPoint y: 96, distance: 69.1
checkbox input "false"
click at [549, 156] on span at bounding box center [557, 143] width 16 height 25
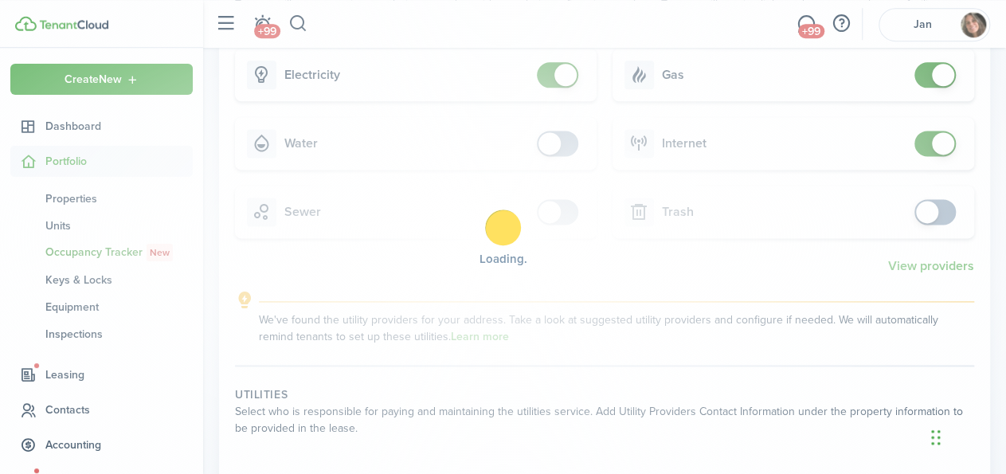
click at [547, 88] on div "Loading" at bounding box center [503, 237] width 1006 height 474
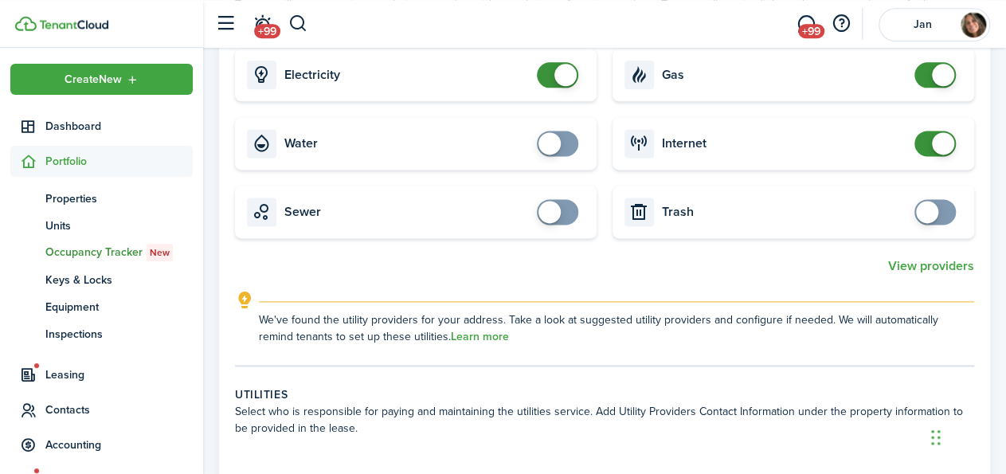
checkbox input "false"
click at [549, 88] on span at bounding box center [557, 74] width 16 height 25
checkbox input "false"
click at [928, 88] on span at bounding box center [935, 74] width 16 height 25
click at [917, 150] on input "checkbox" at bounding box center [938, 143] width 48 height 25
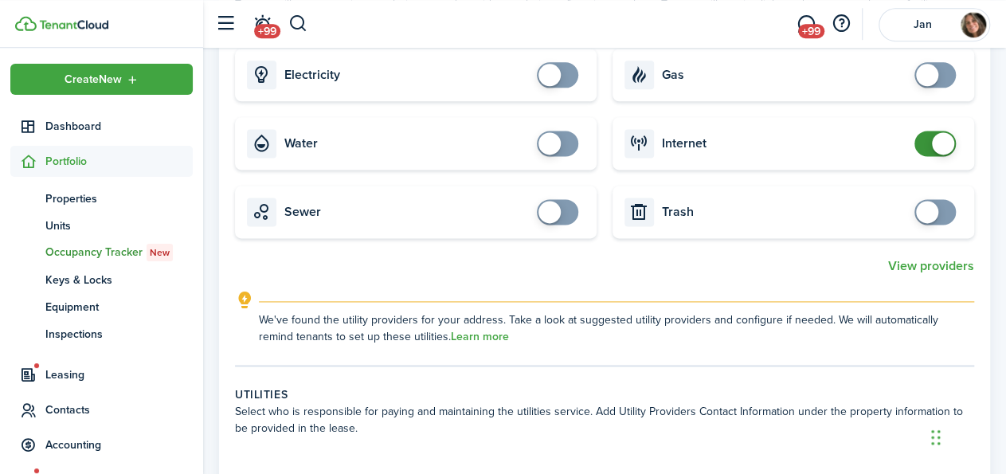
checkbox input "false"
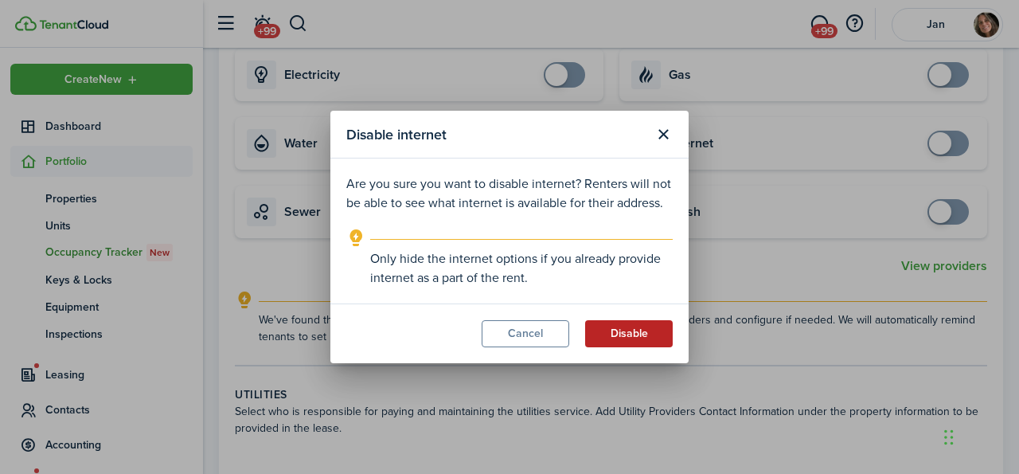
click at [616, 330] on button "Disable" at bounding box center [629, 333] width 88 height 27
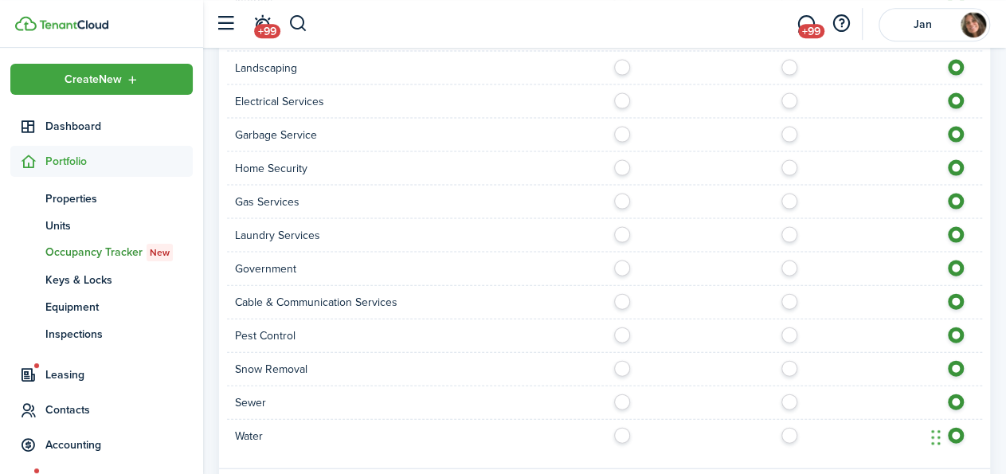
scroll to position [1728, 0]
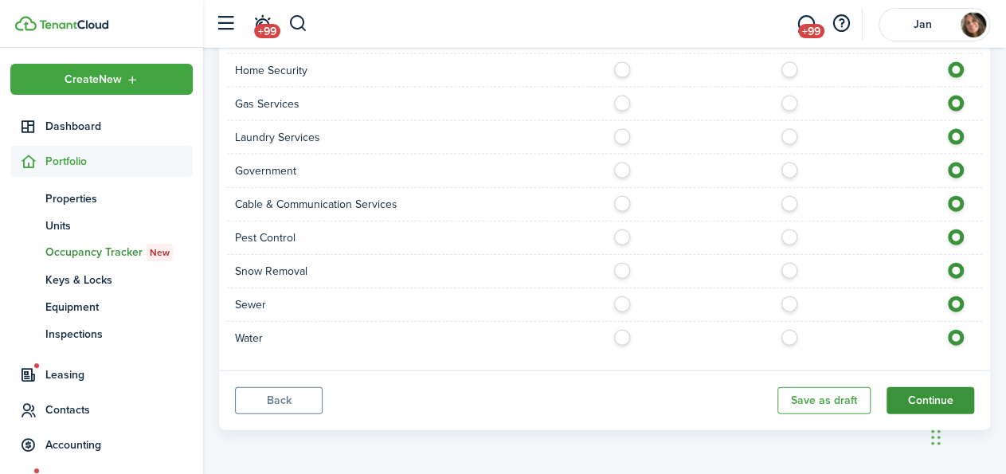
click at [918, 397] on button "Continue" at bounding box center [930, 400] width 88 height 27
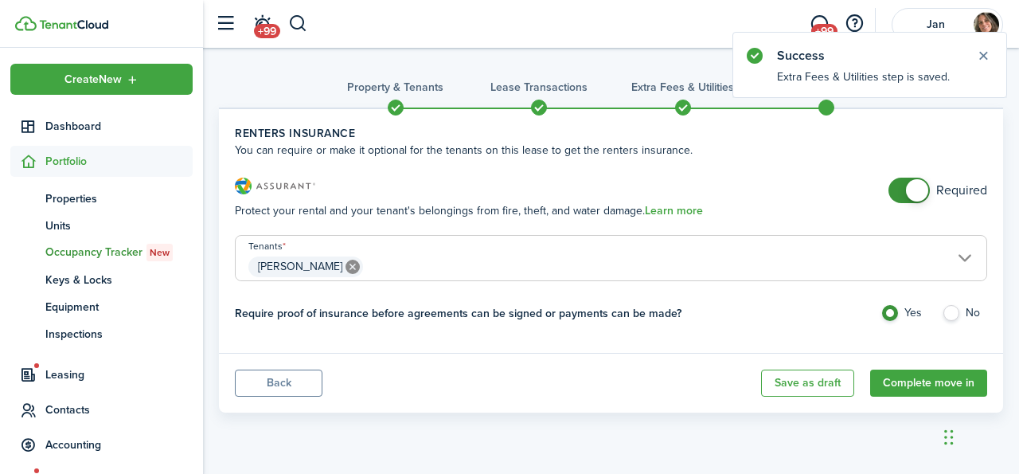
checkbox input "false"
click at [901, 189] on span at bounding box center [909, 190] width 16 height 25
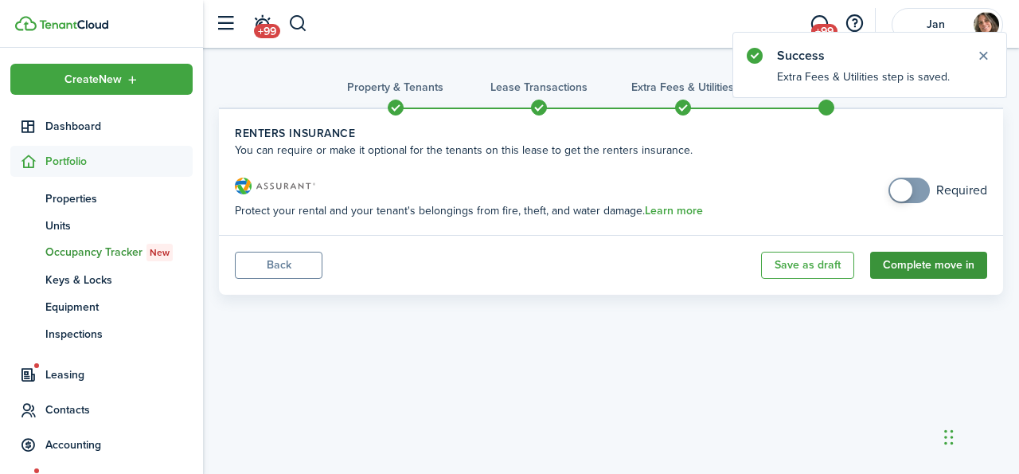
click at [911, 267] on button "Complete move in" at bounding box center [928, 265] width 117 height 27
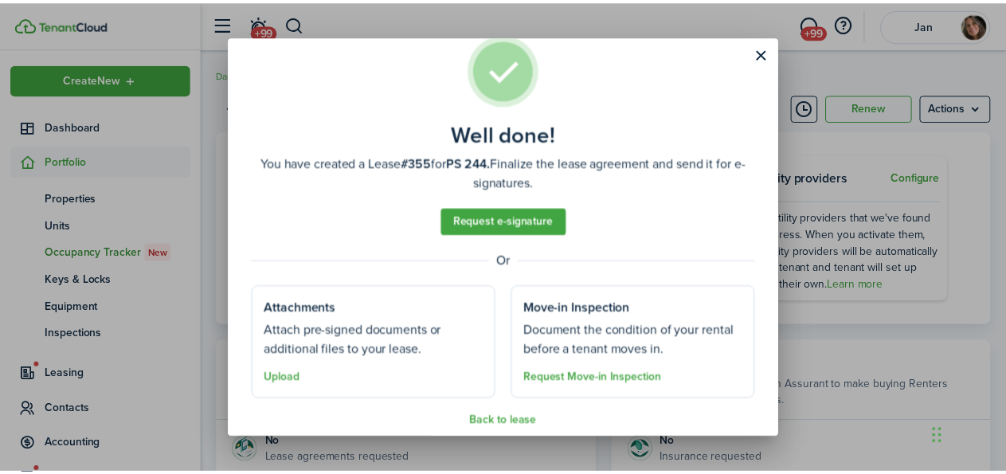
scroll to position [48, 0]
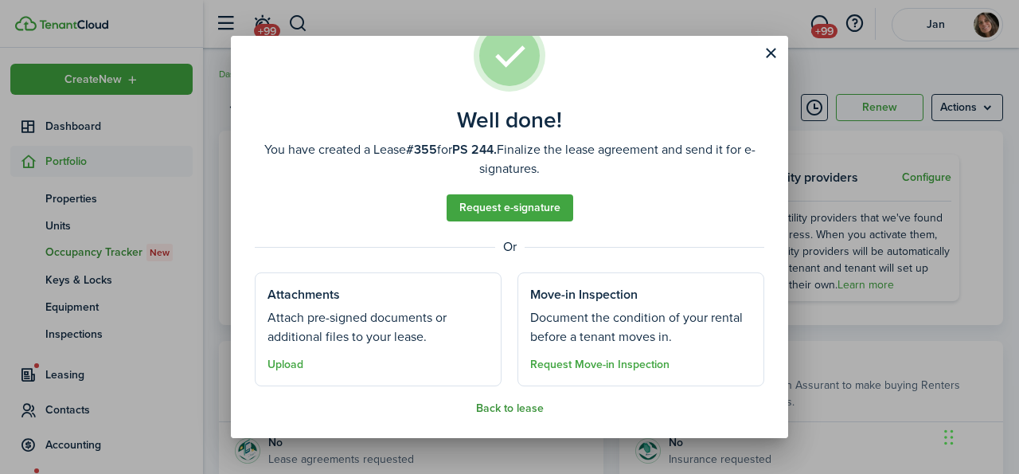
click at [503, 409] on button "Back to lease" at bounding box center [510, 408] width 68 height 13
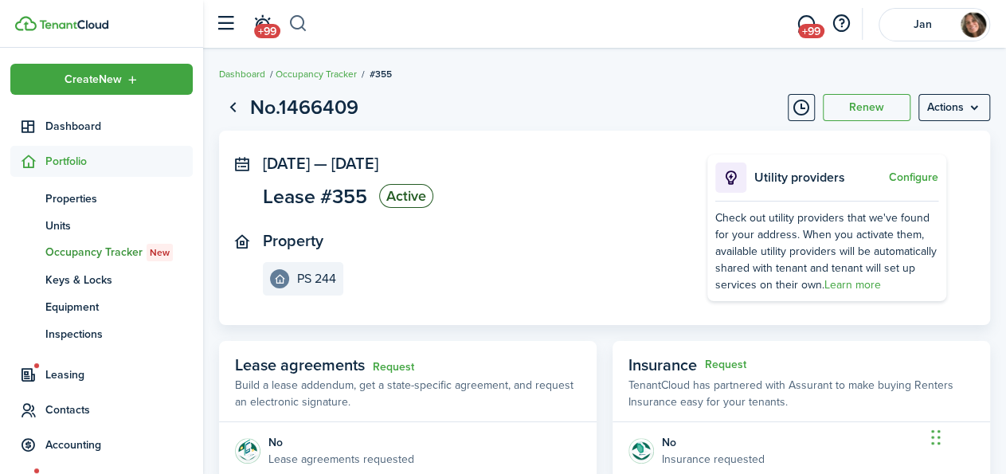
click at [296, 18] on button "button" at bounding box center [298, 23] width 20 height 27
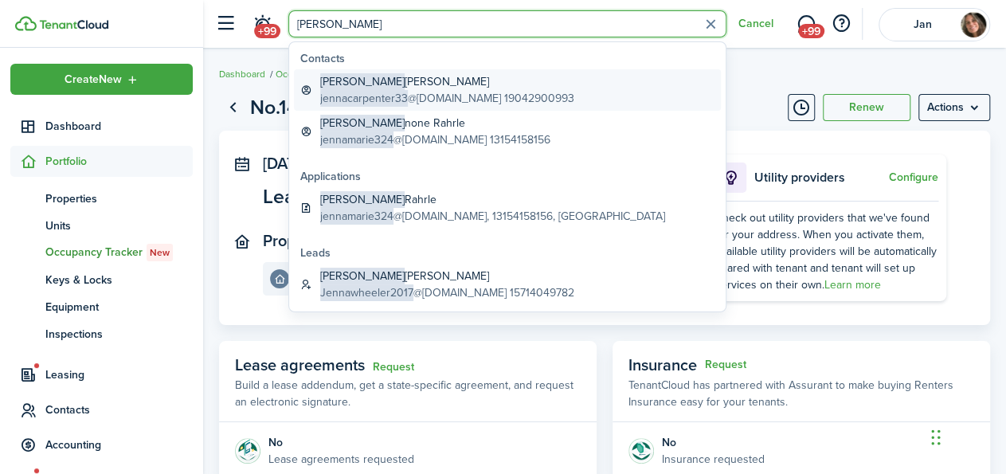
type input "[PERSON_NAME]"
click at [377, 87] on global-search-item-title "[PERSON_NAME]" at bounding box center [447, 81] width 254 height 17
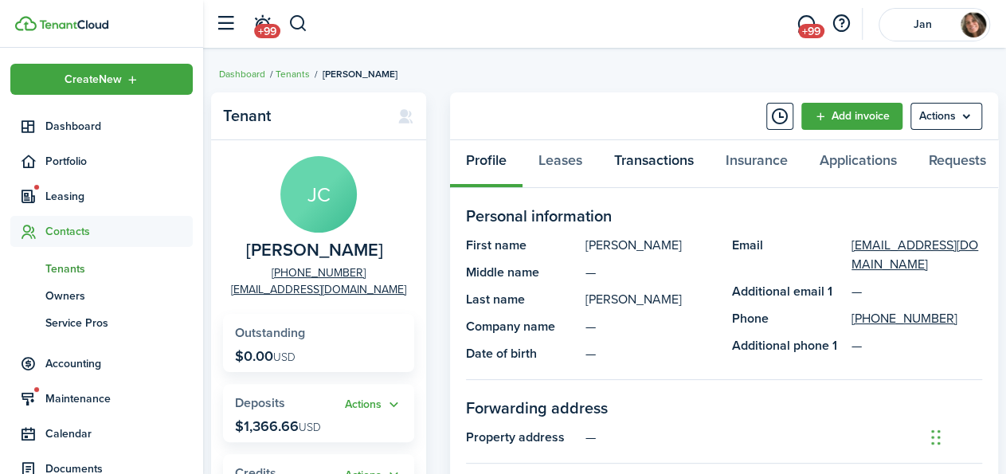
click at [631, 158] on link "Transactions" at bounding box center [653, 164] width 111 height 48
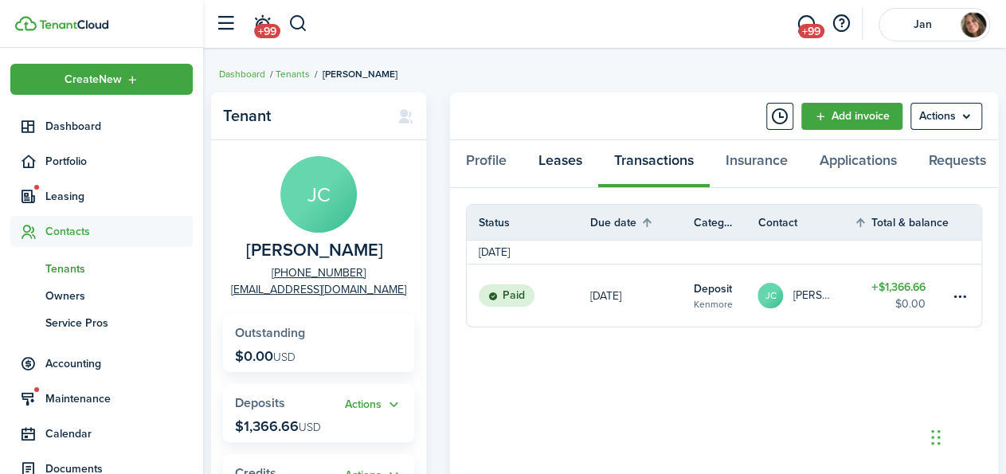
click at [556, 160] on link "Leases" at bounding box center [560, 164] width 76 height 48
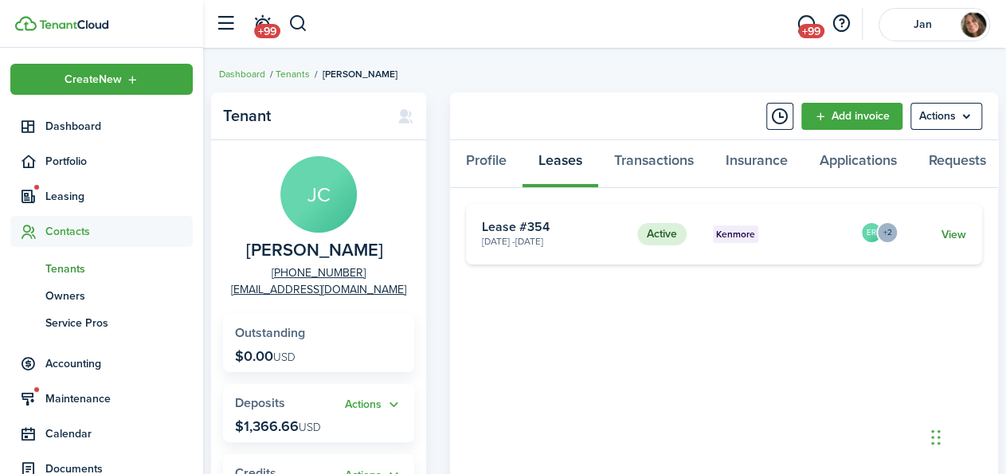
click at [944, 238] on link "View" at bounding box center [953, 234] width 25 height 17
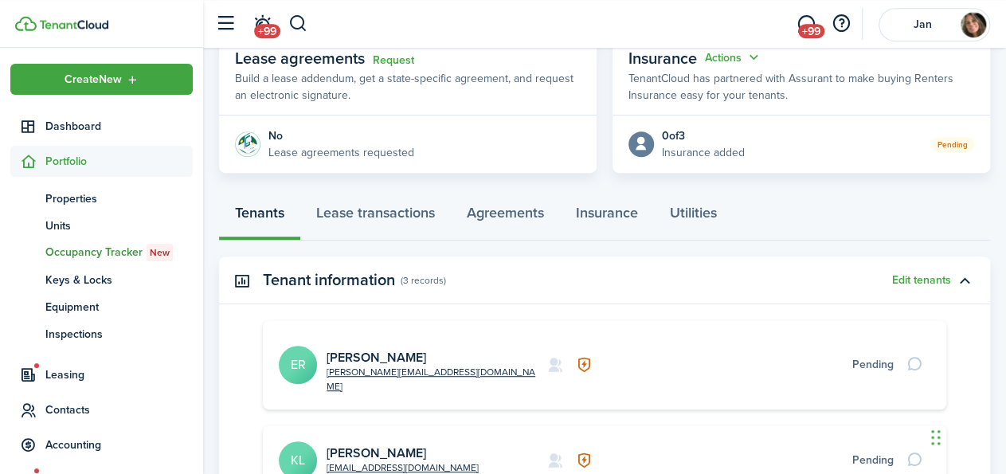
scroll to position [293, 0]
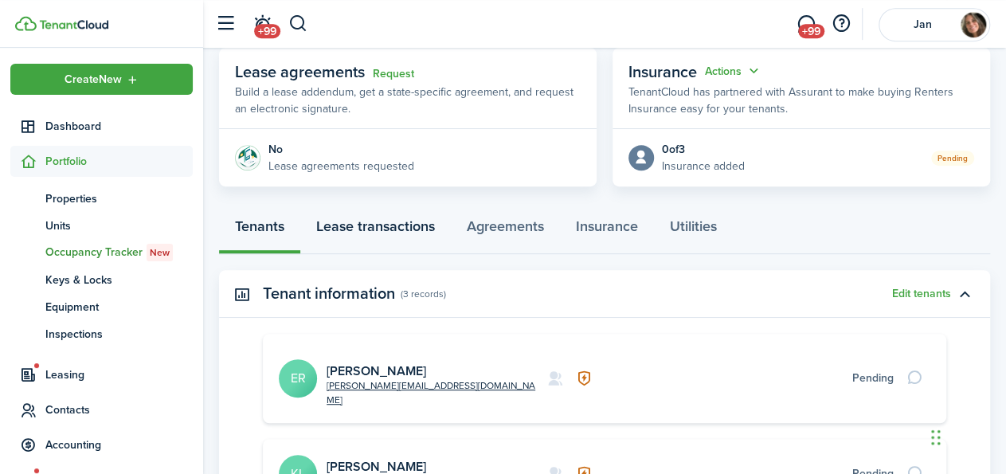
click at [407, 222] on link "Lease transactions" at bounding box center [375, 230] width 151 height 48
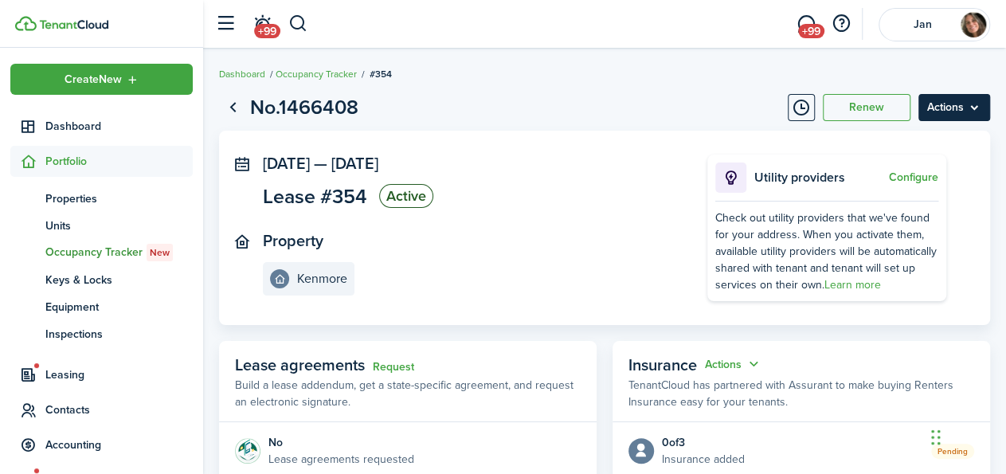
click at [948, 114] on menu-btn "Actions" at bounding box center [954, 107] width 72 height 27
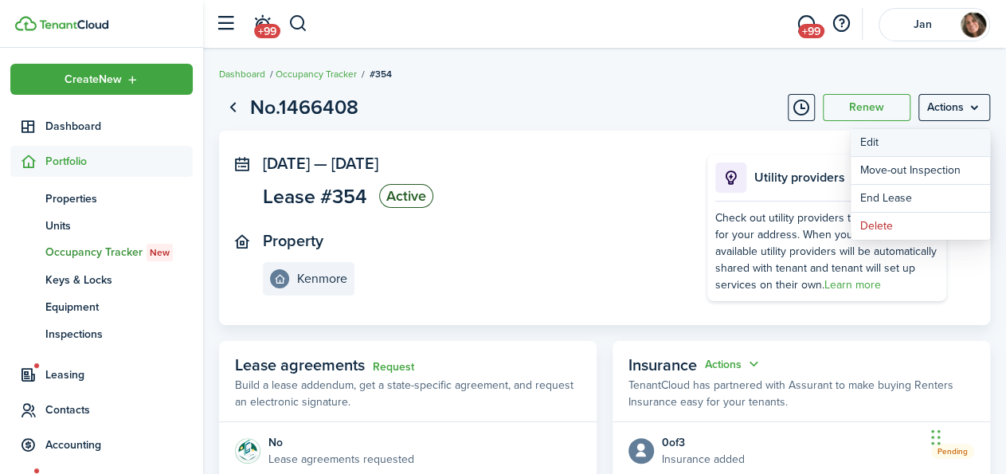
click at [920, 137] on button "Edit" at bounding box center [920, 142] width 139 height 27
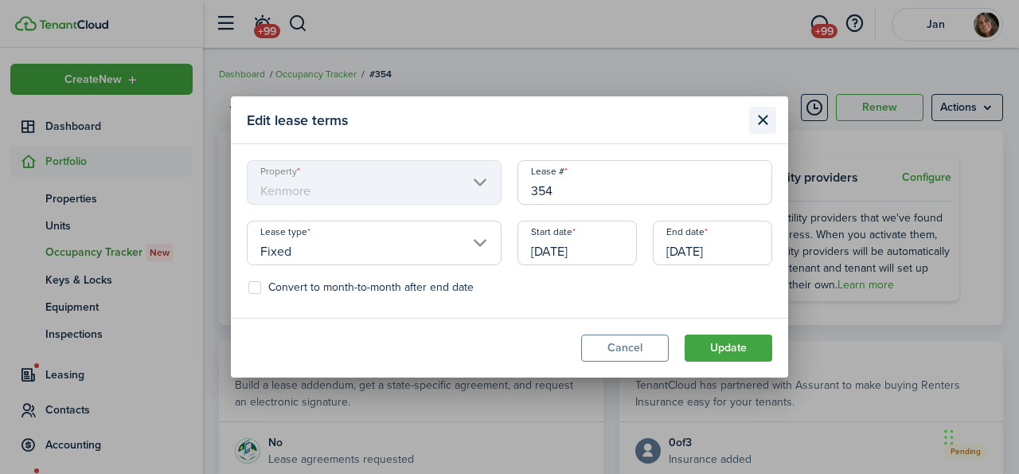
click at [768, 115] on button "Close modal" at bounding box center [762, 120] width 27 height 27
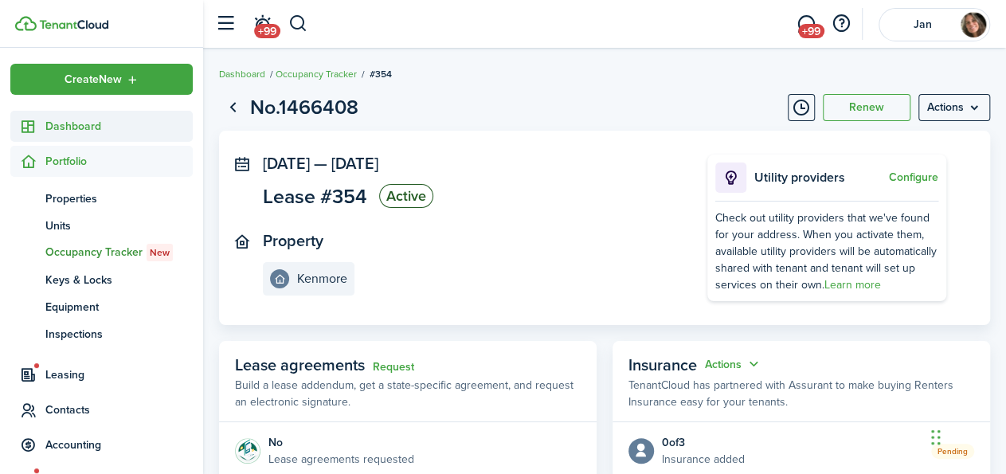
click at [74, 129] on span "Dashboard" at bounding box center [118, 126] width 147 height 17
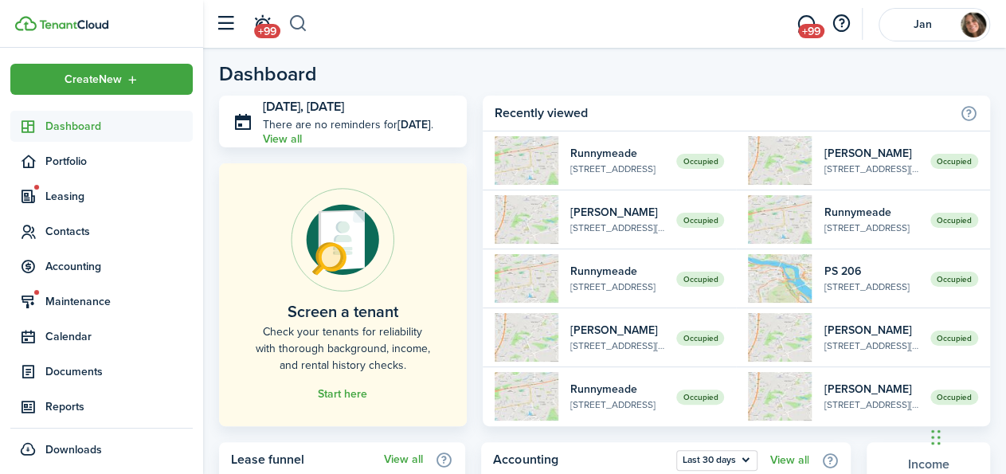
click at [297, 22] on button "button" at bounding box center [298, 23] width 20 height 27
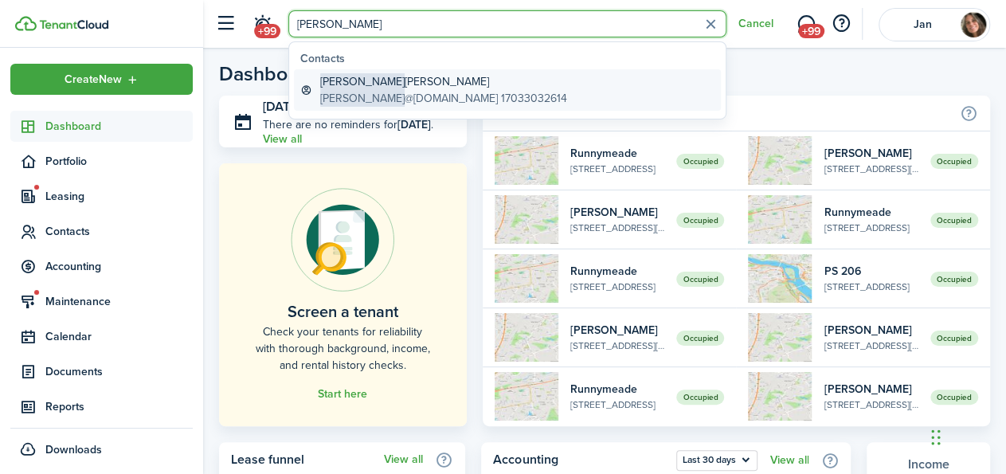
type input "[PERSON_NAME]"
click at [415, 85] on global-search-item-title "[PERSON_NAME]" at bounding box center [443, 81] width 247 height 17
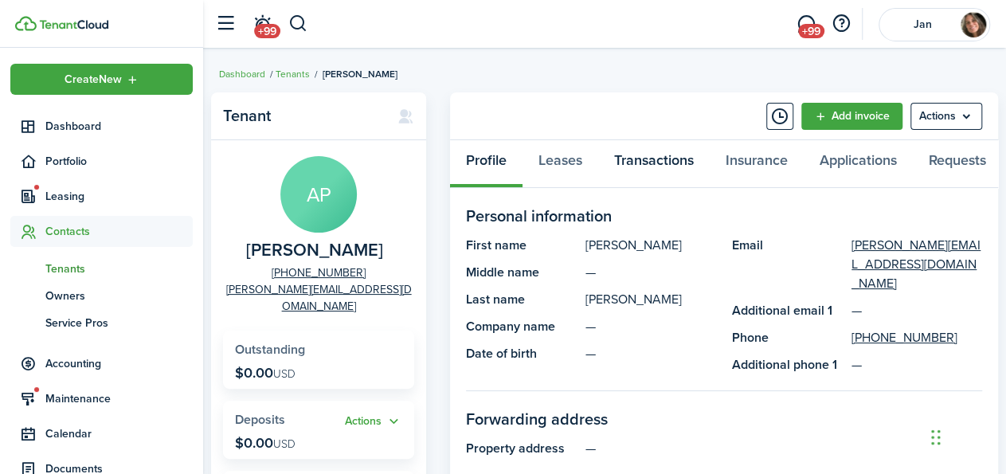
click at [660, 165] on link "Transactions" at bounding box center [653, 164] width 111 height 48
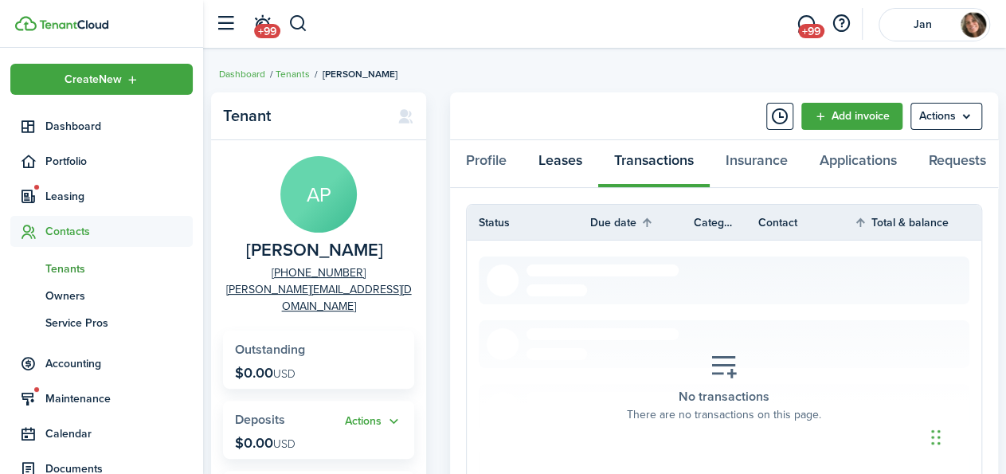
click at [571, 159] on link "Leases" at bounding box center [560, 164] width 76 height 48
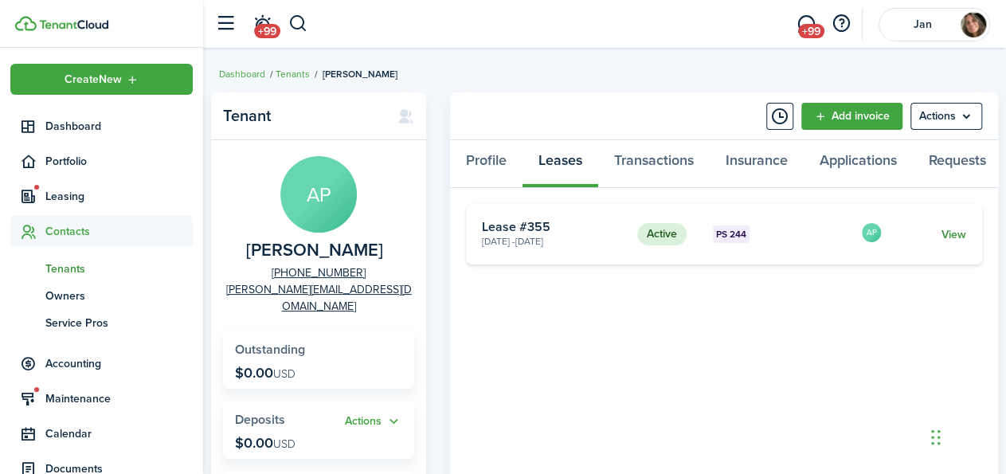
click at [951, 241] on link "View" at bounding box center [953, 234] width 25 height 17
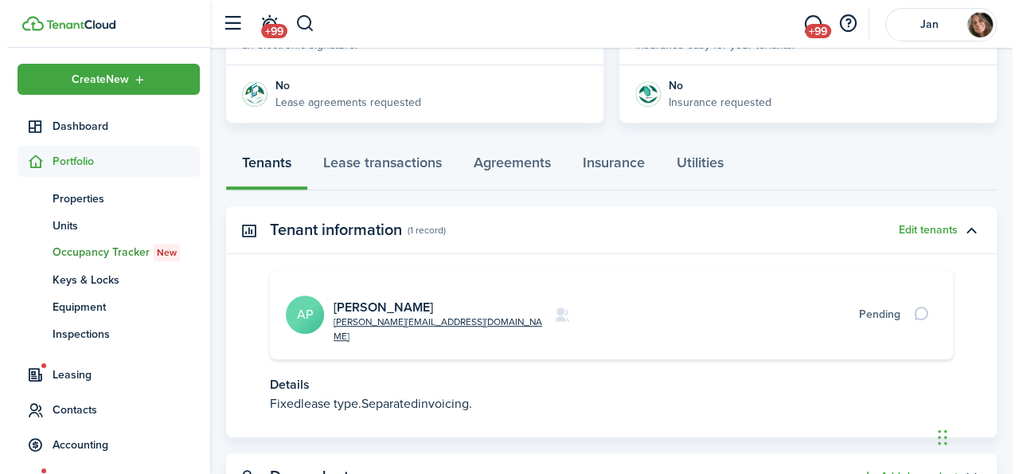
scroll to position [408, 0]
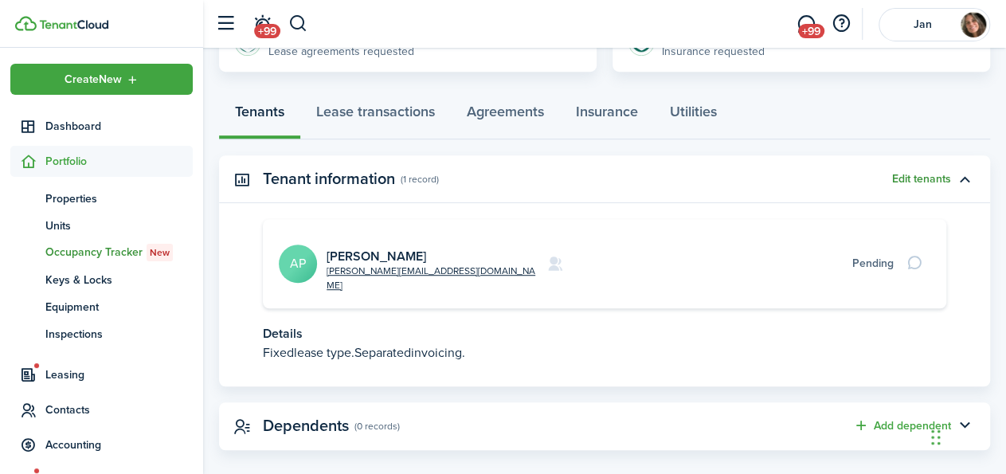
click at [929, 174] on button "Edit tenants" at bounding box center [921, 179] width 59 height 13
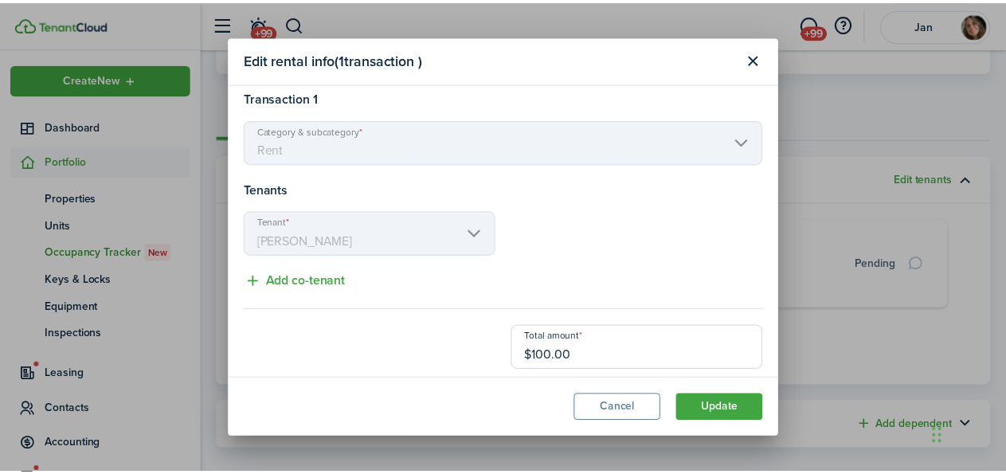
scroll to position [18, 0]
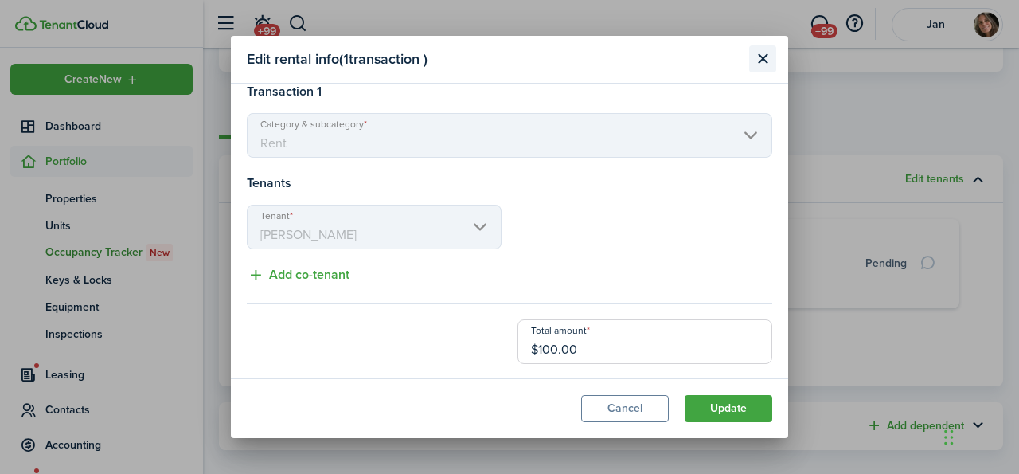
click at [761, 55] on button "Close modal" at bounding box center [762, 58] width 27 height 27
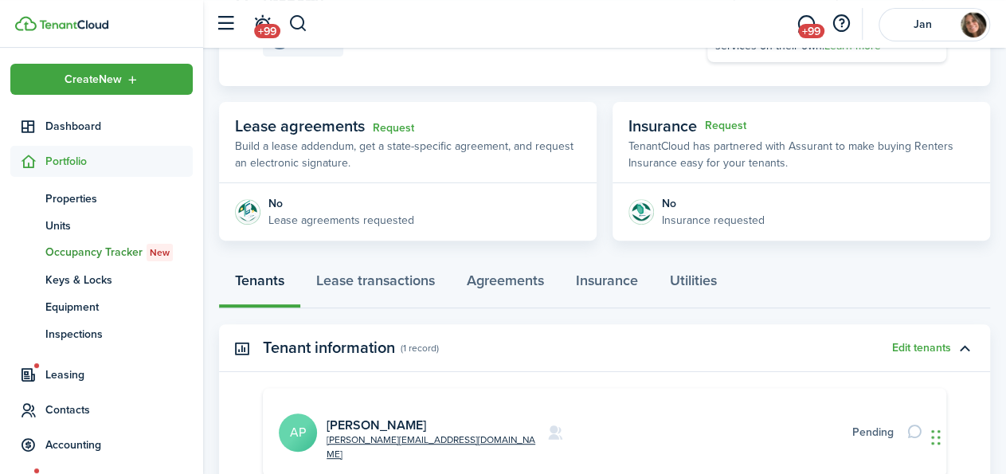
scroll to position [221, 0]
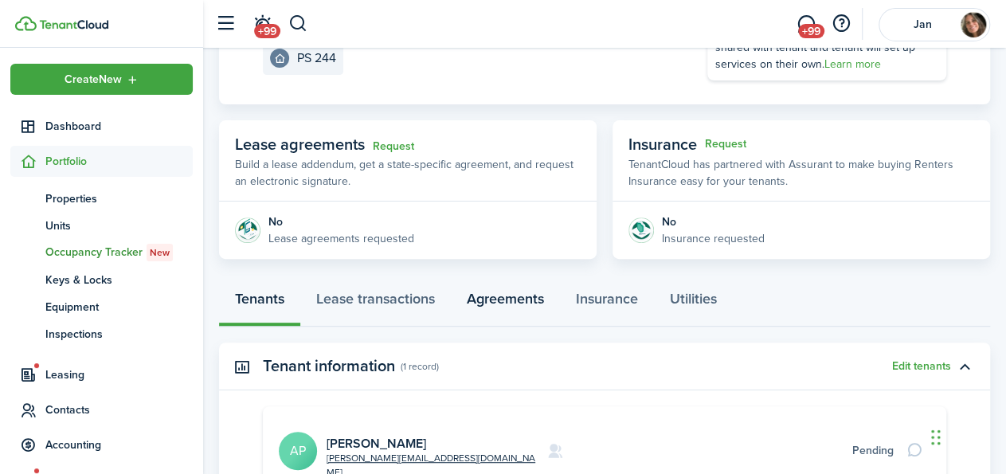
click at [504, 287] on link "Agreements" at bounding box center [505, 303] width 109 height 48
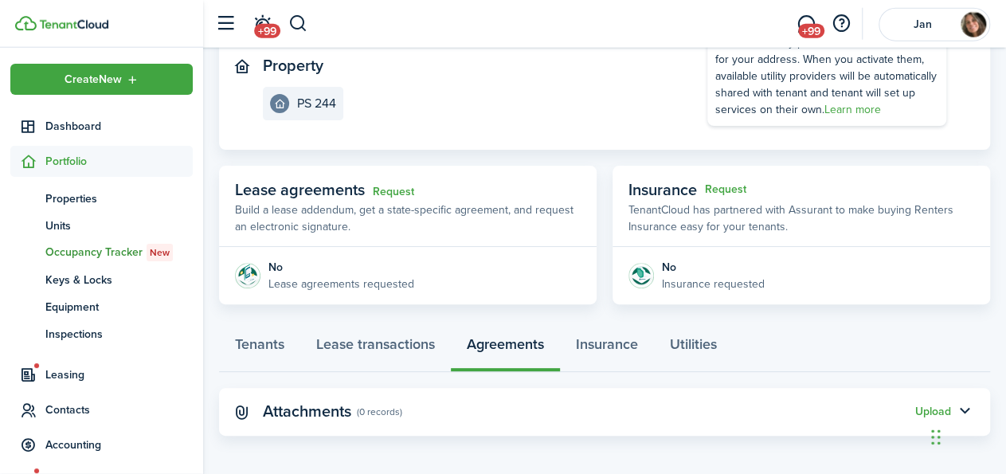
scroll to position [180, 0]
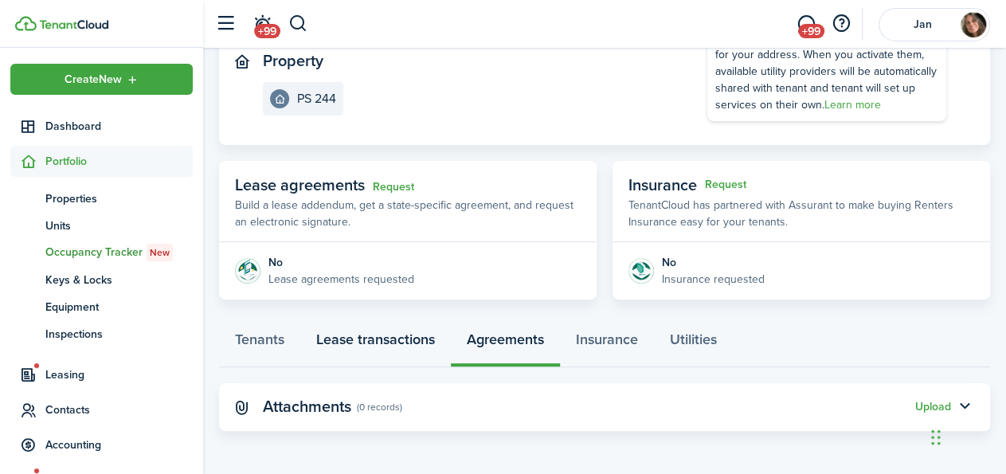
click at [376, 330] on link "Lease transactions" at bounding box center [375, 343] width 151 height 48
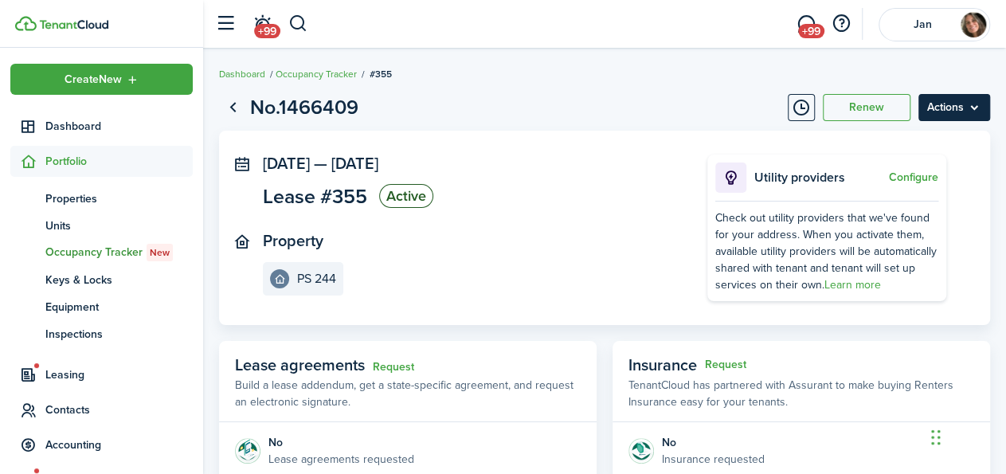
click at [947, 104] on menu-btn "Actions" at bounding box center [954, 107] width 72 height 27
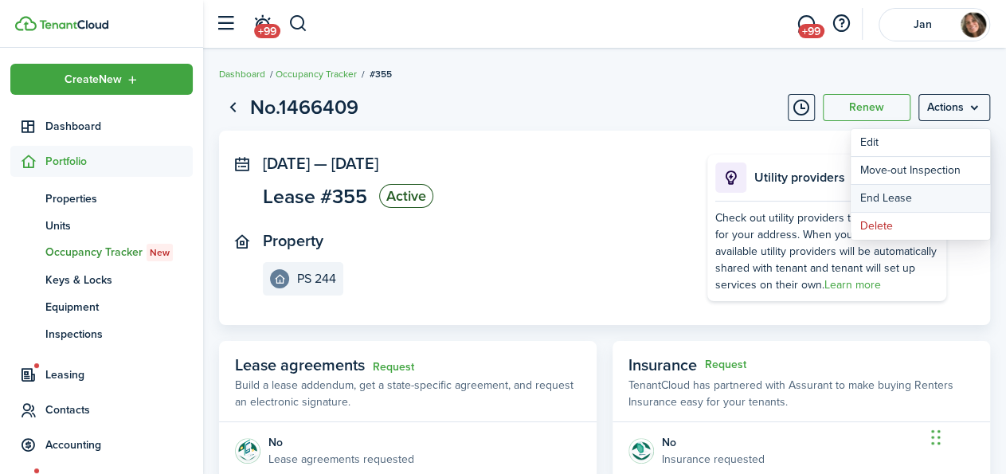
click at [875, 201] on link "End Lease" at bounding box center [920, 198] width 139 height 27
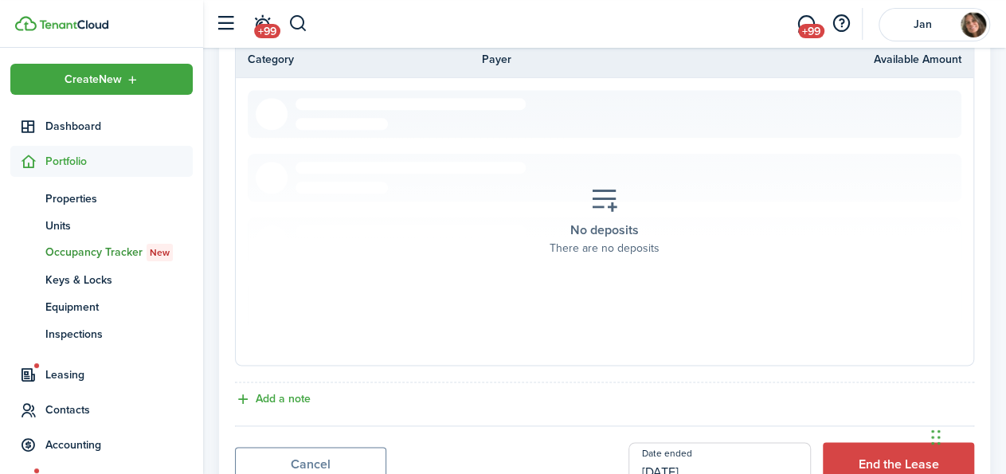
scroll to position [835, 0]
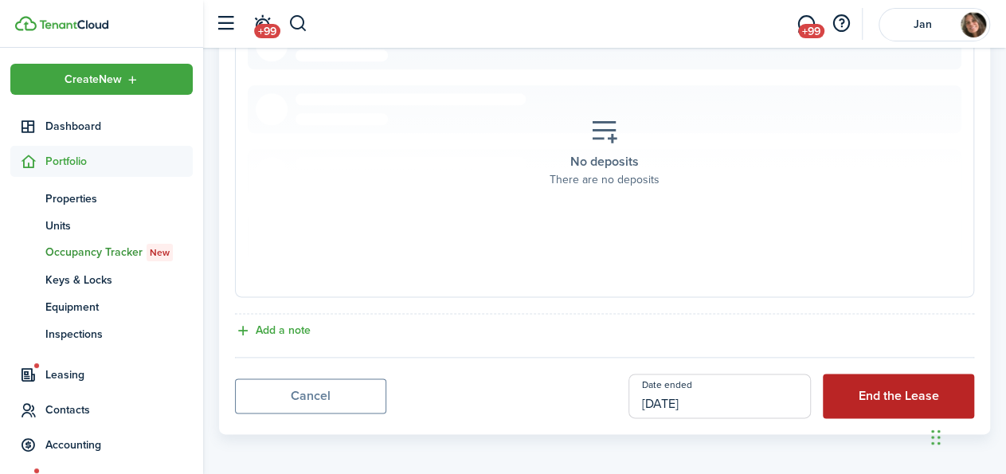
click at [917, 387] on button "End the Lease" at bounding box center [898, 395] width 151 height 45
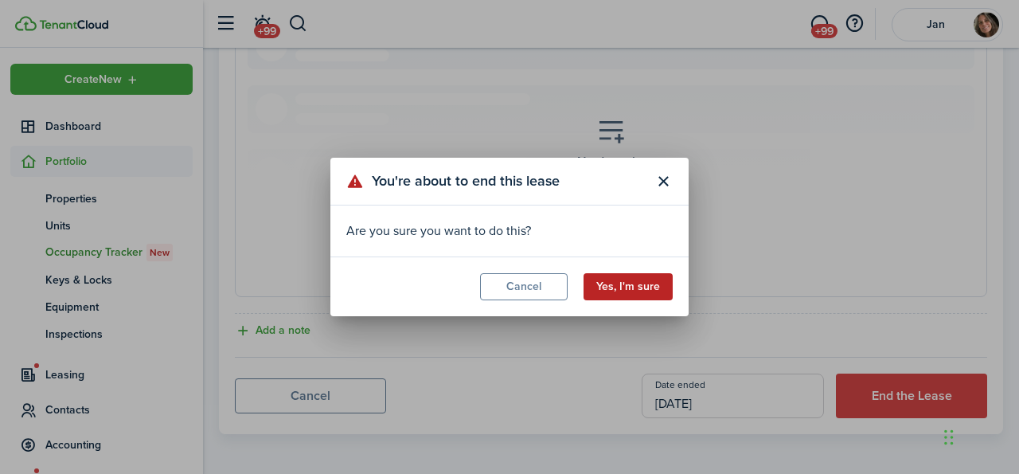
click at [619, 283] on button "Yes, I'm sure" at bounding box center [628, 286] width 89 height 27
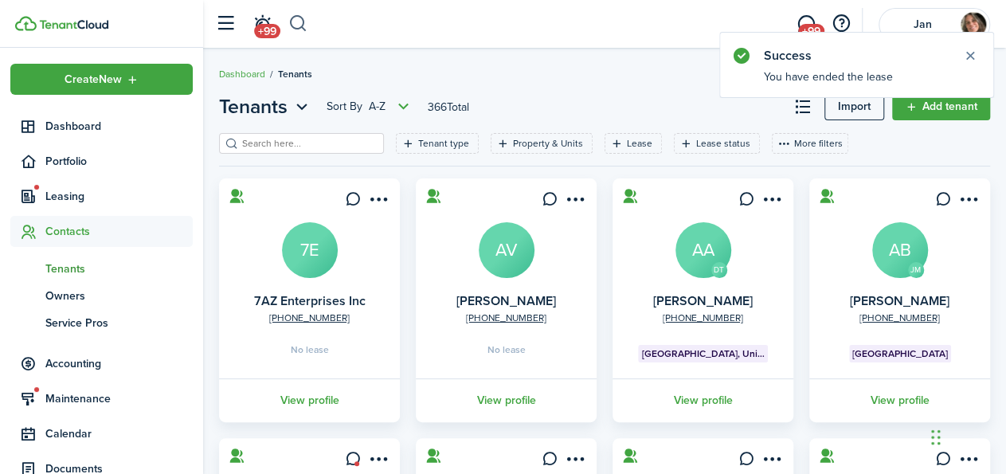
click at [292, 18] on button "button" at bounding box center [298, 23] width 20 height 27
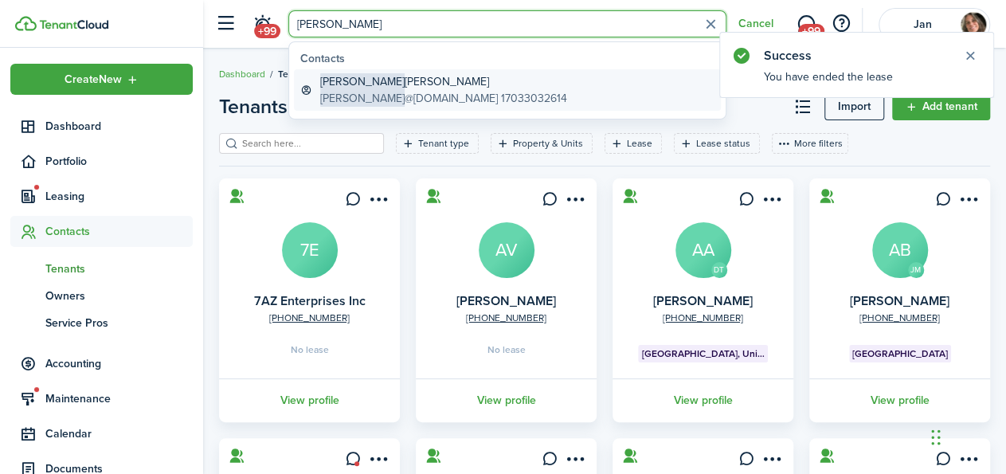
type input "[PERSON_NAME]"
click at [401, 85] on global-search-item-title "[PERSON_NAME]" at bounding box center [443, 81] width 247 height 17
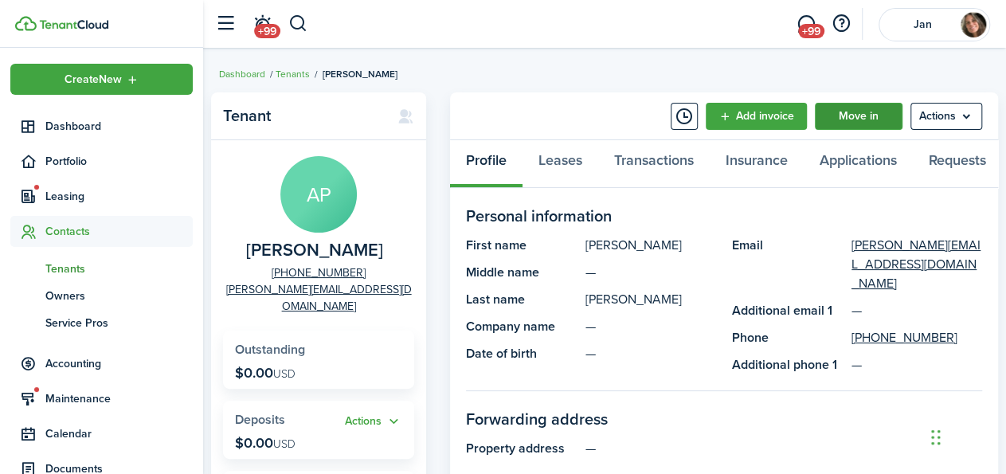
click at [874, 115] on link "Move in" at bounding box center [859, 116] width 88 height 27
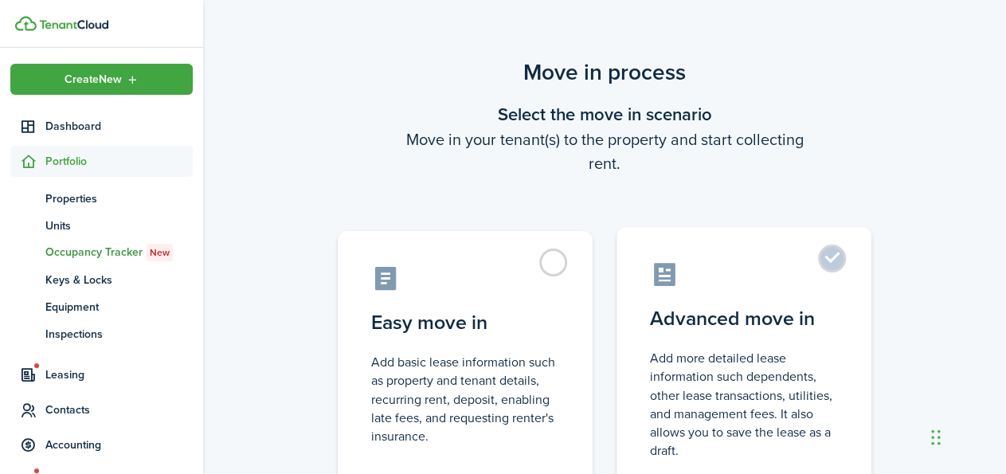
click at [828, 254] on label "Advanced move in Add more detailed lease information such dependents, other lea…" at bounding box center [743, 360] width 255 height 266
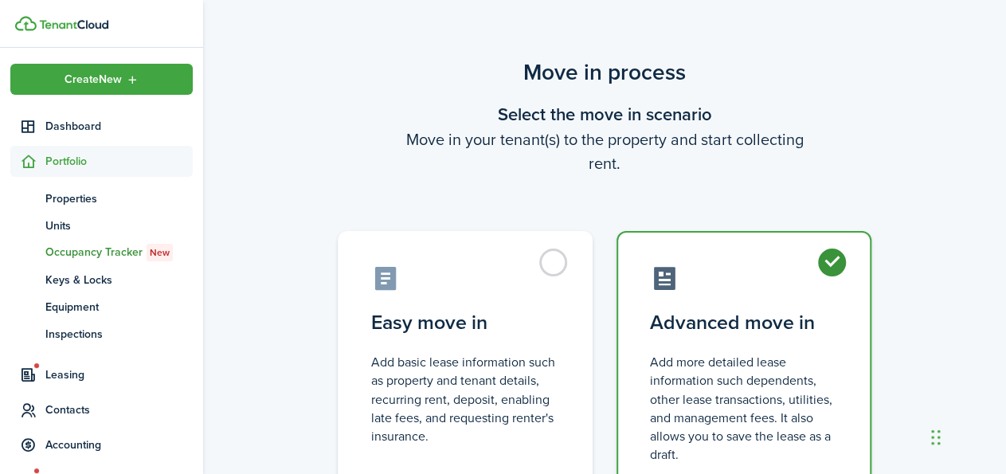
radio input "true"
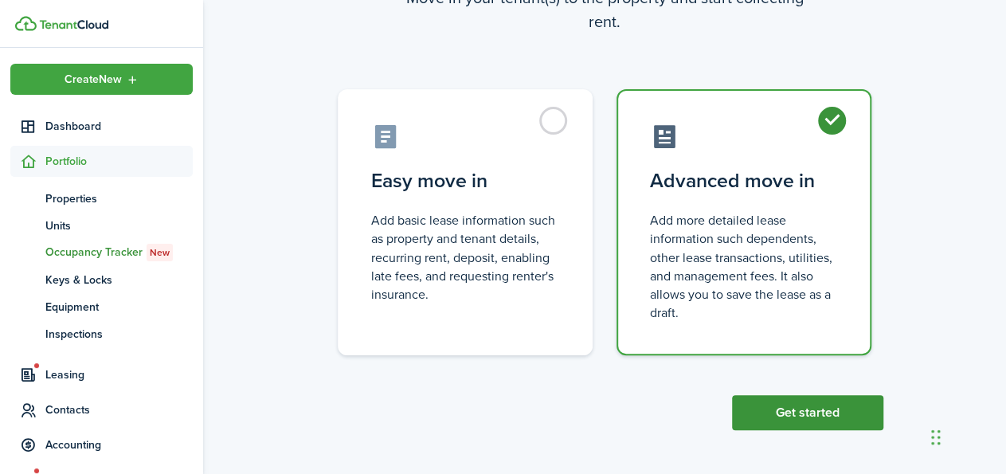
click at [815, 413] on button "Get started" at bounding box center [807, 412] width 151 height 35
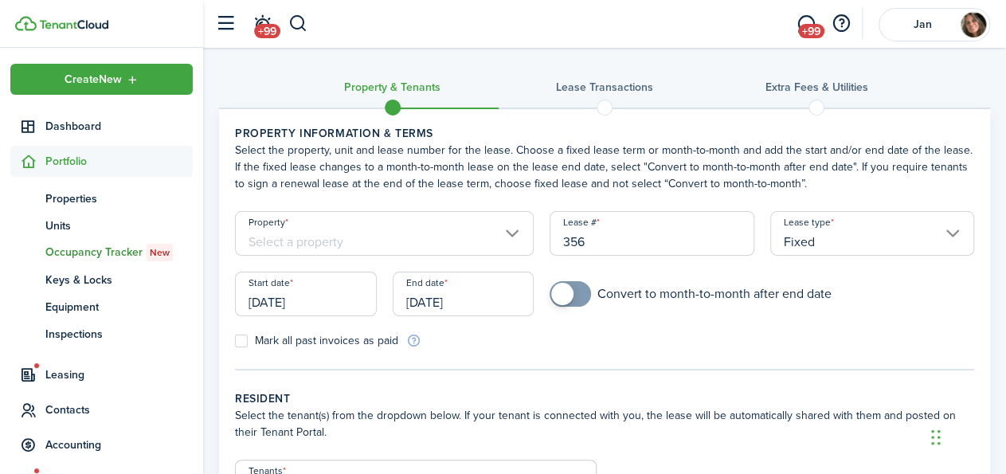
click at [386, 231] on input "Property" at bounding box center [384, 233] width 299 height 45
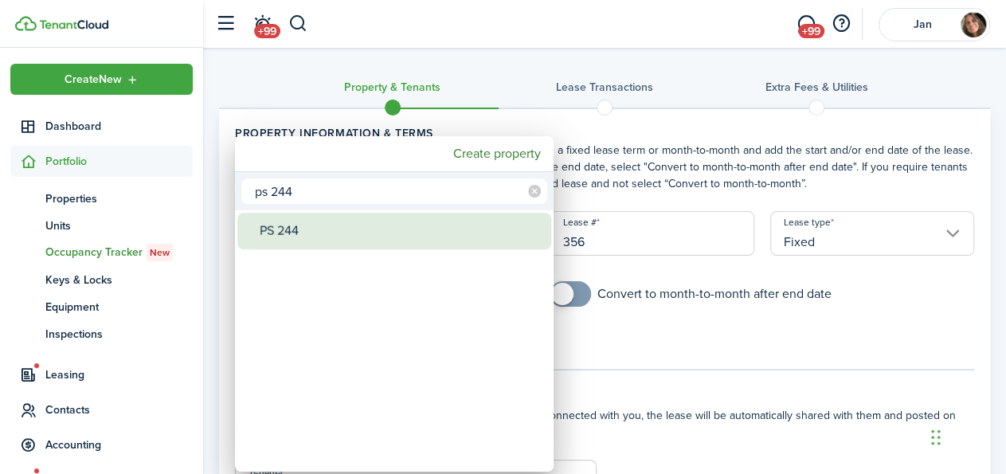
type input "ps 244"
click at [381, 232] on div "PS 244" at bounding box center [401, 231] width 282 height 37
type input "PS 244"
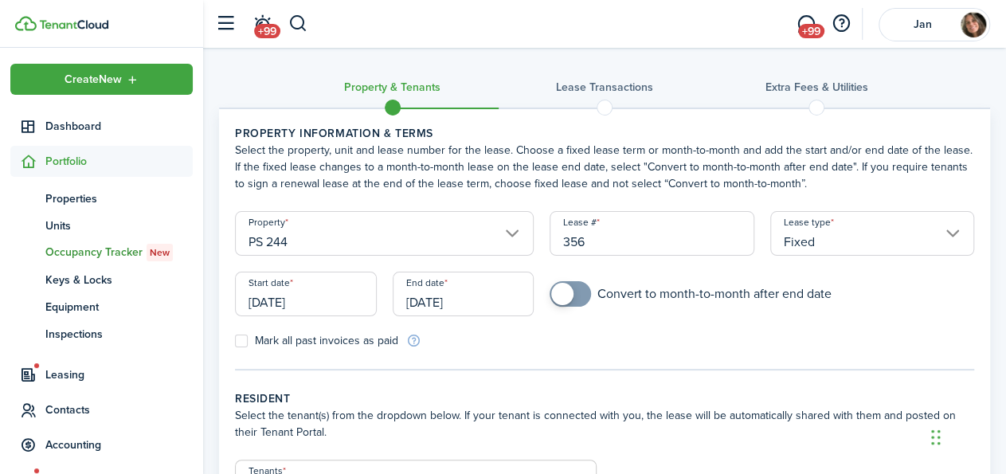
click at [295, 298] on input "[DATE]" at bounding box center [306, 294] width 142 height 45
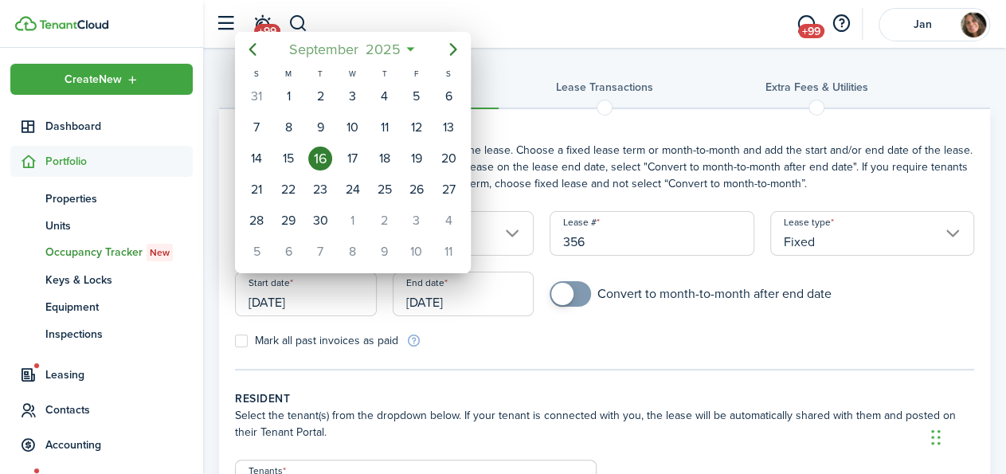
click at [359, 45] on span "September" at bounding box center [323, 49] width 76 height 29
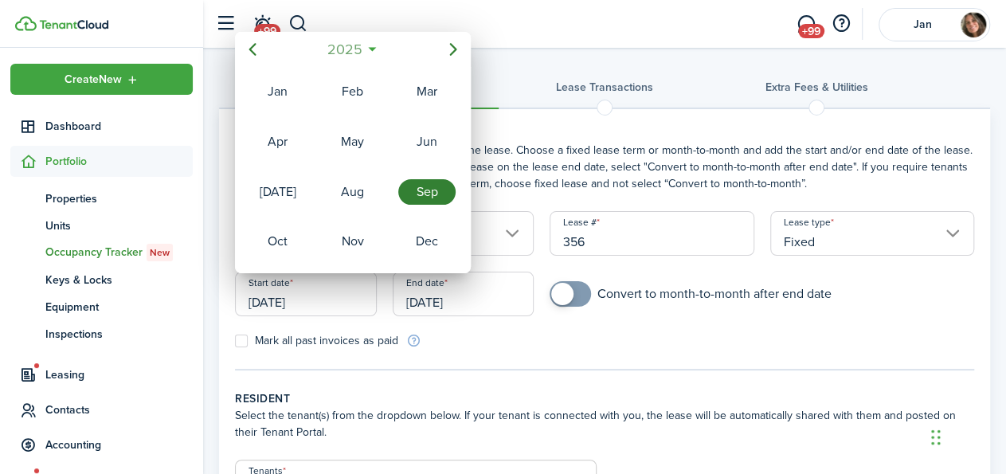
click at [351, 49] on span "2025" at bounding box center [344, 49] width 42 height 29
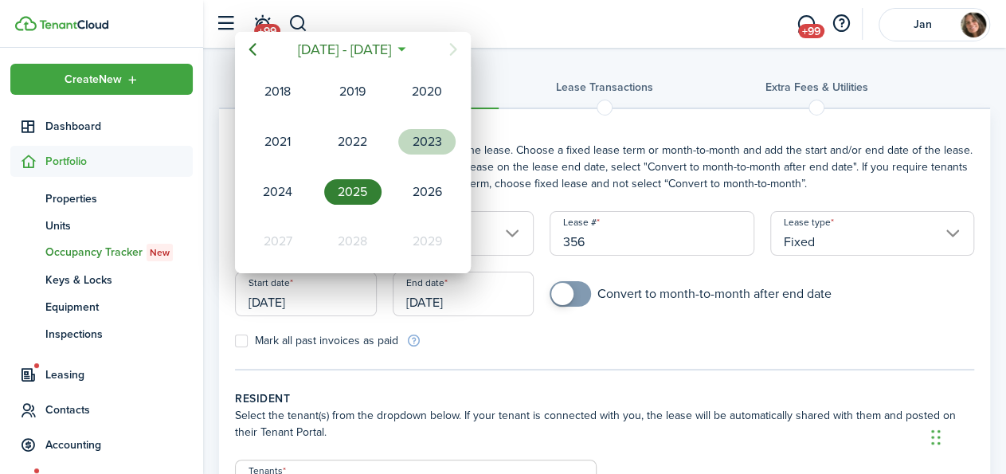
click at [421, 125] on div "2023" at bounding box center [427, 142] width 64 height 48
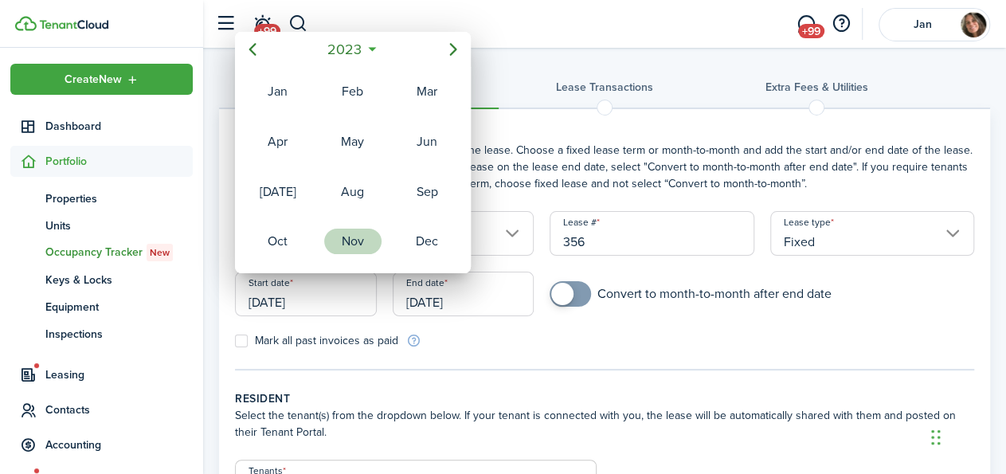
click at [338, 233] on div "Nov" at bounding box center [352, 241] width 57 height 25
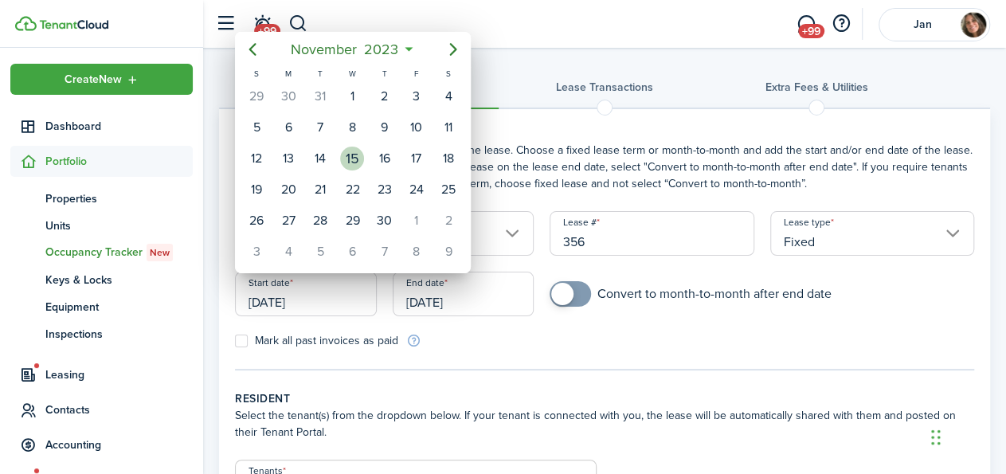
click at [351, 152] on div "15" at bounding box center [352, 159] width 24 height 24
type input "[DATE]"
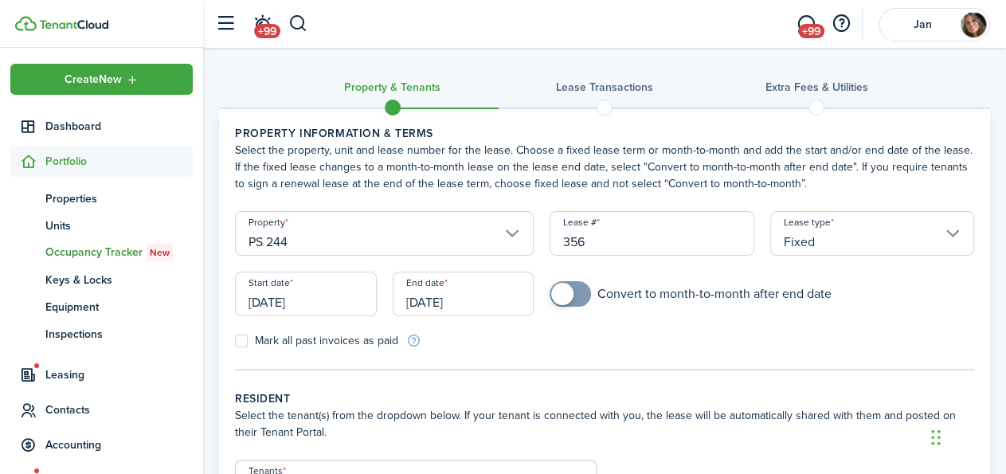
click at [473, 299] on input "[DATE]" at bounding box center [464, 294] width 142 height 45
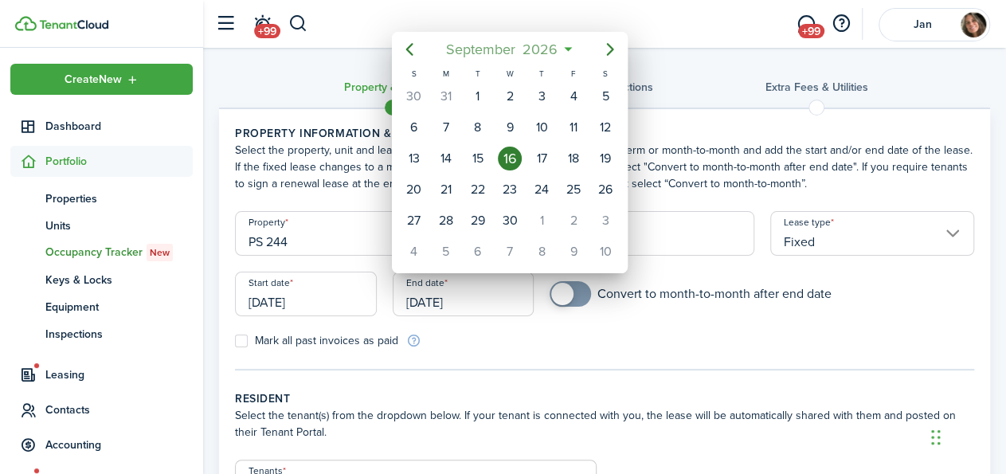
click at [536, 49] on span "2026" at bounding box center [539, 49] width 42 height 29
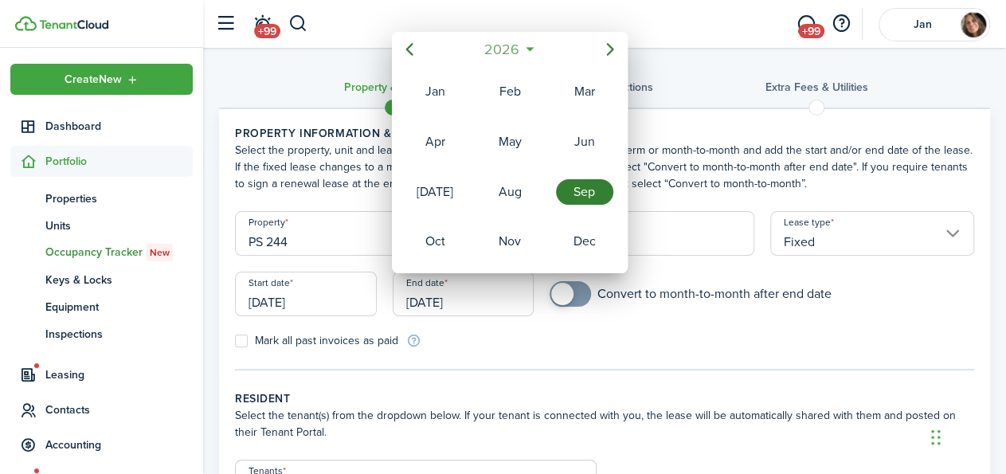
click at [506, 45] on span "2026" at bounding box center [501, 49] width 42 height 29
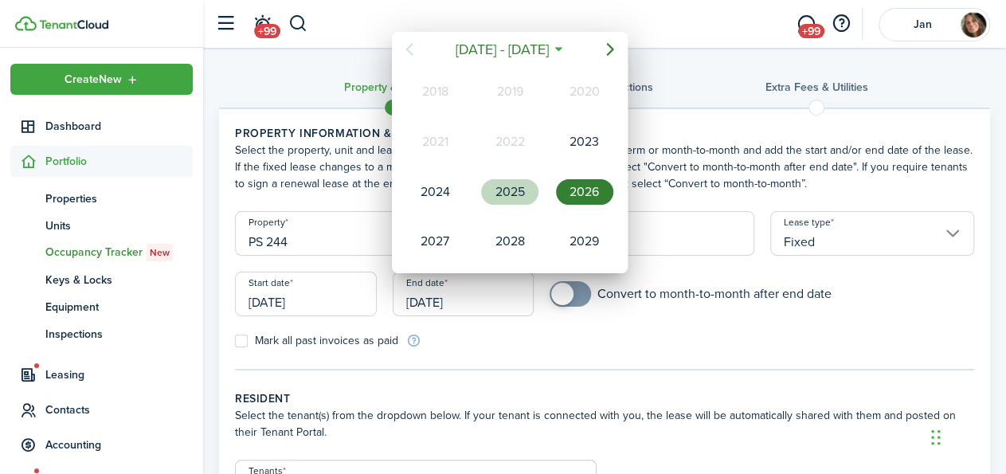
click at [522, 192] on div "2025" at bounding box center [509, 191] width 57 height 25
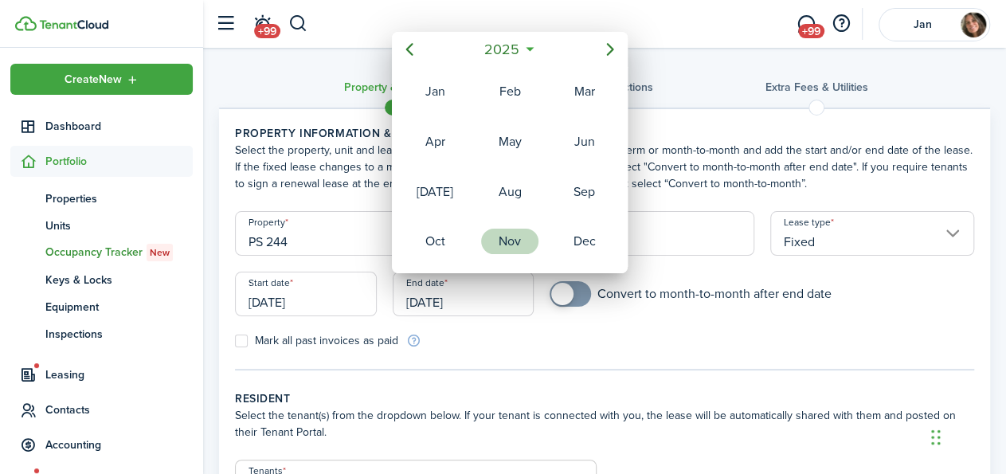
click at [512, 235] on div "Nov" at bounding box center [509, 241] width 57 height 25
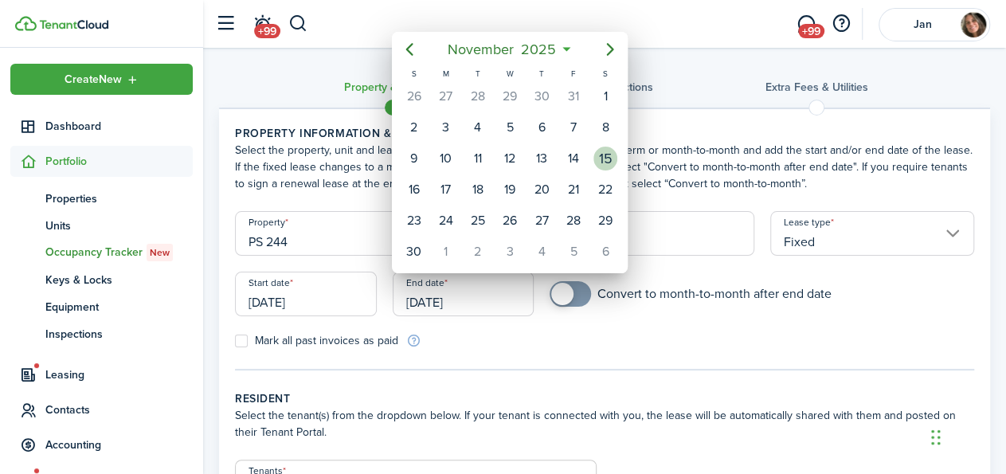
click at [604, 151] on div "15" at bounding box center [605, 159] width 24 height 24
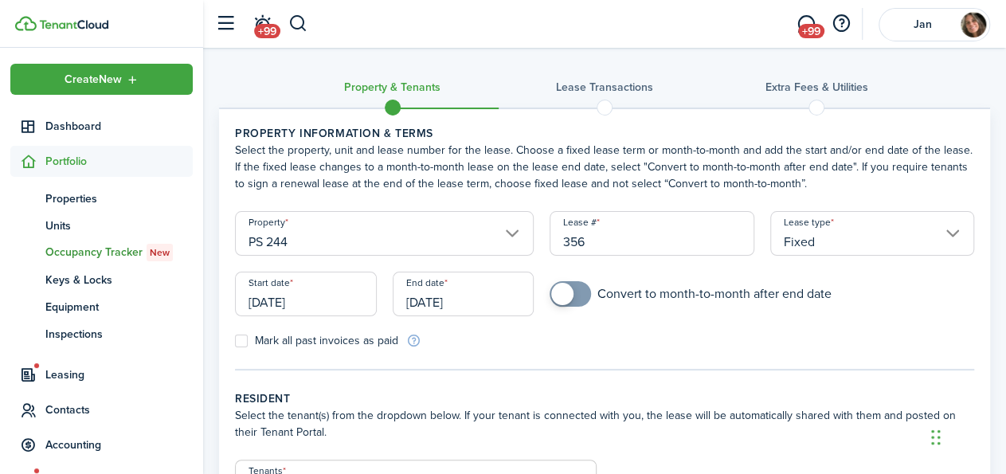
type input "[DATE]"
click at [241, 342] on label "Mark all past invoices as paid" at bounding box center [316, 340] width 163 height 13
click at [235, 342] on input "Mark all past invoices as paid" at bounding box center [234, 341] width 1 height 1
checkbox input "true"
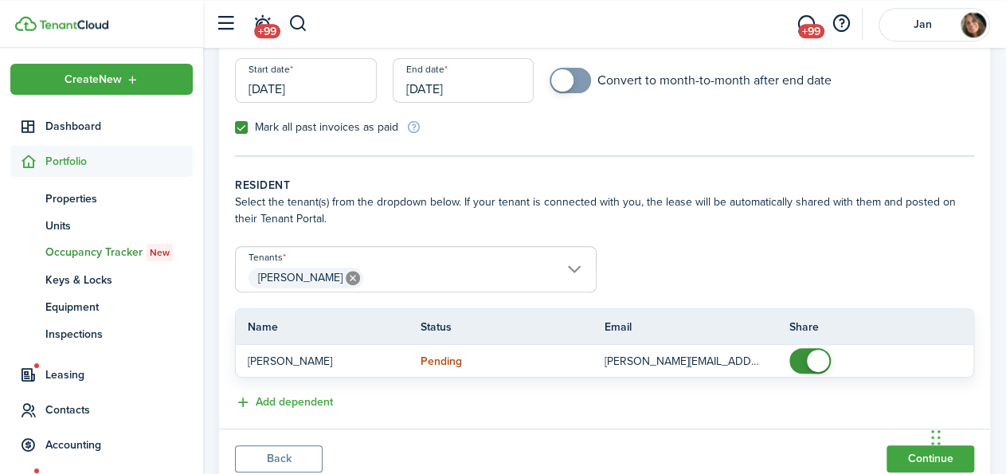
scroll to position [269, 0]
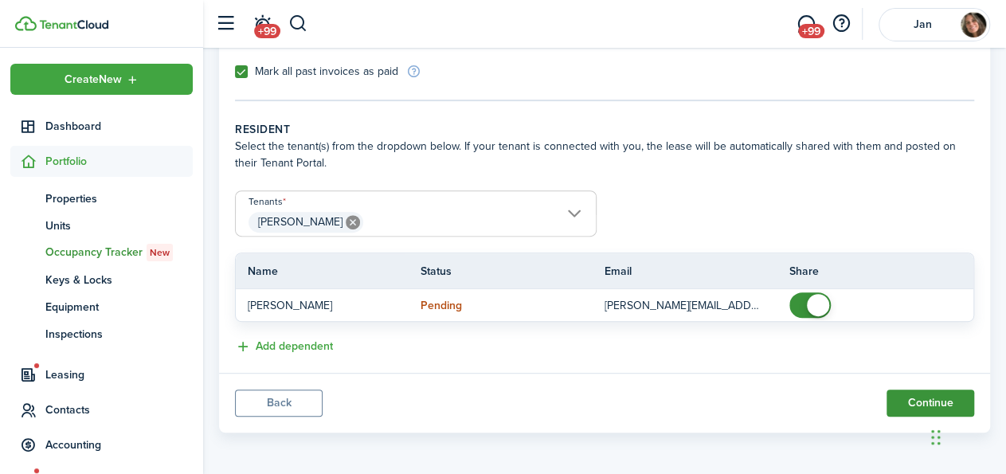
click at [918, 394] on button "Continue" at bounding box center [930, 402] width 88 height 27
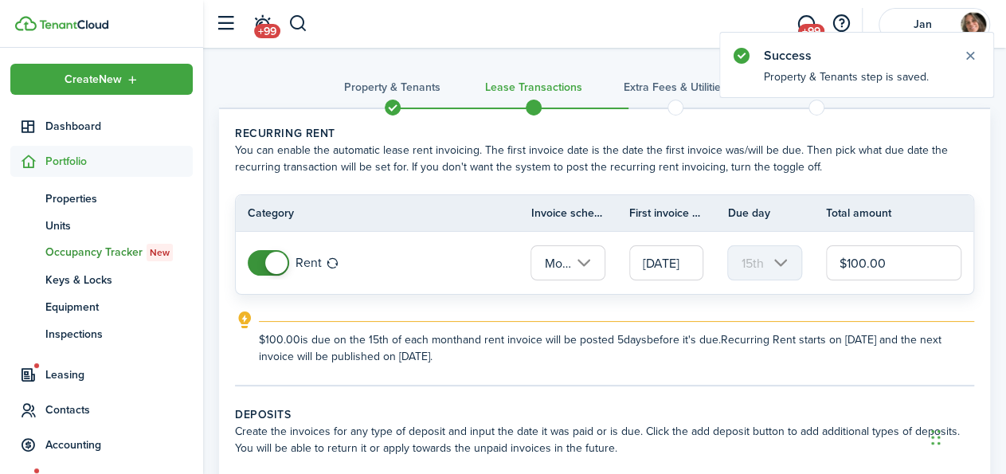
click at [660, 264] on input "[DATE]" at bounding box center [666, 262] width 74 height 35
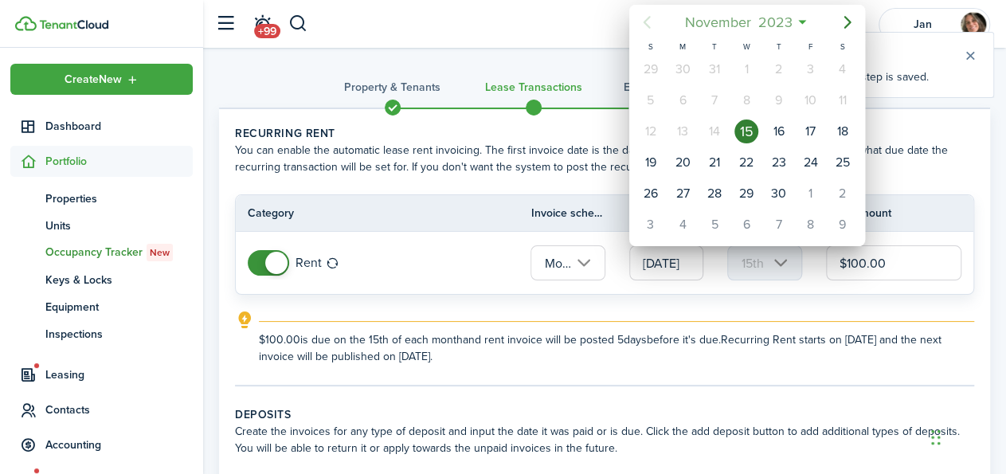
click at [770, 25] on span "2023" at bounding box center [774, 22] width 41 height 29
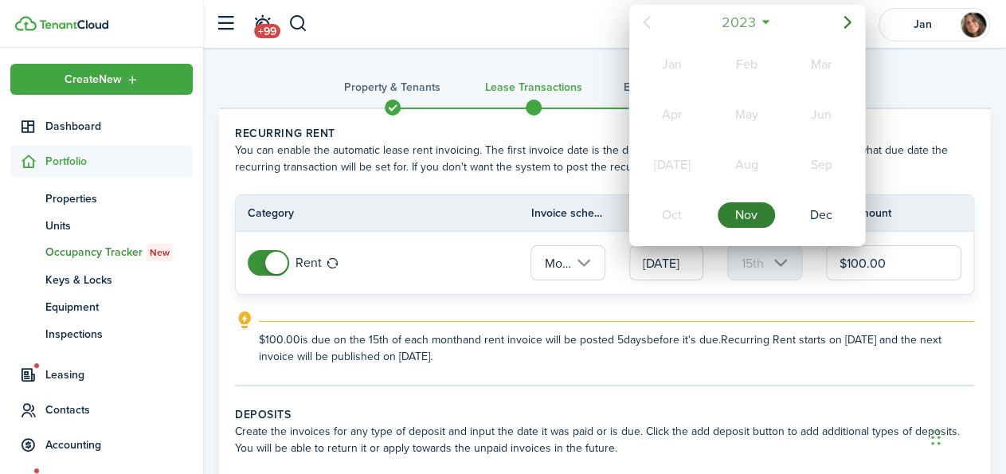
click at [737, 12] on span "2023" at bounding box center [738, 22] width 41 height 29
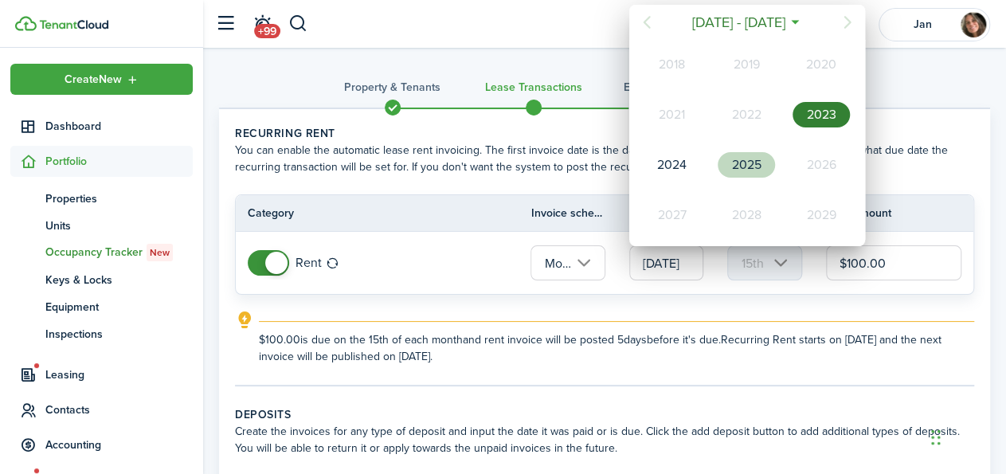
click at [746, 162] on div "2025" at bounding box center [746, 164] width 57 height 25
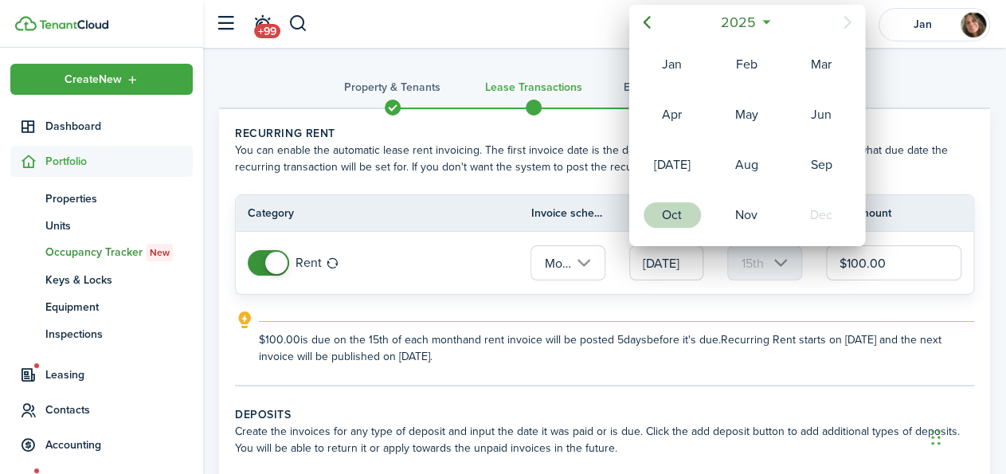
click at [674, 209] on div "Oct" at bounding box center [671, 214] width 57 height 25
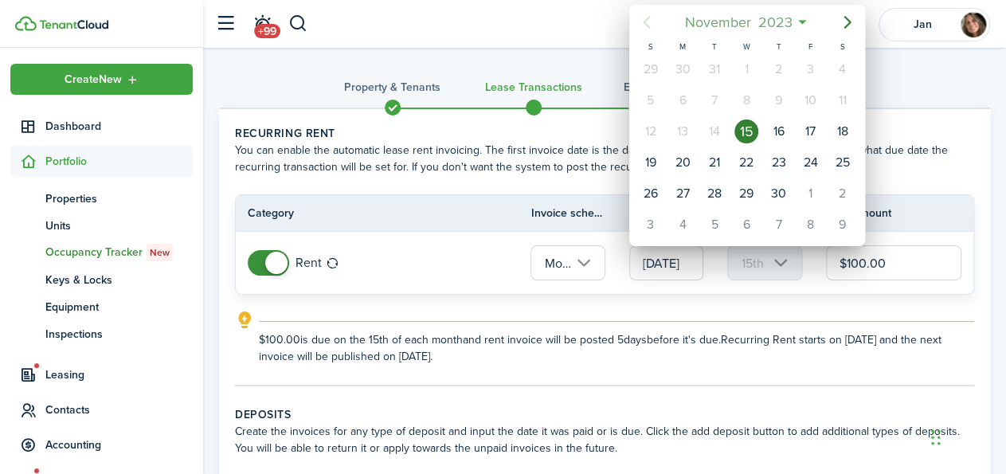
click at [737, 20] on span "November" at bounding box center [717, 22] width 73 height 29
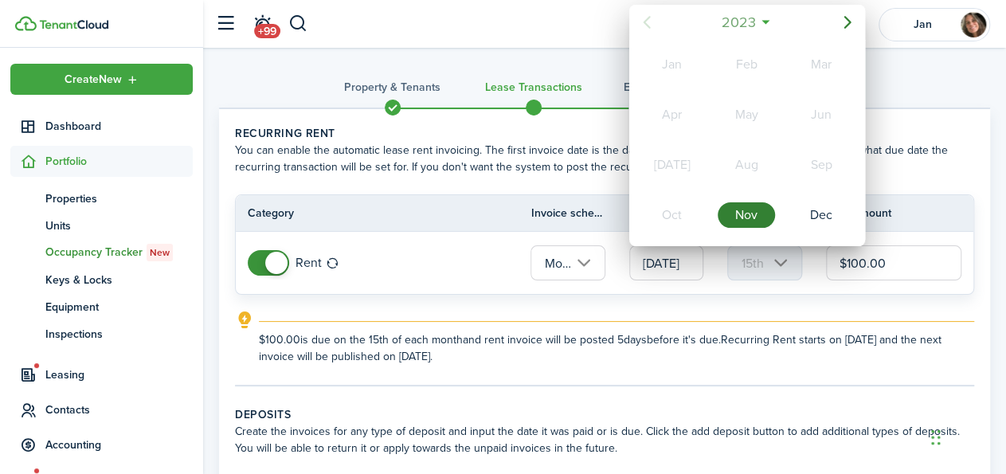
click at [754, 18] on span "2023" at bounding box center [738, 22] width 41 height 29
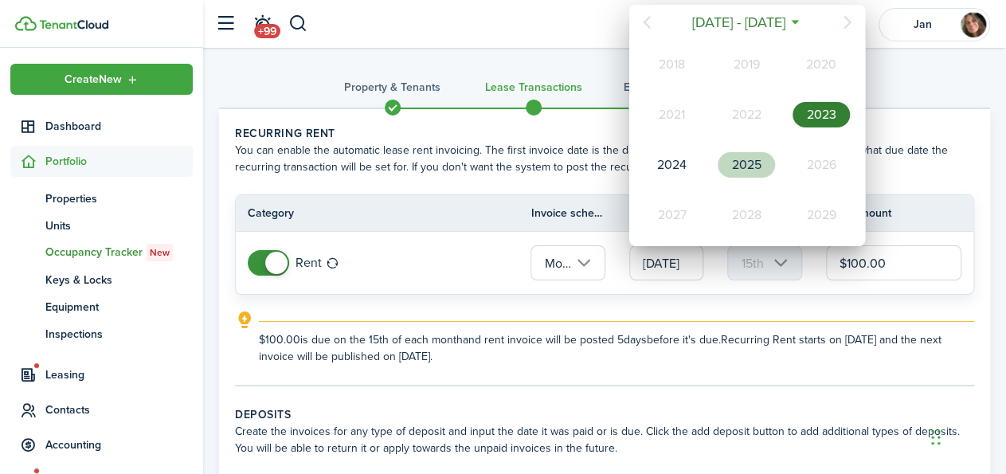
click at [748, 154] on div "2025" at bounding box center [746, 164] width 57 height 25
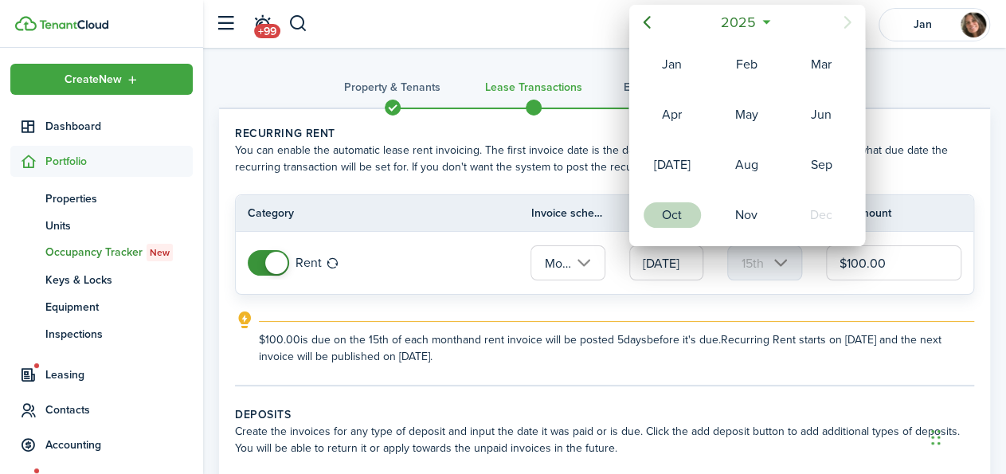
click at [672, 209] on div "Oct" at bounding box center [671, 214] width 57 height 25
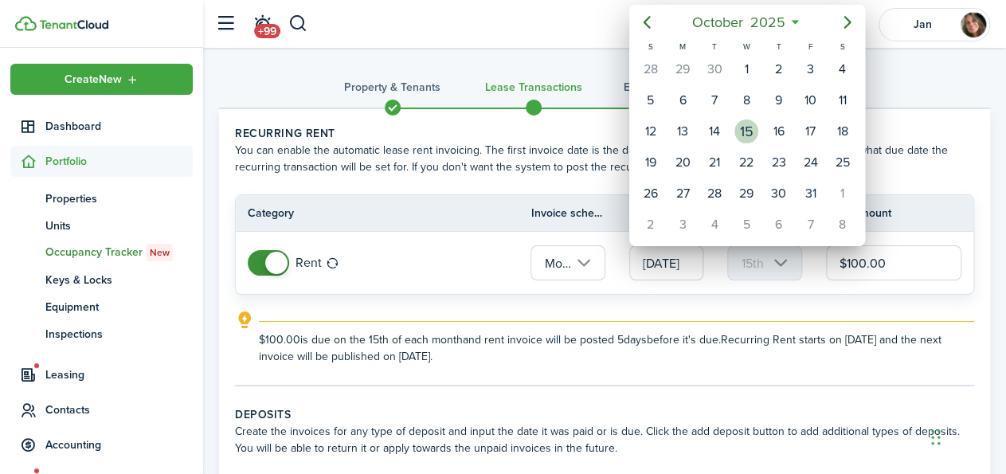
click at [746, 127] on div "15" at bounding box center [746, 131] width 24 height 24
type input "[DATE]"
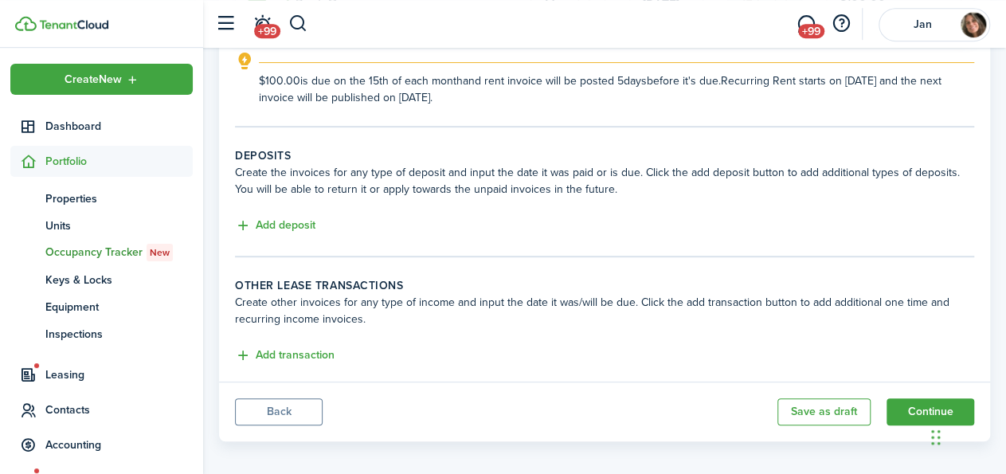
scroll to position [268, 0]
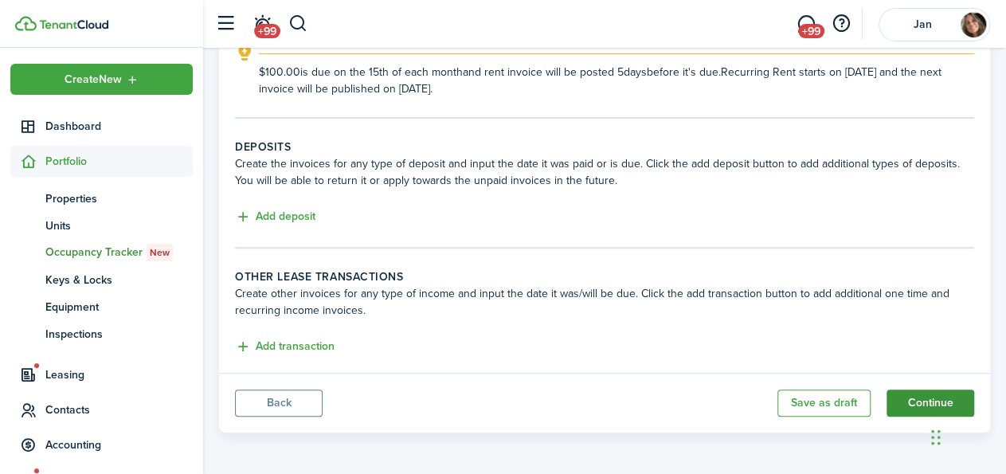
click at [931, 397] on button "Continue" at bounding box center [930, 402] width 88 height 27
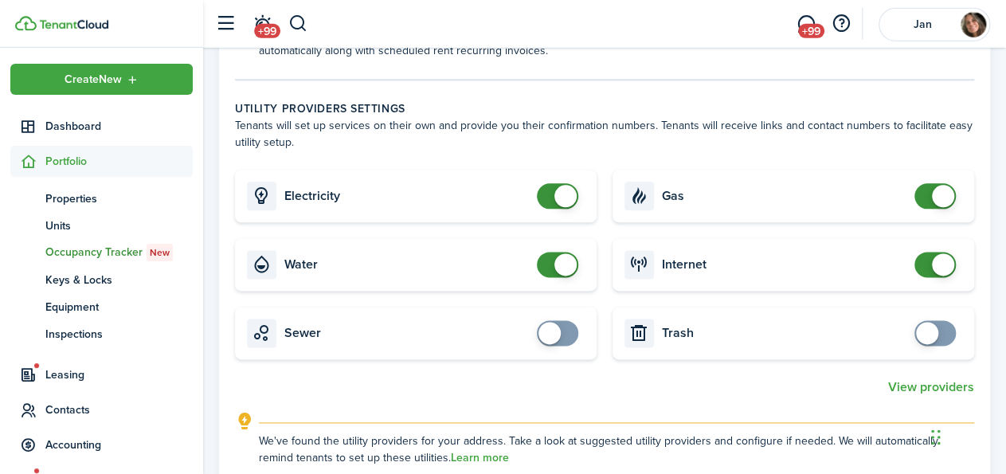
scroll to position [878, 0]
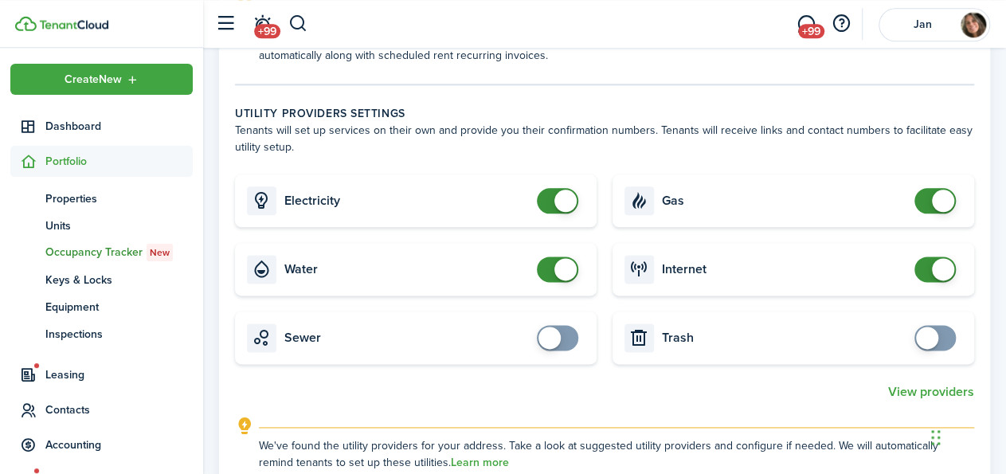
checkbox input "false"
click at [551, 282] on span at bounding box center [557, 268] width 16 height 25
checkbox input "false"
click at [549, 213] on span at bounding box center [557, 200] width 16 height 25
checkbox input "false"
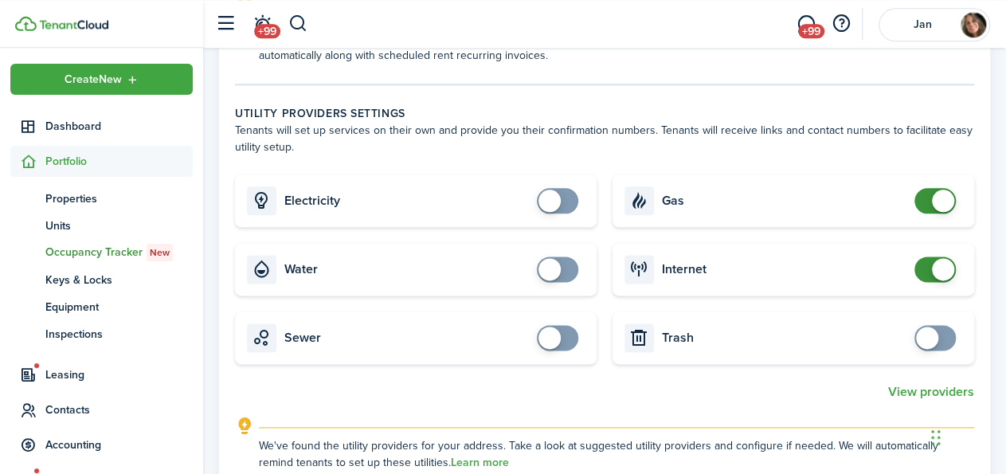
click at [927, 213] on span at bounding box center [935, 200] width 16 height 25
checkbox input "false"
click at [927, 282] on span at bounding box center [935, 268] width 16 height 25
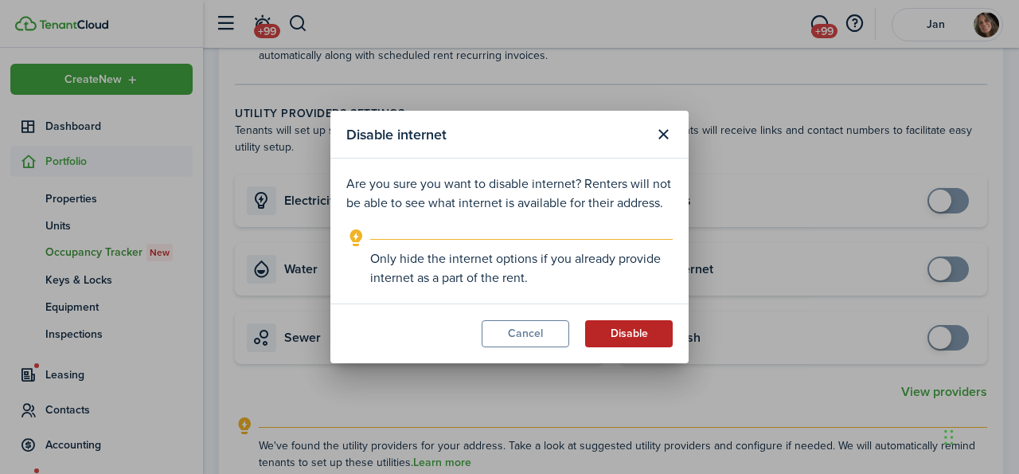
click at [617, 327] on button "Disable" at bounding box center [629, 333] width 88 height 27
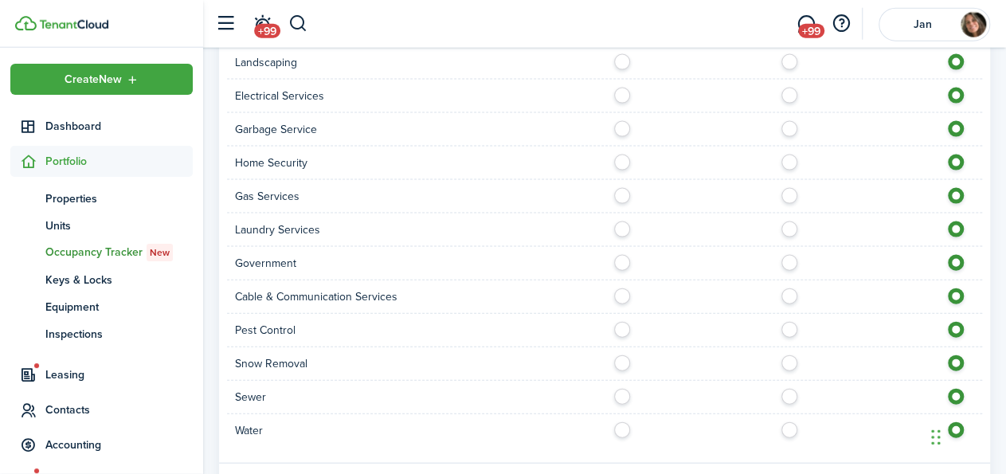
scroll to position [1728, 0]
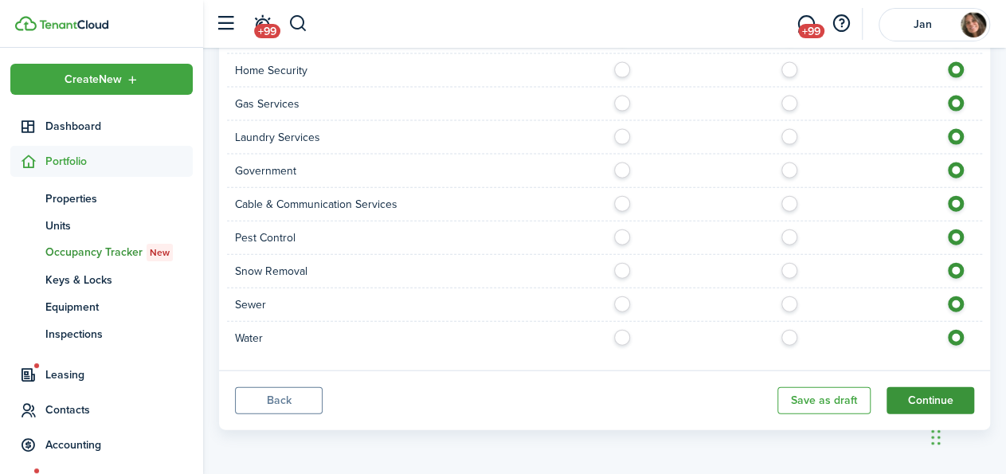
click at [914, 392] on button "Continue" at bounding box center [930, 400] width 88 height 27
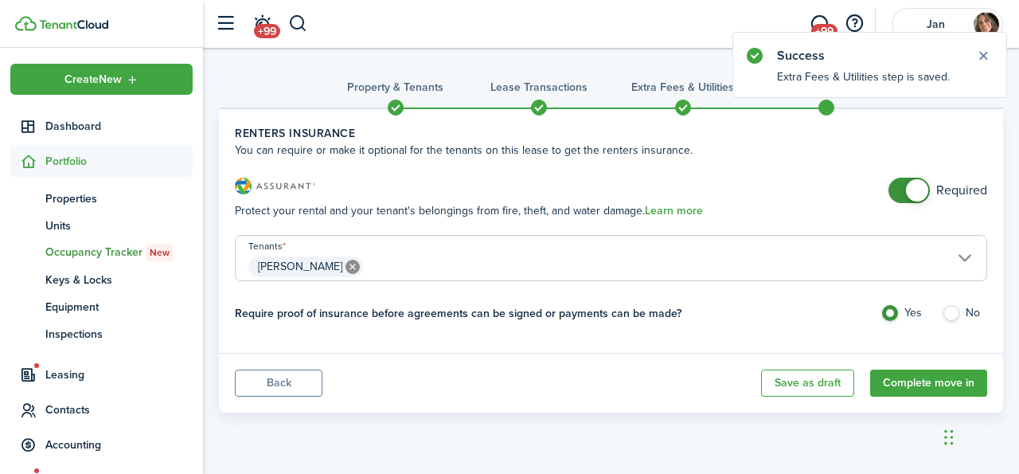
checkbox input "false"
click at [901, 189] on span at bounding box center [909, 190] width 16 height 25
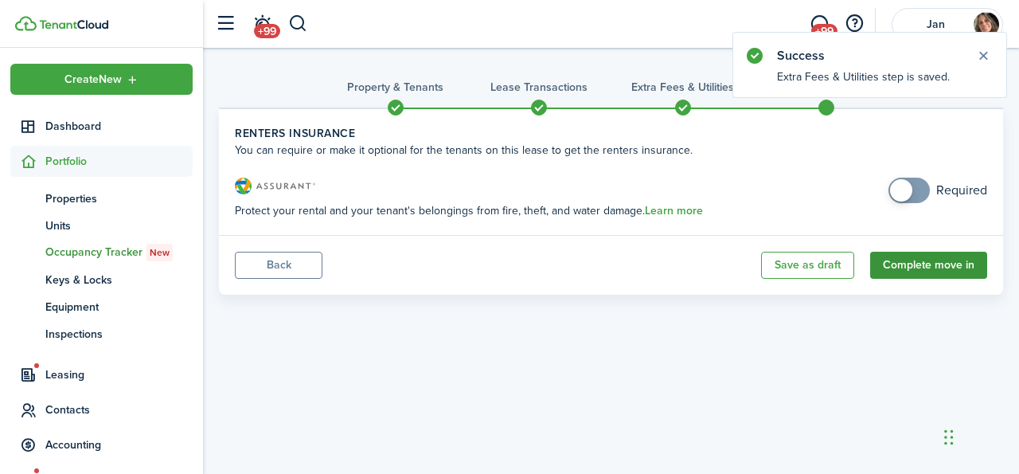
click at [909, 260] on button "Complete move in" at bounding box center [928, 265] width 117 height 27
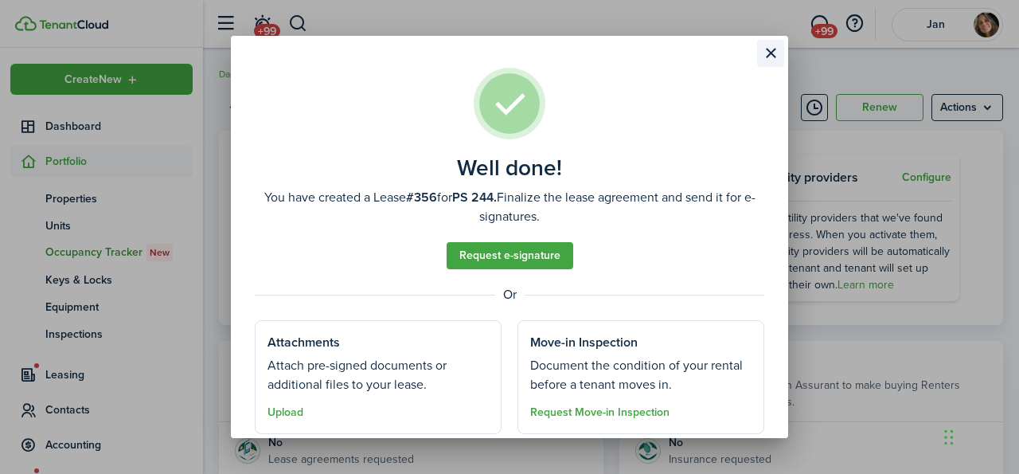
click at [765, 51] on button "Close modal" at bounding box center [770, 53] width 27 height 27
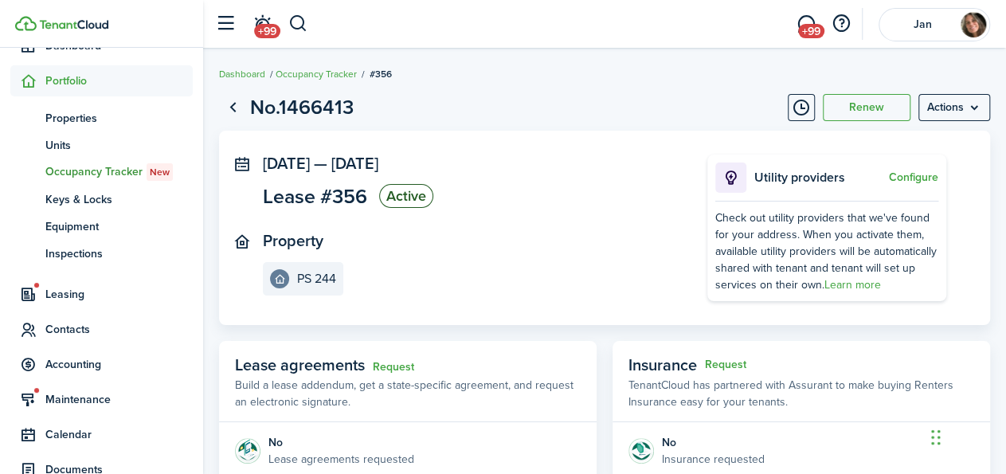
scroll to position [88, 0]
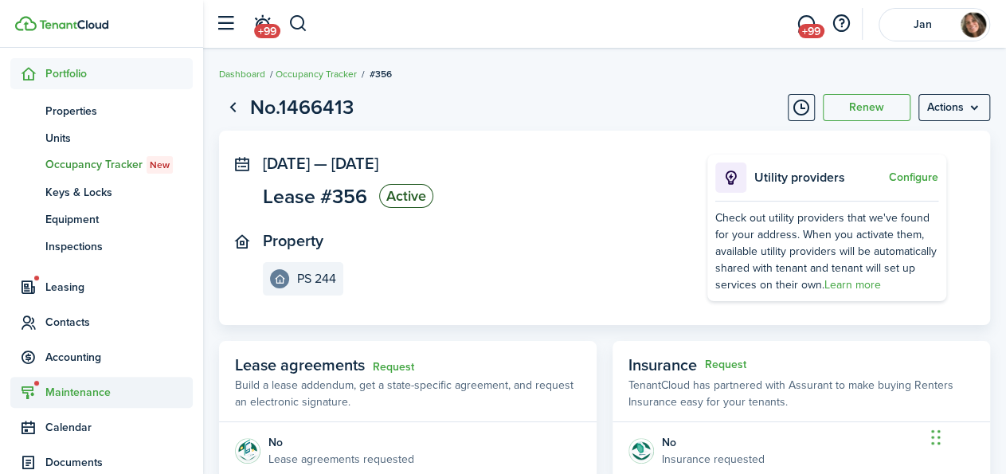
click at [85, 389] on span "Maintenance" at bounding box center [118, 392] width 147 height 17
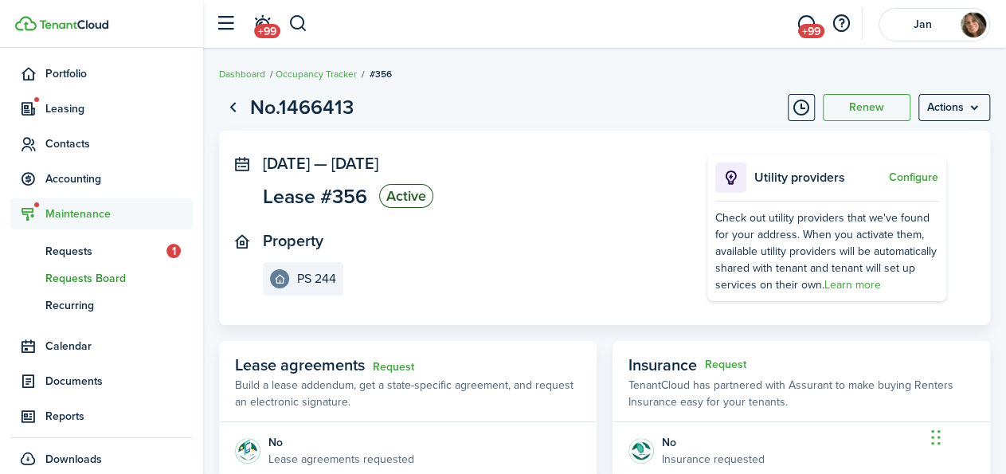
click at [86, 276] on span "Requests Board" at bounding box center [118, 278] width 147 height 17
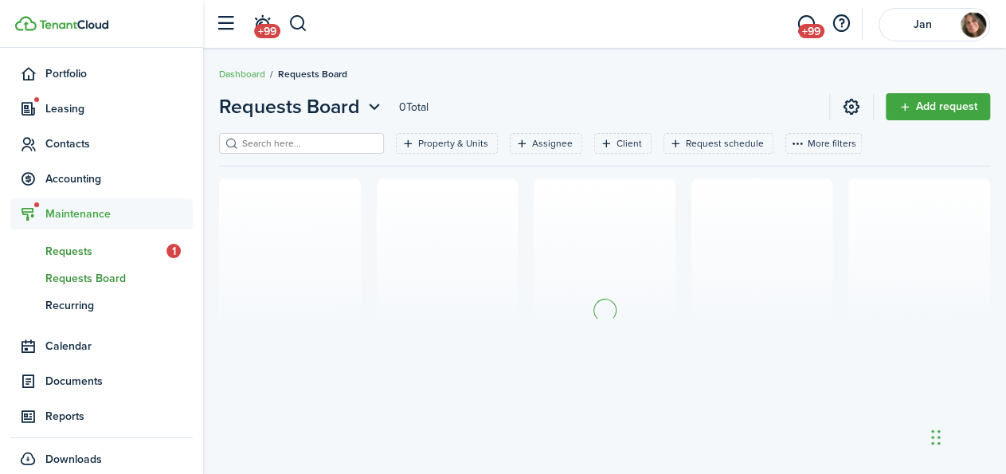
click at [95, 248] on span "Requests" at bounding box center [105, 251] width 121 height 17
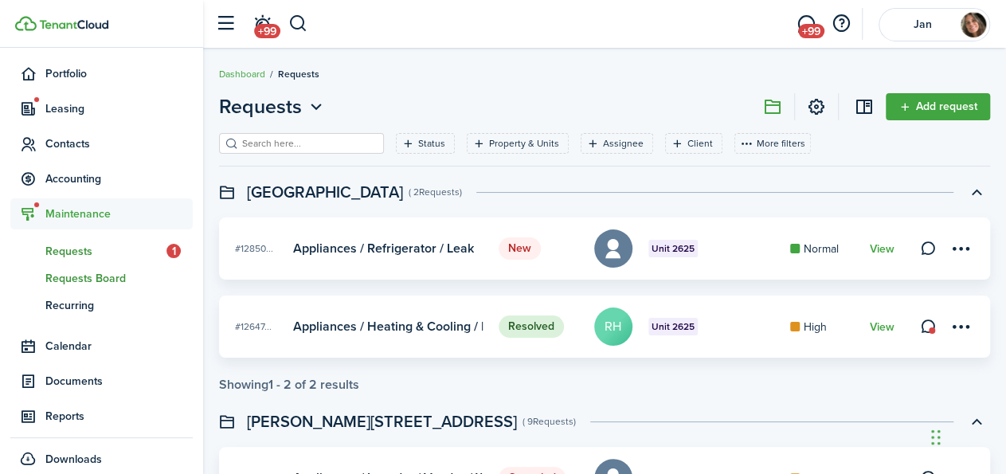
click at [87, 276] on span "Requests Board" at bounding box center [118, 278] width 147 height 17
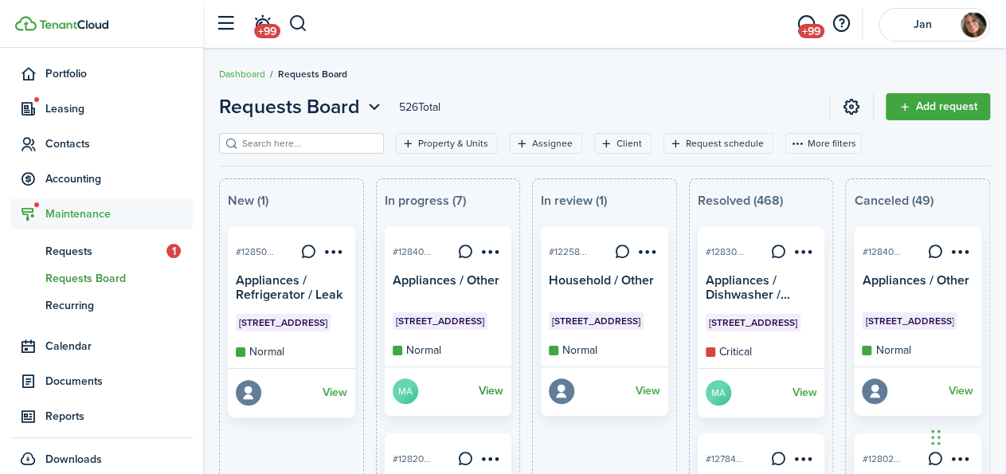
click at [493, 386] on link "View" at bounding box center [491, 390] width 25 height 25
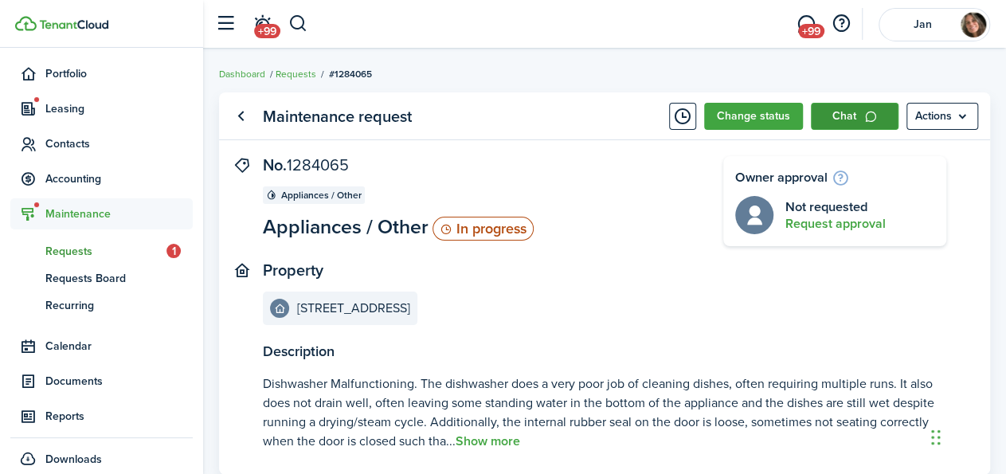
click at [832, 106] on link "Chat" at bounding box center [855, 116] width 88 height 27
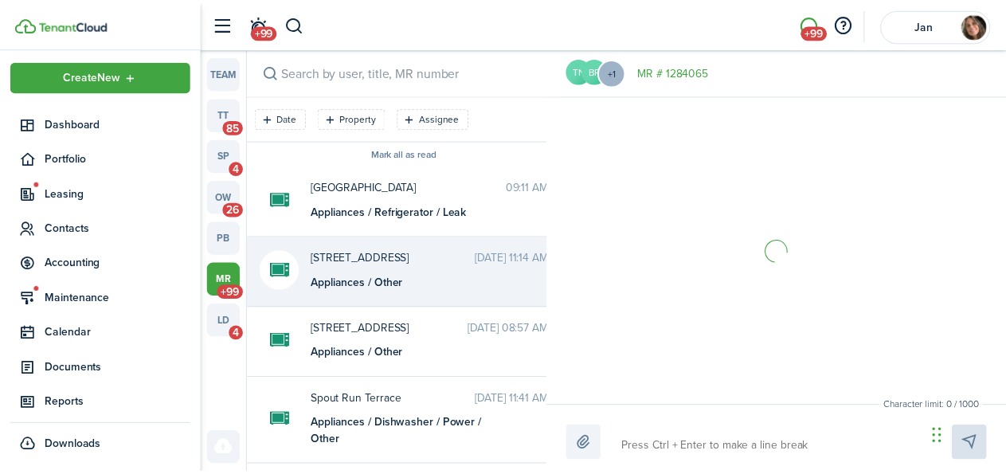
scroll to position [331, 0]
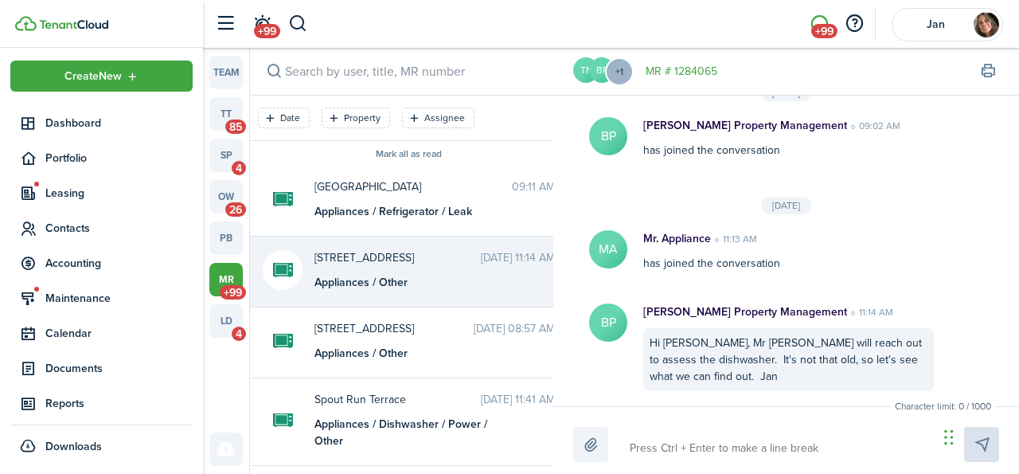
click at [695, 448] on textarea at bounding box center [778, 448] width 308 height 27
click at [96, 301] on span "Maintenance" at bounding box center [118, 298] width 147 height 17
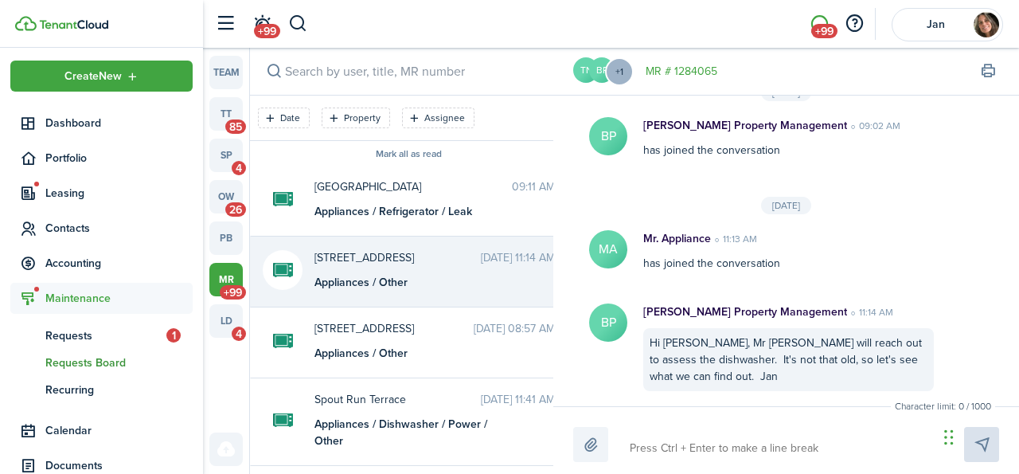
click at [100, 358] on span "Requests Board" at bounding box center [118, 362] width 147 height 17
